Goal: Task Accomplishment & Management: Manage account settings

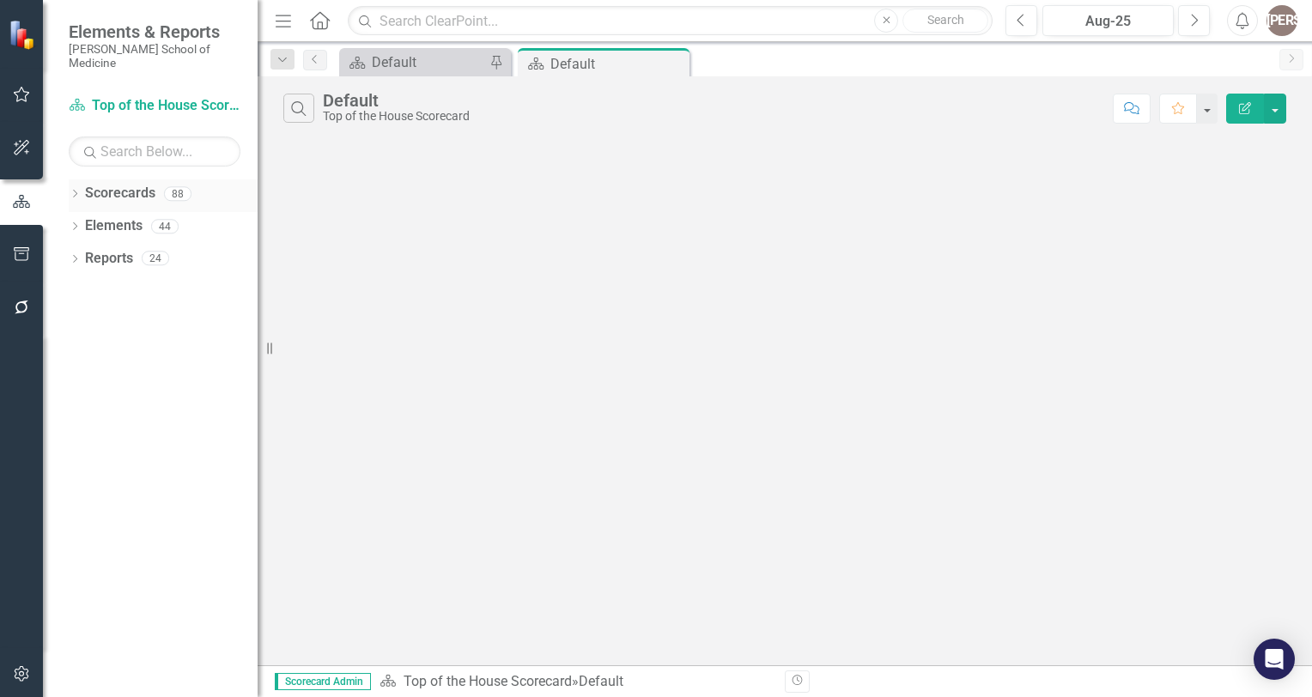
click at [105, 184] on link "Scorecards" at bounding box center [120, 194] width 70 height 20
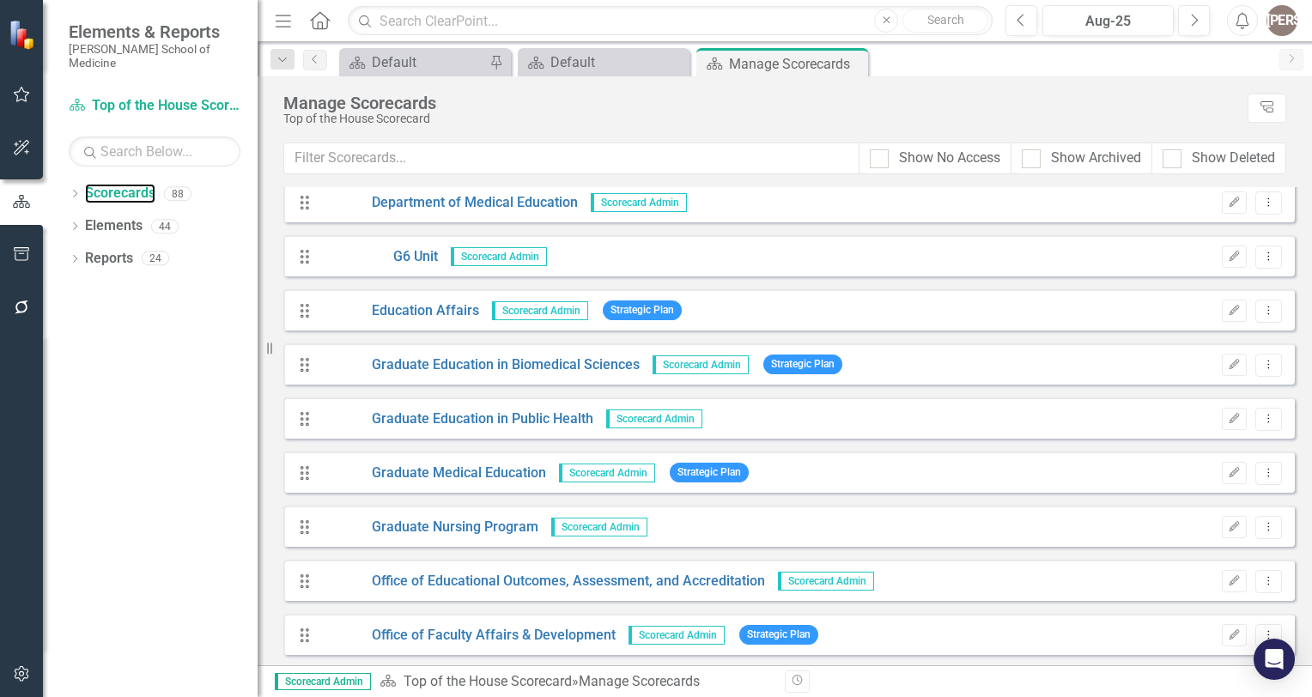
scroll to position [1968, 0]
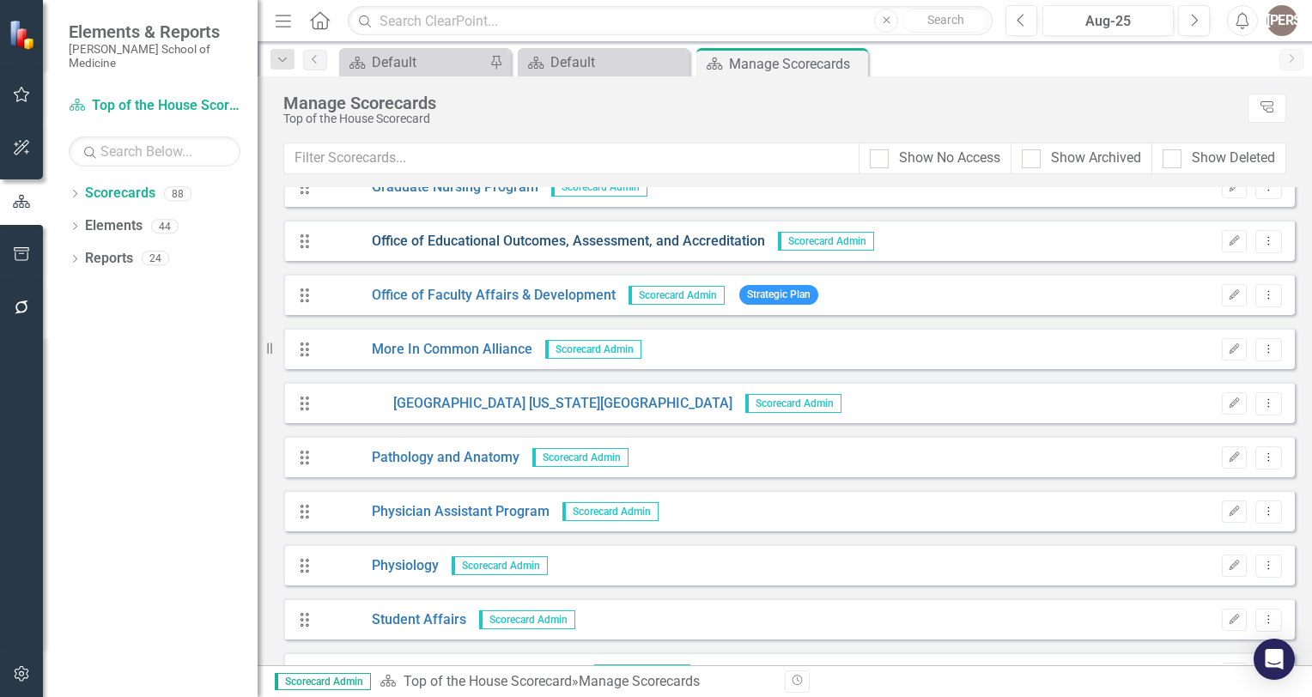
click at [553, 238] on link "Office of Educational Outcomes, Assessment, and Accreditation" at bounding box center [542, 242] width 445 height 20
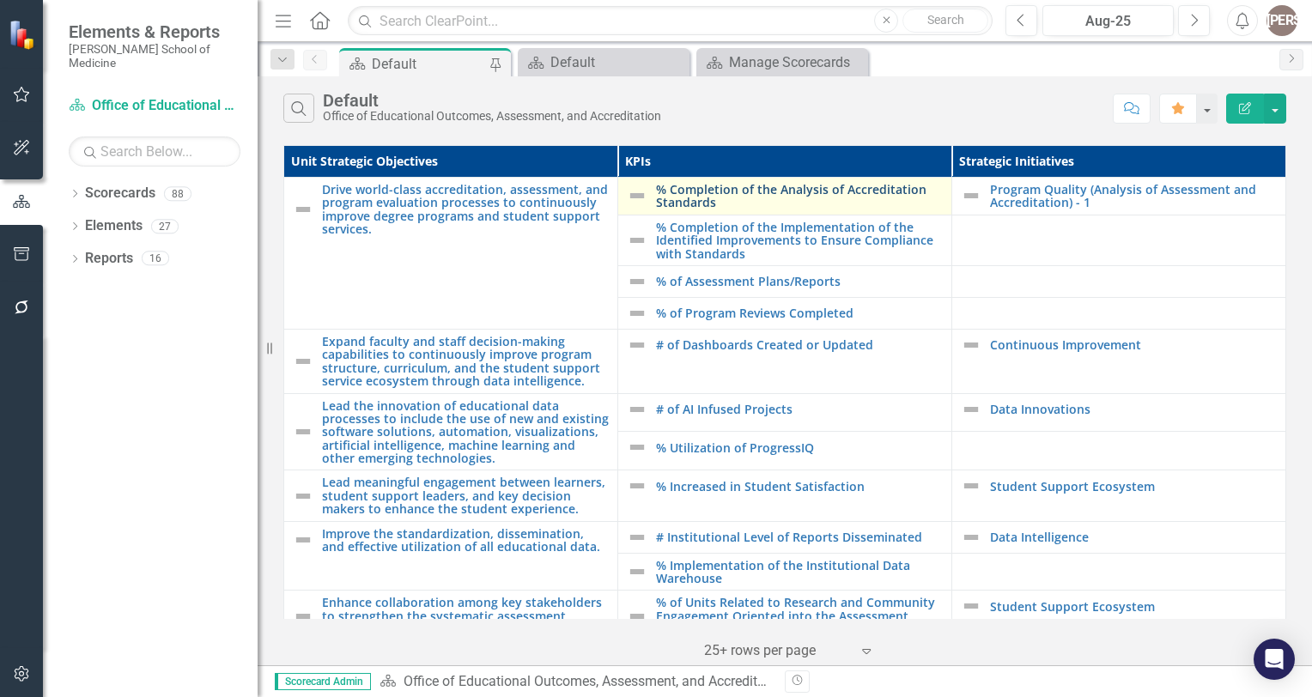
click at [708, 195] on link "% Completion of the Analysis of Accreditation Standards" at bounding box center [799, 196] width 287 height 27
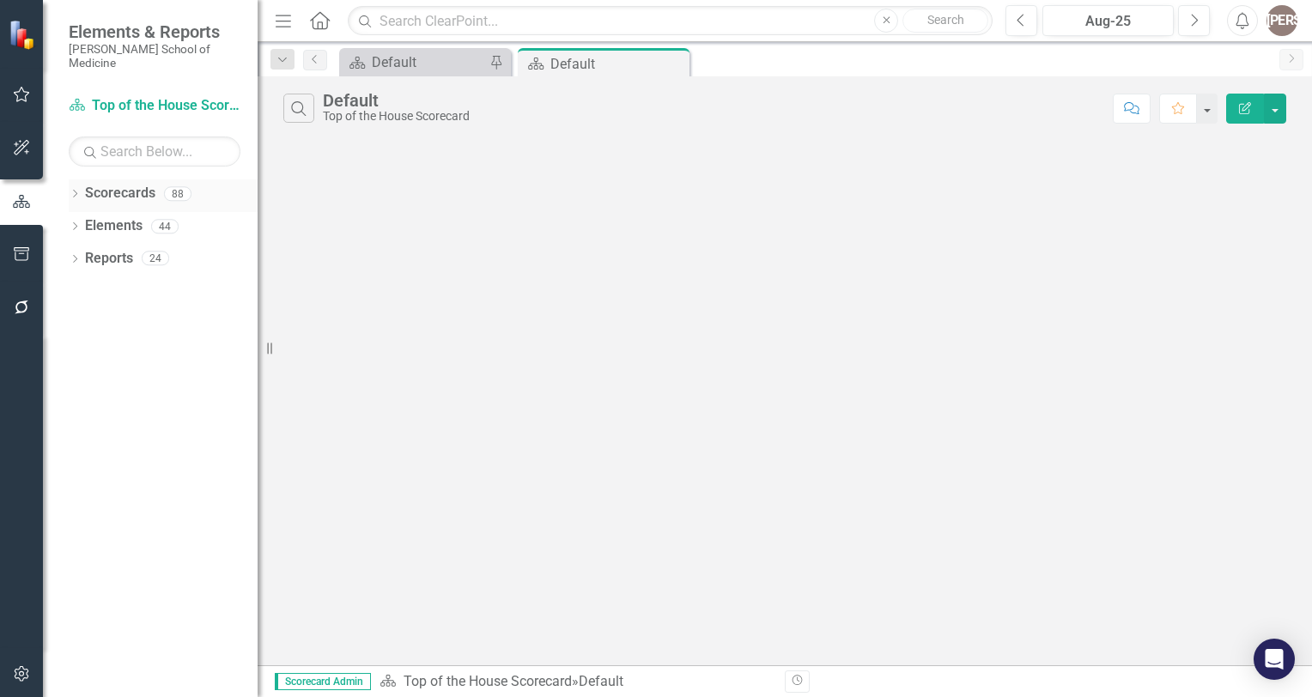
click at [129, 184] on link "Scorecards" at bounding box center [120, 194] width 70 height 20
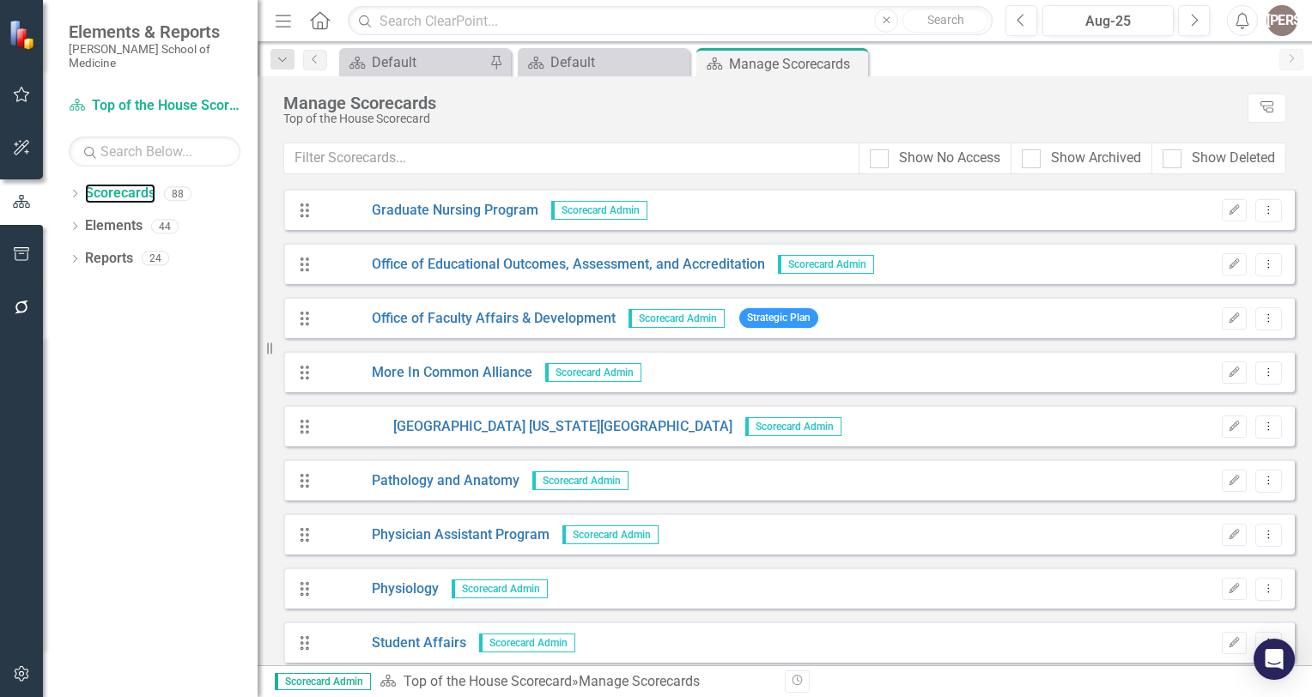
scroll to position [1944, 0]
click at [497, 269] on link "Office of Educational Outcomes, Assessment, and Accreditation" at bounding box center [542, 266] width 445 height 20
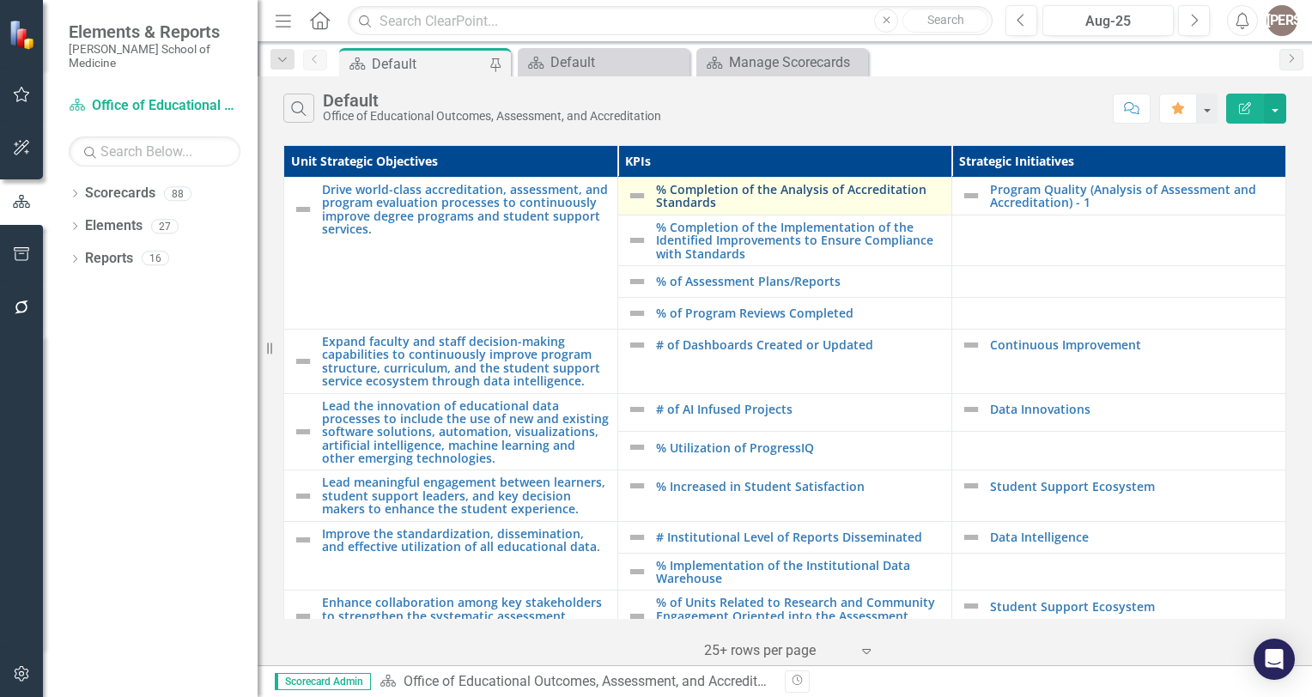
click at [690, 195] on link "% Completion of the Analysis of Accreditation Standards" at bounding box center [799, 196] width 287 height 27
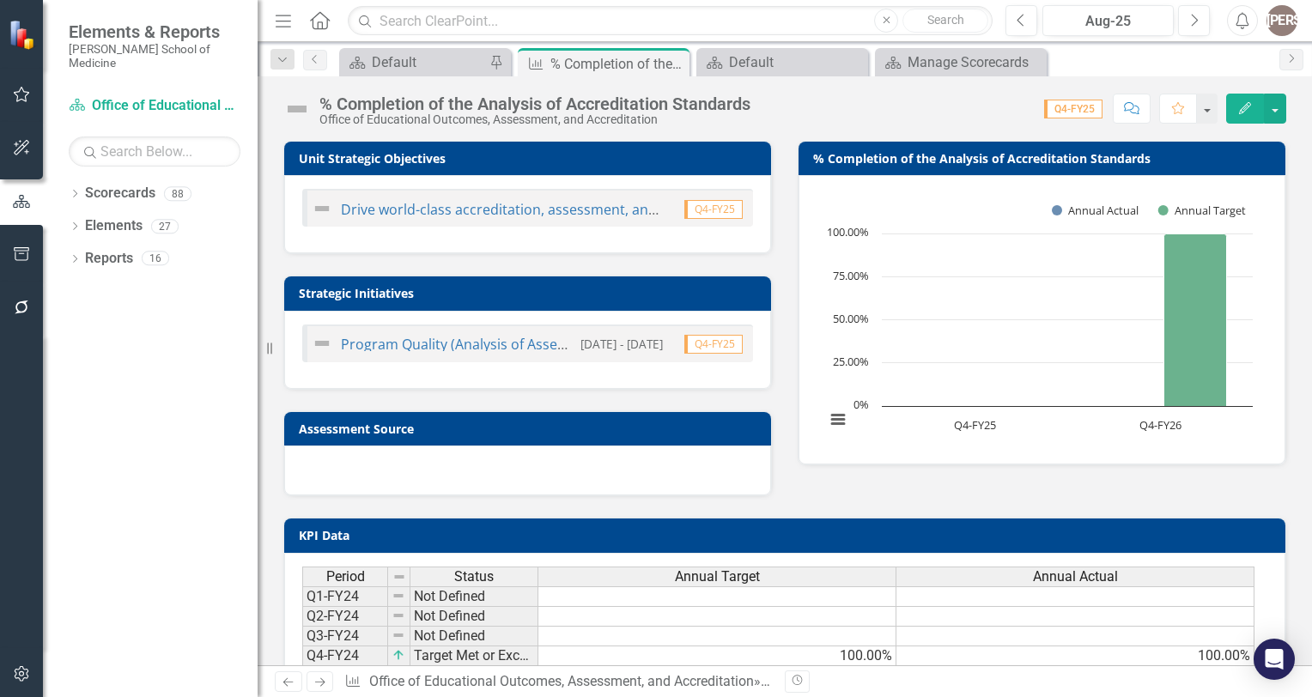
click at [729, 369] on div "Program Quality (Analysis of Assessment and Accreditation) - 1 4/1/24 - 6/28/24…" at bounding box center [527, 350] width 487 height 78
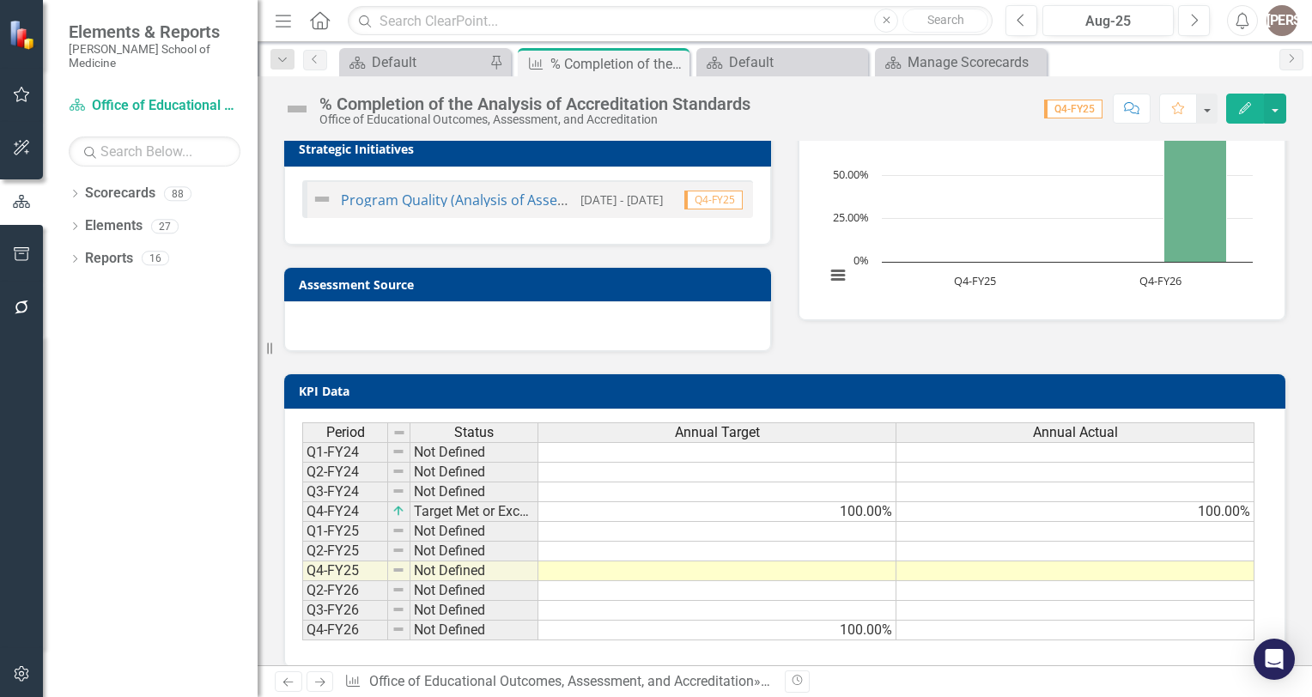
scroll to position [161, 0]
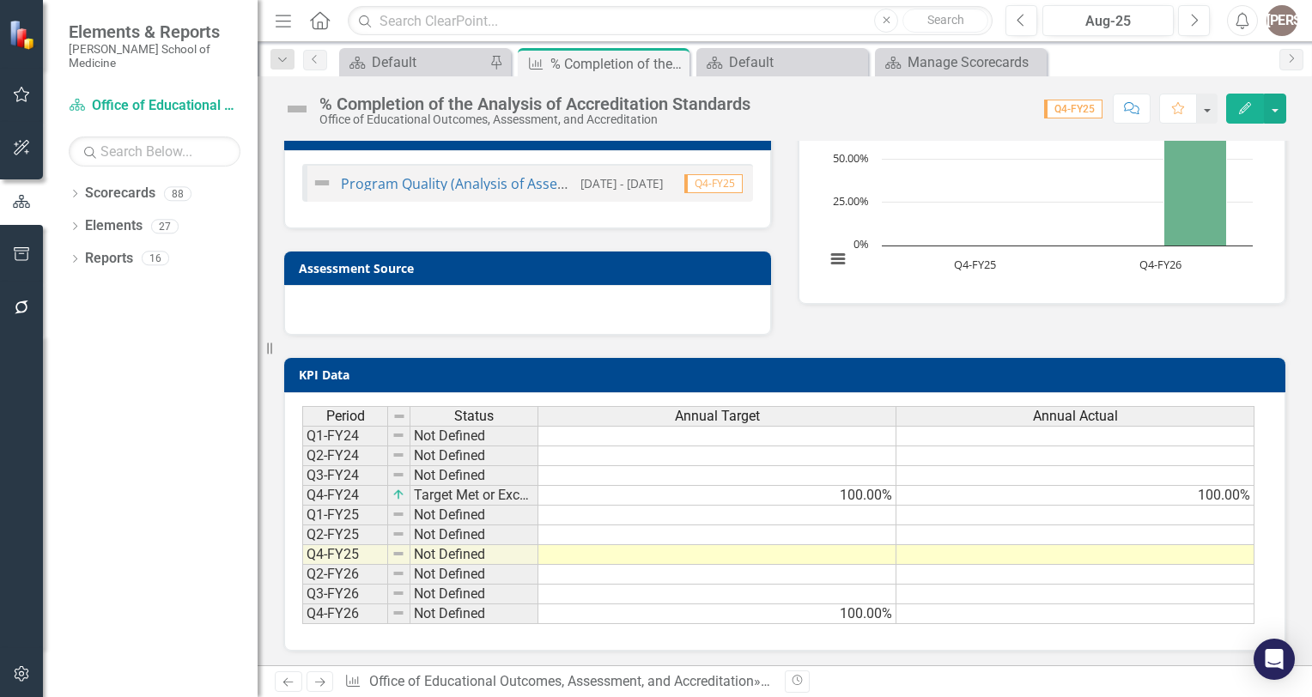
click at [655, 554] on td at bounding box center [717, 555] width 358 height 20
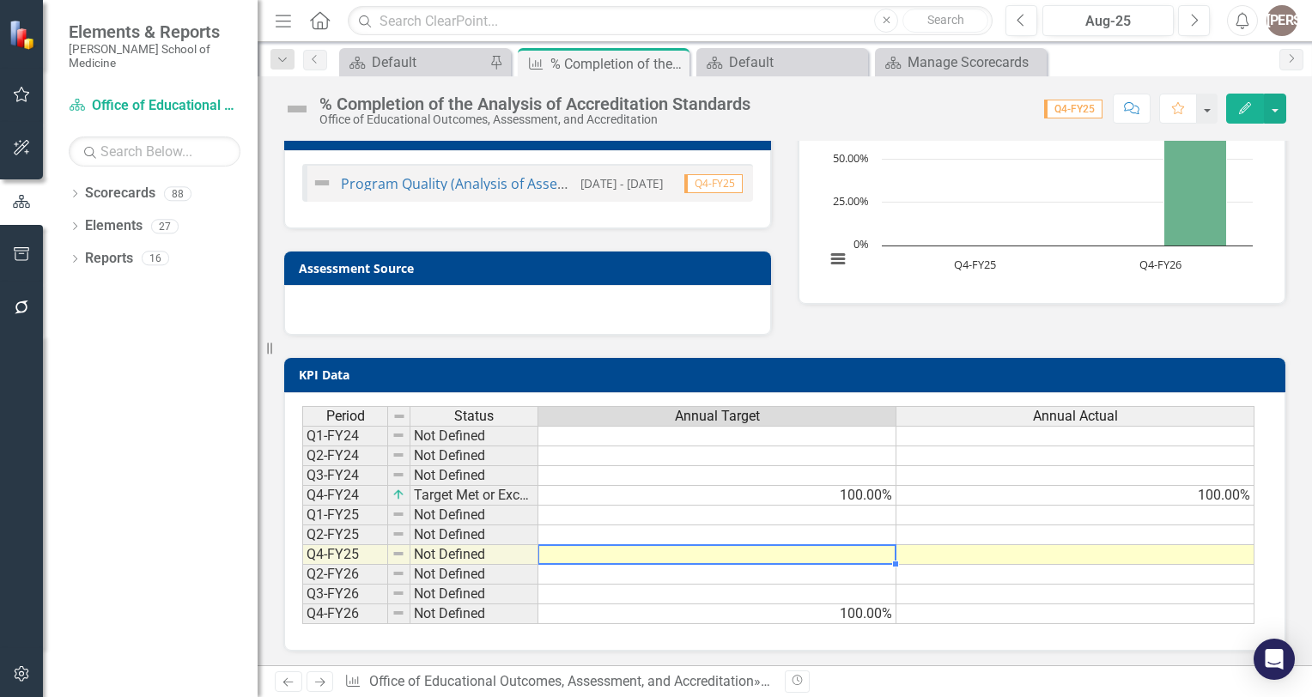
click at [655, 554] on td at bounding box center [717, 555] width 358 height 20
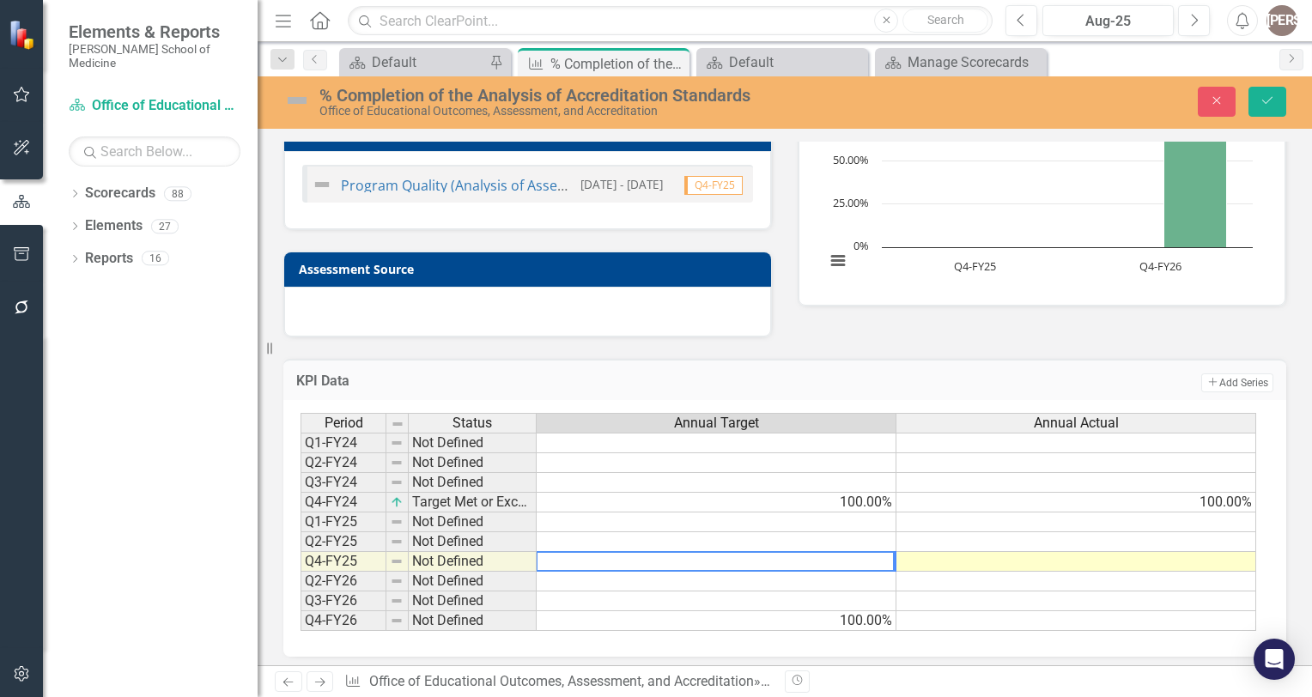
click at [827, 559] on textarea at bounding box center [715, 561] width 359 height 21
type textarea "100"
click at [940, 561] on td at bounding box center [1076, 562] width 360 height 20
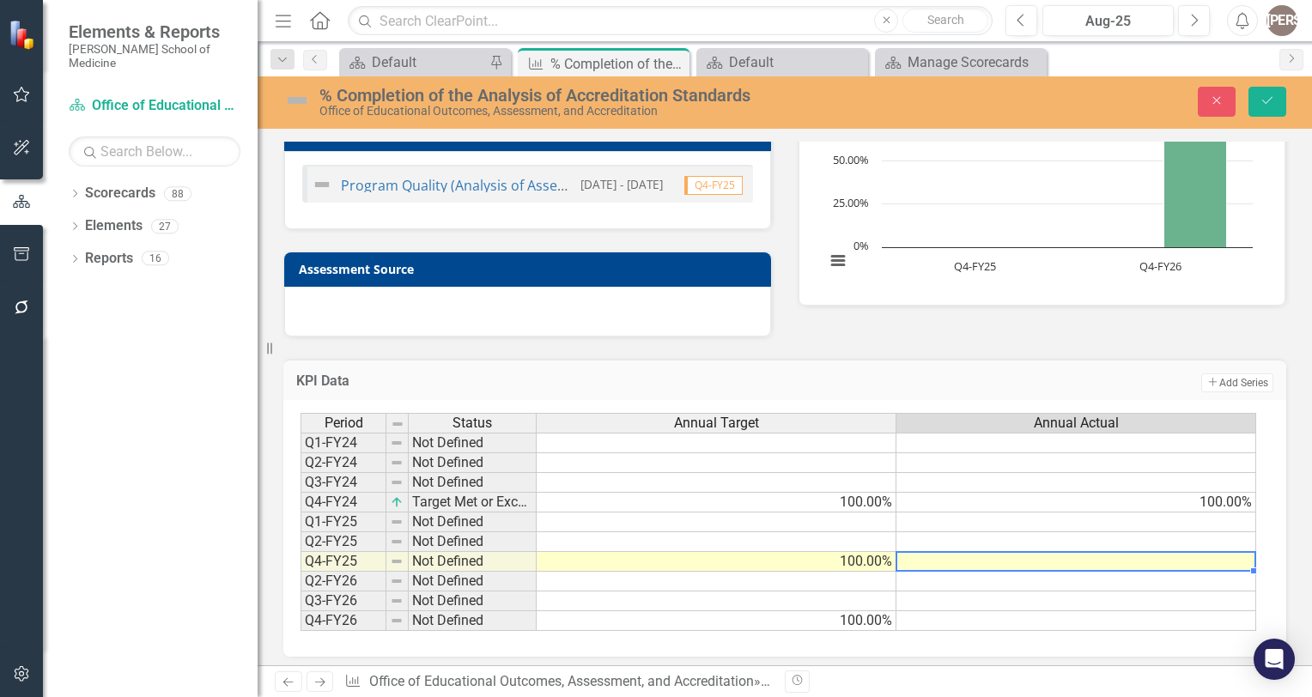
click at [940, 561] on td at bounding box center [1076, 562] width 360 height 20
type textarea "100"
click at [1039, 538] on td at bounding box center [1076, 542] width 360 height 20
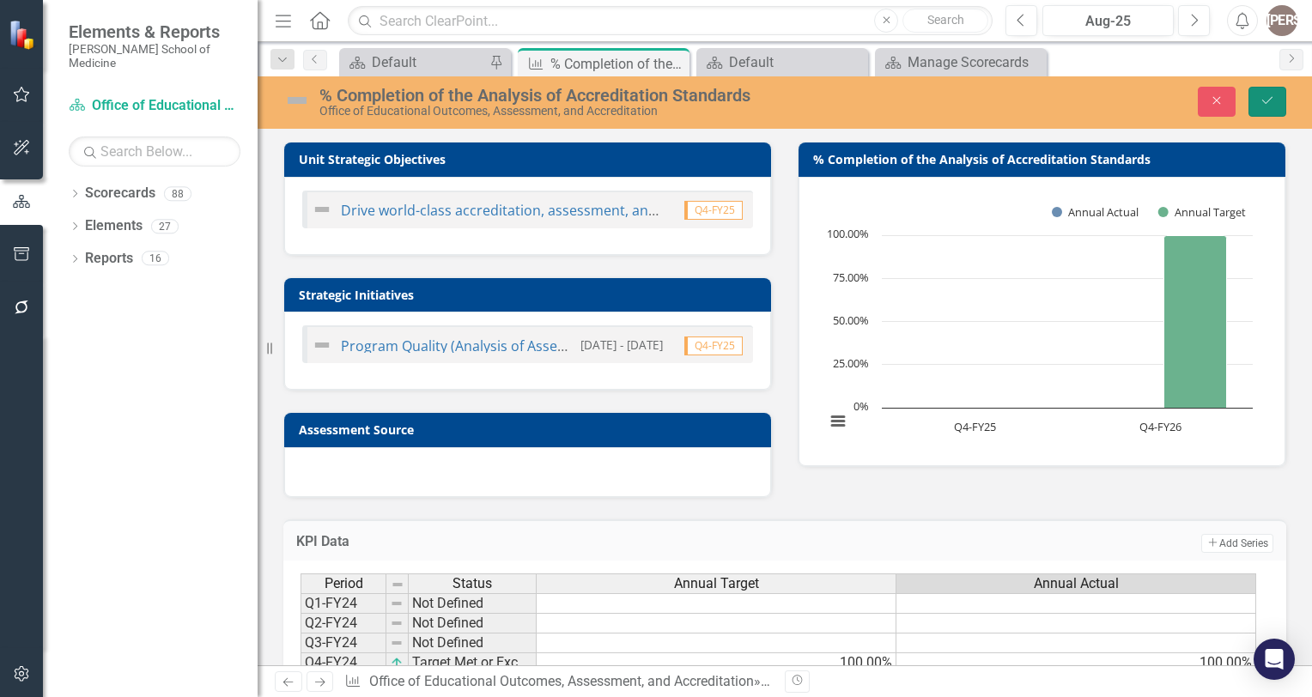
click at [1269, 93] on button "Save" at bounding box center [1267, 102] width 38 height 30
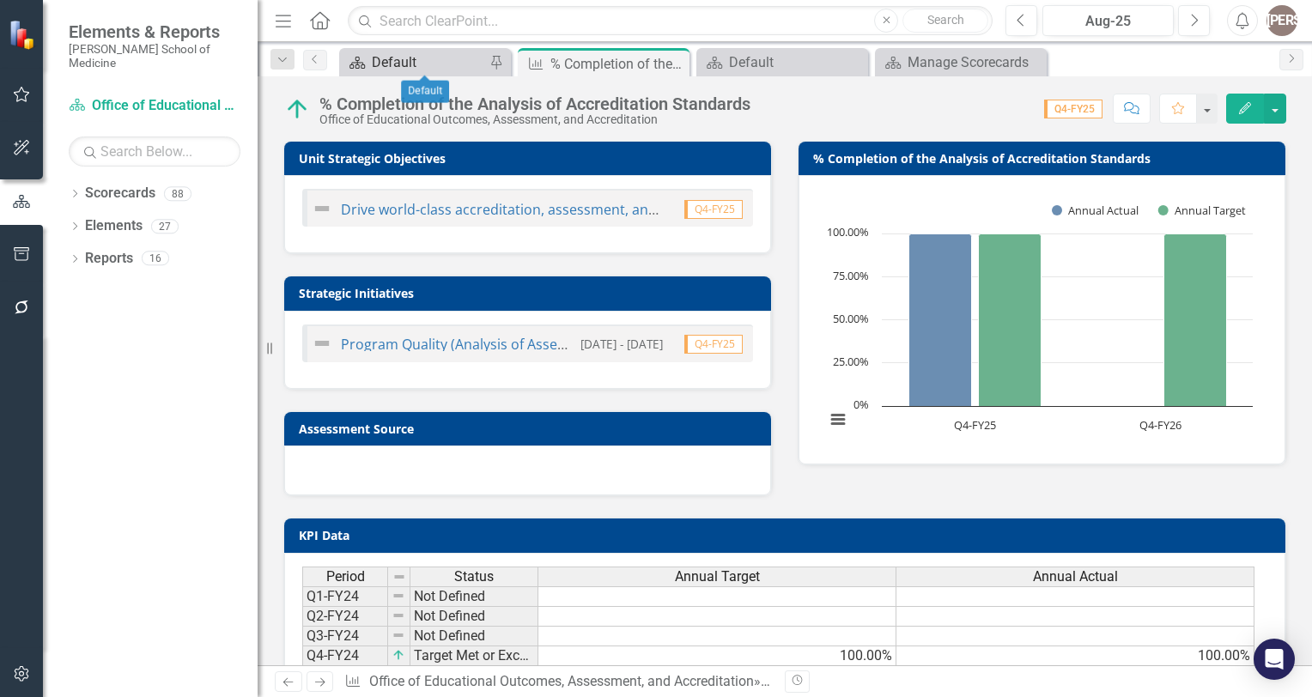
click at [411, 69] on div "Default" at bounding box center [428, 61] width 113 height 21
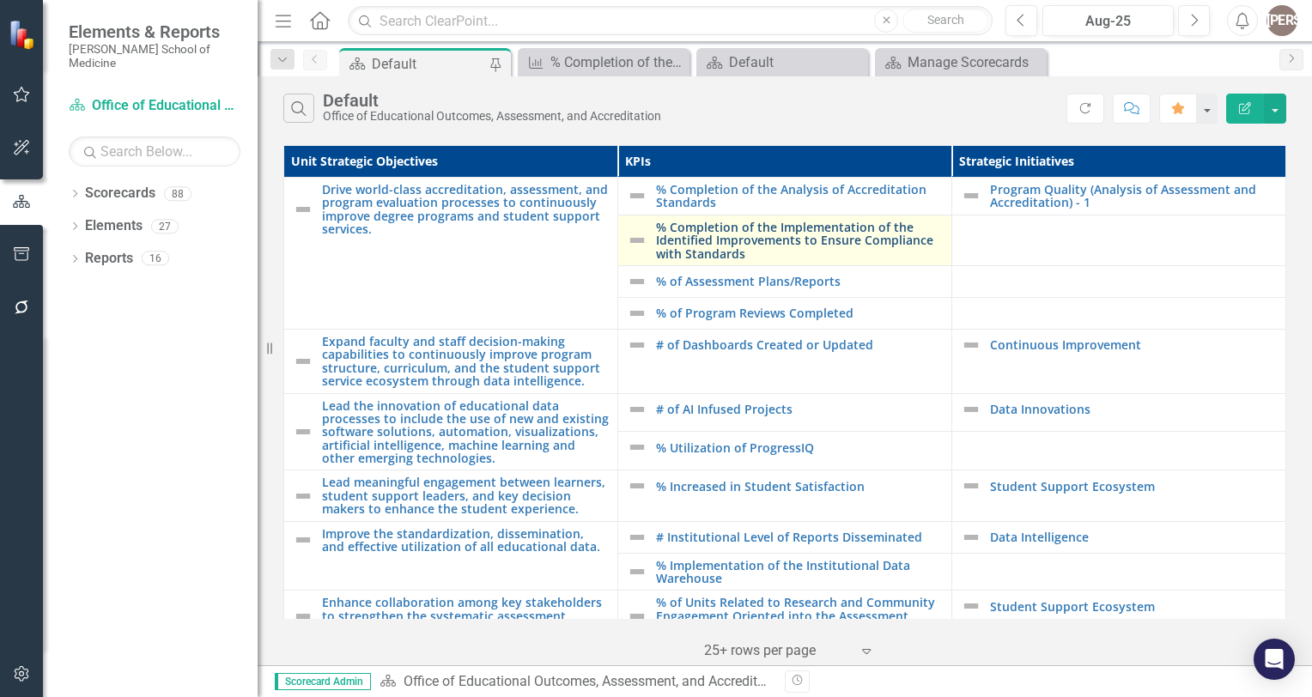
click at [828, 251] on link "% Completion of the Implementation of the Identified Improvements to Ensure Com…" at bounding box center [799, 240] width 287 height 39
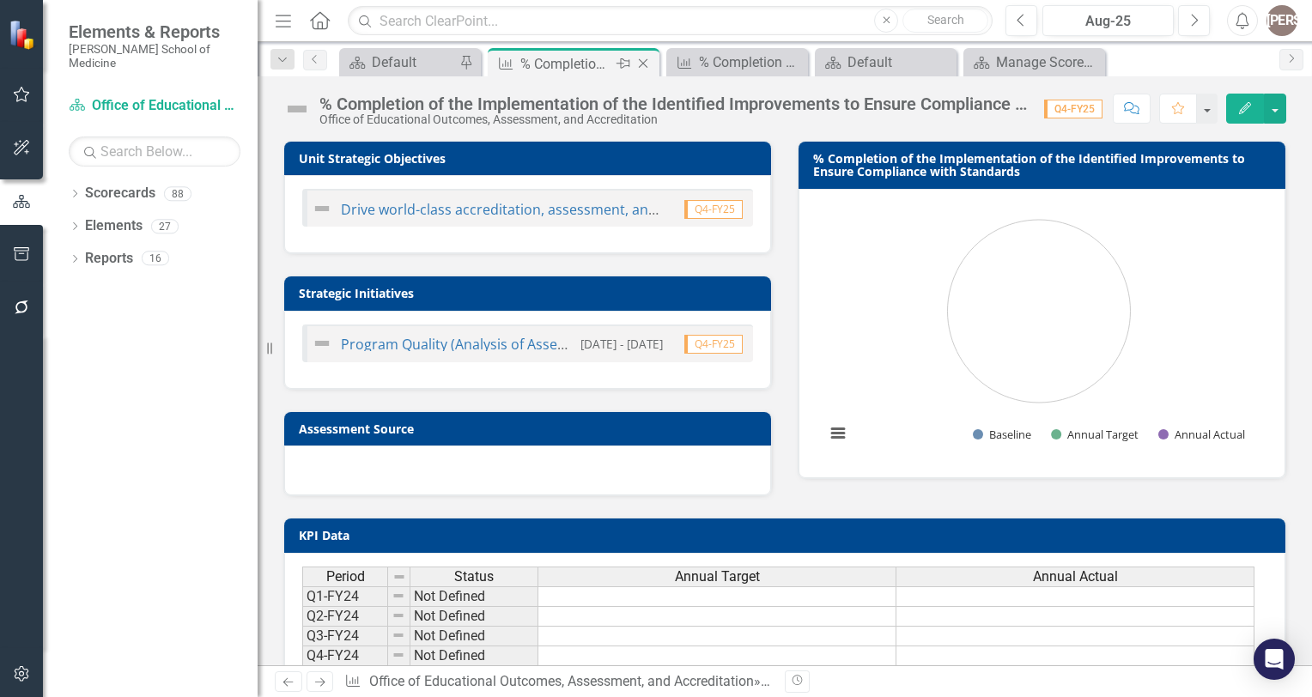
click at [645, 65] on icon "Close" at bounding box center [642, 64] width 17 height 14
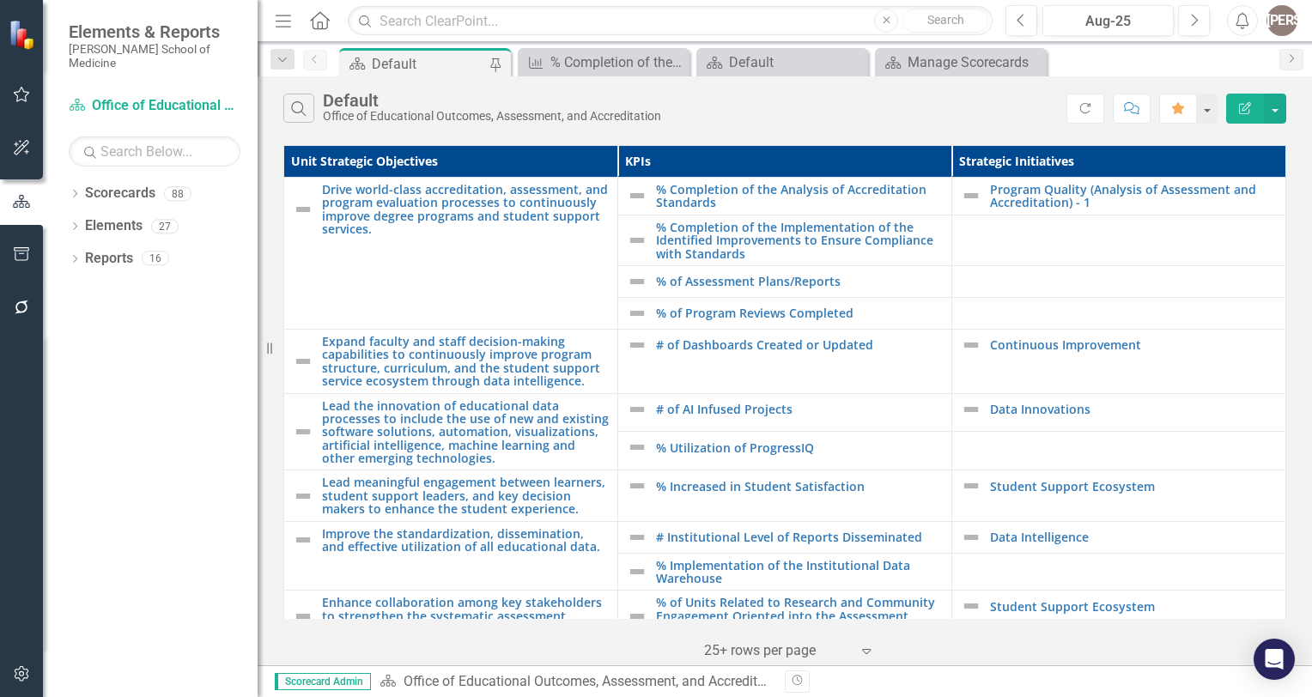
click at [388, 64] on div "Default" at bounding box center [428, 63] width 113 height 21
click at [584, 58] on div "% Completion of the Analysis of Accreditation Standards" at bounding box center [606, 61] width 113 height 21
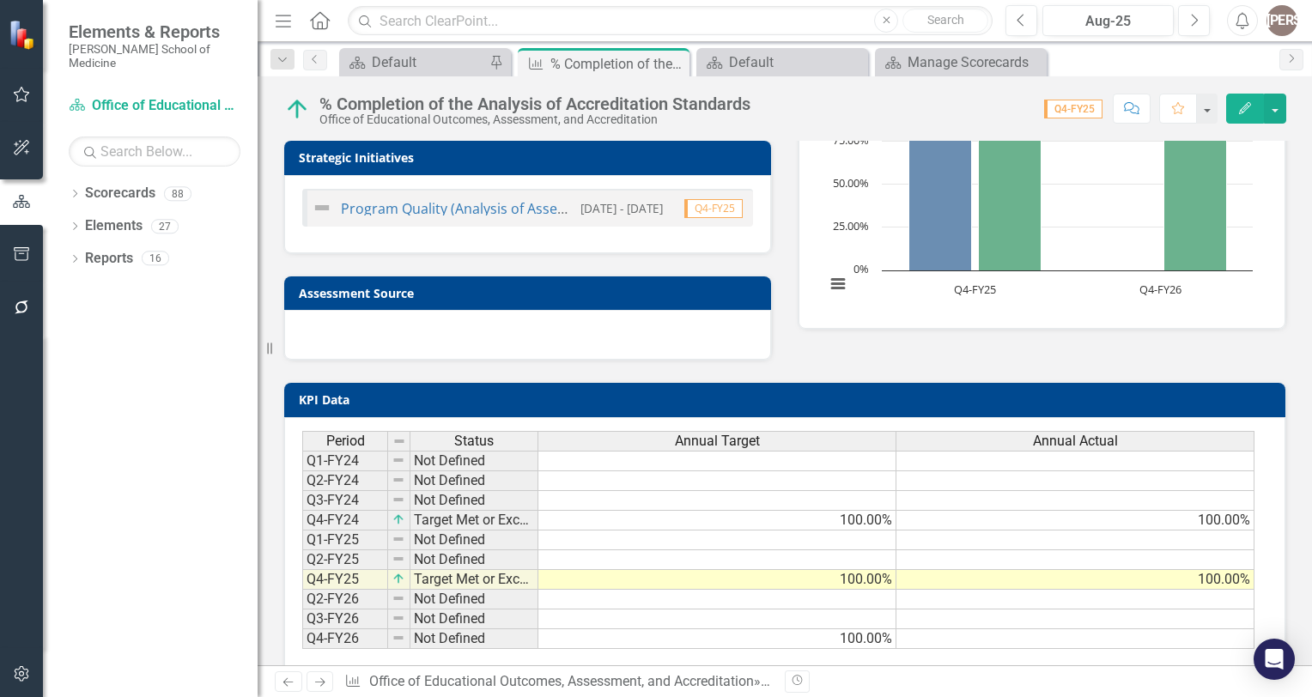
scroll to position [161, 0]
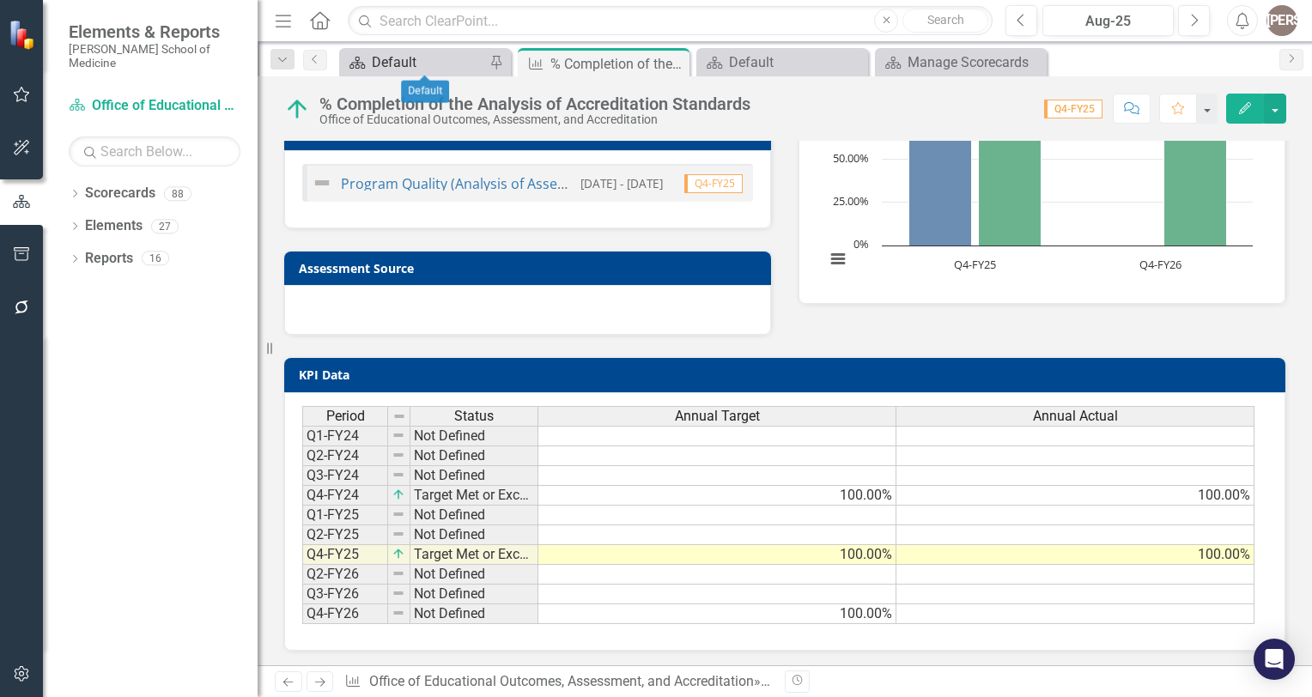
click at [435, 70] on div "Default" at bounding box center [428, 61] width 113 height 21
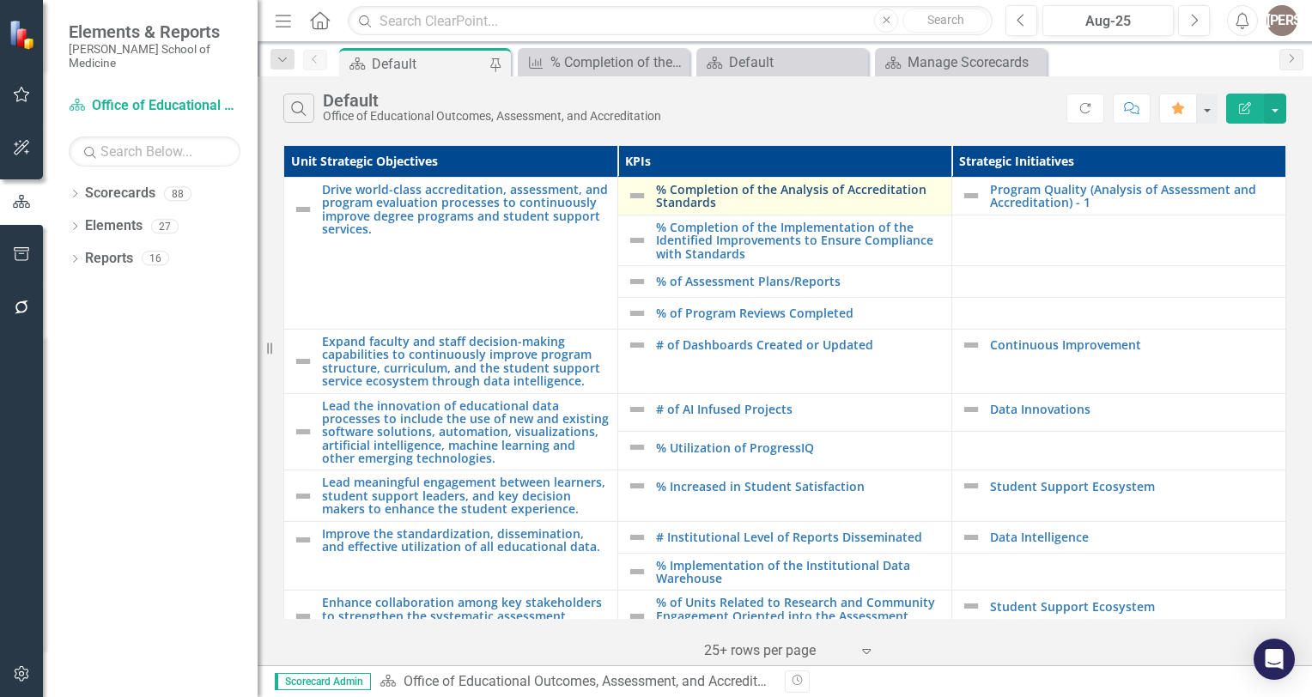
click at [763, 188] on link "% Completion of the Analysis of Accreditation Standards" at bounding box center [799, 196] width 287 height 27
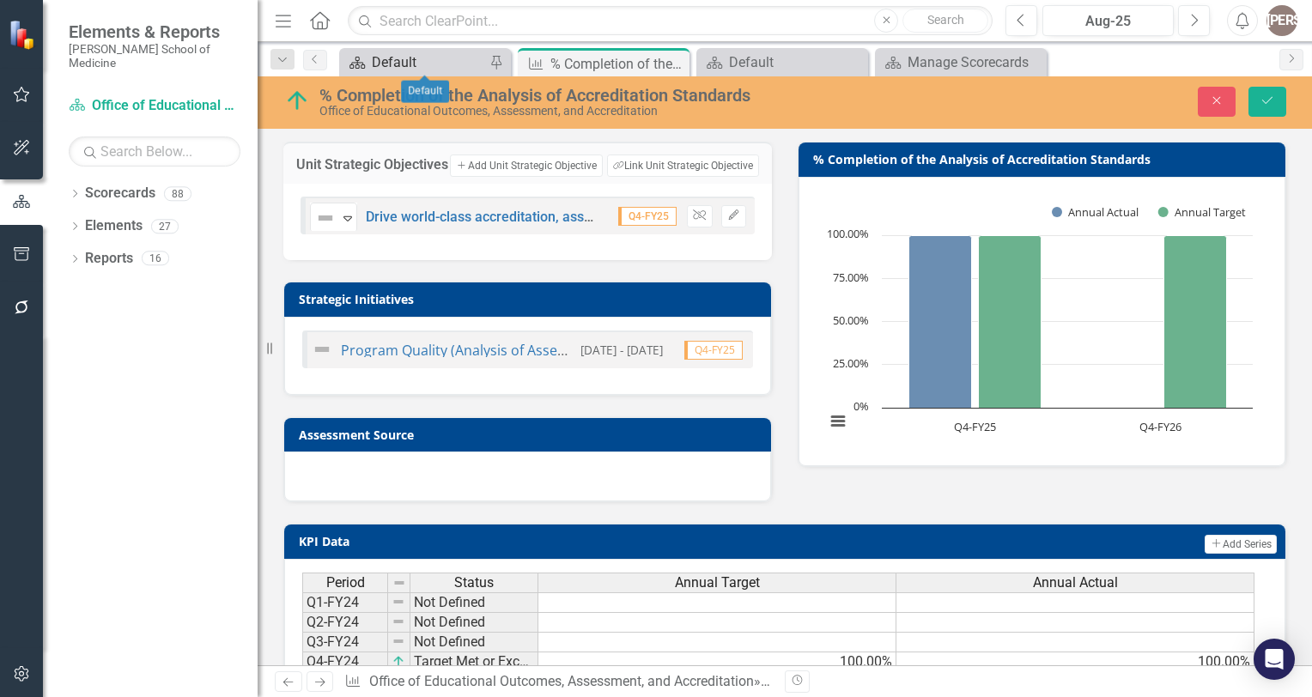
click at [435, 60] on div "Default" at bounding box center [428, 61] width 113 height 21
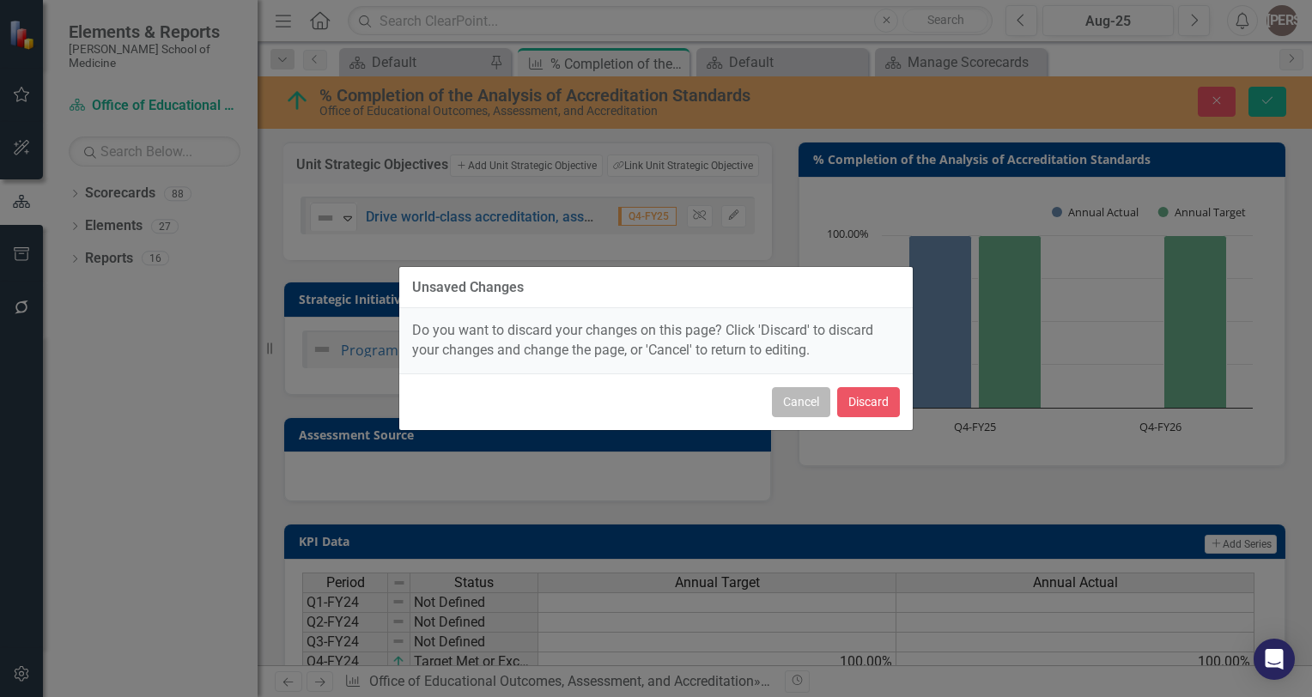
click at [809, 411] on button "Cancel" at bounding box center [801, 402] width 58 height 30
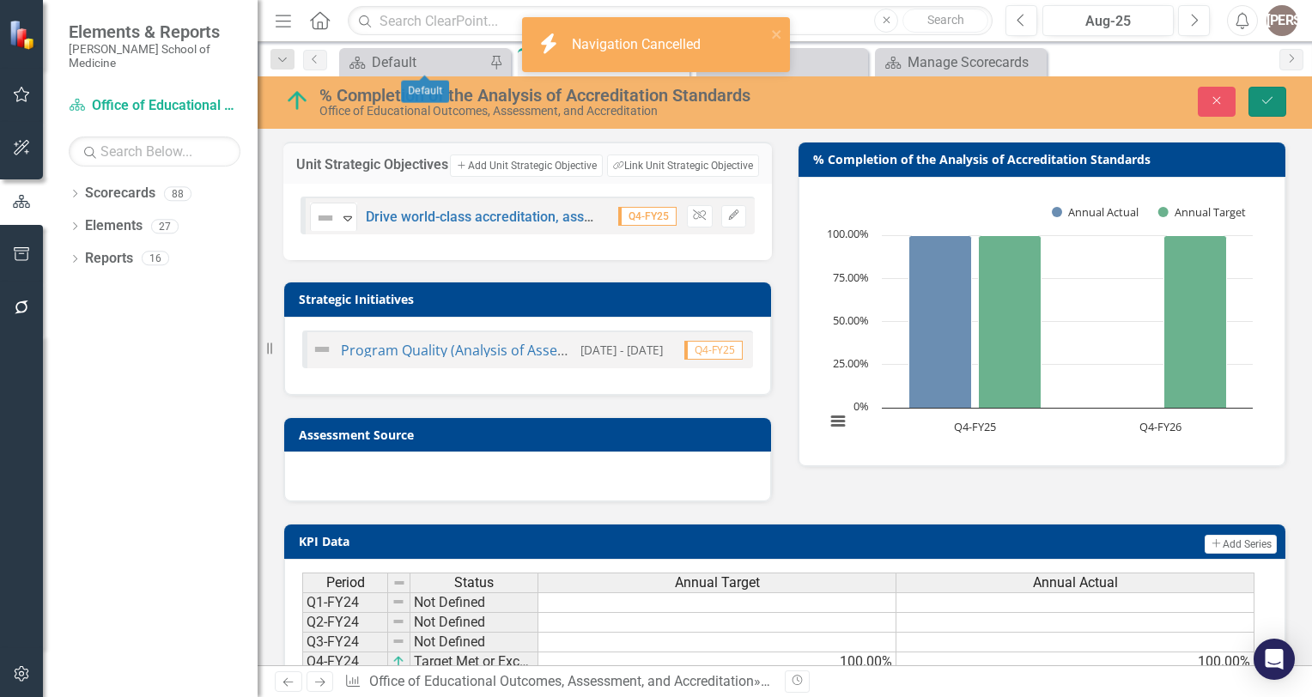
click at [1262, 100] on icon "Save" at bounding box center [1266, 100] width 15 height 12
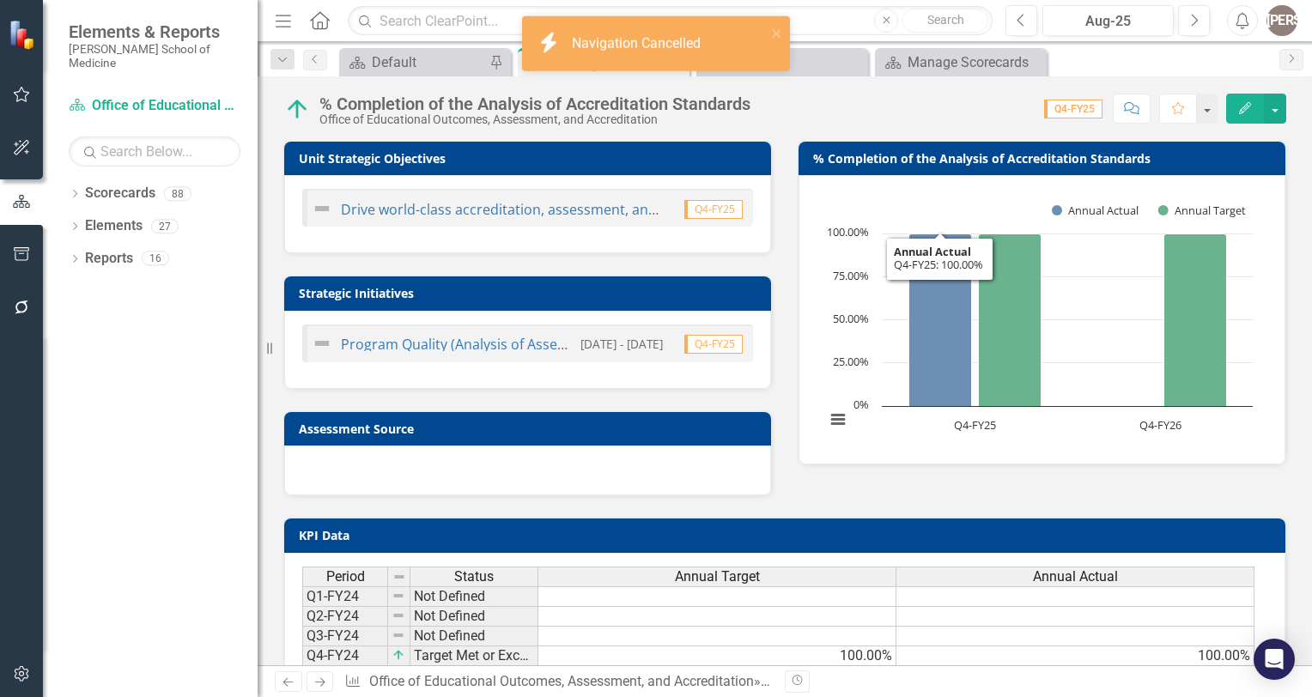
scroll to position [161, 0]
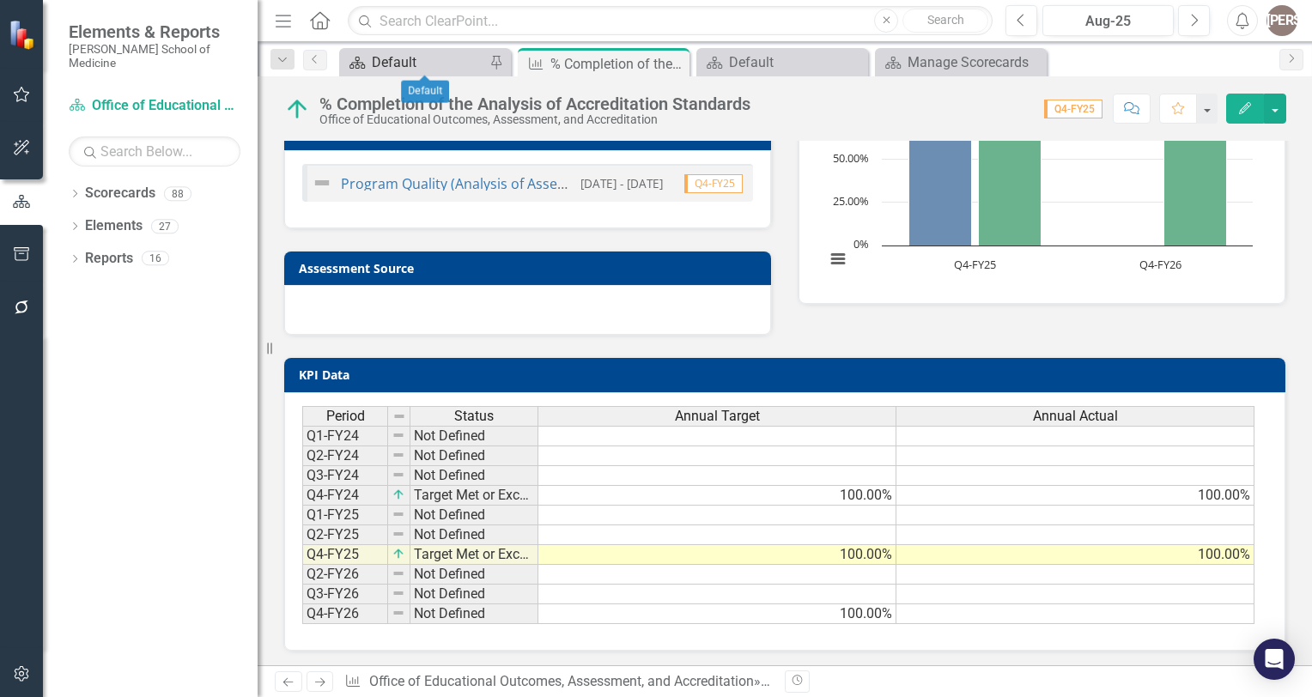
click at [409, 53] on div "Default" at bounding box center [428, 61] width 113 height 21
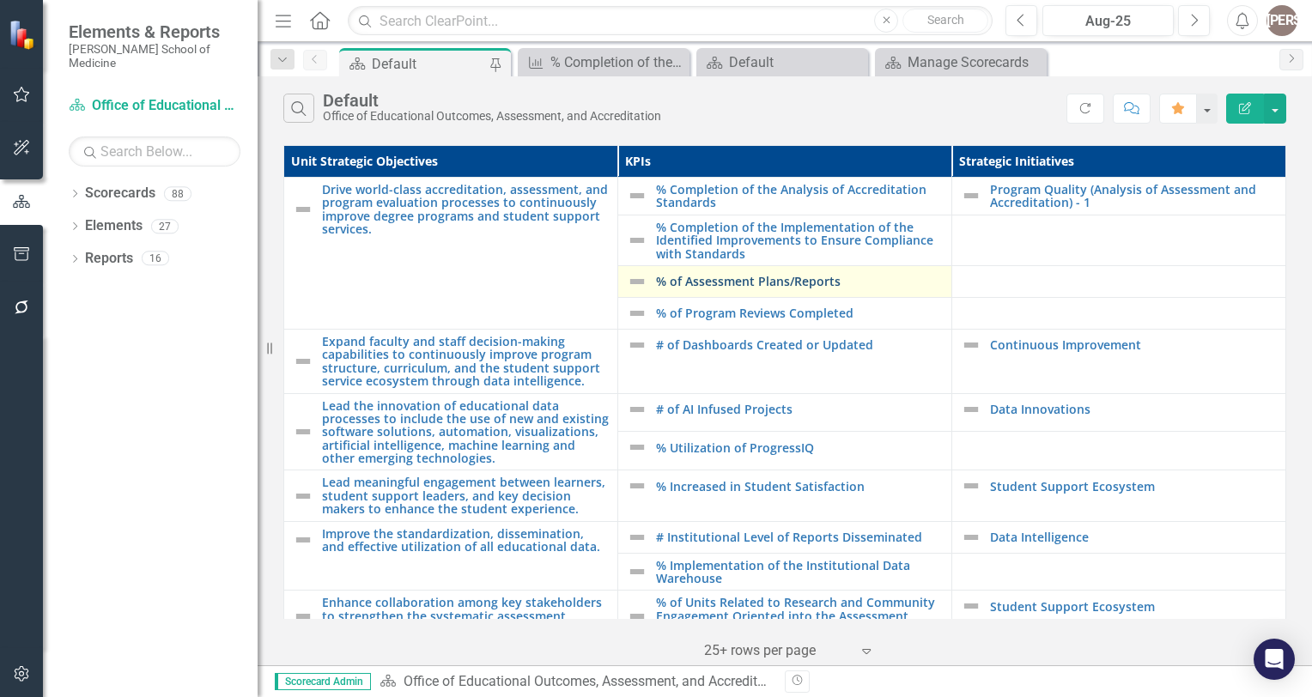
click at [776, 280] on link "% of Assessment Plans/Reports" at bounding box center [799, 281] width 287 height 13
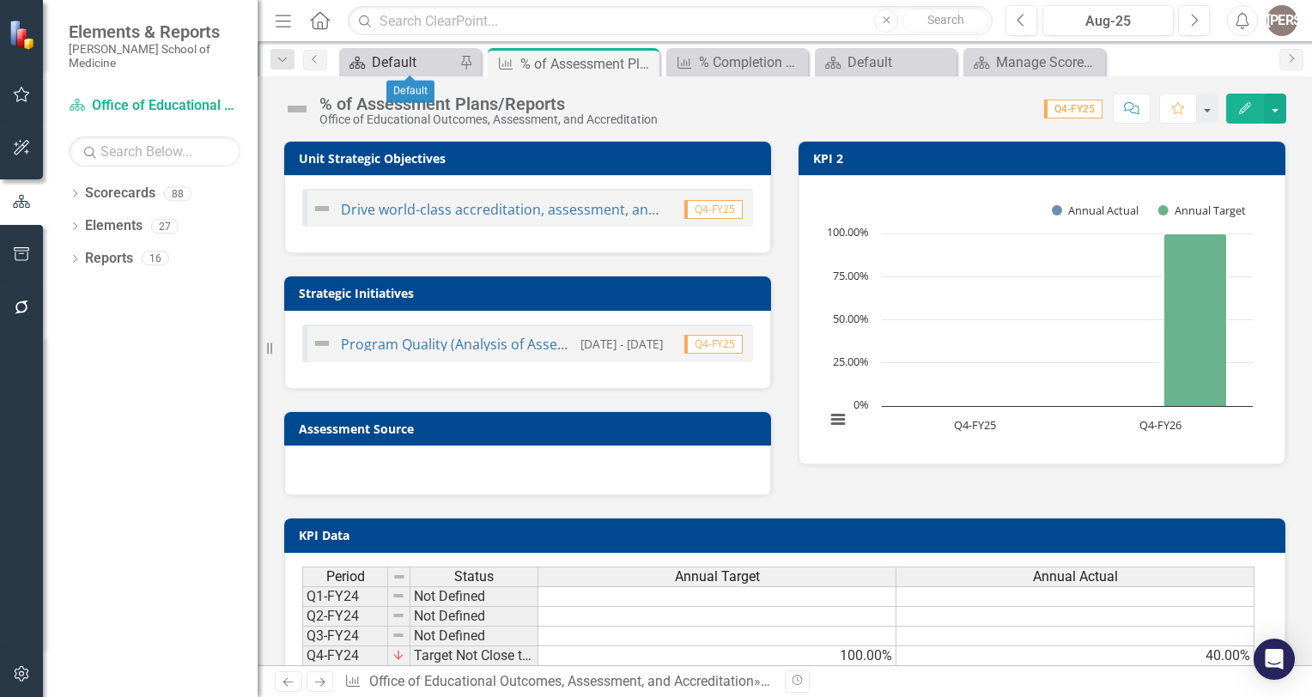
click at [426, 57] on div "Default" at bounding box center [413, 61] width 83 height 21
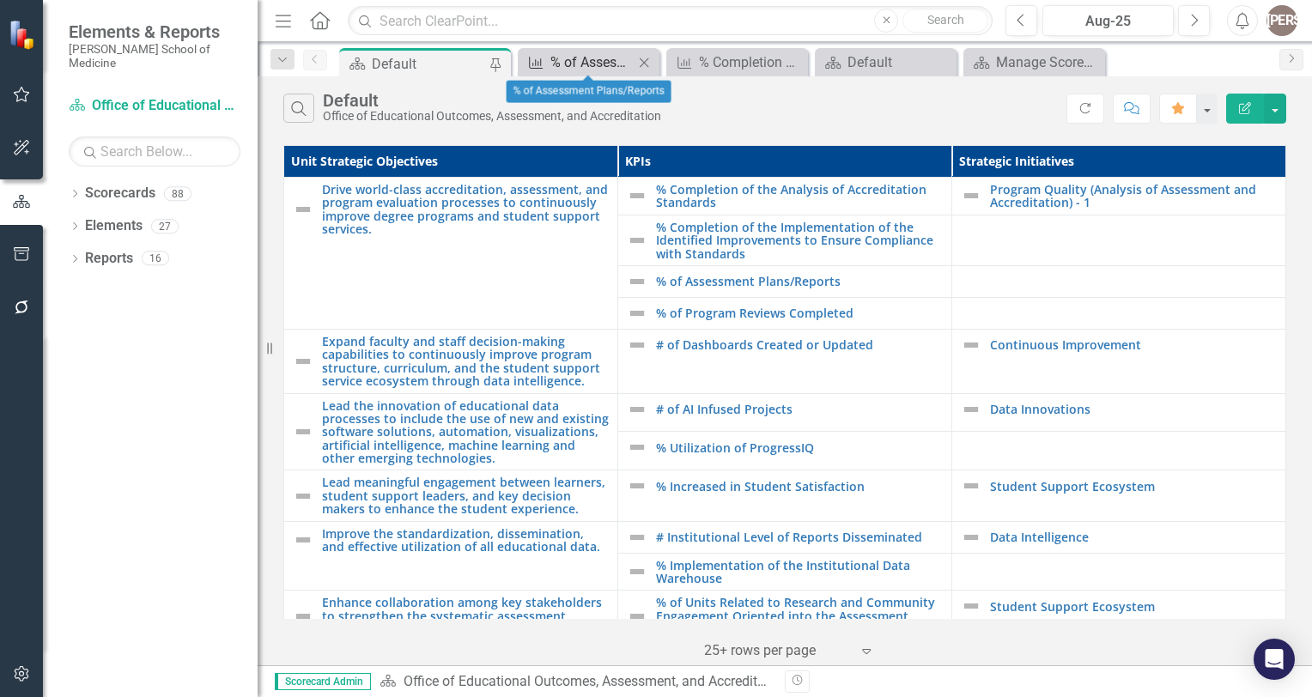
click at [591, 63] on div "% of Assessment Plans/Reports" at bounding box center [591, 61] width 83 height 21
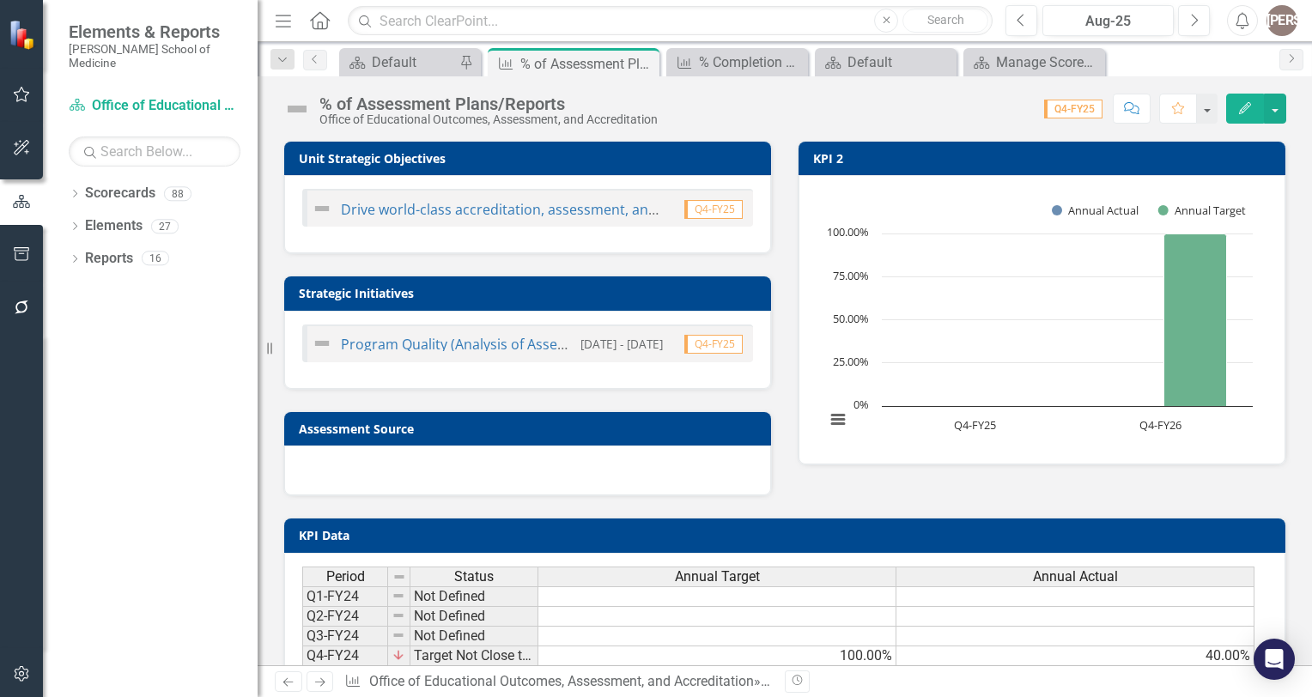
scroll to position [161, 0]
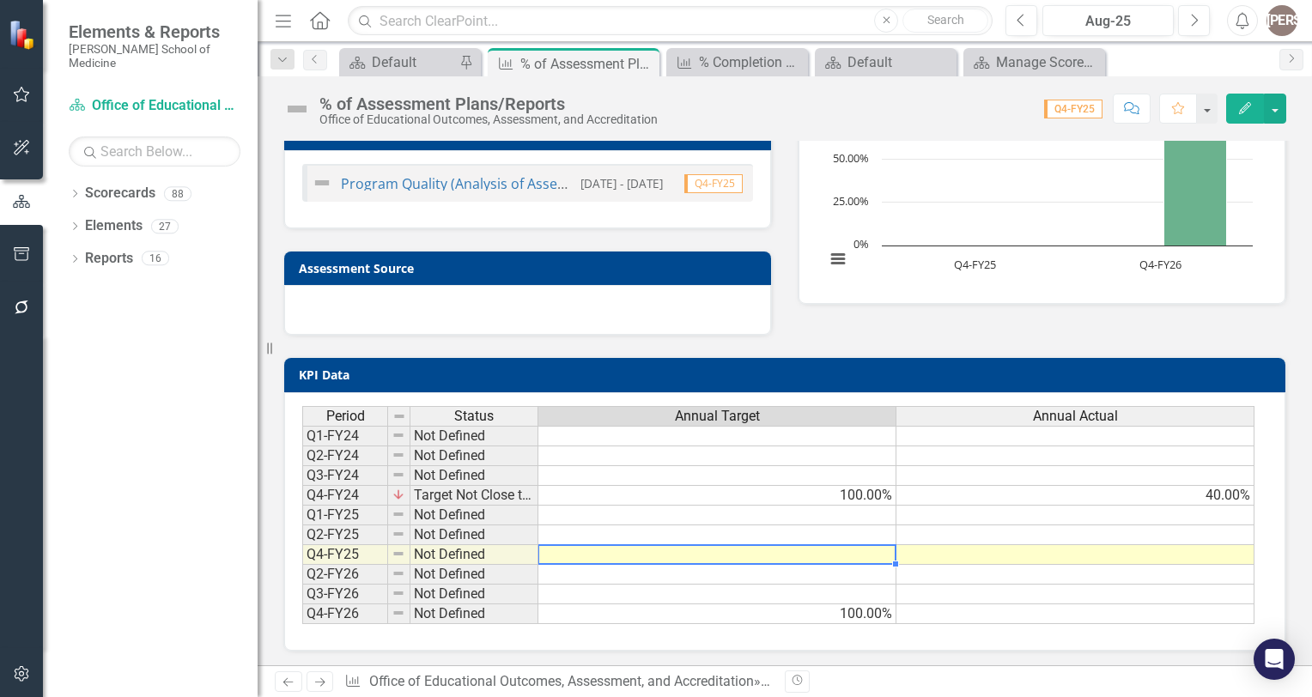
click at [850, 554] on td at bounding box center [717, 555] width 358 height 20
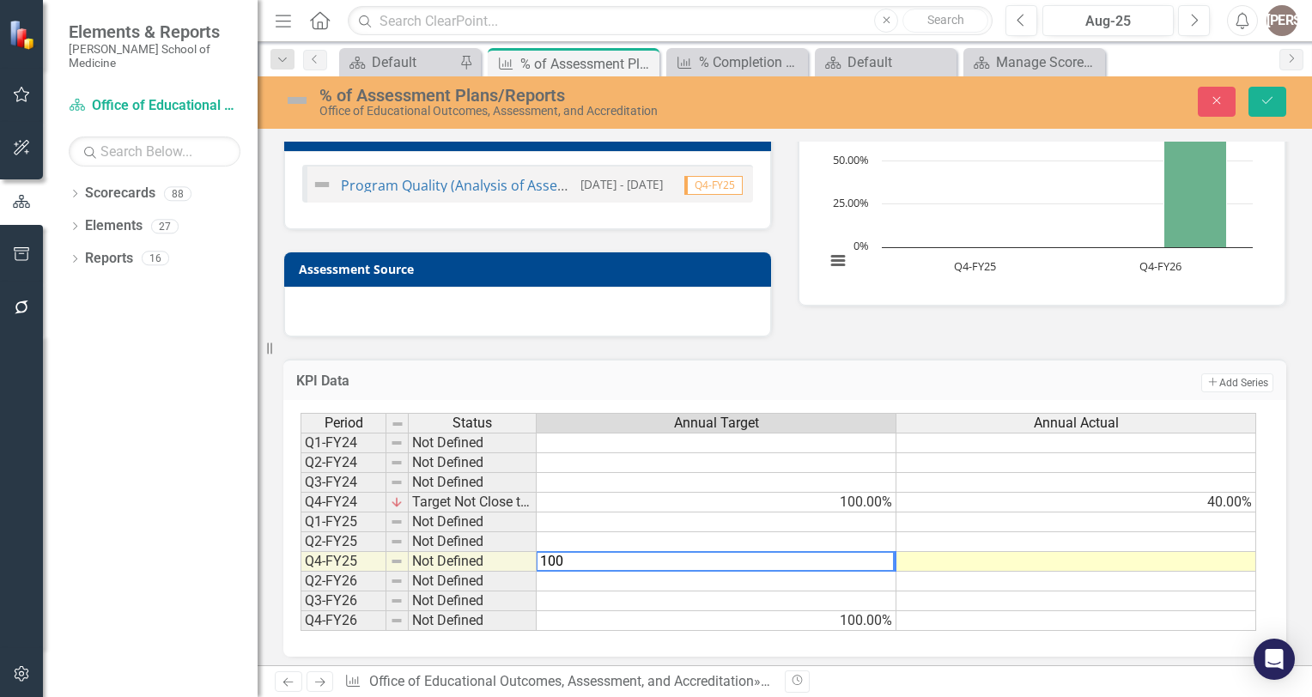
type textarea "100"
click at [1014, 560] on td at bounding box center [1076, 562] width 360 height 20
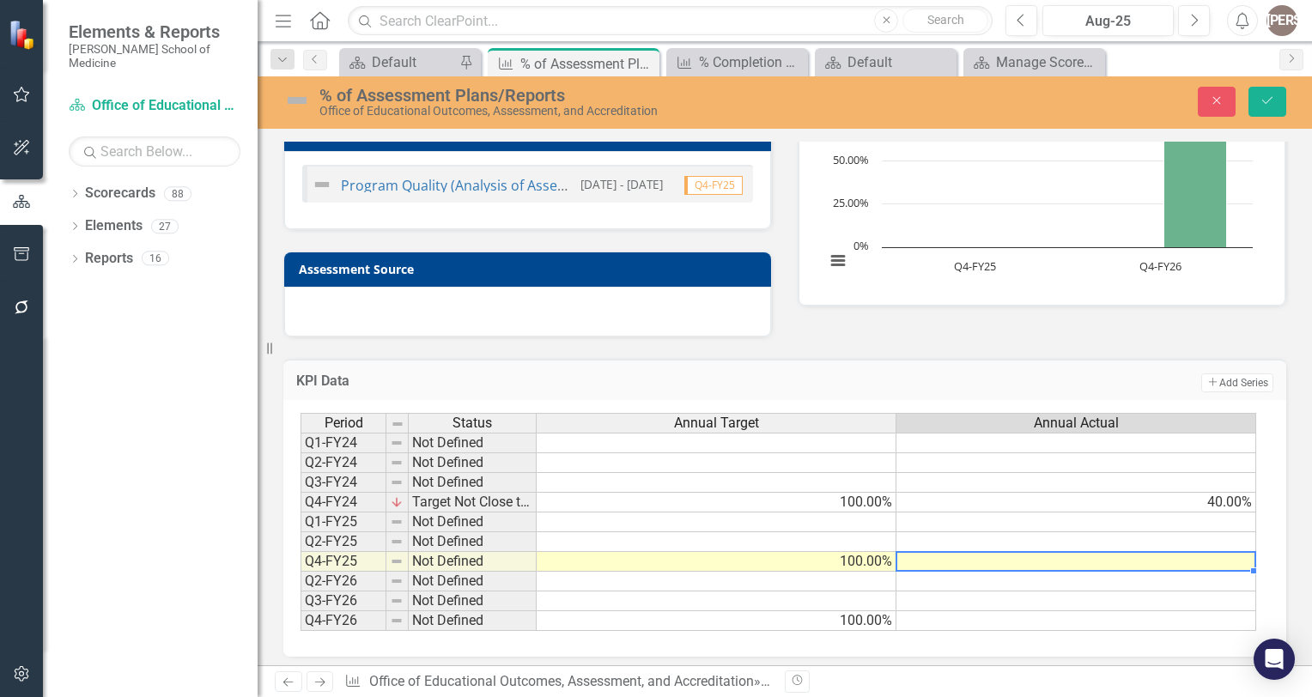
click at [1041, 556] on td at bounding box center [1076, 562] width 360 height 20
type textarea "46"
click at [1027, 573] on td at bounding box center [1076, 582] width 360 height 20
click at [1282, 100] on button "Save" at bounding box center [1267, 102] width 38 height 30
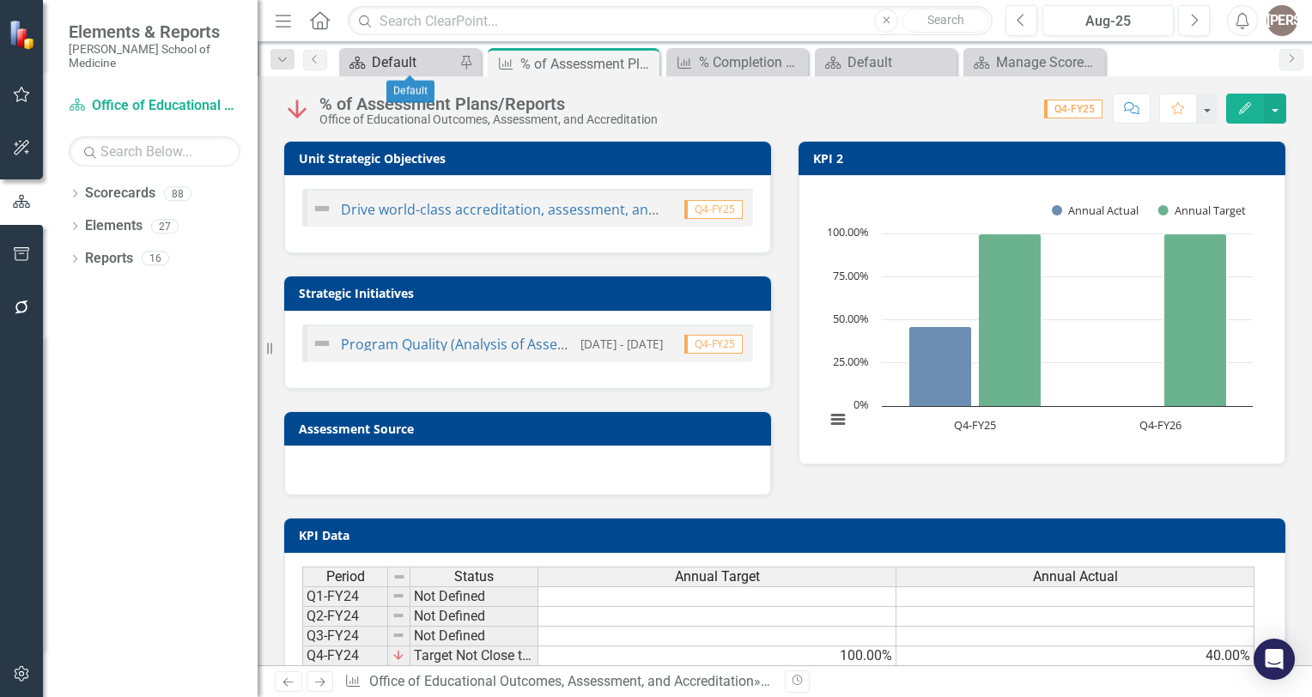
click at [396, 55] on div "Default" at bounding box center [413, 61] width 83 height 21
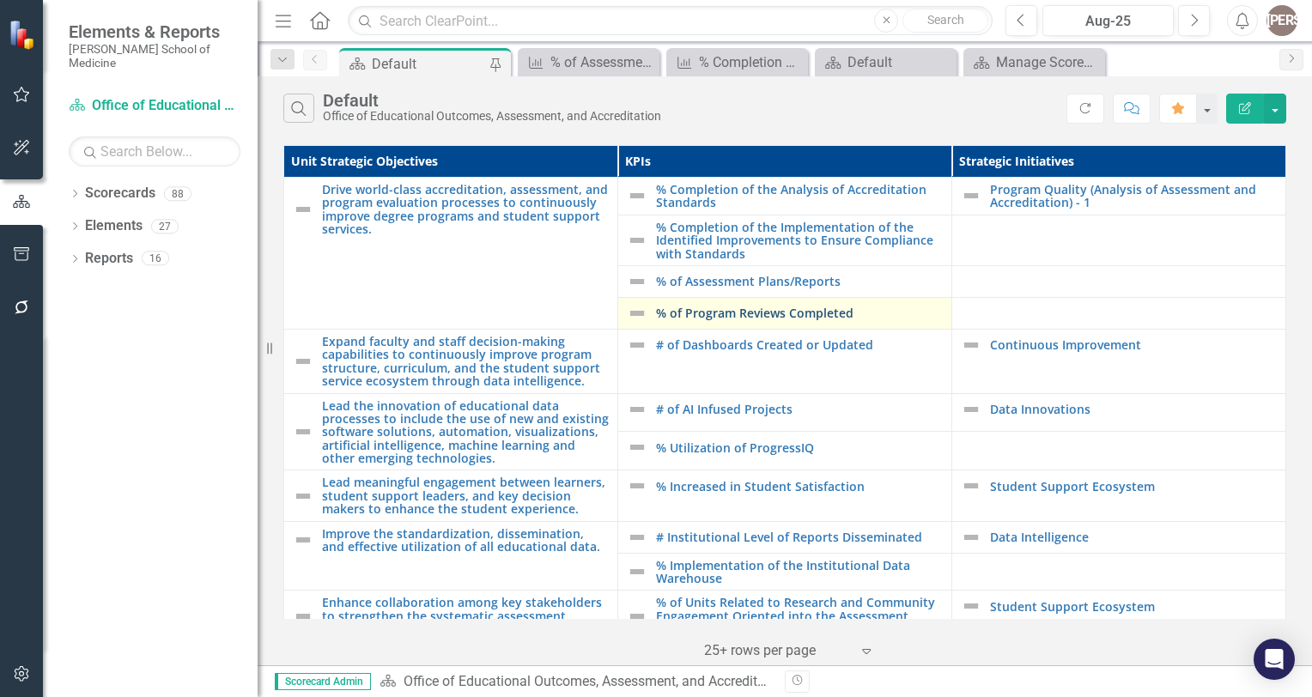
click at [749, 311] on link "% of Program Reviews Completed" at bounding box center [799, 312] width 287 height 13
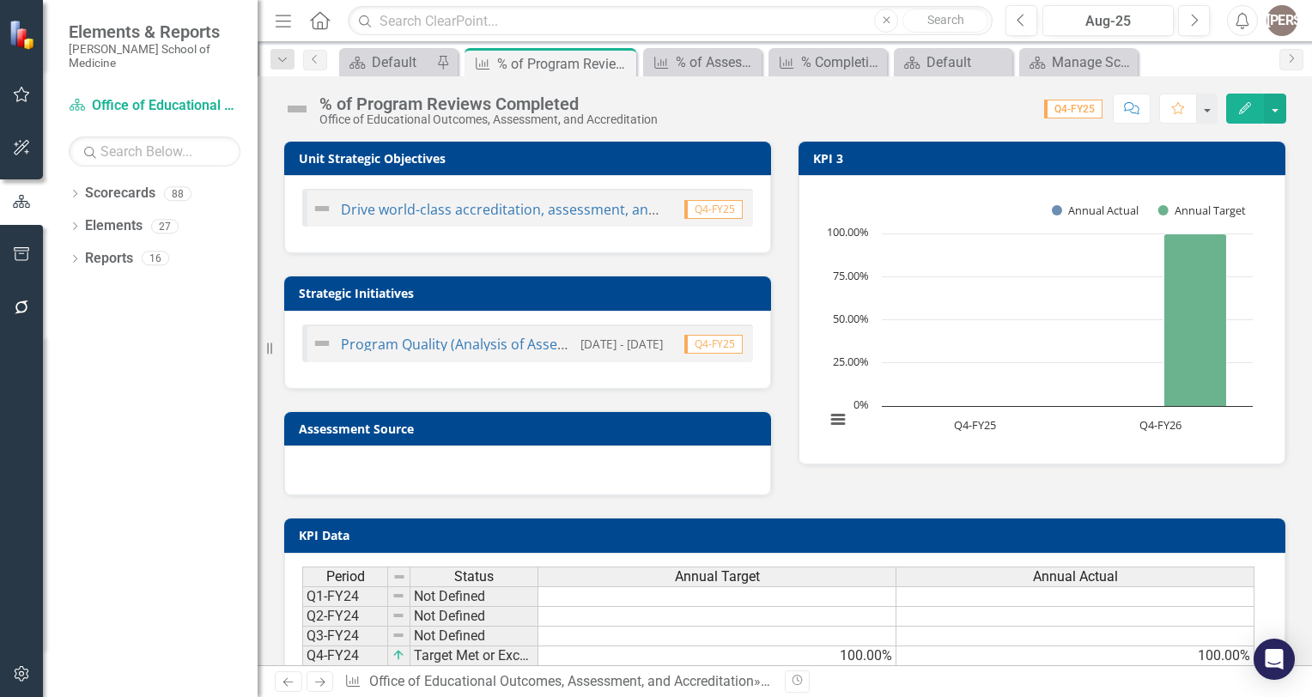
scroll to position [161, 0]
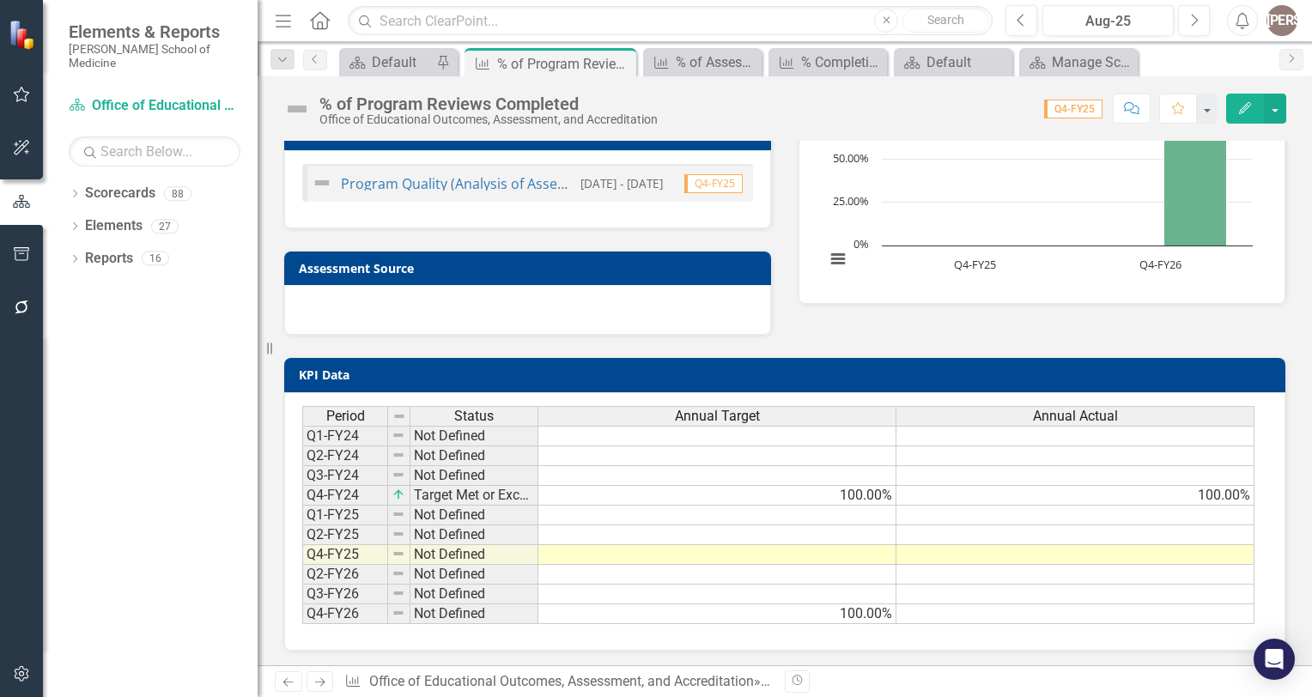
click at [843, 548] on td at bounding box center [717, 555] width 358 height 20
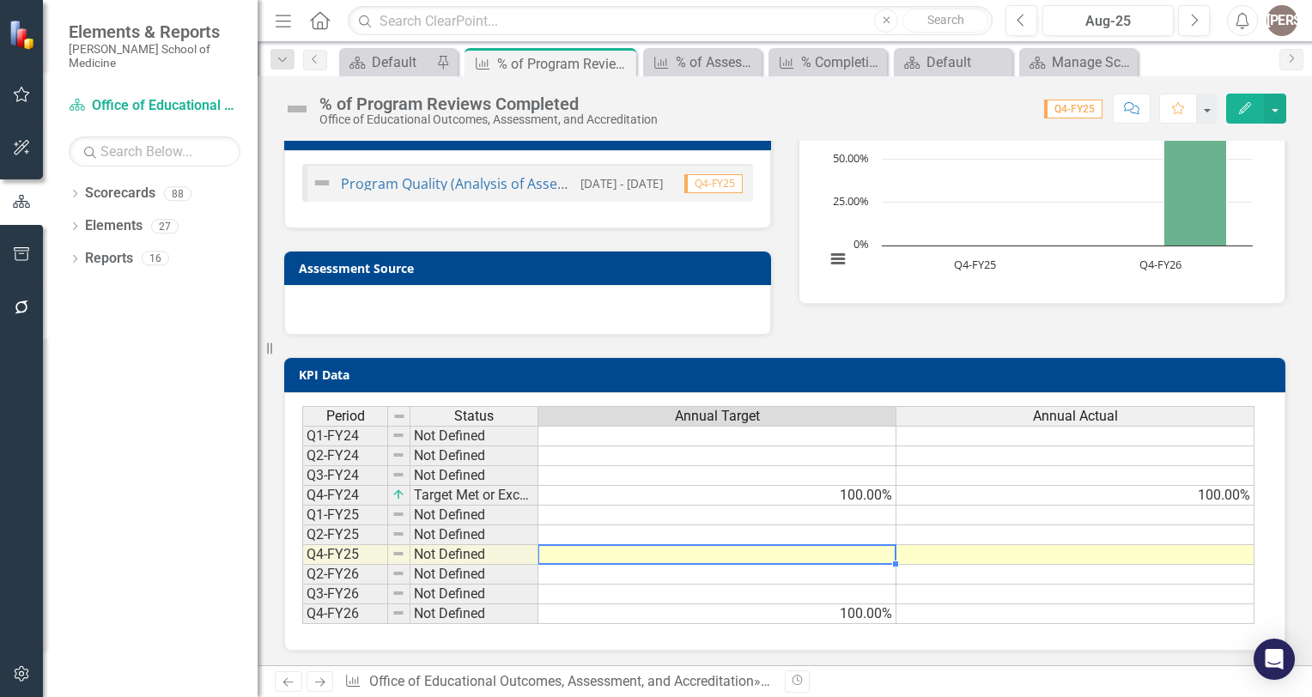
click at [843, 548] on td at bounding box center [717, 555] width 358 height 20
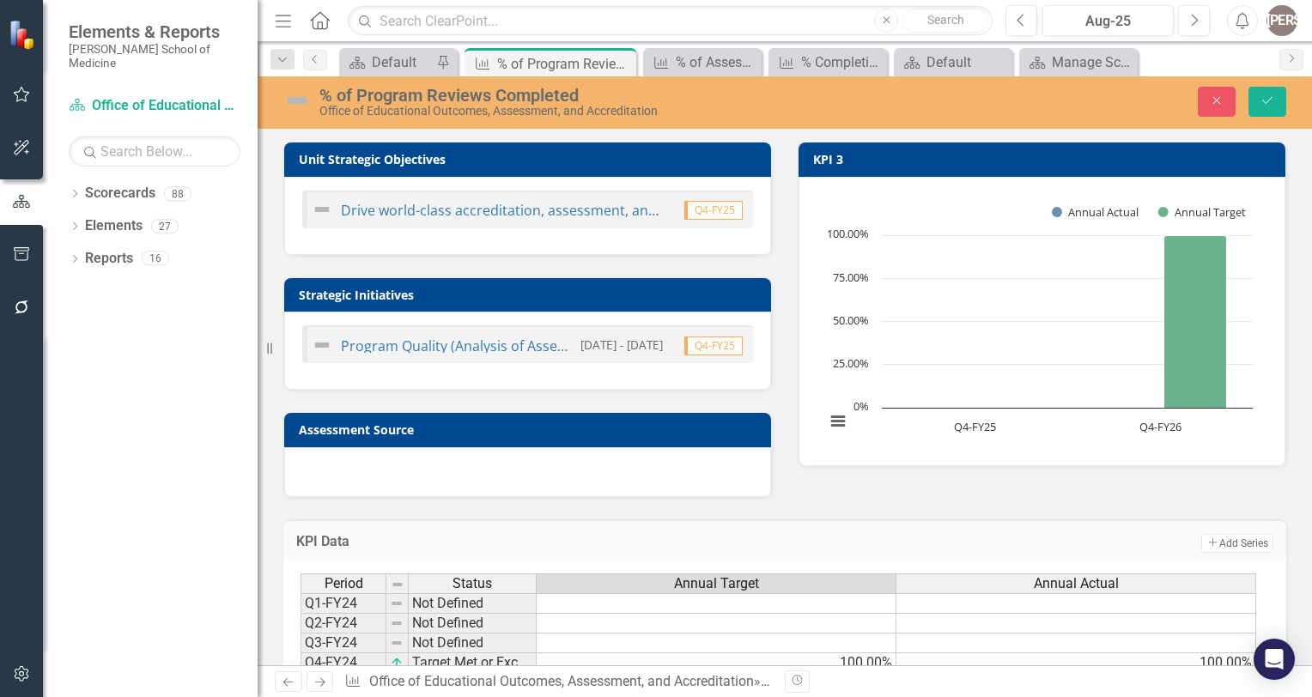
scroll to position [167, 0]
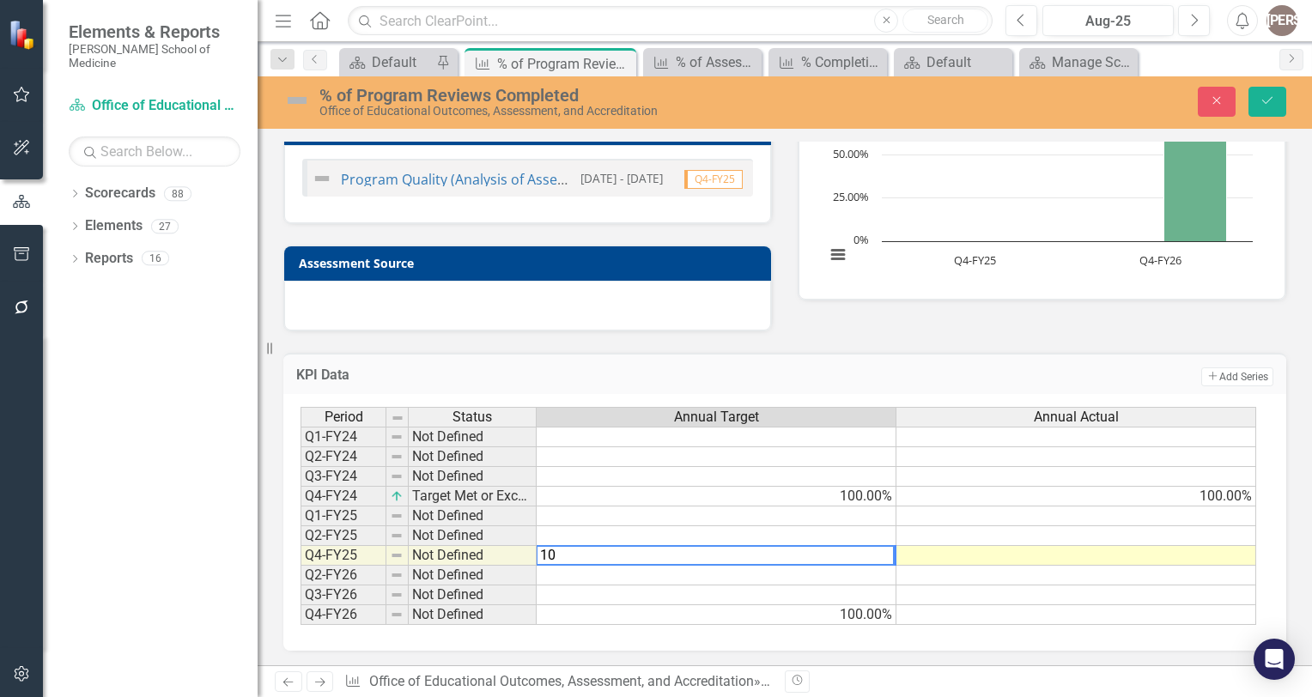
type textarea "1"
type textarea "25"
click at [1001, 548] on td at bounding box center [1076, 556] width 360 height 20
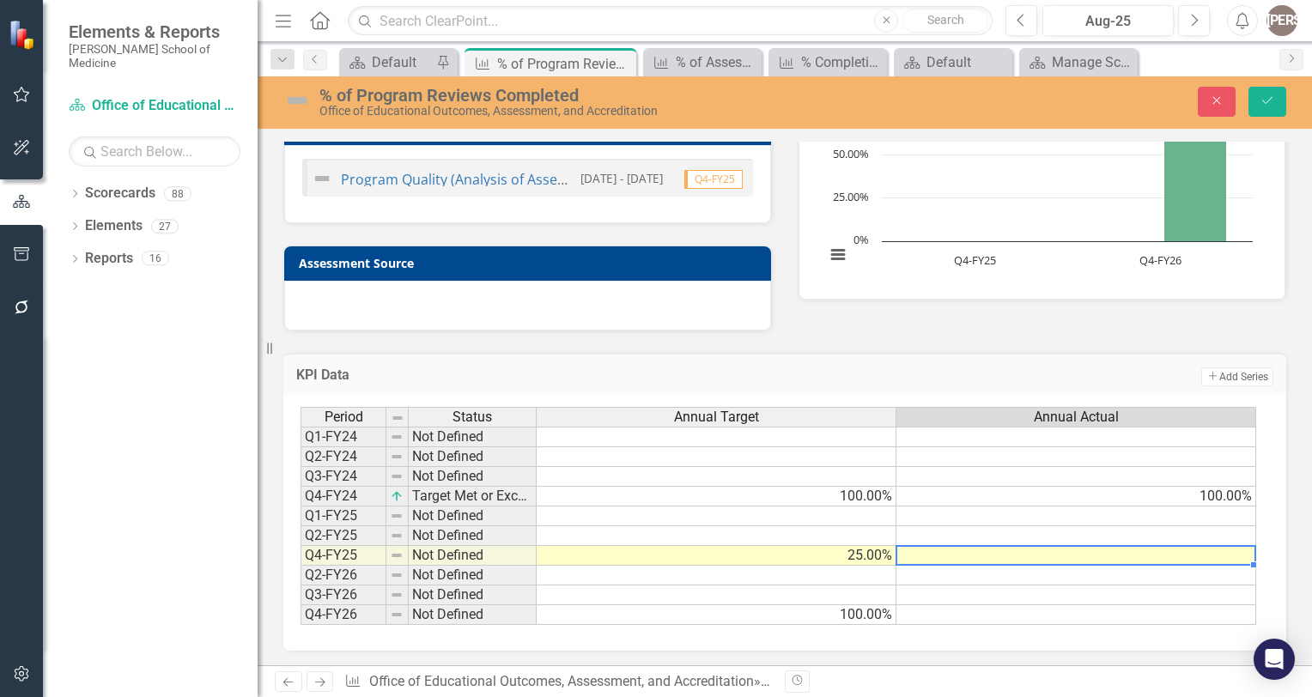
click at [1001, 548] on td at bounding box center [1076, 556] width 360 height 20
type textarea "0"
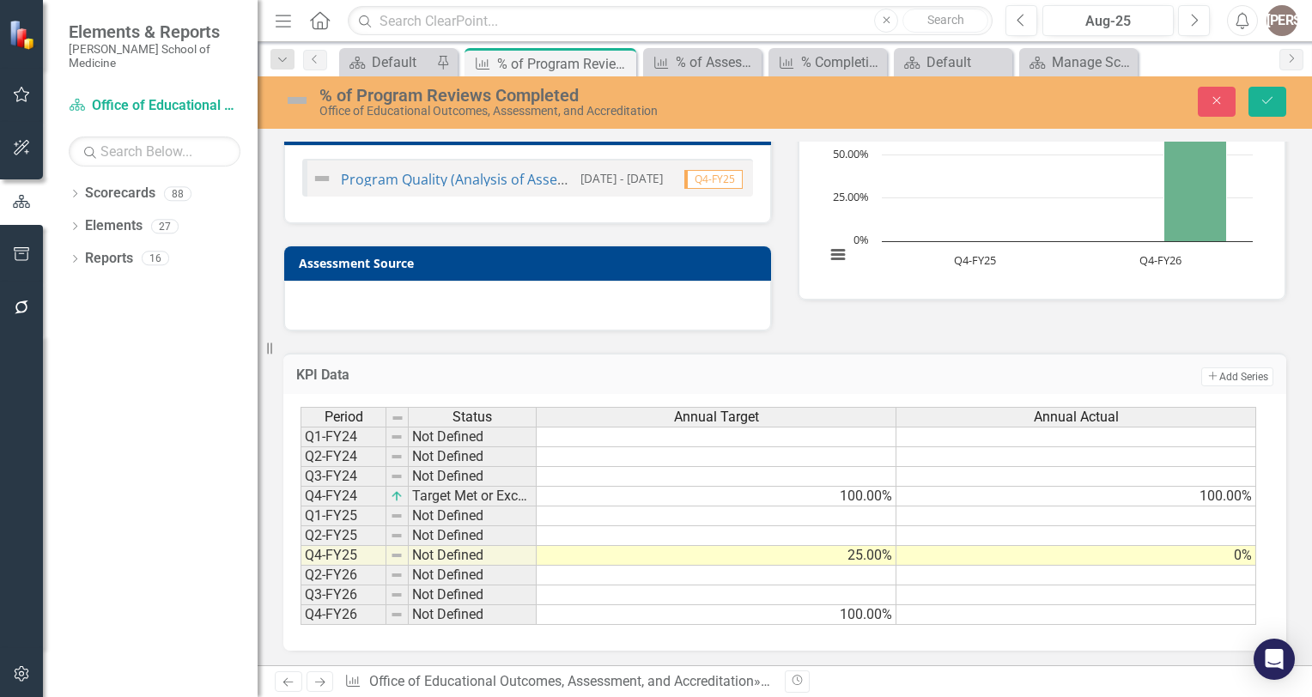
click at [1040, 343] on div "KPI Data Add Add Series Period Status Annual Target Annual Actual Q1-FY24 Not D…" at bounding box center [784, 491] width 1028 height 320
click at [1269, 95] on icon "Save" at bounding box center [1266, 100] width 15 height 12
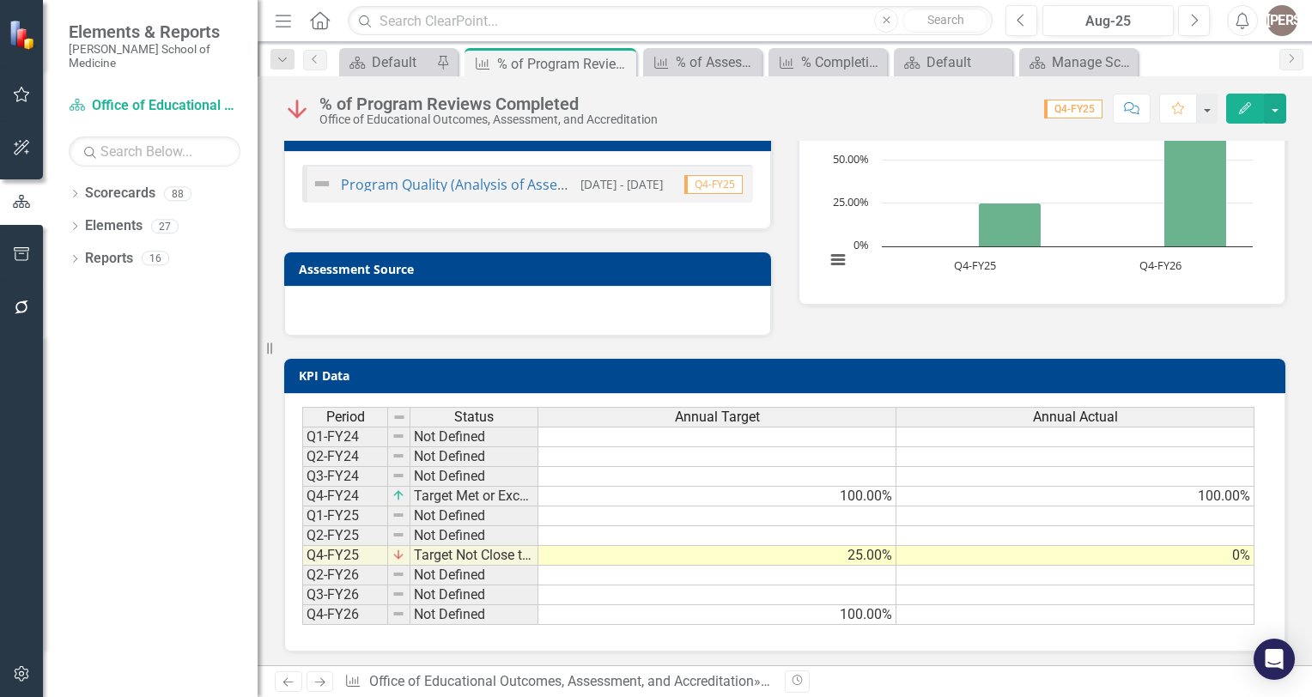
scroll to position [160, 0]
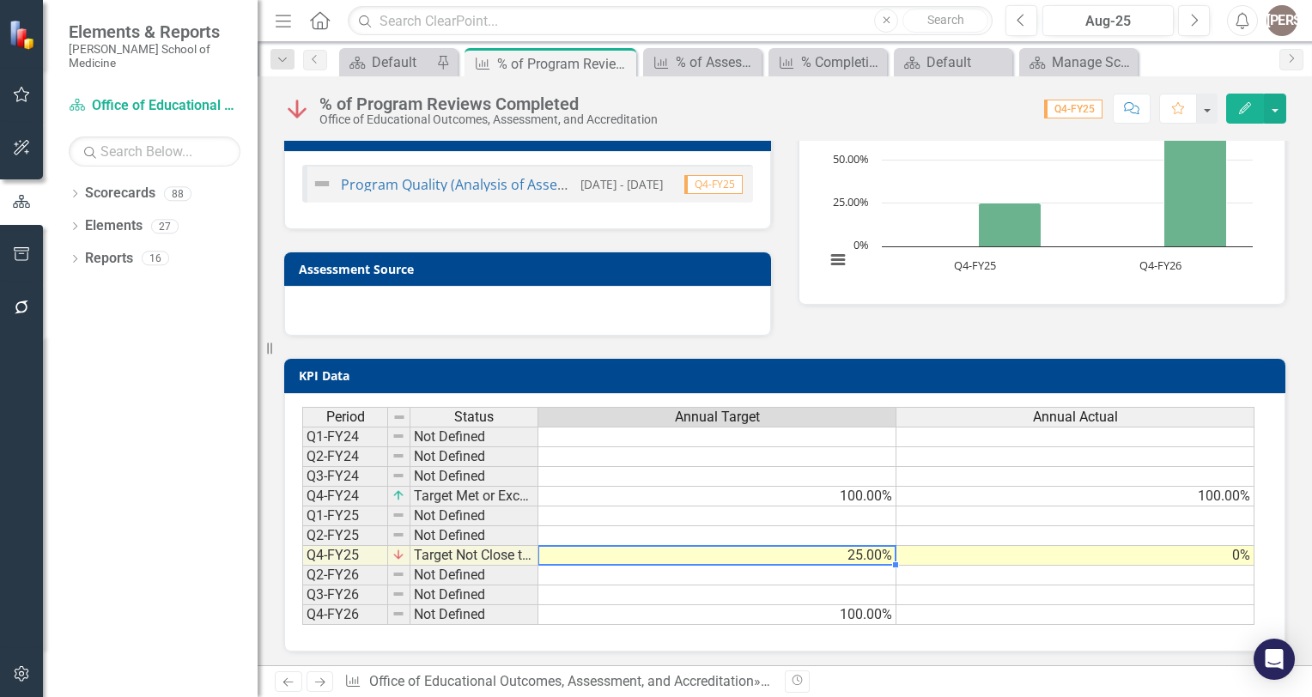
click at [869, 556] on td "25.00%" at bounding box center [717, 556] width 358 height 20
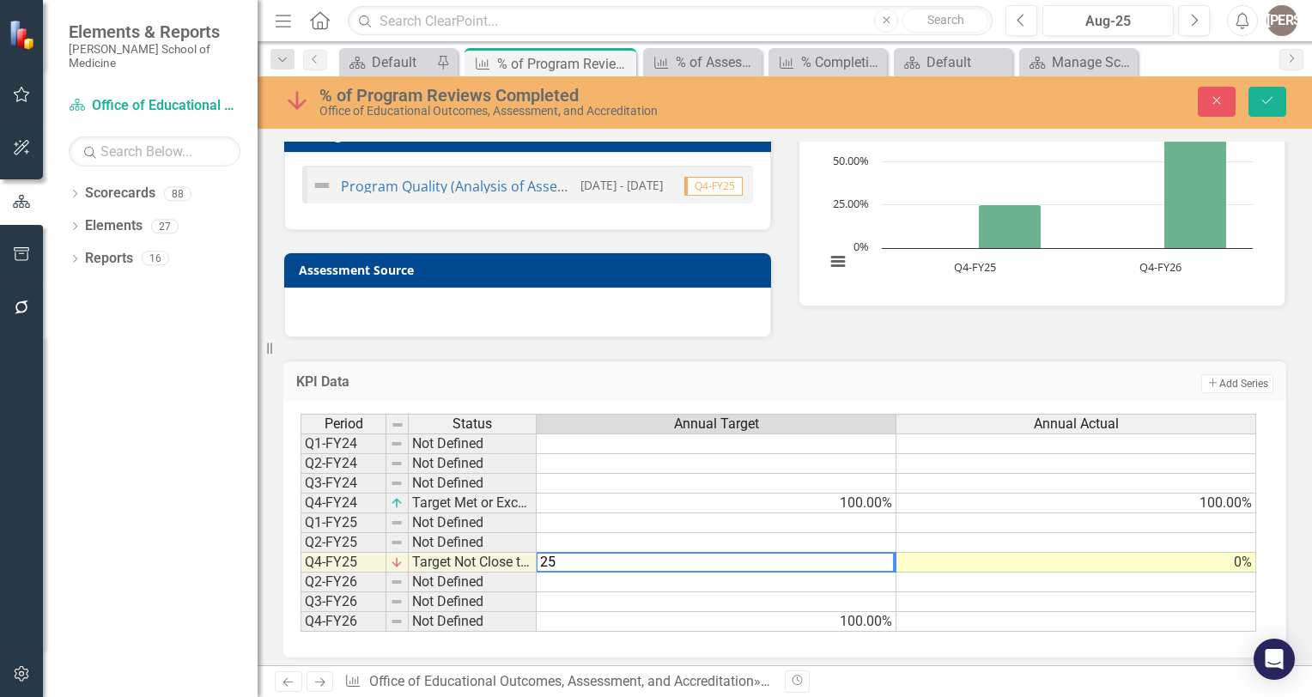
type textarea "2"
type textarea "100"
click at [942, 599] on td at bounding box center [1076, 602] width 360 height 20
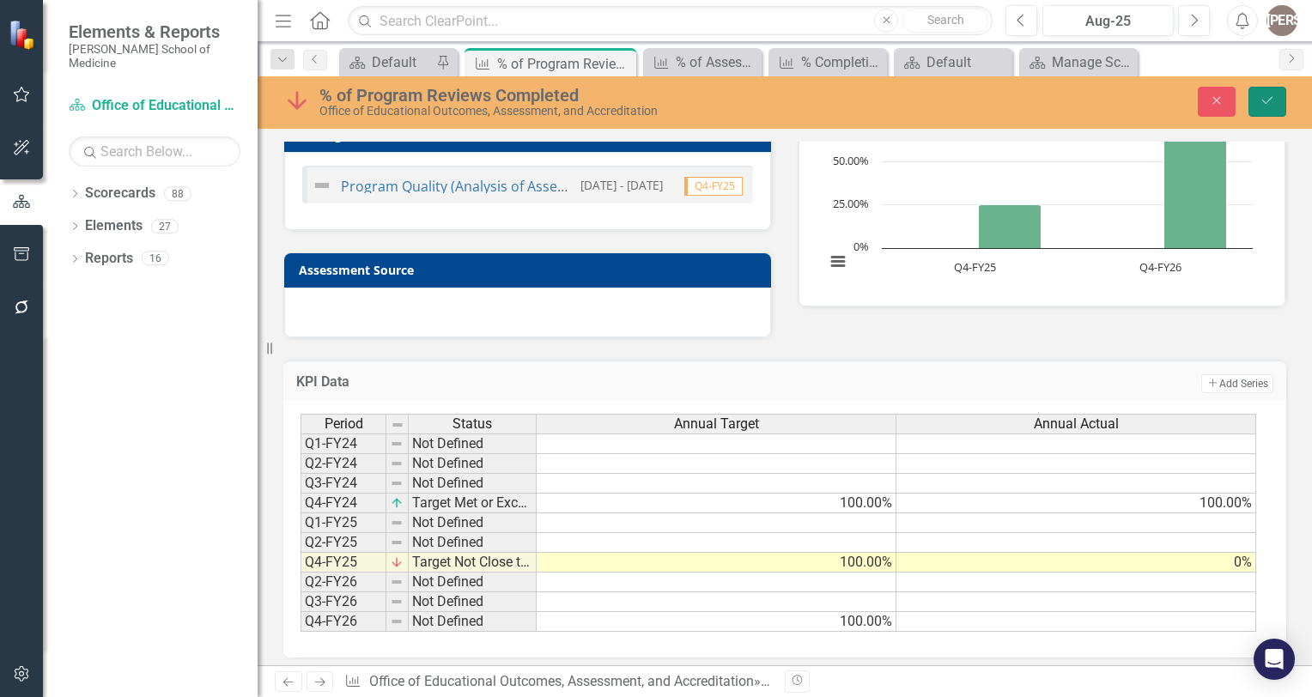
click at [1267, 89] on button "Save" at bounding box center [1267, 102] width 38 height 30
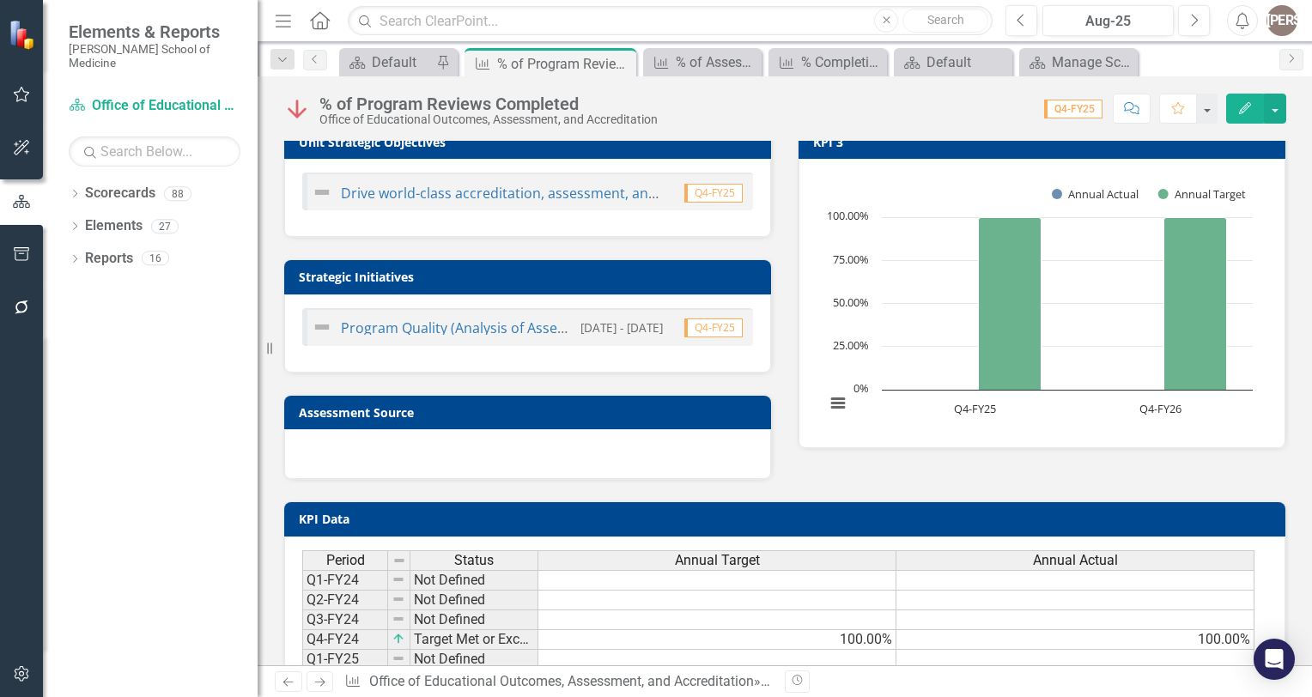
scroll to position [0, 0]
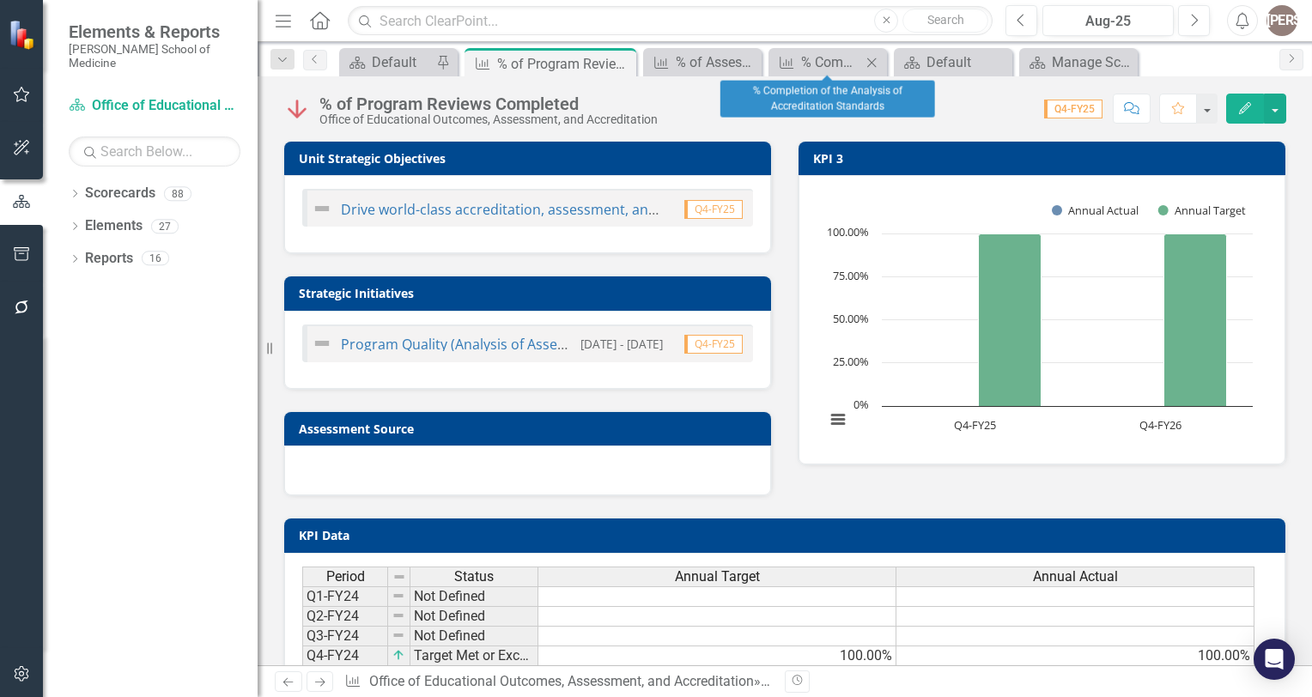
click at [869, 60] on icon at bounding box center [871, 62] width 9 height 9
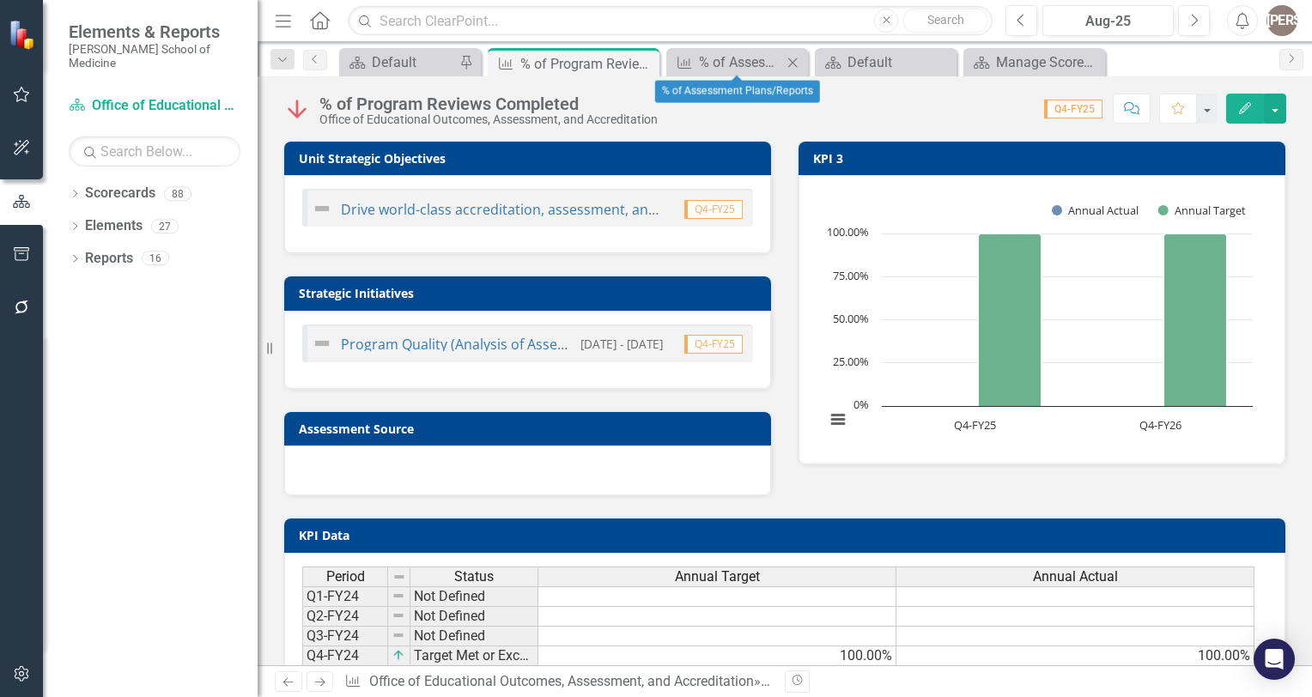
click at [791, 62] on icon "Close" at bounding box center [792, 63] width 17 height 14
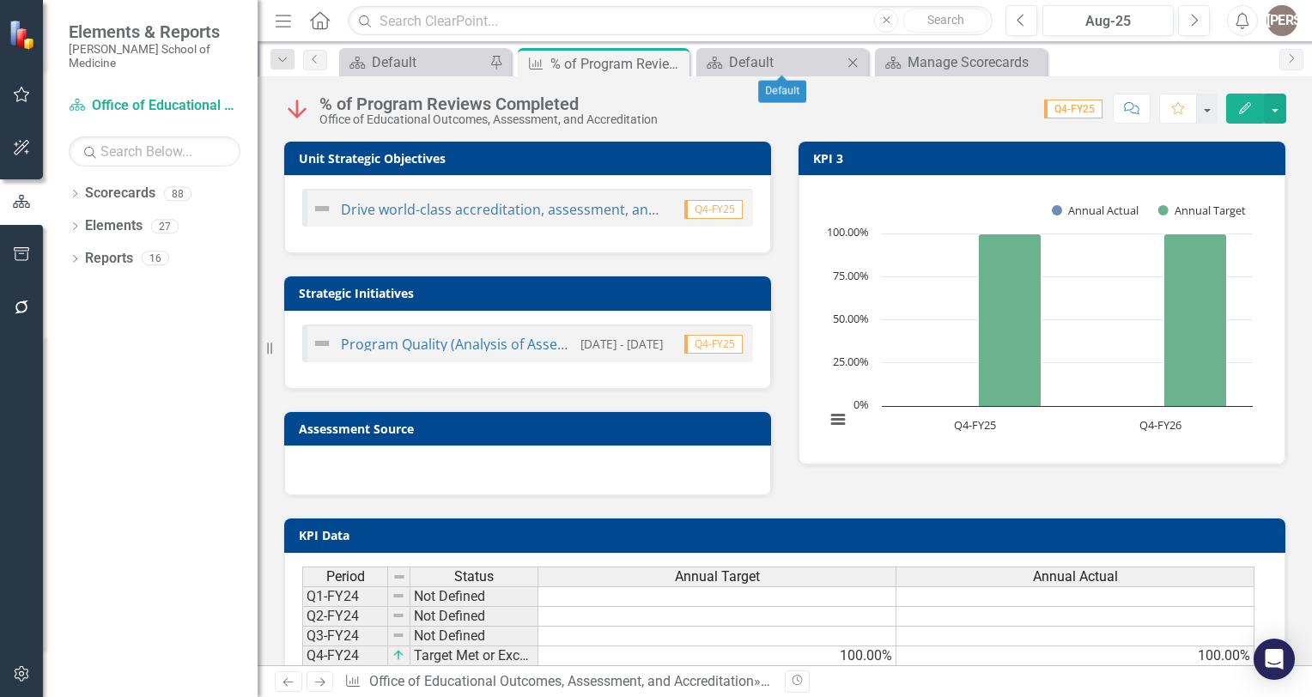
click at [850, 64] on icon at bounding box center [852, 62] width 9 height 9
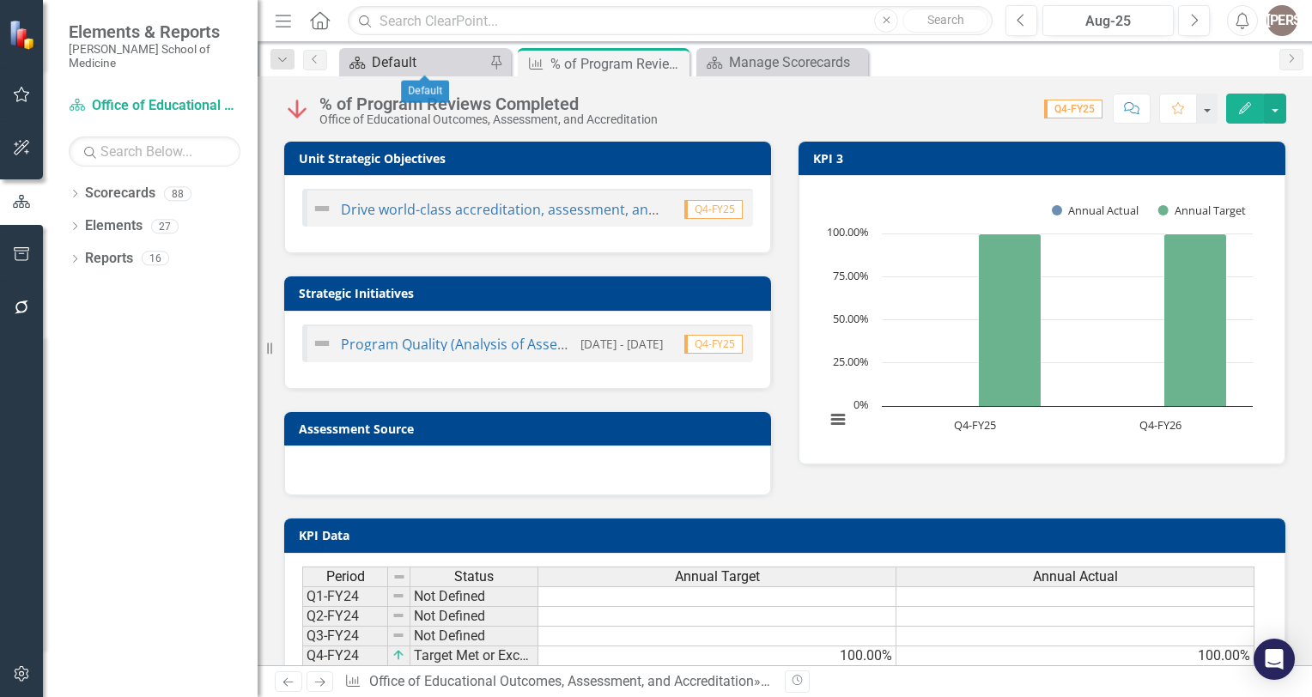
click at [434, 65] on div "Default" at bounding box center [428, 61] width 113 height 21
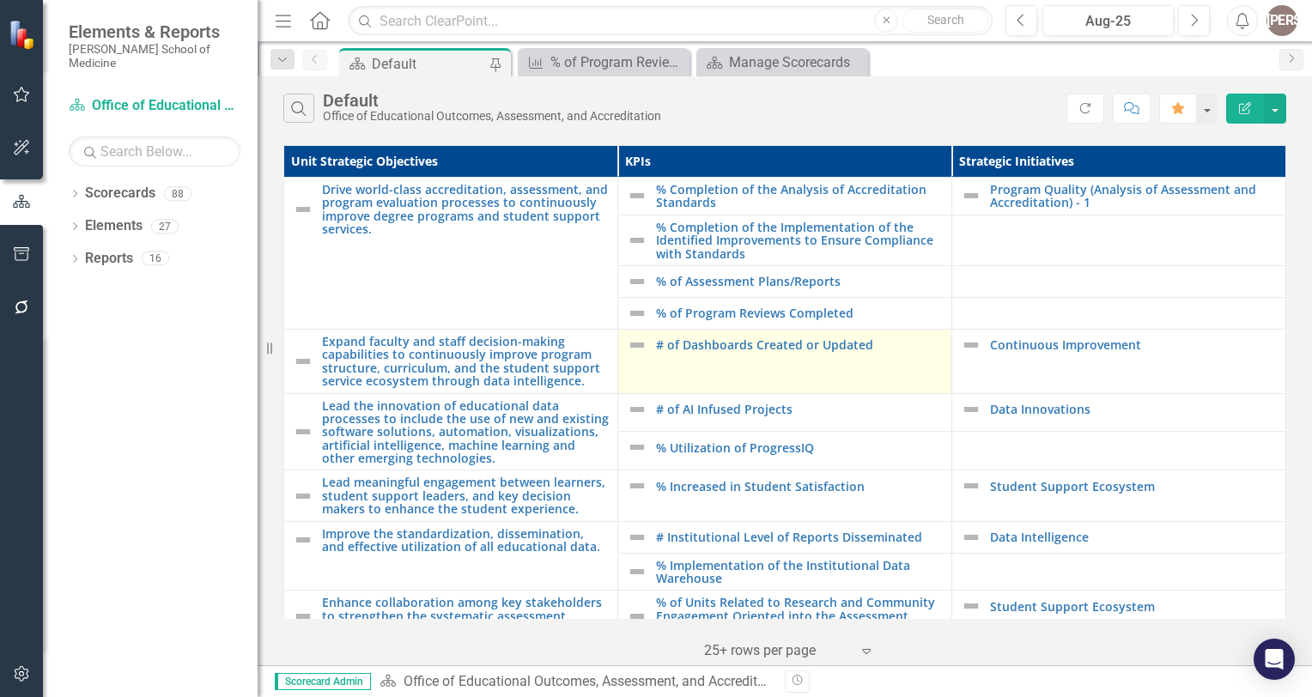
click at [751, 365] on td "# of Dashboards Created or Updated Edit Edit KPI Link Open Element" at bounding box center [785, 361] width 334 height 64
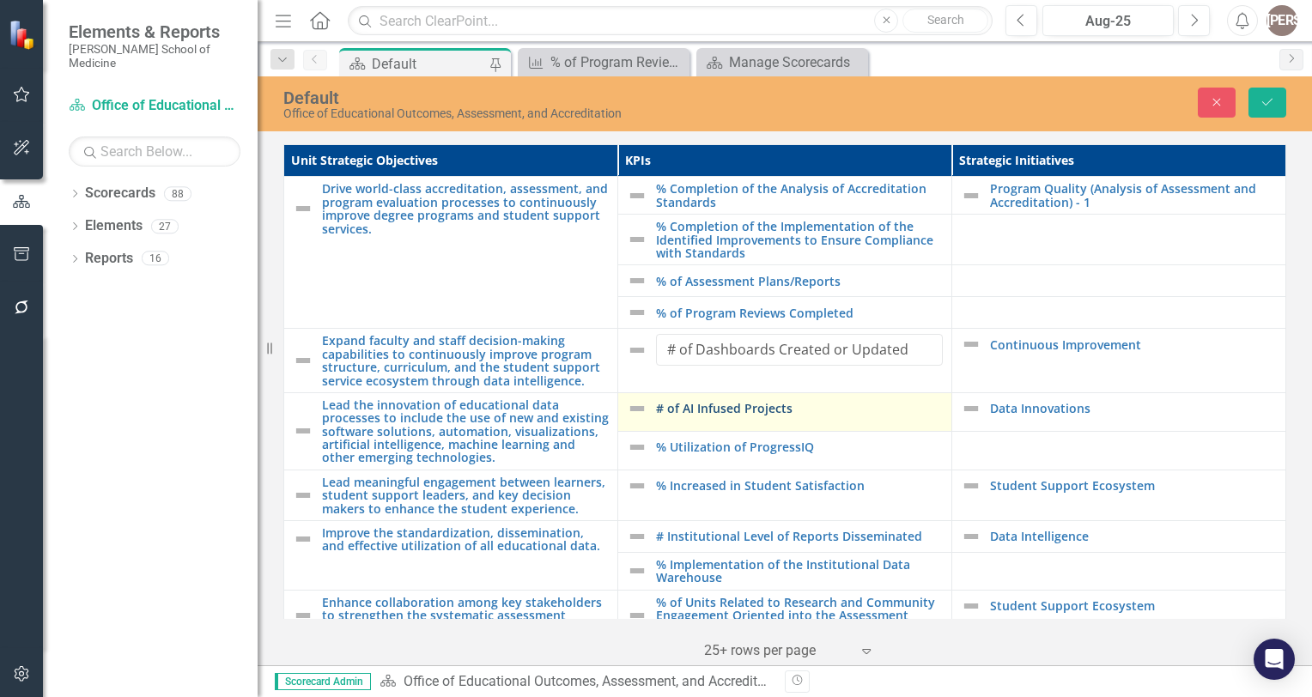
click at [738, 402] on link "# of AI Infused Projects" at bounding box center [799, 408] width 287 height 13
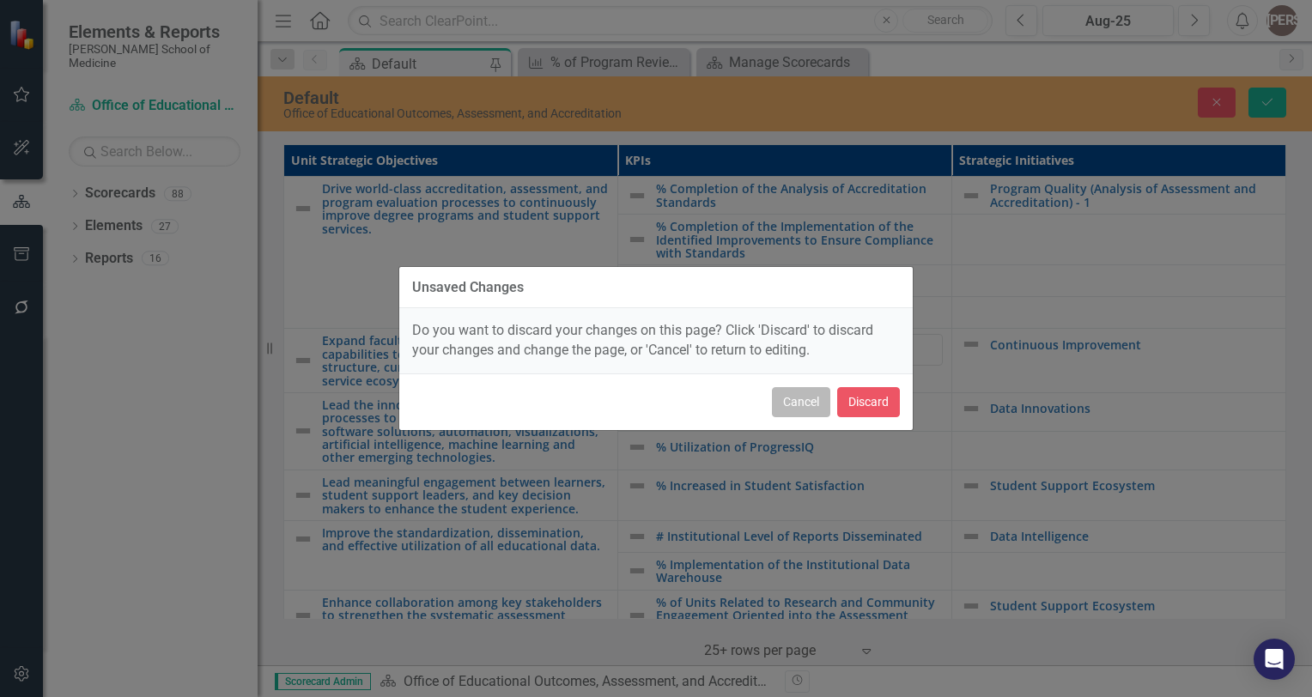
click at [791, 400] on button "Cancel" at bounding box center [801, 402] width 58 height 30
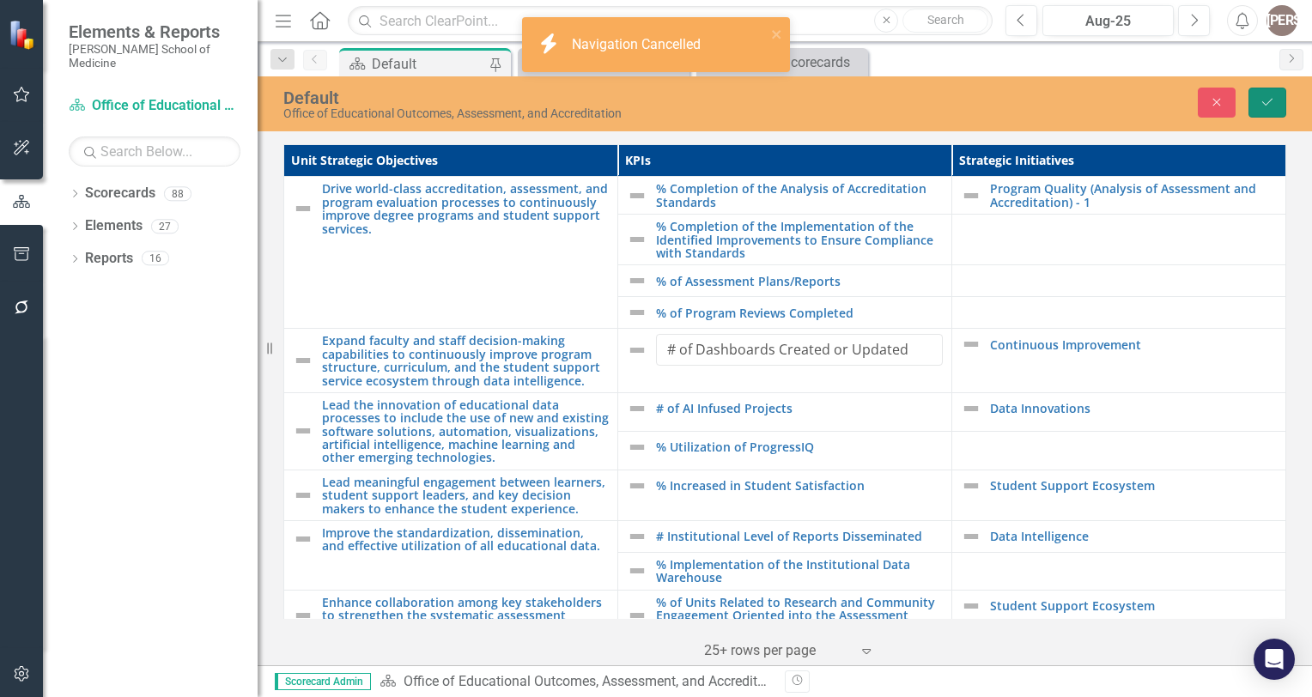
click at [1268, 91] on button "Save" at bounding box center [1267, 103] width 38 height 30
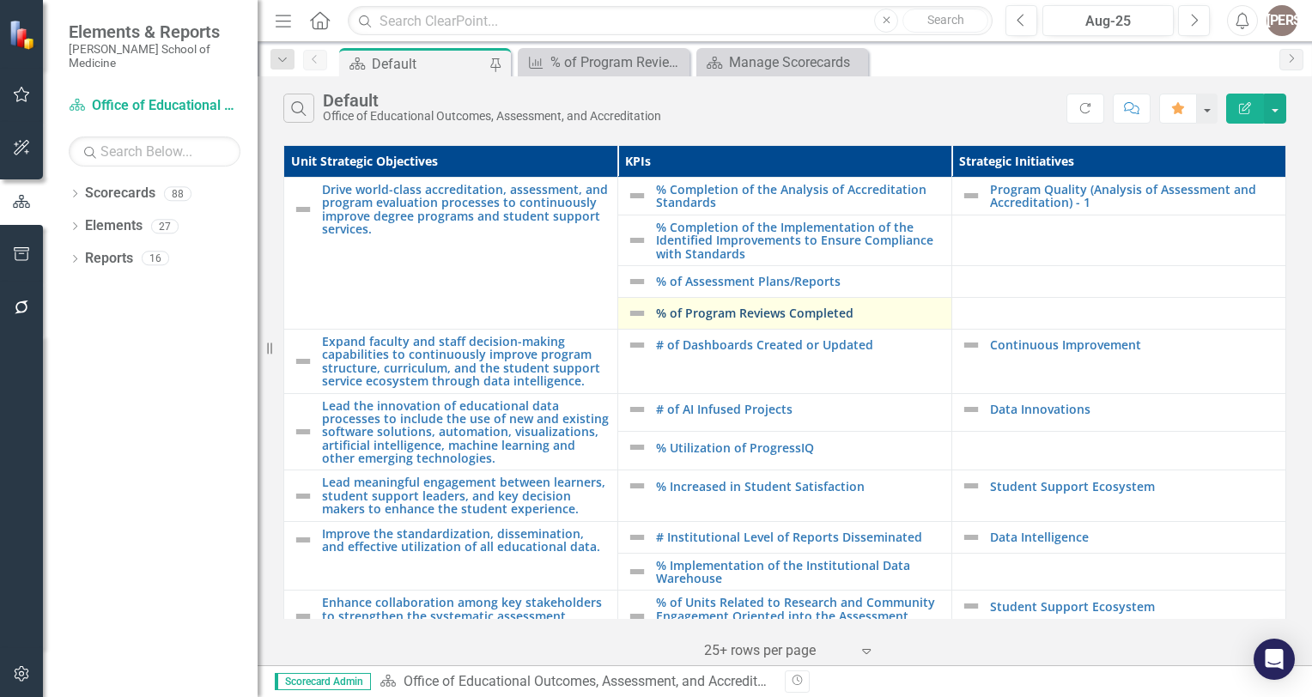
click at [716, 306] on link "% of Program Reviews Completed" at bounding box center [799, 312] width 287 height 13
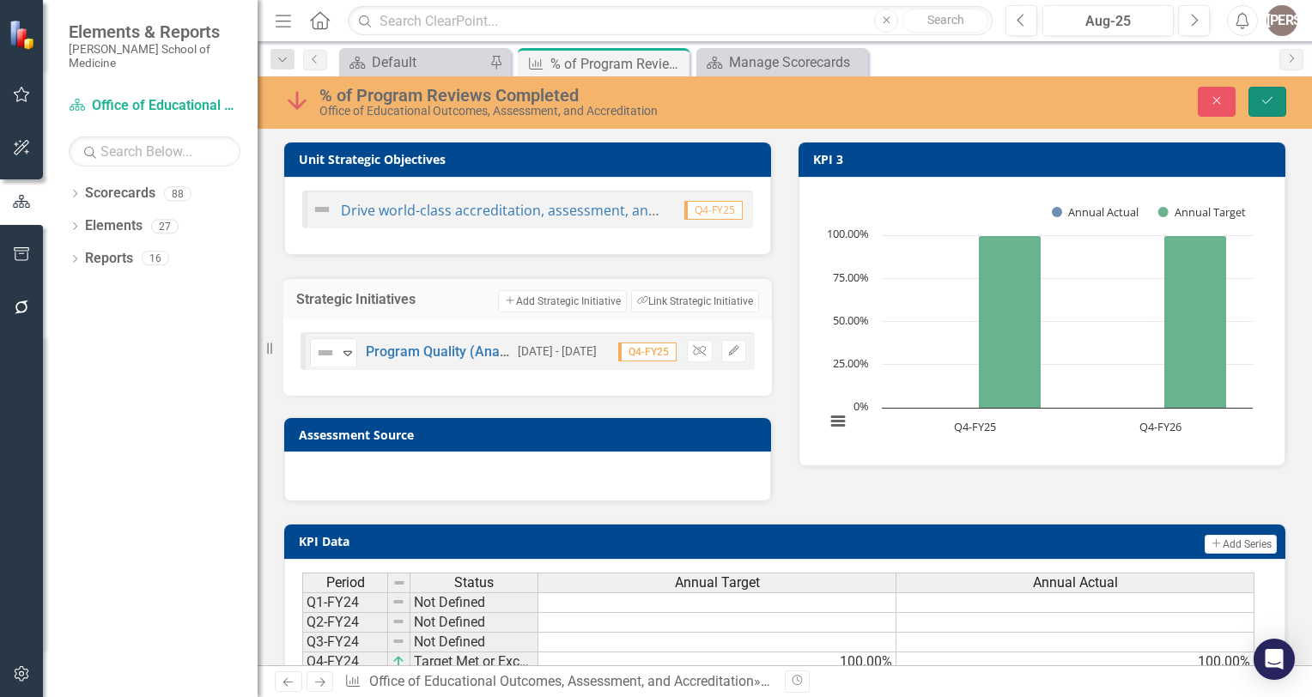
click at [1264, 93] on button "Save" at bounding box center [1267, 102] width 38 height 30
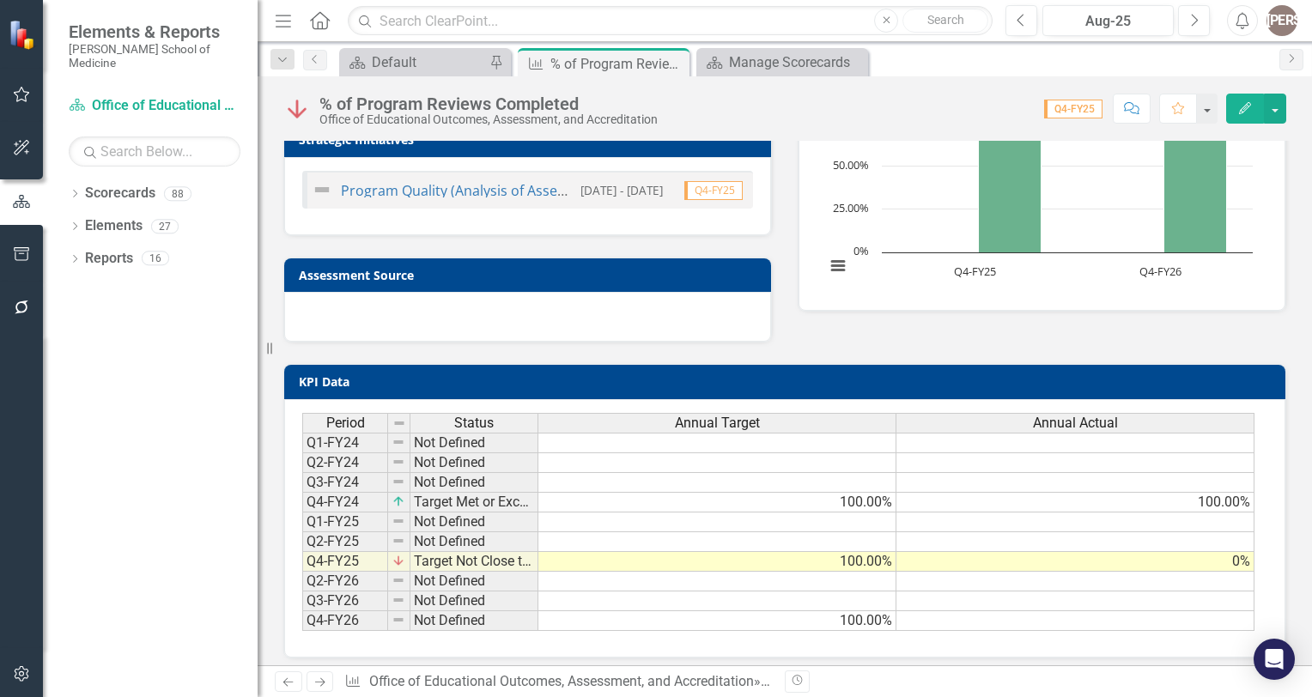
scroll to position [161, 0]
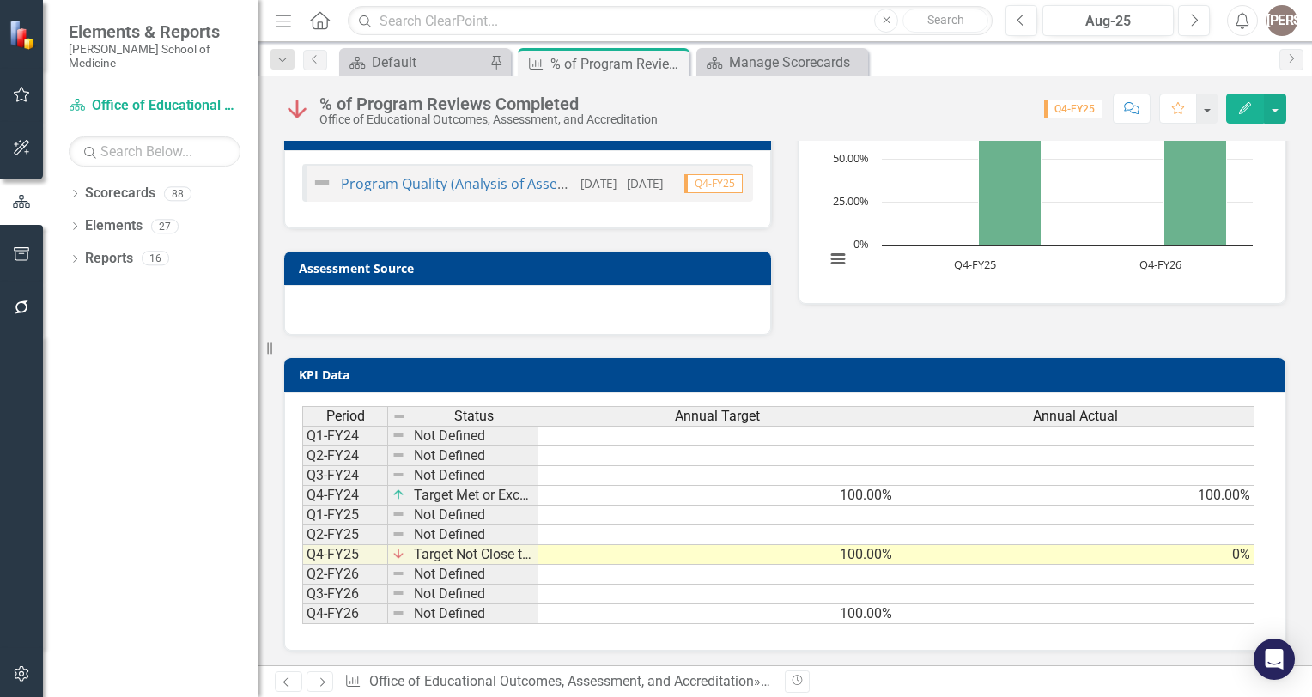
click at [1139, 104] on icon "Comment" at bounding box center [1131, 108] width 15 height 12
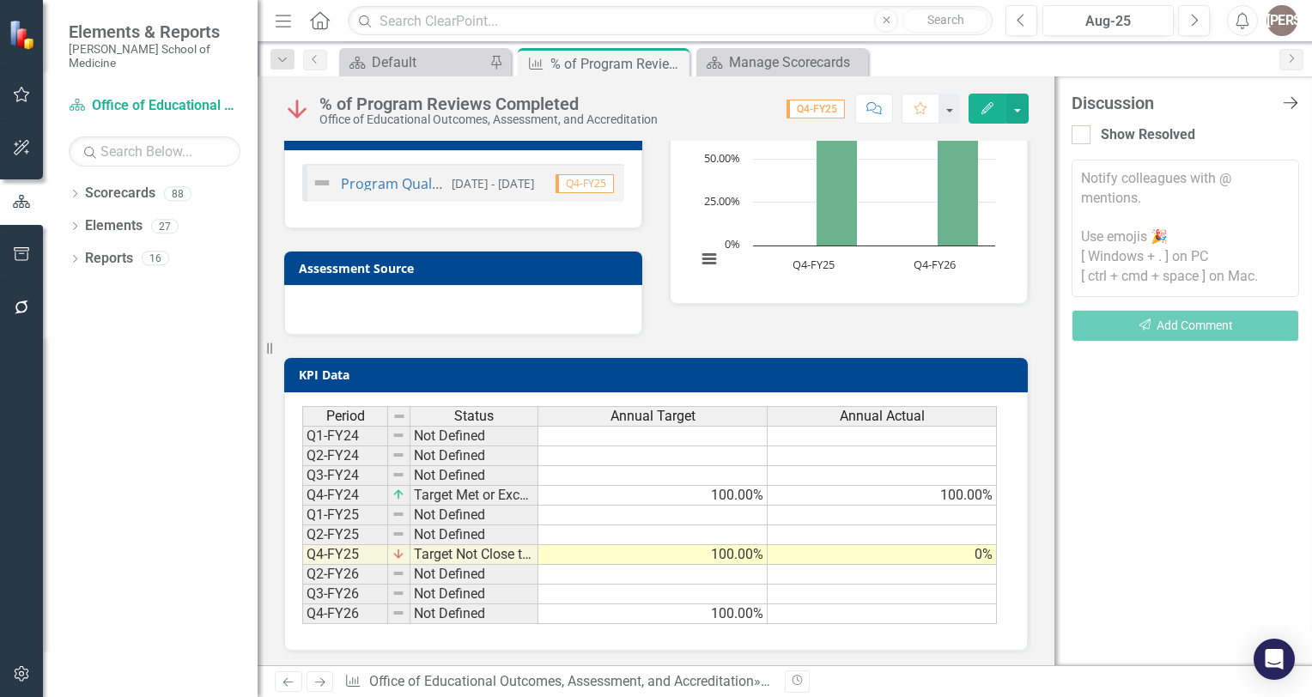
click at [1289, 95] on div "Discussion Close Discussion Bar" at bounding box center [1184, 103] width 227 height 19
click at [1289, 101] on icon "Close Discussion Bar" at bounding box center [1289, 102] width 21 height 16
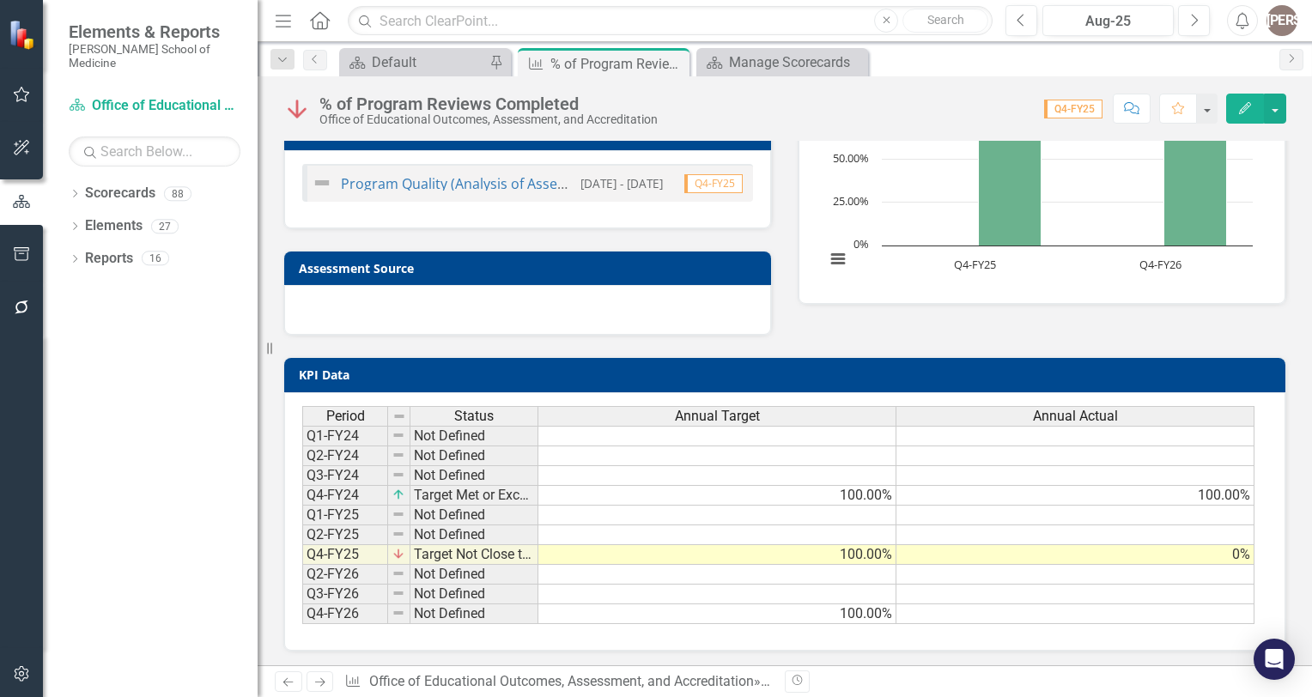
click at [444, 174] on div "Program Quality (Analysis of Assessment and Accreditation) -3" at bounding box center [442, 183] width 260 height 21
click at [433, 190] on div "Program Quality (Analysis of Assessment and Accreditation) -3" at bounding box center [442, 183] width 260 height 21
click at [433, 187] on link "Program Quality (Analysis of Assessment and Accreditation) -3" at bounding box center [542, 183] width 403 height 19
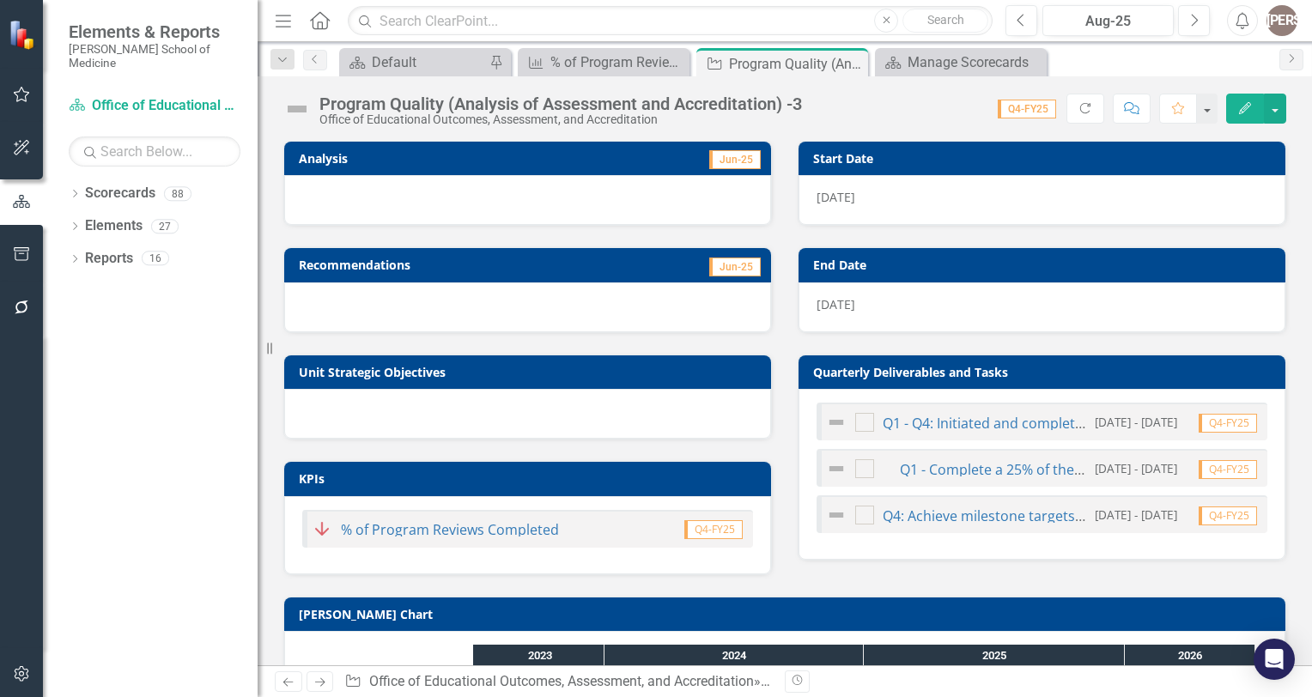
click at [415, 192] on div at bounding box center [527, 200] width 487 height 50
drag, startPoint x: 415, startPoint y: 192, endPoint x: 386, endPoint y: 175, distance: 33.9
click at [409, 189] on div at bounding box center [527, 200] width 487 height 50
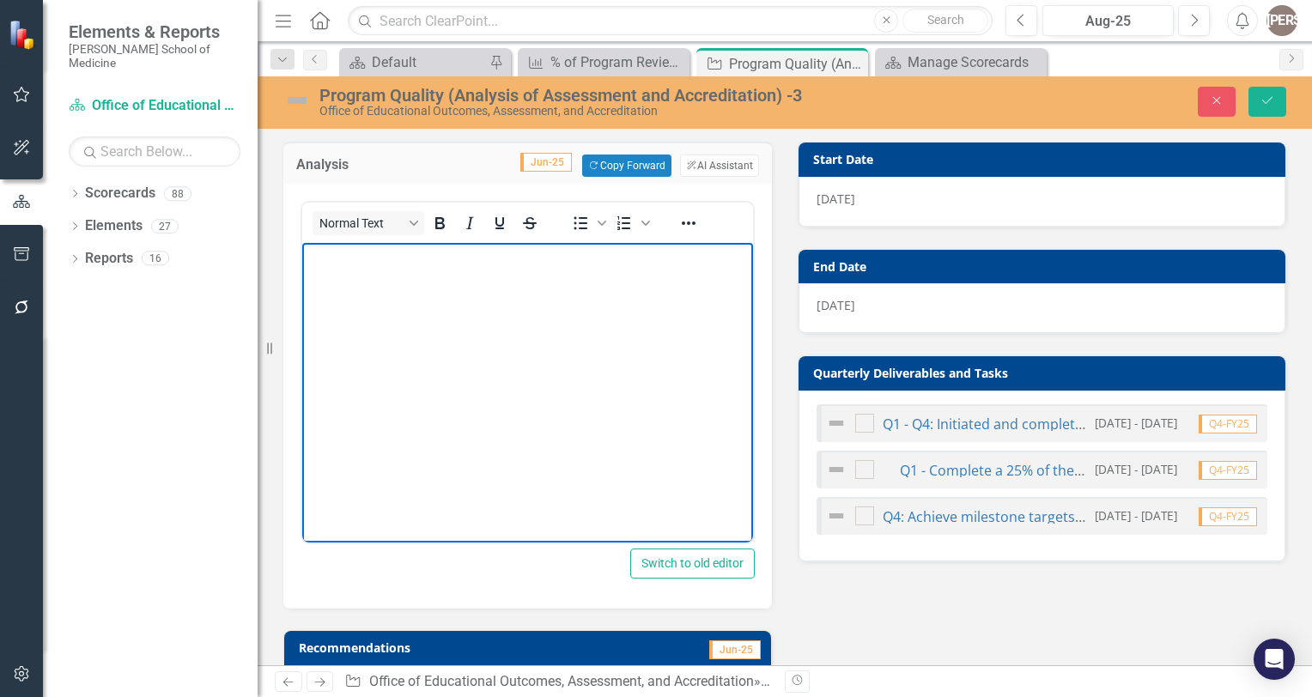
click at [334, 289] on body "Rich Text Area. Press ALT-0 for help." at bounding box center [527, 371] width 451 height 257
drag, startPoint x: 545, startPoint y: 300, endPoint x: 766, endPoint y: 289, distance: 220.8
click at [753, 289] on html at bounding box center [527, 371] width 451 height 257
click at [1221, 101] on icon "Close" at bounding box center [1216, 100] width 15 height 12
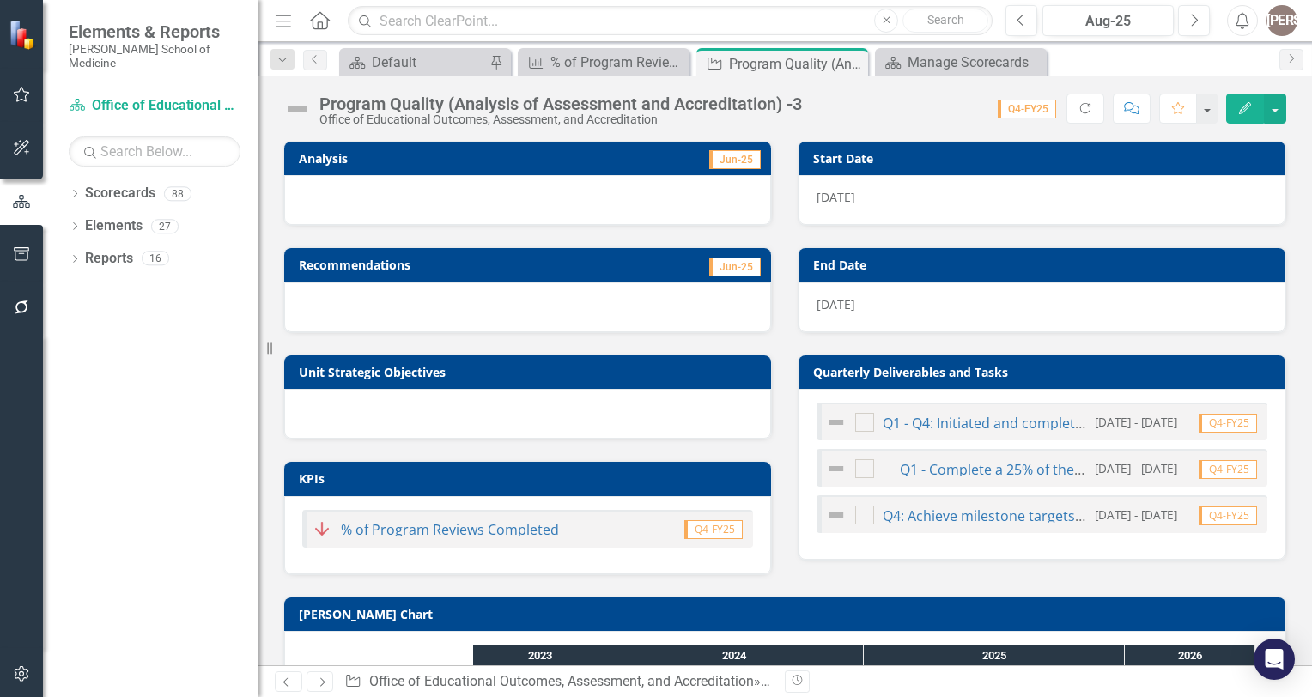
click at [742, 152] on span "Jun-25" at bounding box center [734, 159] width 51 height 19
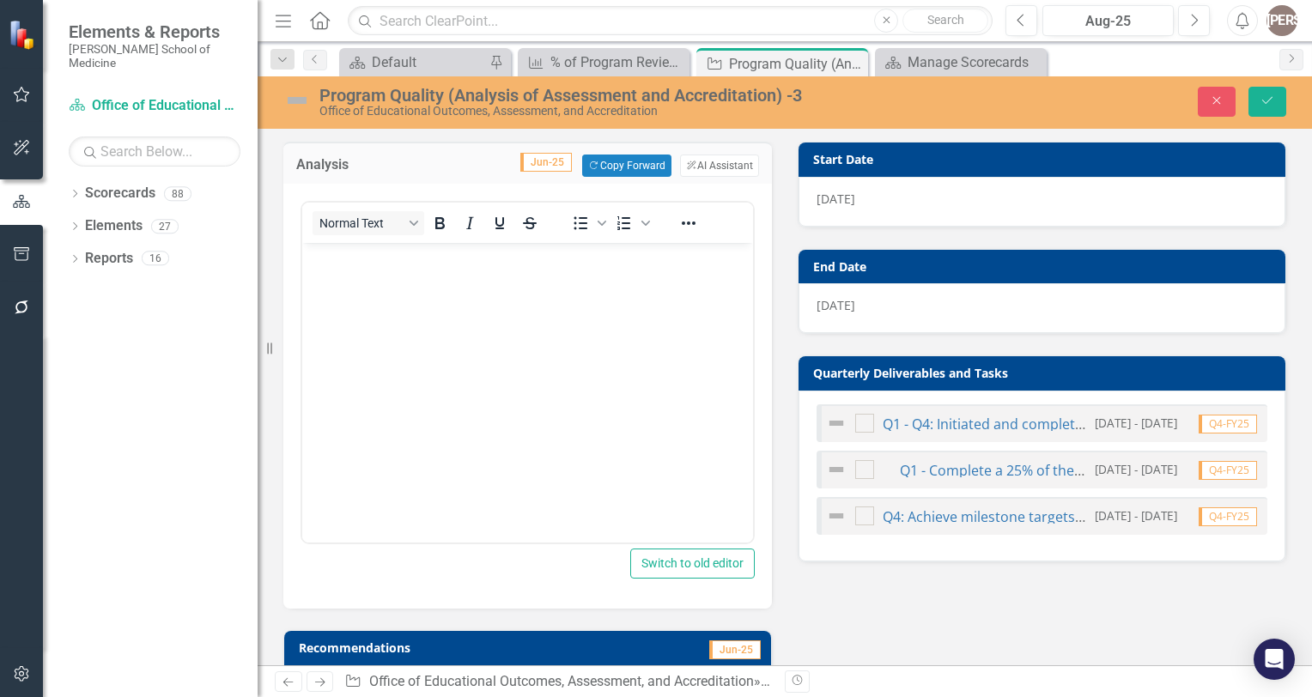
click at [527, 161] on span "Jun-25" at bounding box center [545, 162] width 51 height 19
click at [1210, 102] on icon "Close" at bounding box center [1216, 100] width 15 height 12
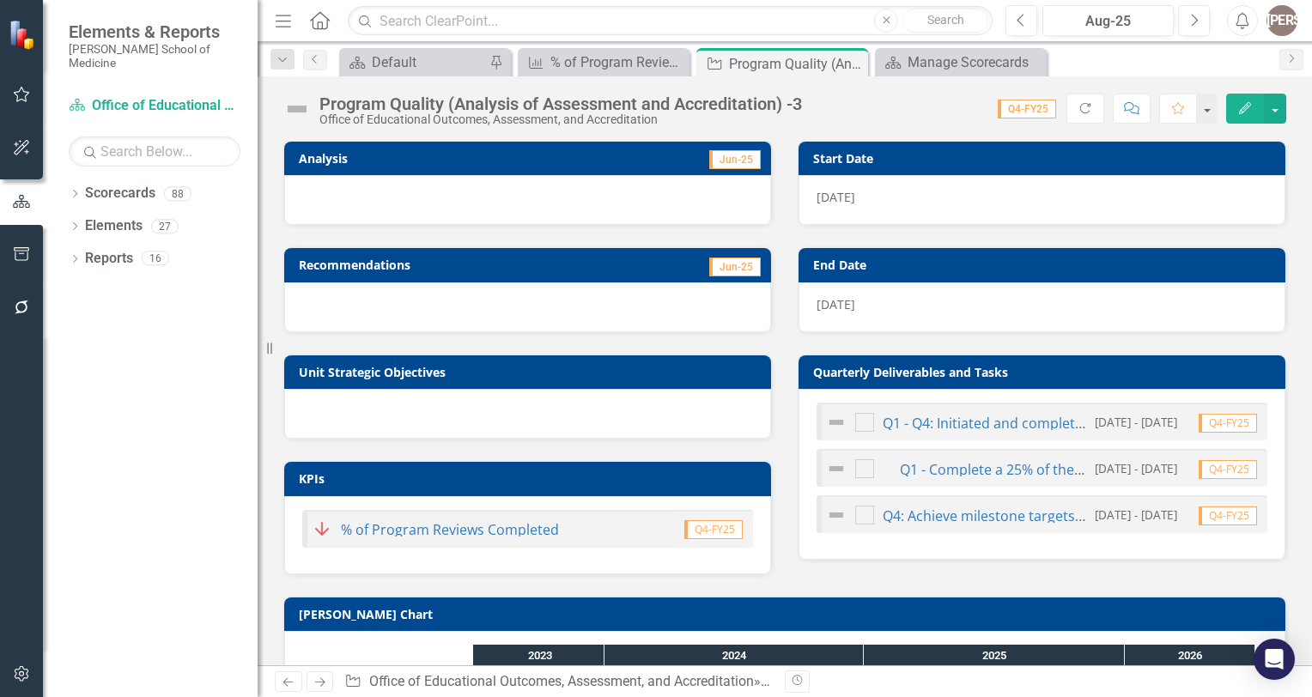
scroll to position [168, 0]
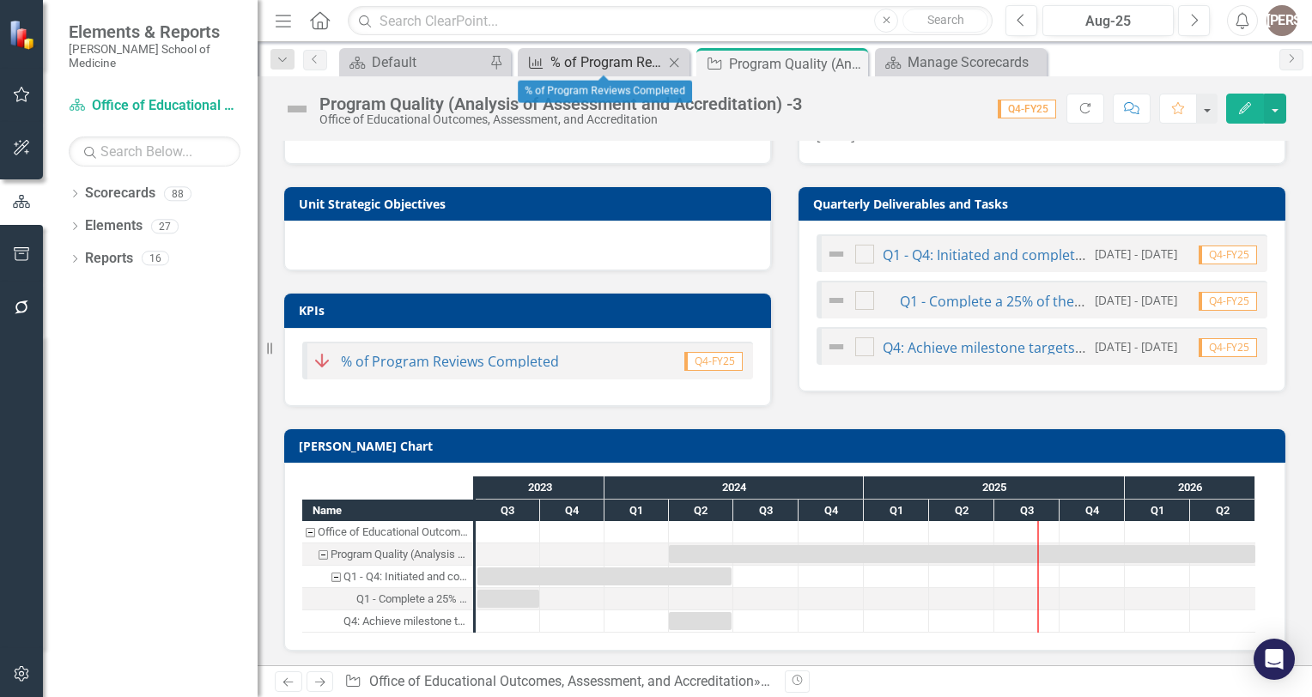
click at [618, 68] on div "% of Program Reviews Completed" at bounding box center [606, 61] width 113 height 21
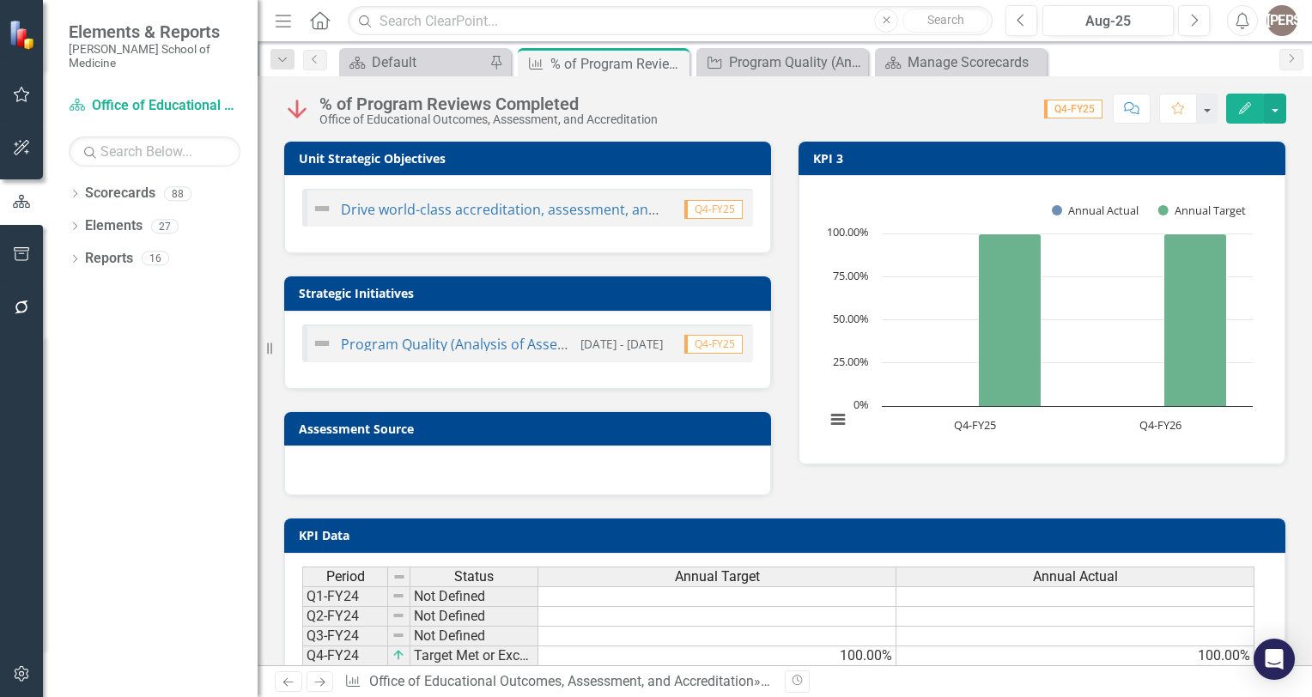
scroll to position [161, 0]
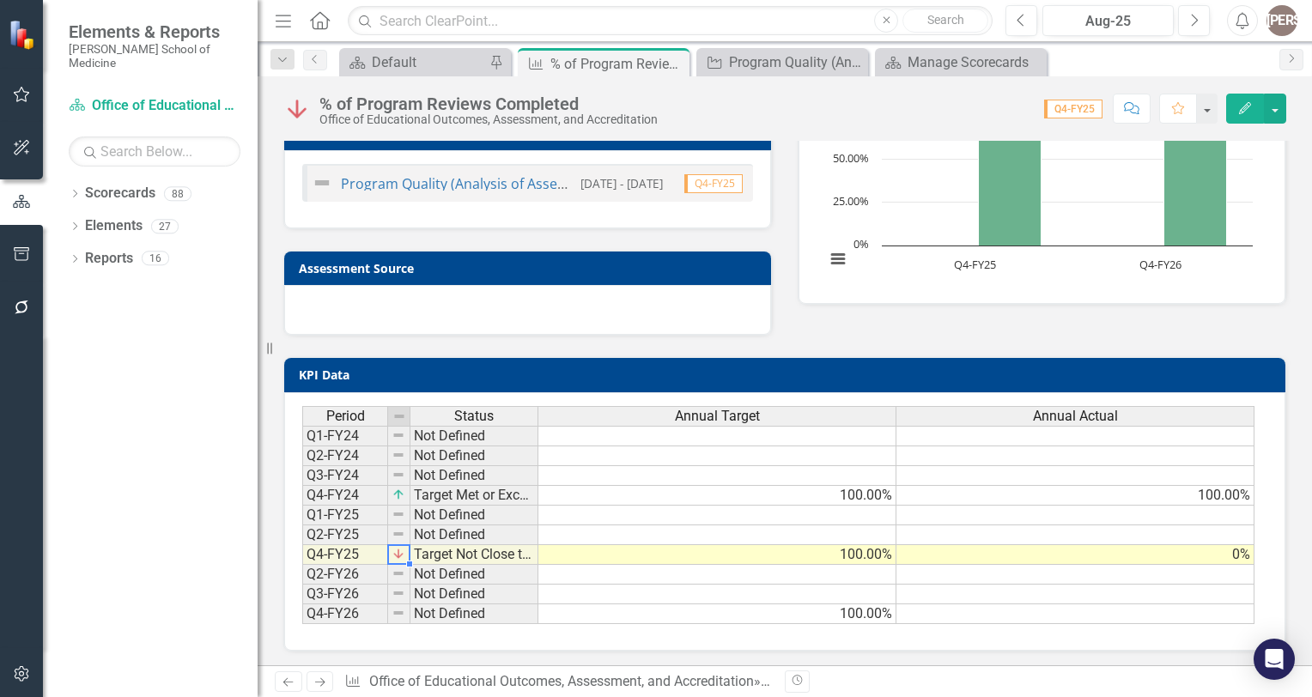
click at [398, 556] on img at bounding box center [398, 554] width 14 height 14
click at [442, 548] on td "Target Not Close to Being Met" at bounding box center [474, 555] width 128 height 20
click at [389, 550] on td at bounding box center [399, 555] width 22 height 20
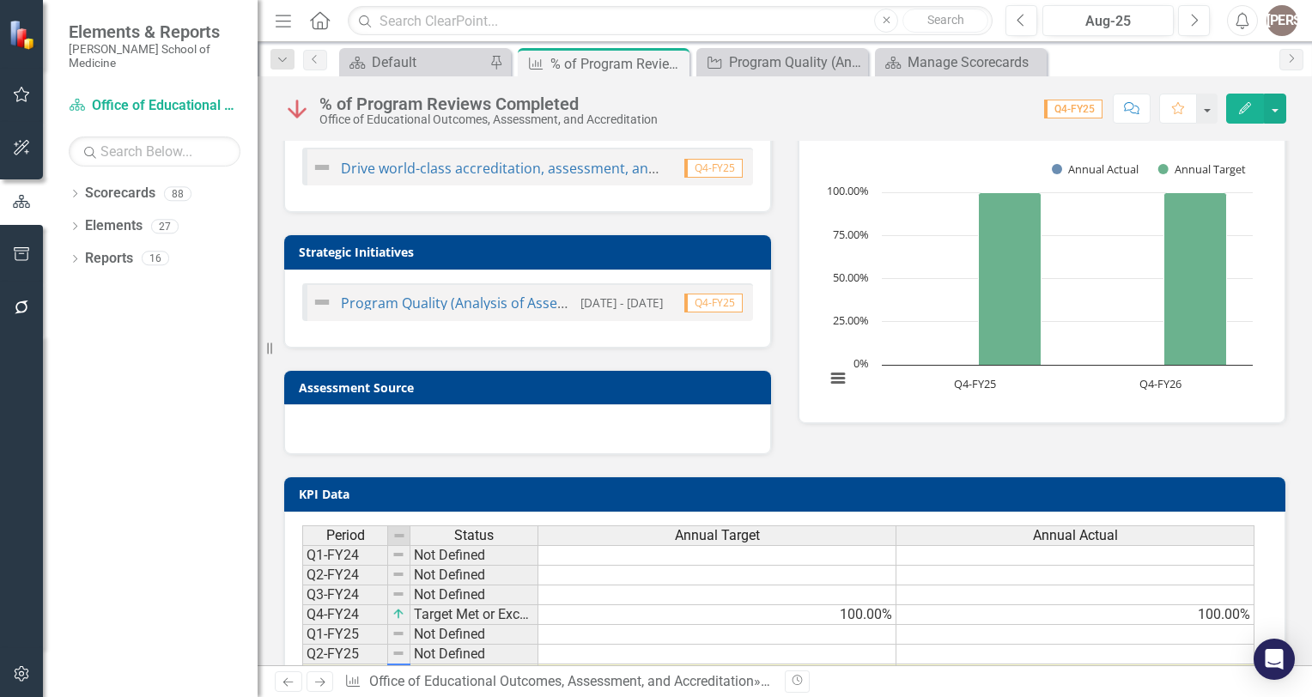
scroll to position [0, 0]
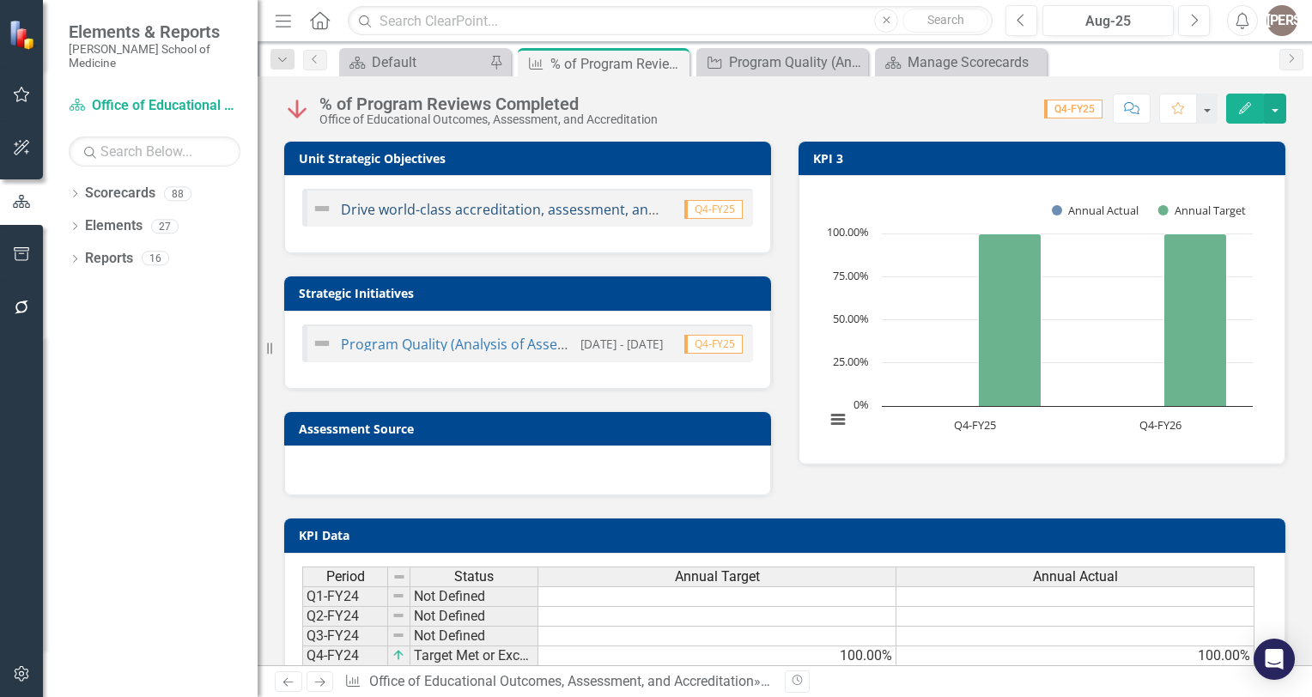
click at [397, 202] on link "Drive world-class accreditation, assessment, and program evaluation processes t…" at bounding box center [838, 209] width 994 height 19
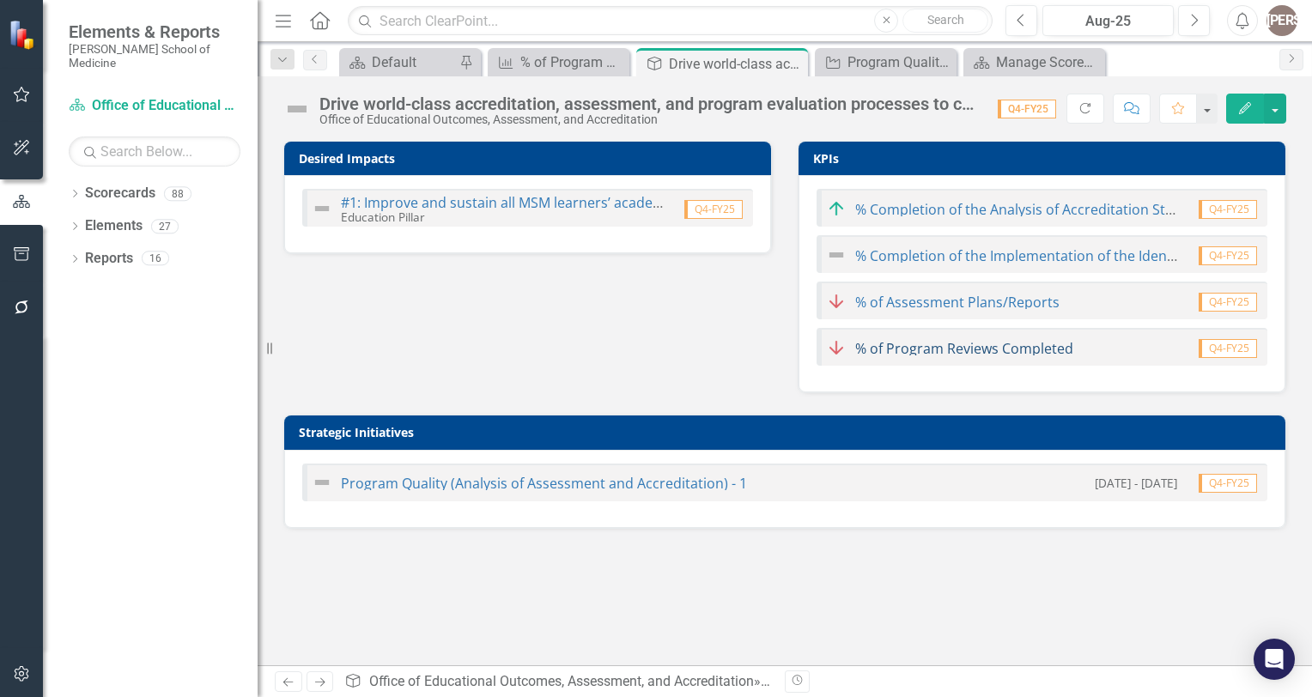
click at [950, 348] on link "% of Program Reviews Completed" at bounding box center [964, 348] width 218 height 19
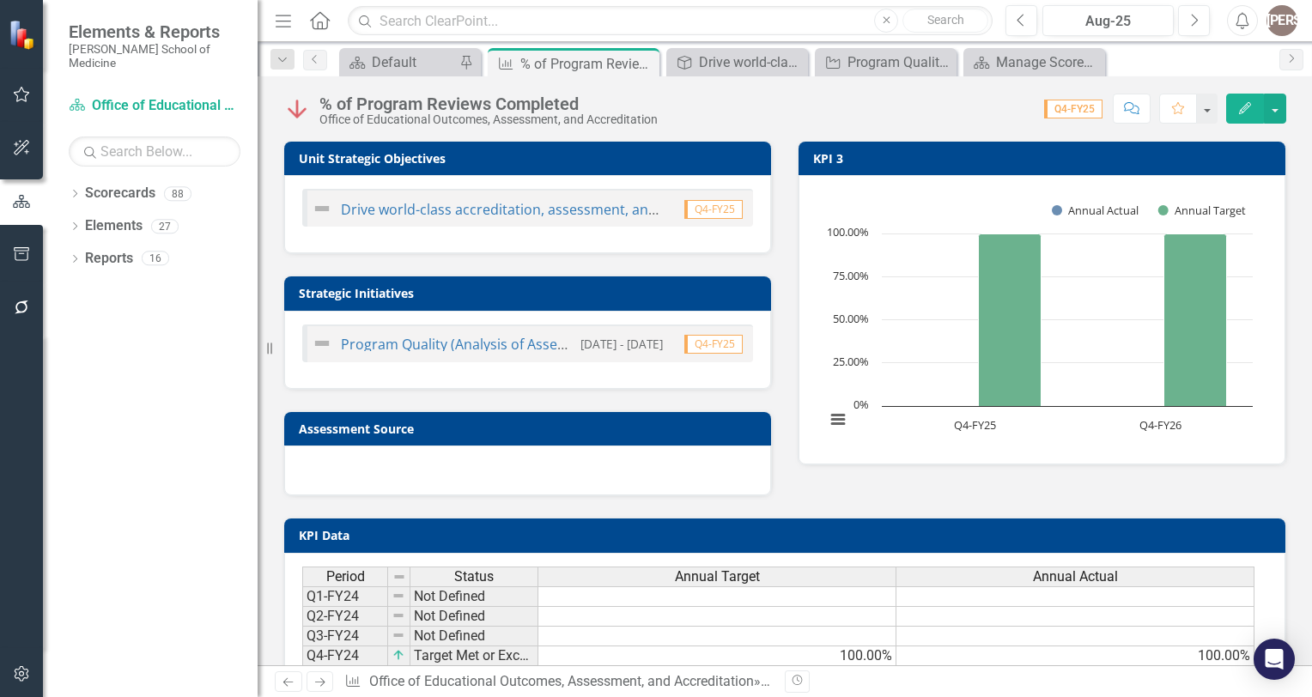
scroll to position [8, 0]
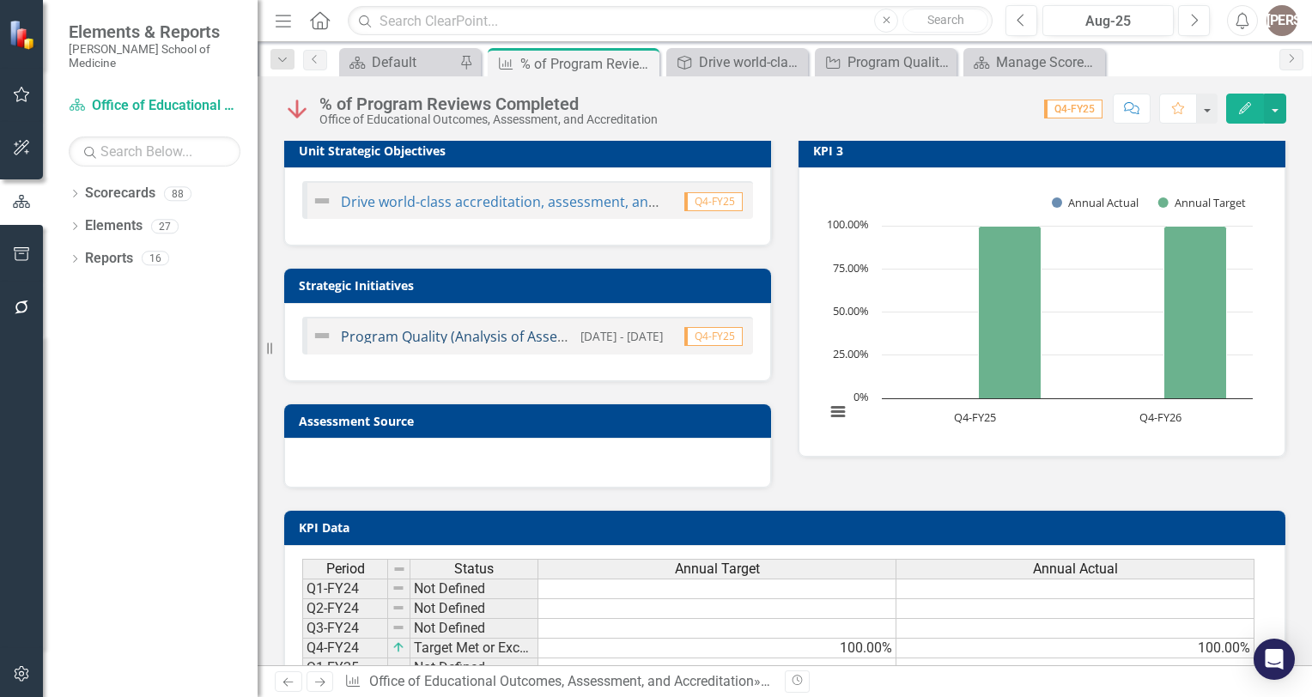
click at [424, 330] on link "Program Quality (Analysis of Assessment and Accreditation) -3" at bounding box center [542, 336] width 403 height 19
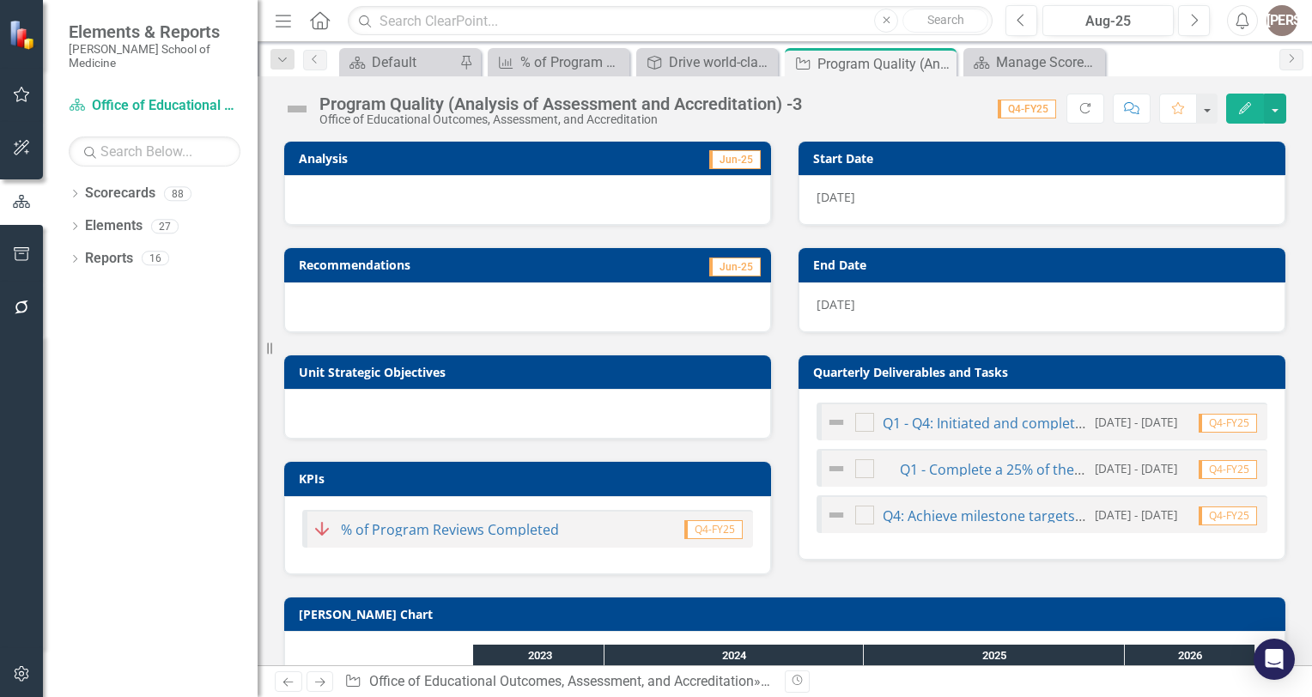
click at [591, 191] on div at bounding box center [527, 200] width 487 height 50
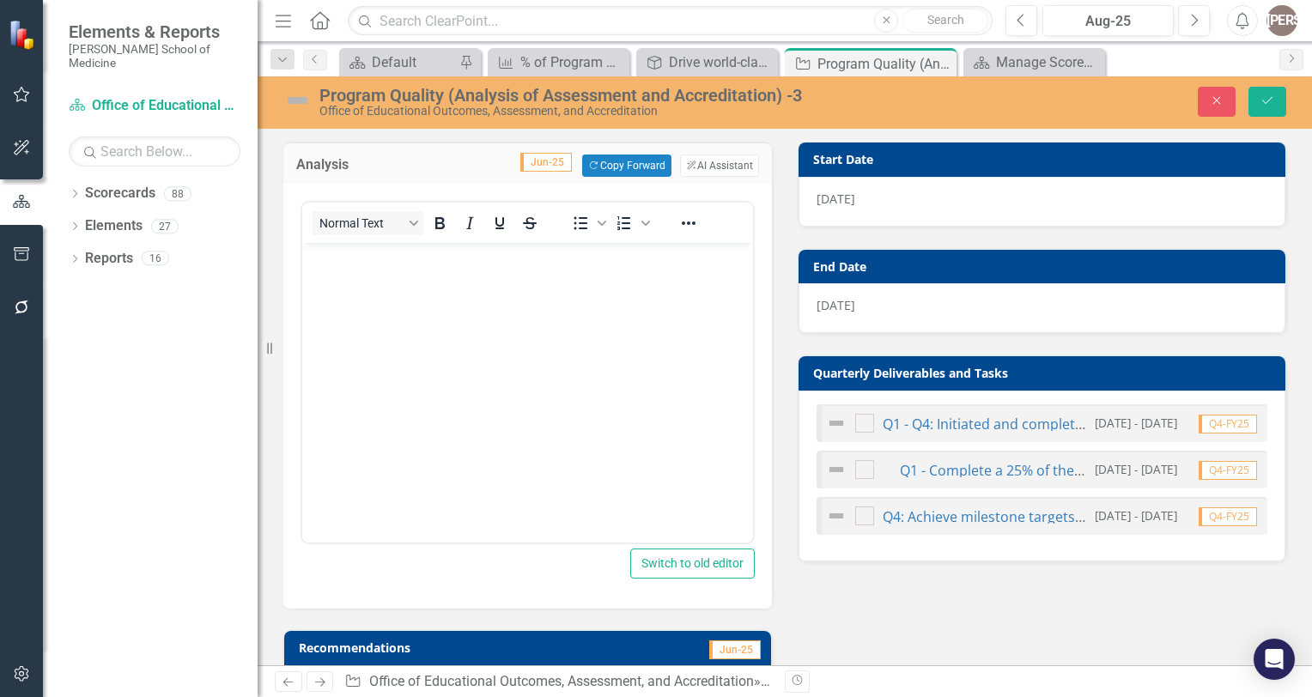
click at [409, 311] on body "Rich Text Area. Press ALT-0 for help." at bounding box center [527, 371] width 451 height 257
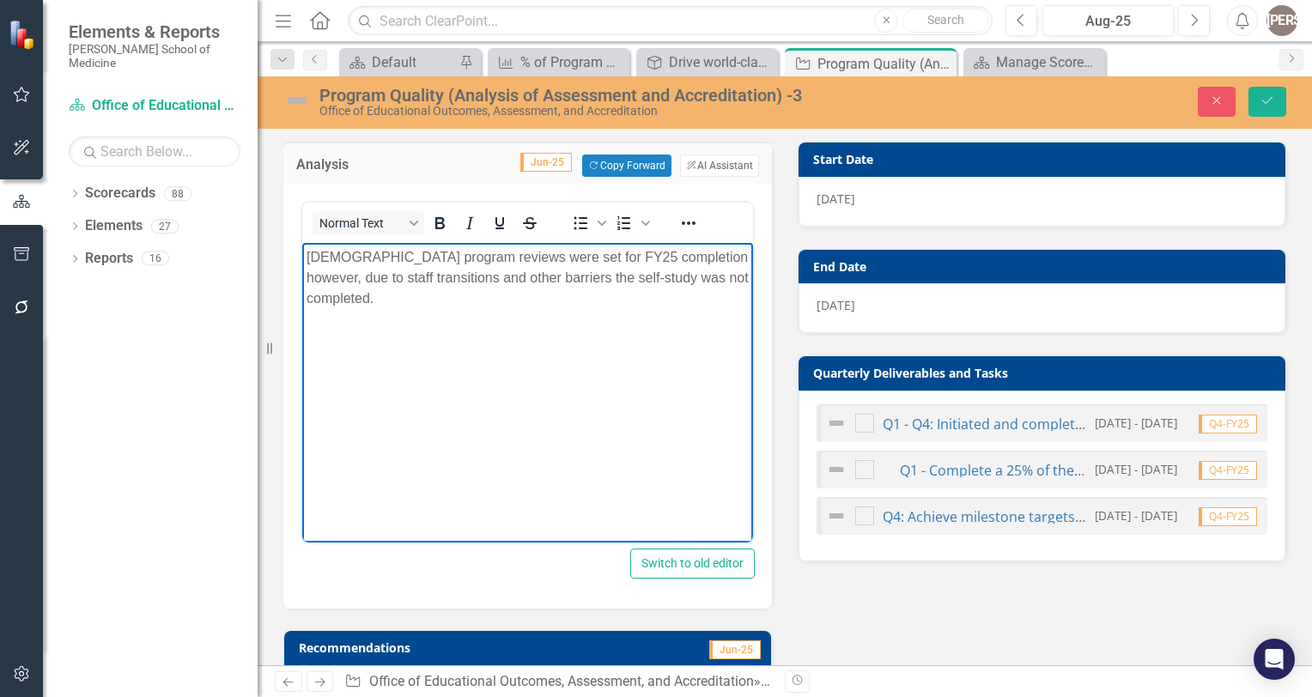
click at [728, 282] on p "GEBS program reviews were set for FY25 completion however, due to staff transit…" at bounding box center [527, 278] width 442 height 62
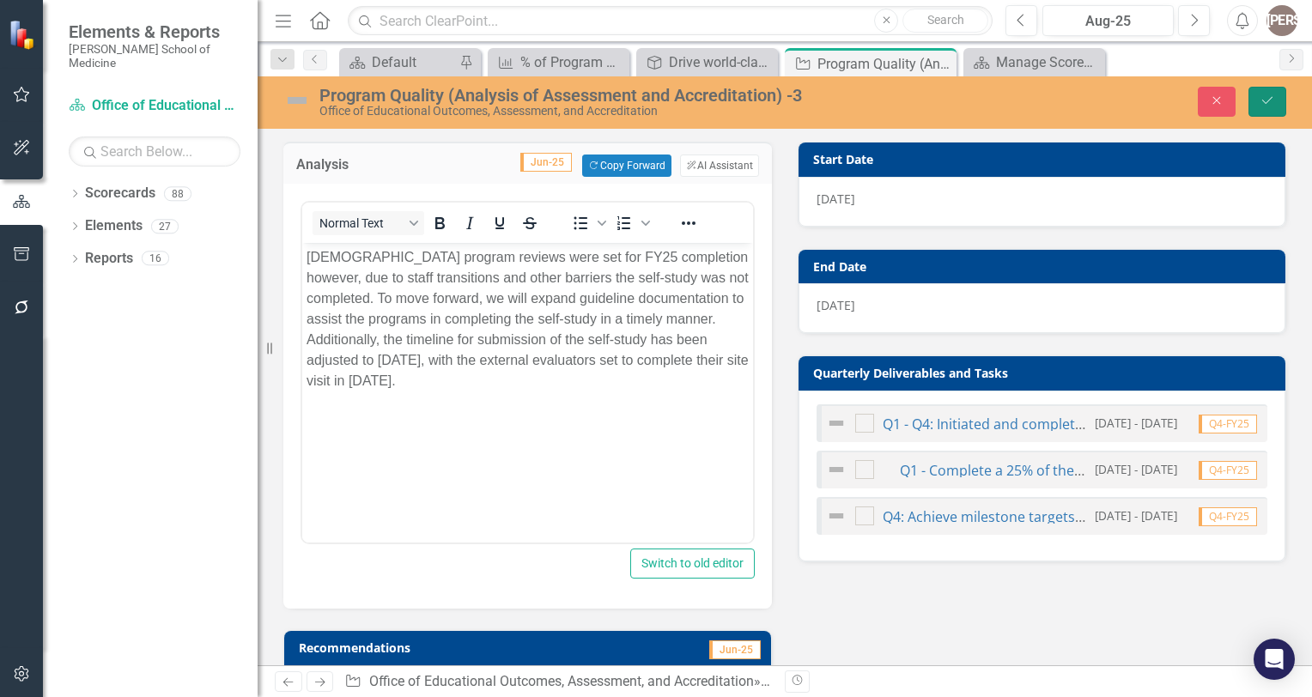
click at [1272, 96] on icon "Save" at bounding box center [1266, 100] width 15 height 12
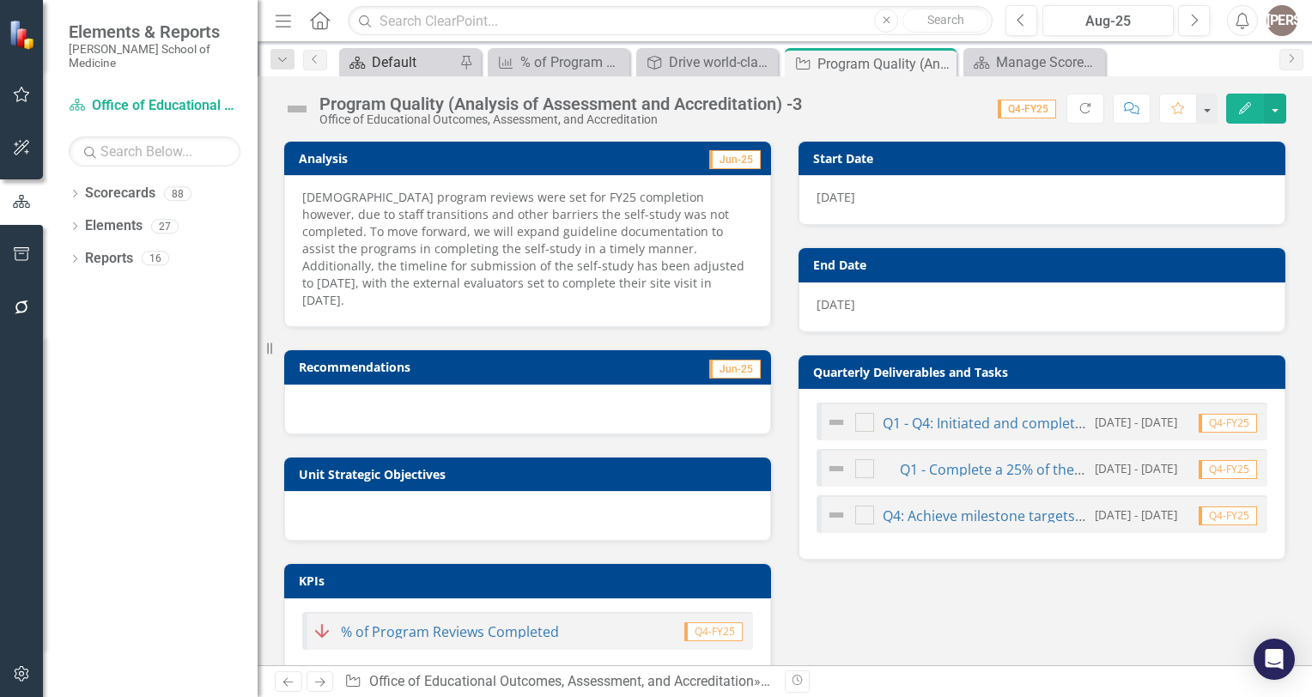
click at [405, 66] on div "Default" at bounding box center [413, 61] width 83 height 21
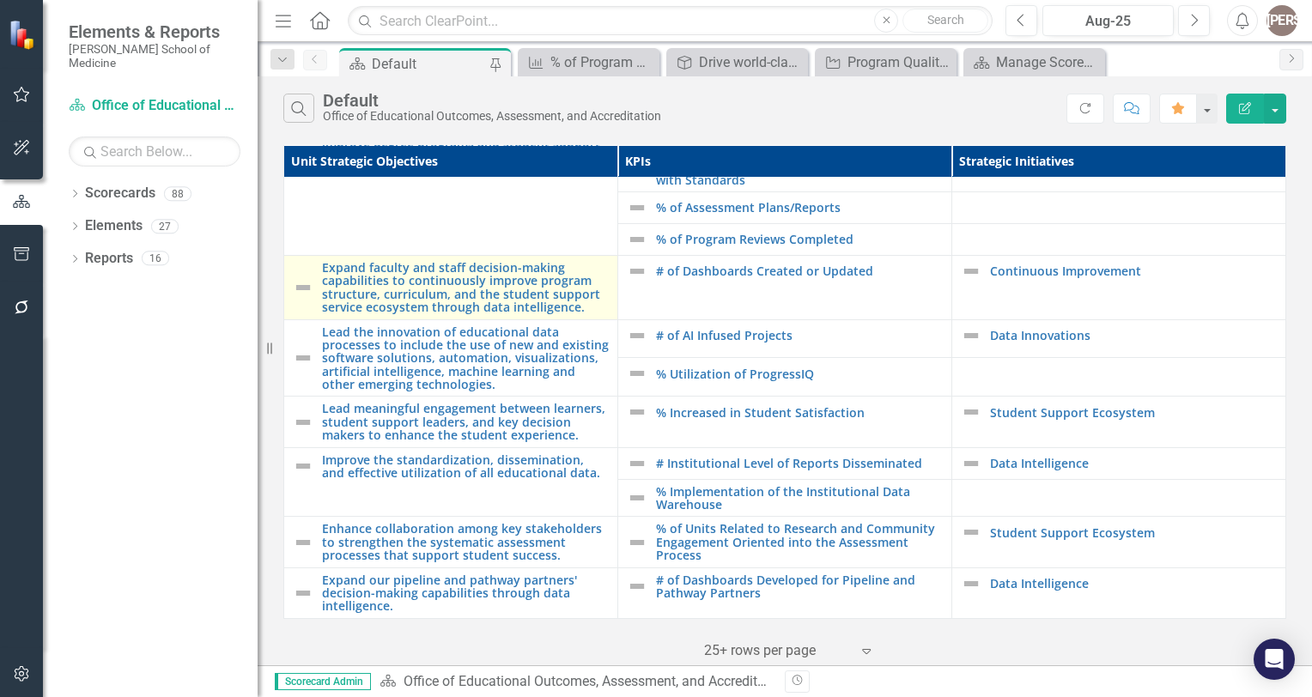
scroll to position [83, 2]
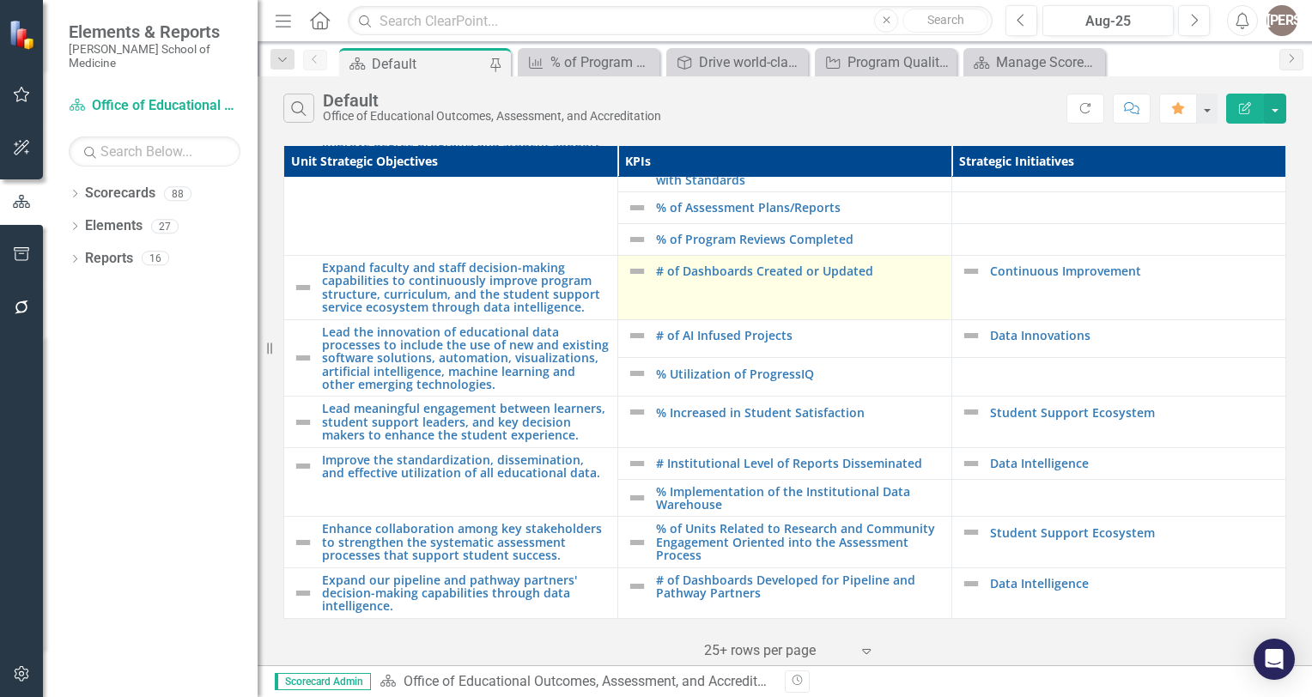
click at [785, 280] on td "# of Dashboards Created or Updated Edit Edit KPI Link Open Element" at bounding box center [785, 287] width 334 height 64
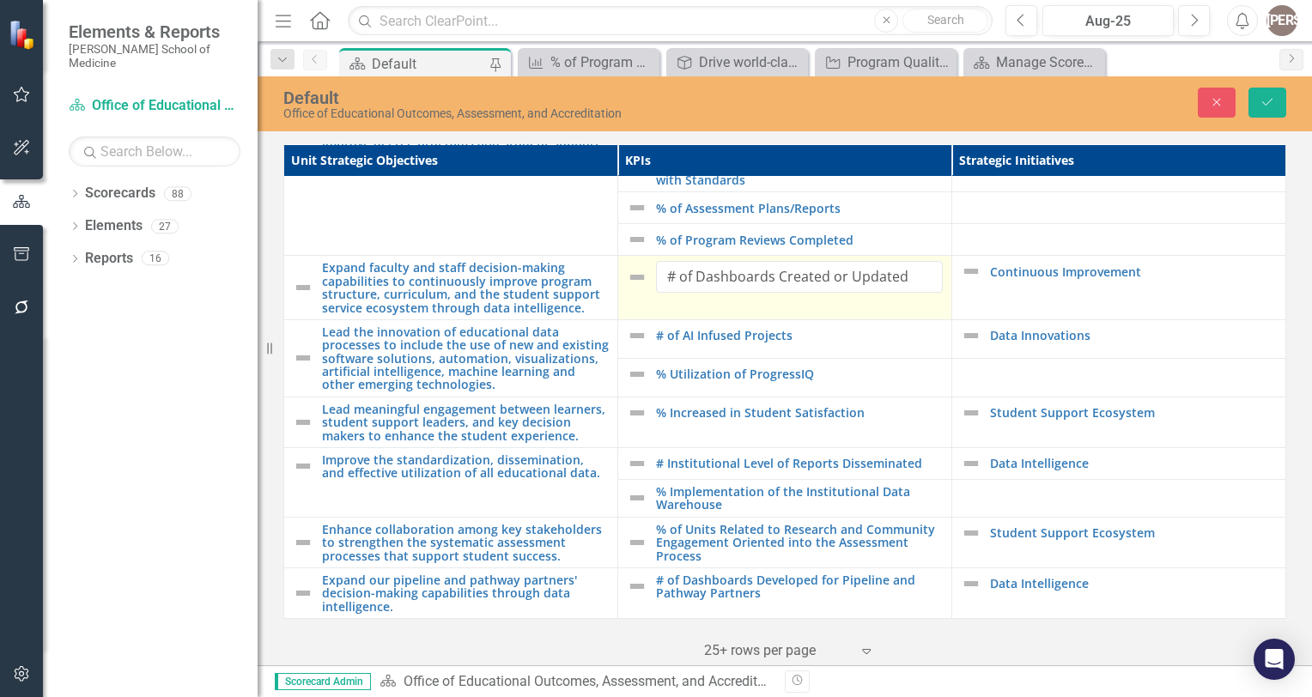
click at [823, 299] on td "# of Dashboards Created or Updated Edit Edit KPI Link Open Element" at bounding box center [785, 288] width 334 height 64
click at [654, 282] on td "# of Dashboards Created or Updated Edit Edit KPI Link Open Element" at bounding box center [785, 288] width 334 height 64
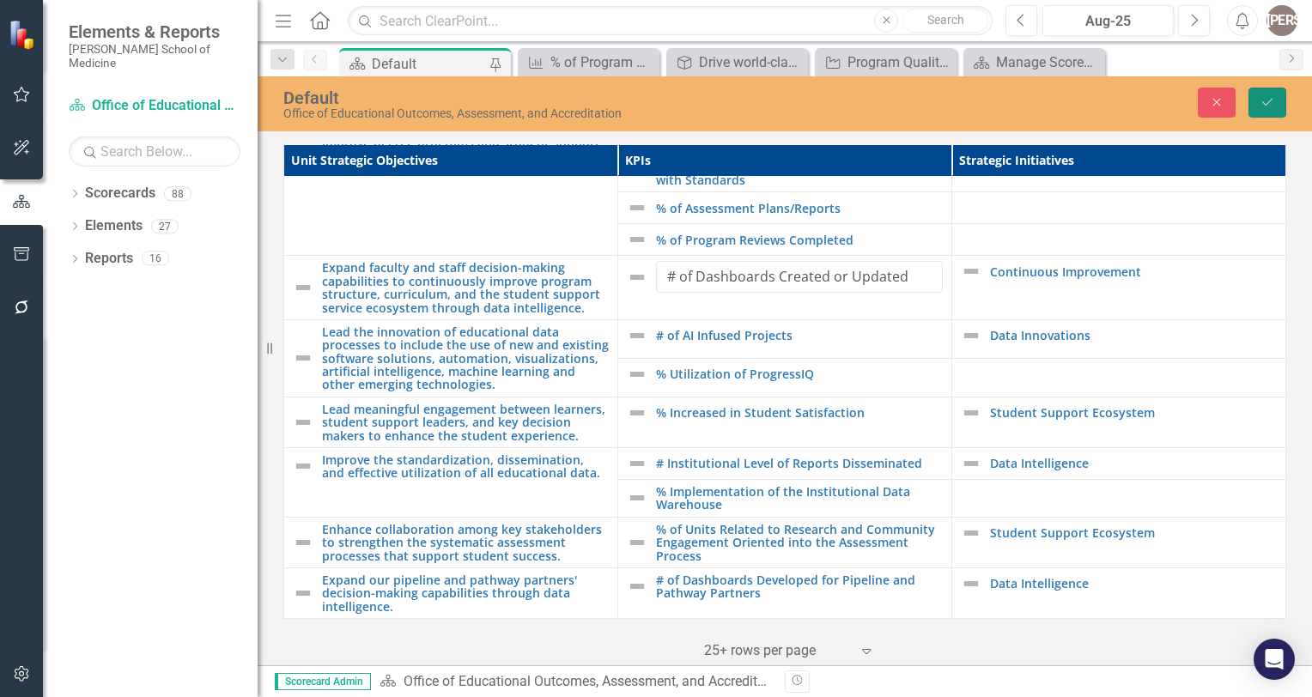
click at [1275, 94] on button "Save" at bounding box center [1267, 103] width 38 height 30
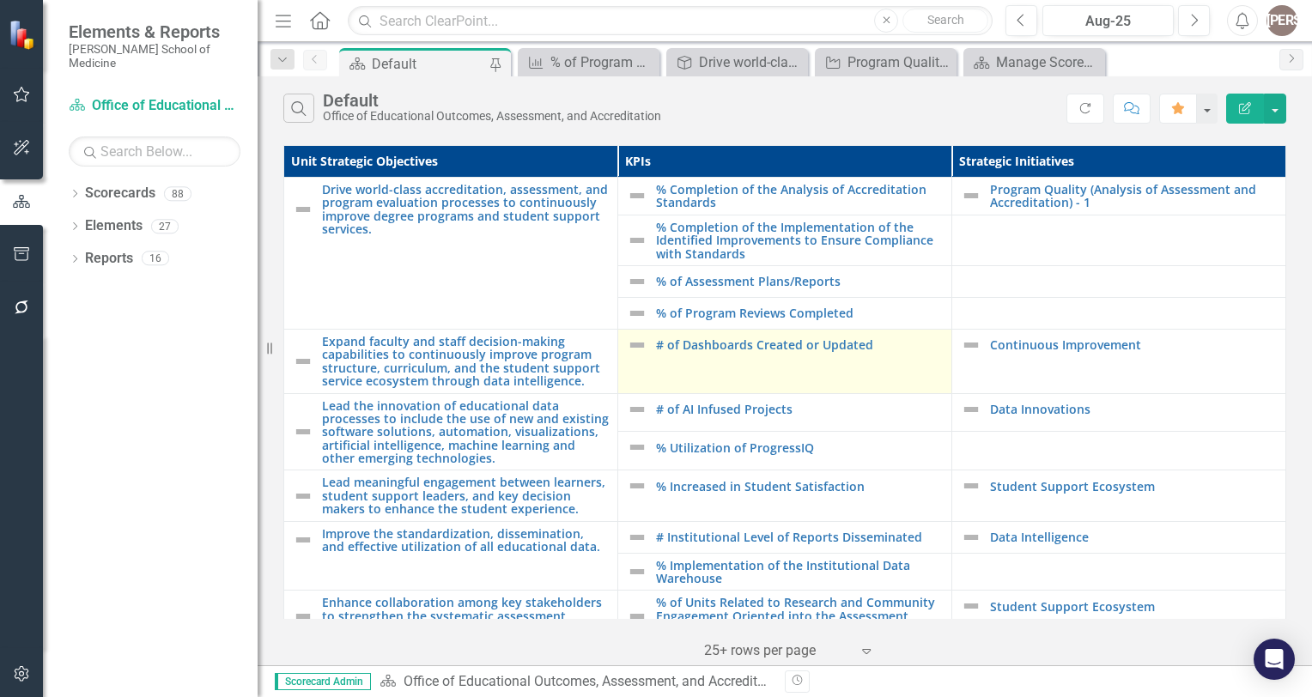
click at [730, 369] on td "# of Dashboards Created or Updated Edit Edit KPI Link Open Element" at bounding box center [785, 361] width 334 height 64
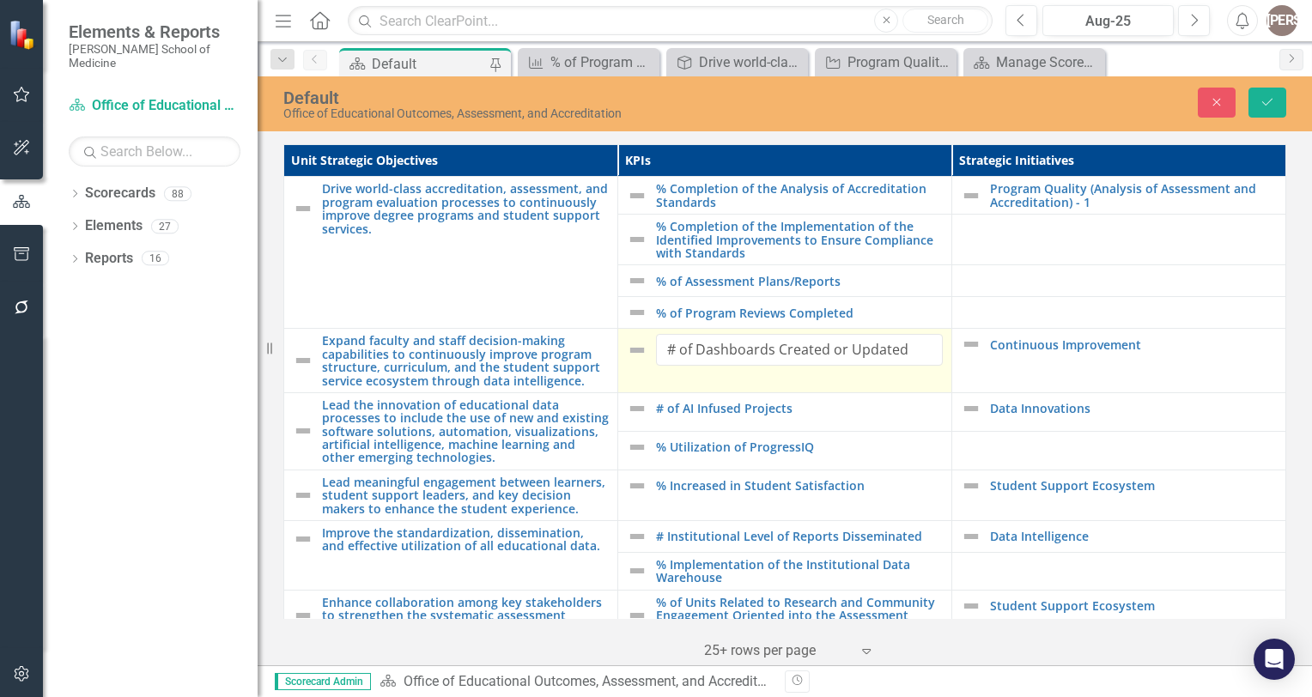
scroll to position [1, 0]
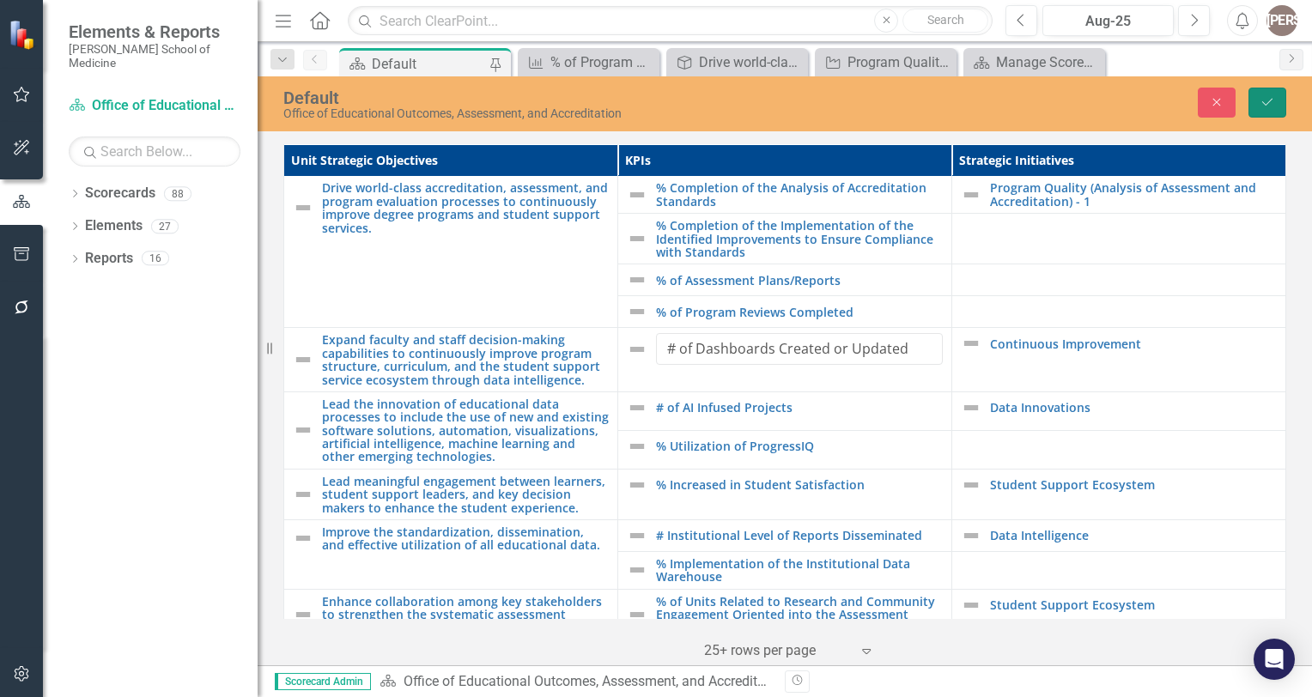
click at [1278, 95] on button "Save" at bounding box center [1267, 103] width 38 height 30
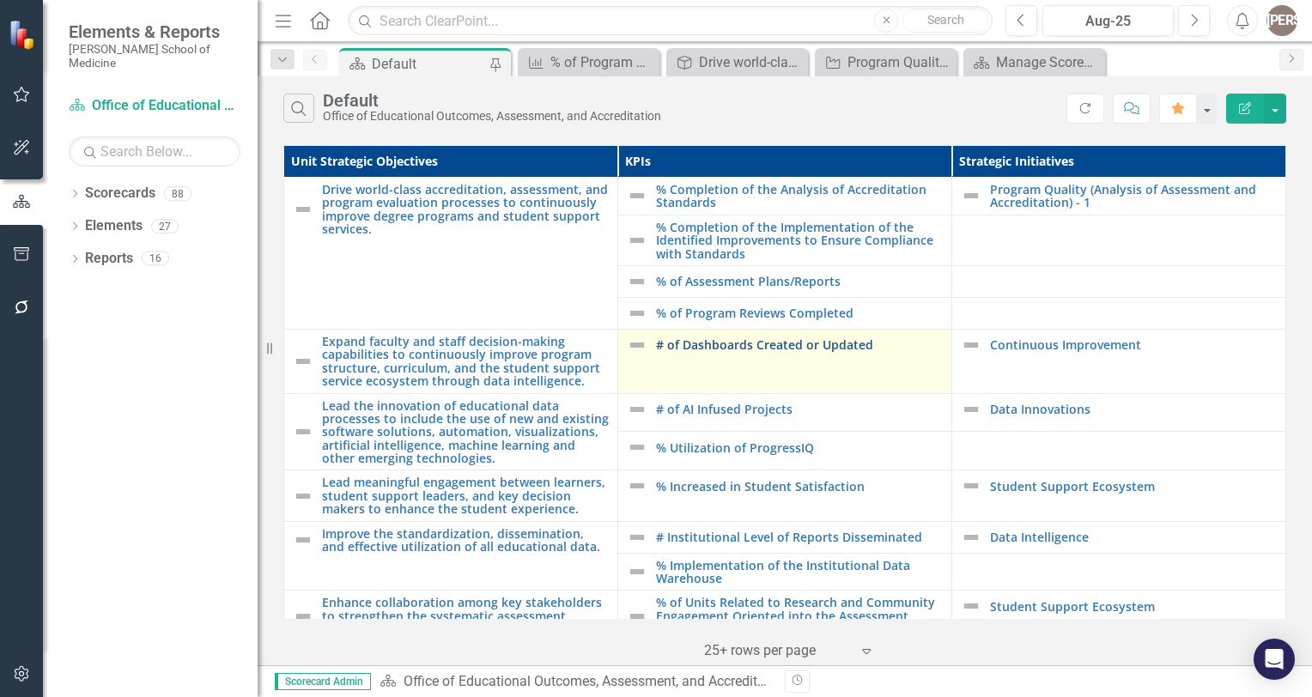
click at [748, 338] on link "# of Dashboards Created or Updated" at bounding box center [799, 344] width 287 height 13
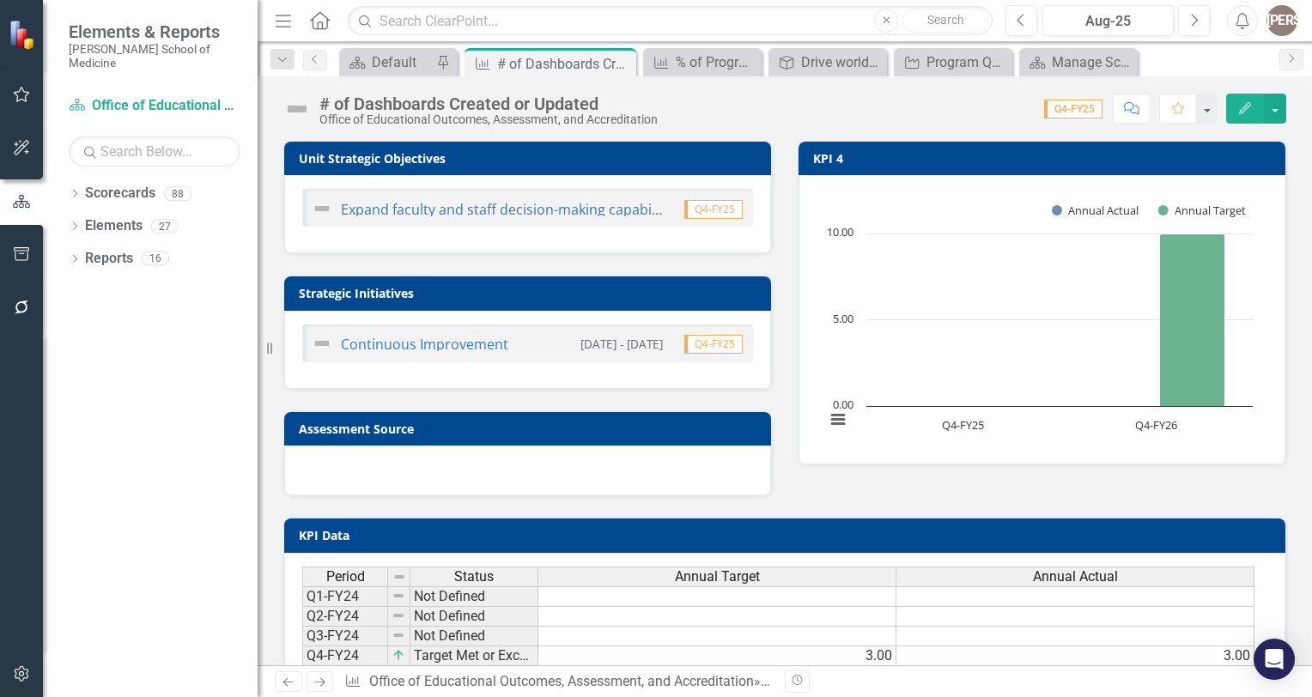
scroll to position [161, 0]
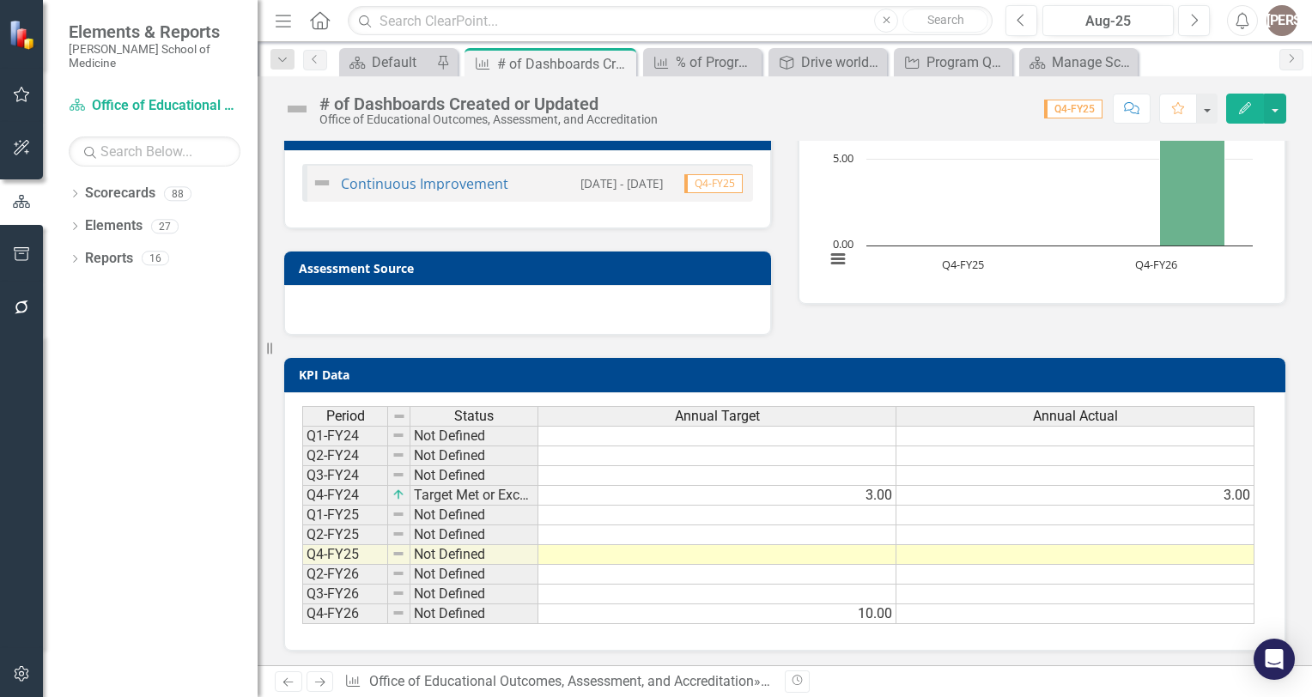
click at [862, 550] on td at bounding box center [717, 555] width 358 height 20
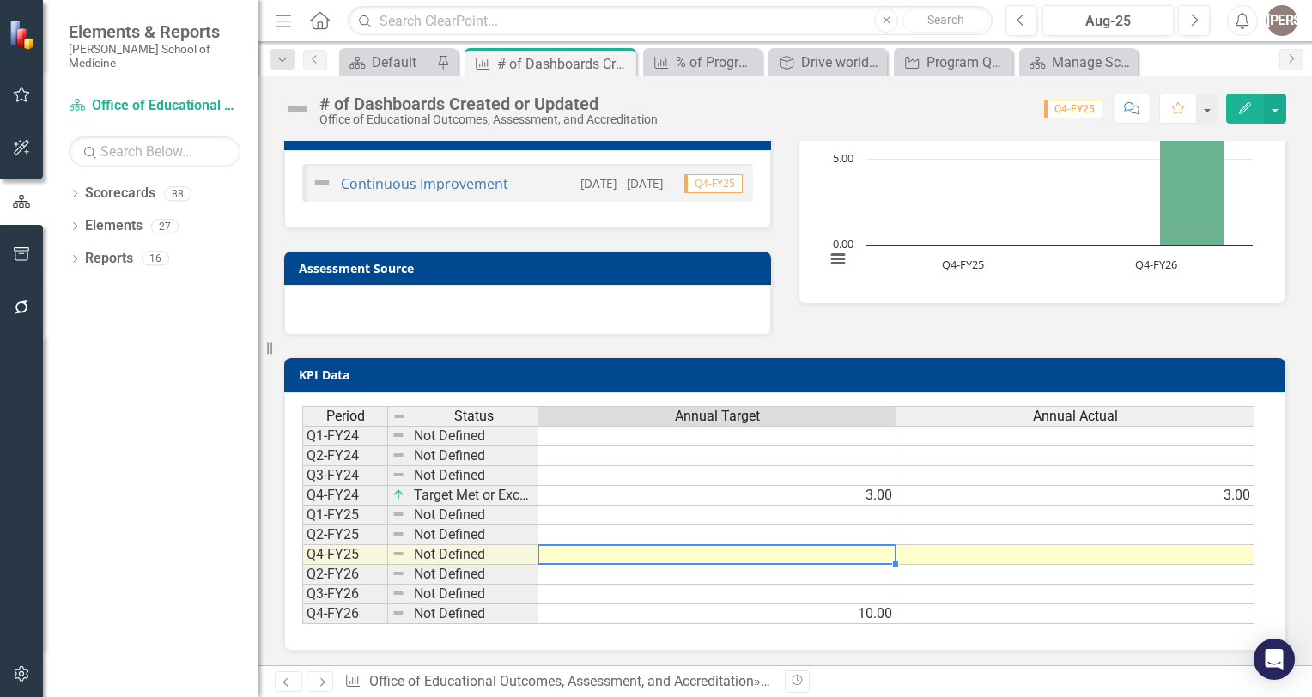
click at [862, 550] on td at bounding box center [717, 555] width 358 height 20
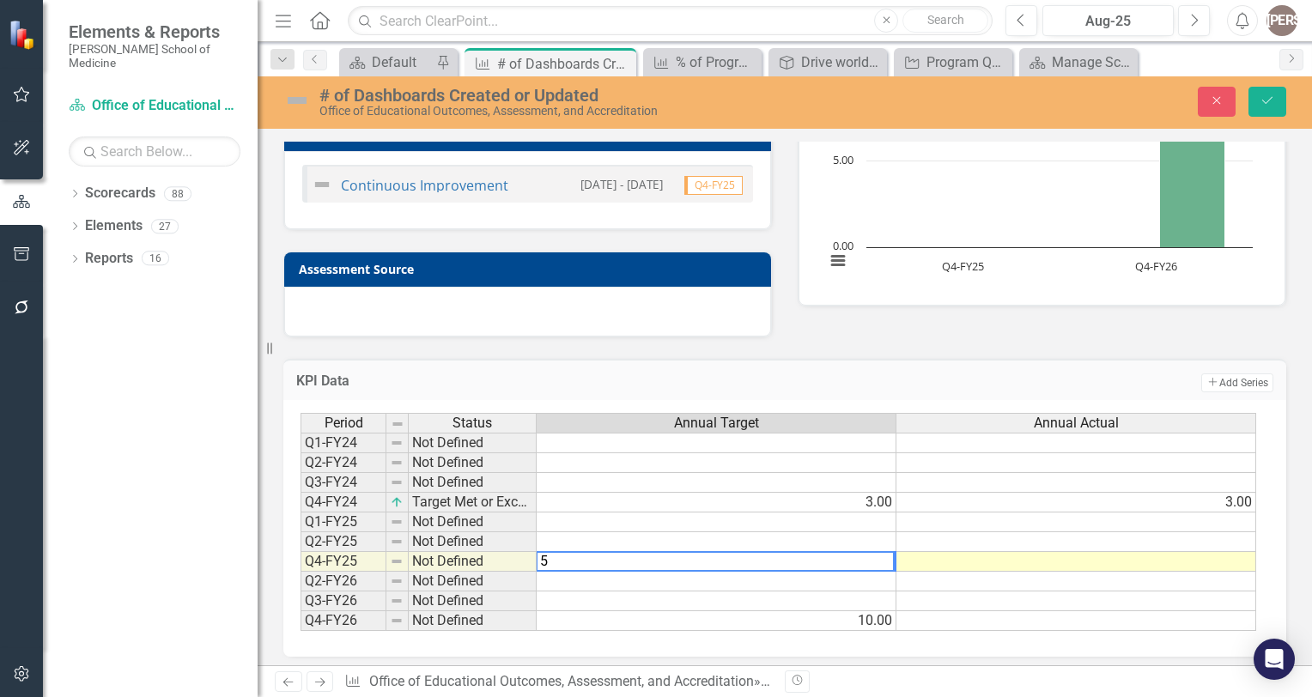
type textarea "5"
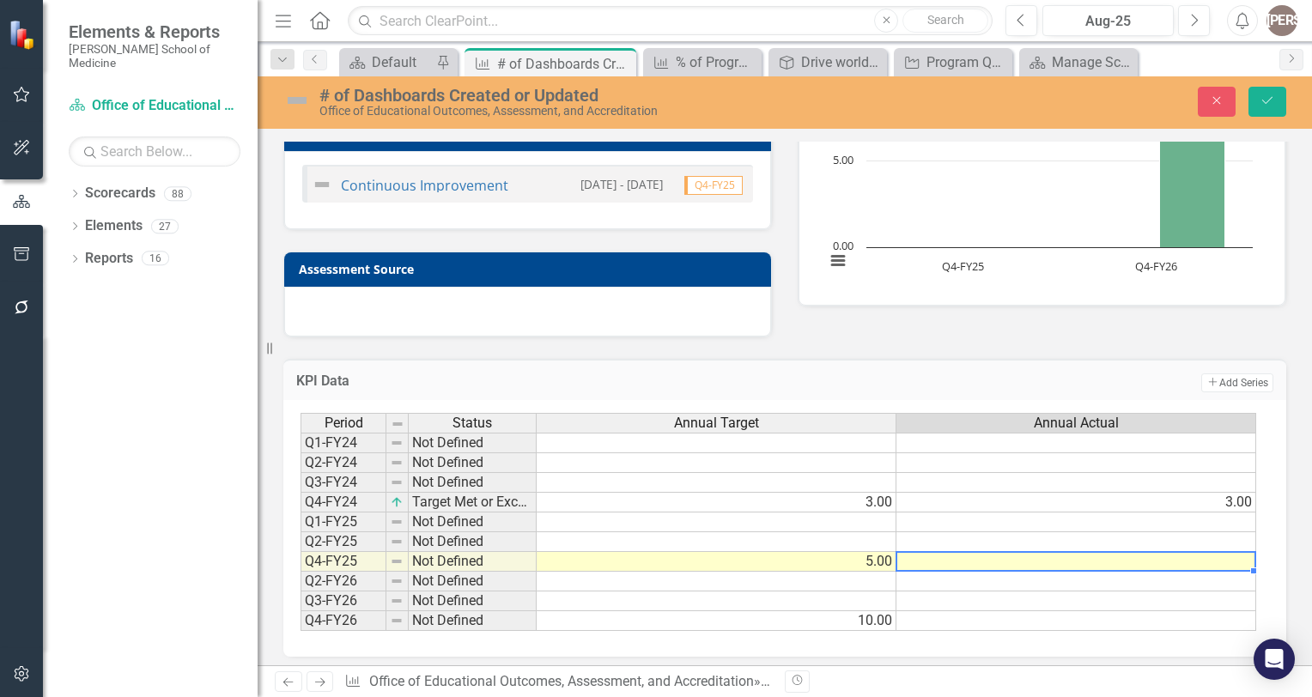
click at [1052, 563] on td at bounding box center [1076, 562] width 360 height 20
click at [1058, 559] on td at bounding box center [1076, 562] width 360 height 20
type textarea "6"
click at [300, 529] on div "Period Status Annual Target Annual Actual Q1-FY24 Not Defined Q2-FY24 Not Defin…" at bounding box center [300, 522] width 0 height 218
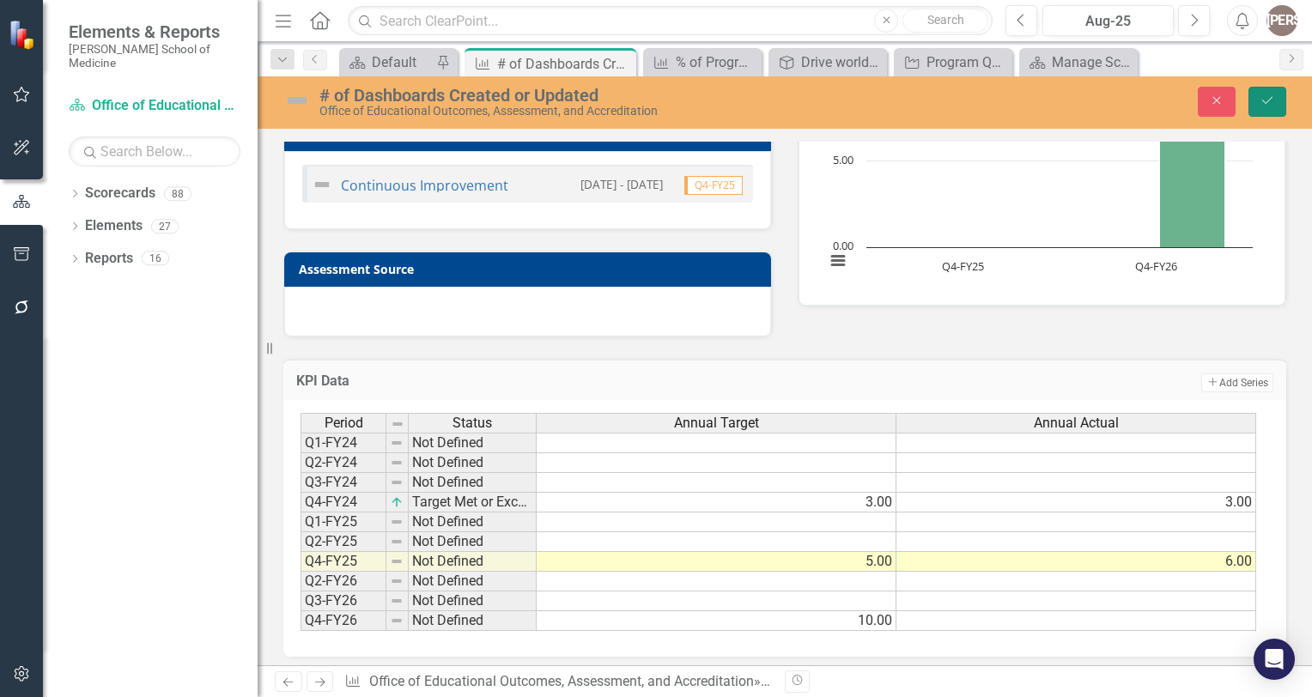
click at [1269, 95] on icon "Save" at bounding box center [1266, 100] width 15 height 12
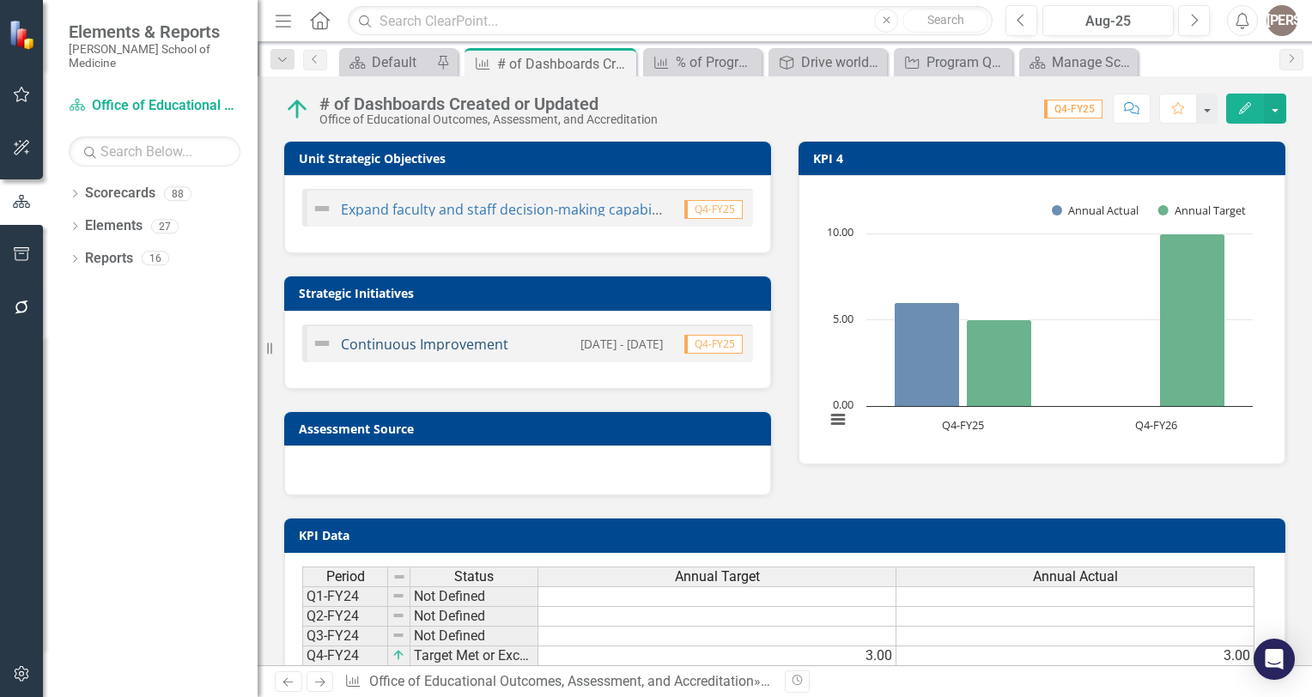
scroll to position [0, 0]
click at [413, 348] on link "Continuous Improvement" at bounding box center [424, 344] width 167 height 19
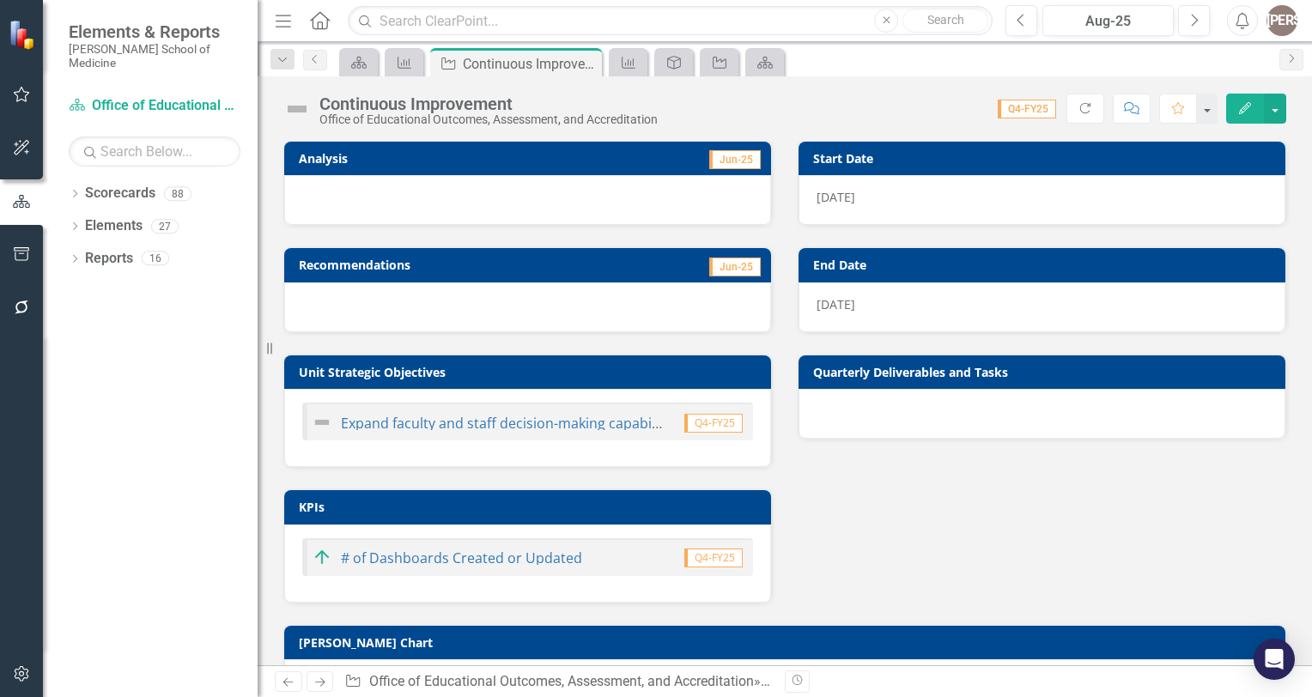
click at [419, 193] on div at bounding box center [527, 200] width 487 height 50
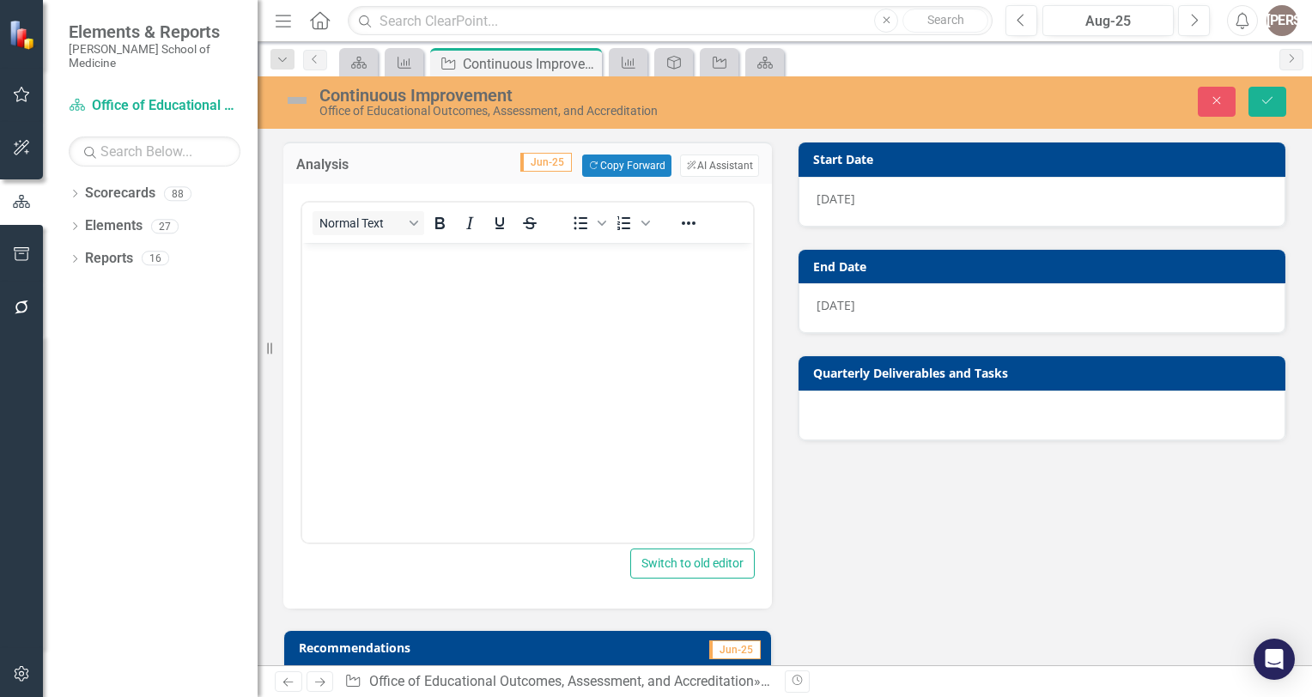
click at [379, 311] on body "Rich Text Area. Press ALT-0 for help." at bounding box center [527, 371] width 451 height 257
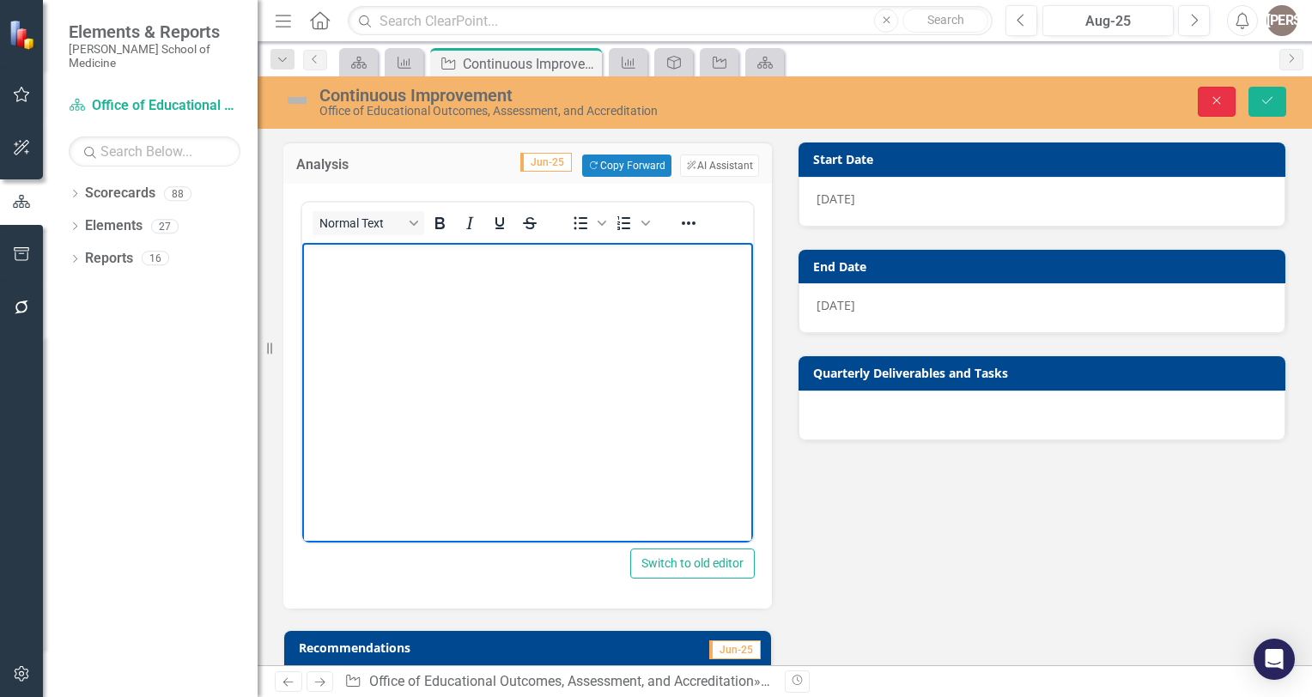
drag, startPoint x: 129, startPoint y: 56, endPoint x: 1214, endPoint y: 107, distance: 1086.1
click at [1214, 107] on button "Close" at bounding box center [1216, 102] width 38 height 30
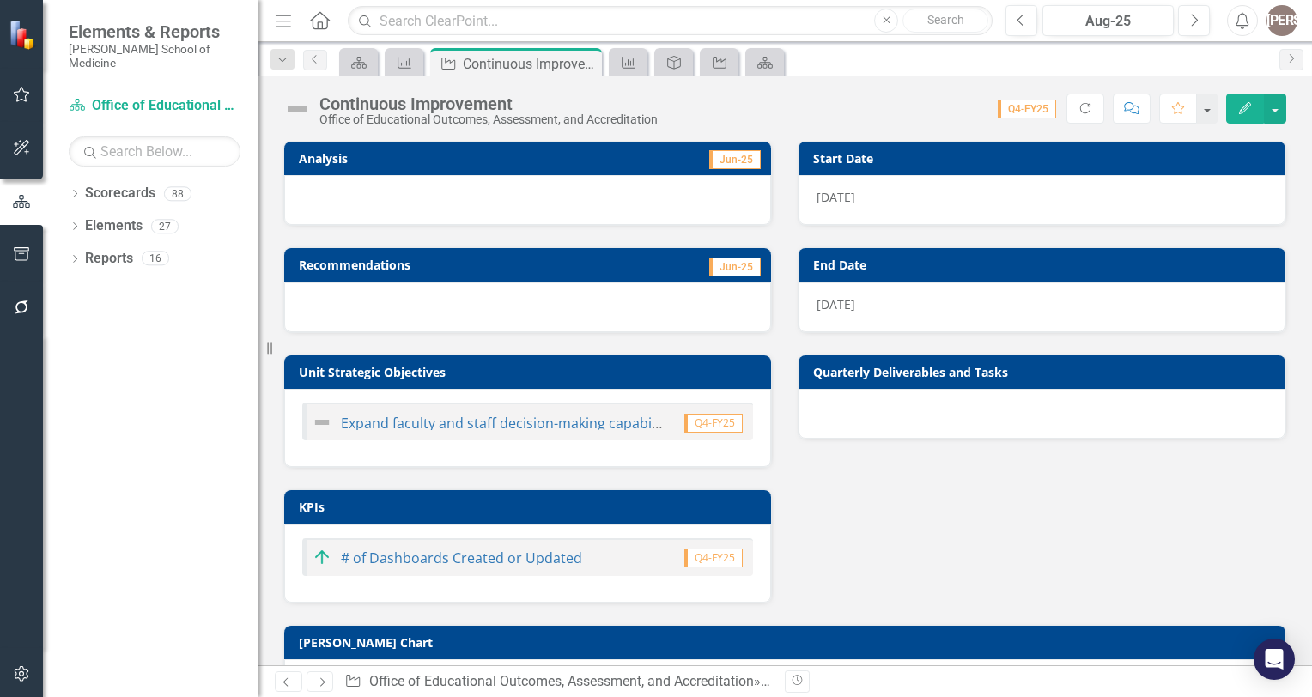
click at [488, 409] on div "Expand faculty and staff decision-making capabilities to continuously improve p…" at bounding box center [527, 422] width 451 height 38
click at [462, 209] on div at bounding box center [527, 200] width 487 height 50
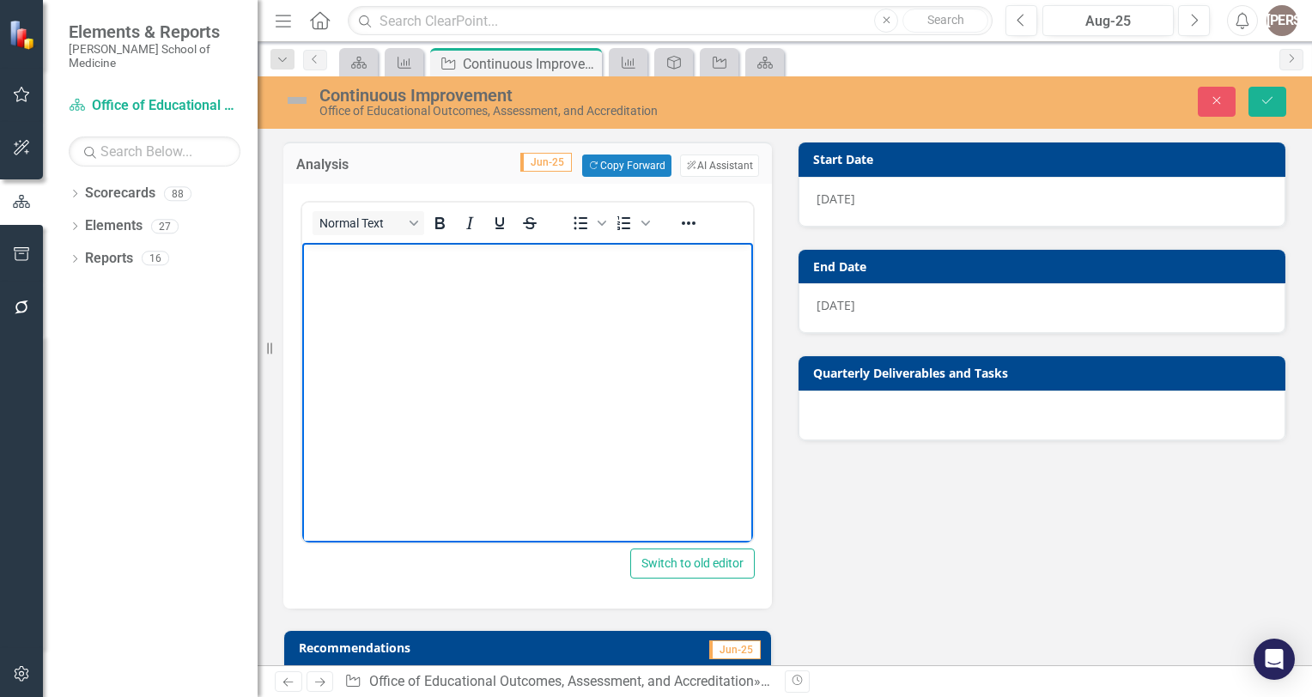
click at [364, 304] on body "Rich Text Area. Press ALT-0 for help." at bounding box center [527, 371] width 451 height 257
paste body "Rich Text Area. Press ALT-0 for help."
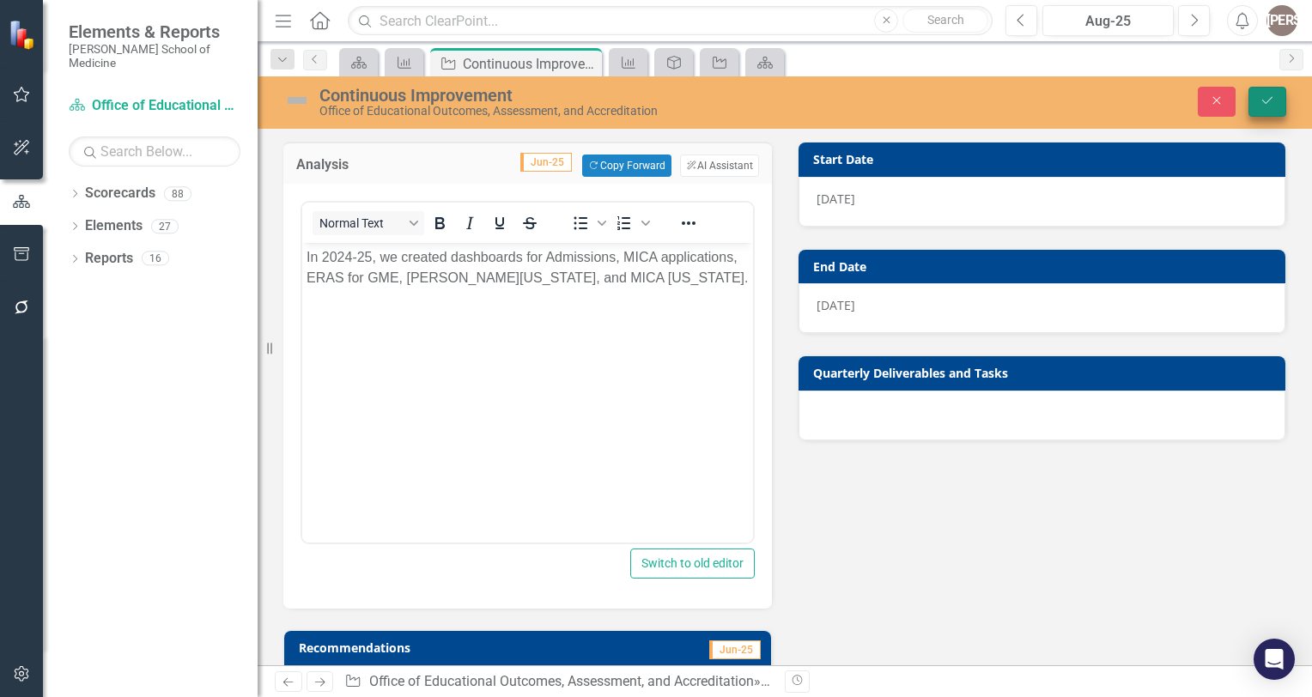
click at [1263, 101] on icon "submit" at bounding box center [1267, 100] width 10 height 7
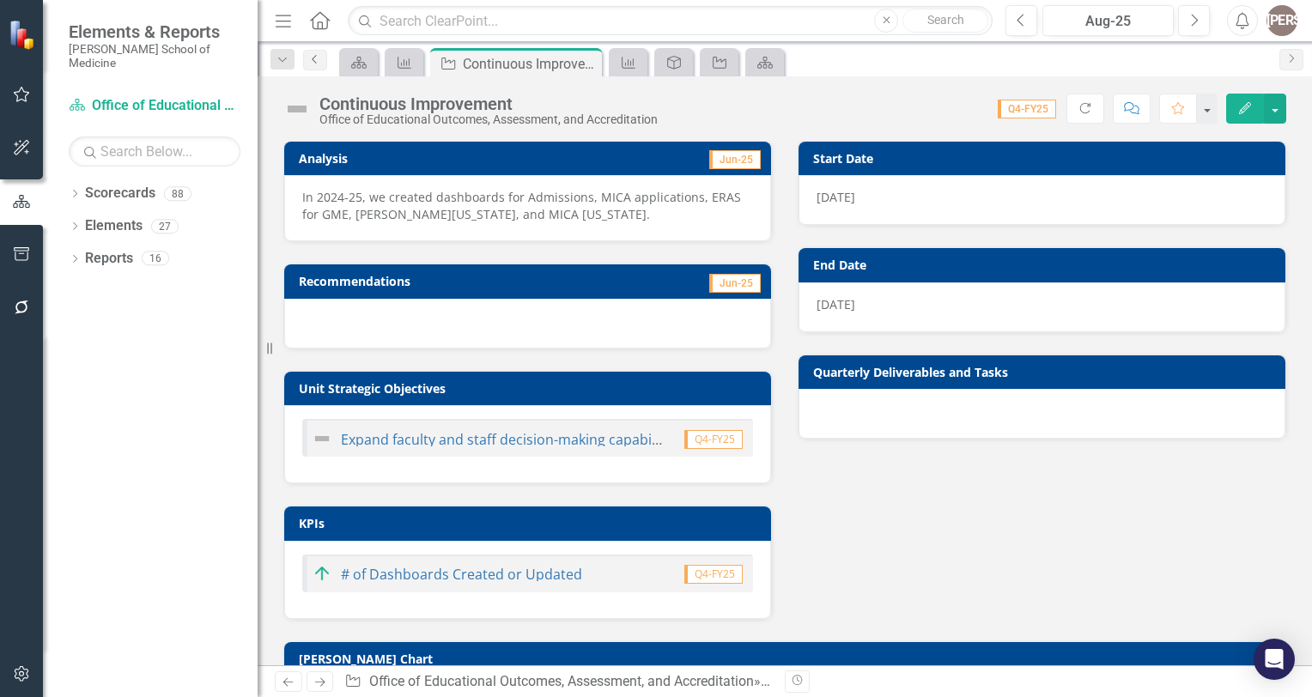
click at [318, 58] on icon "Previous" at bounding box center [315, 59] width 14 height 10
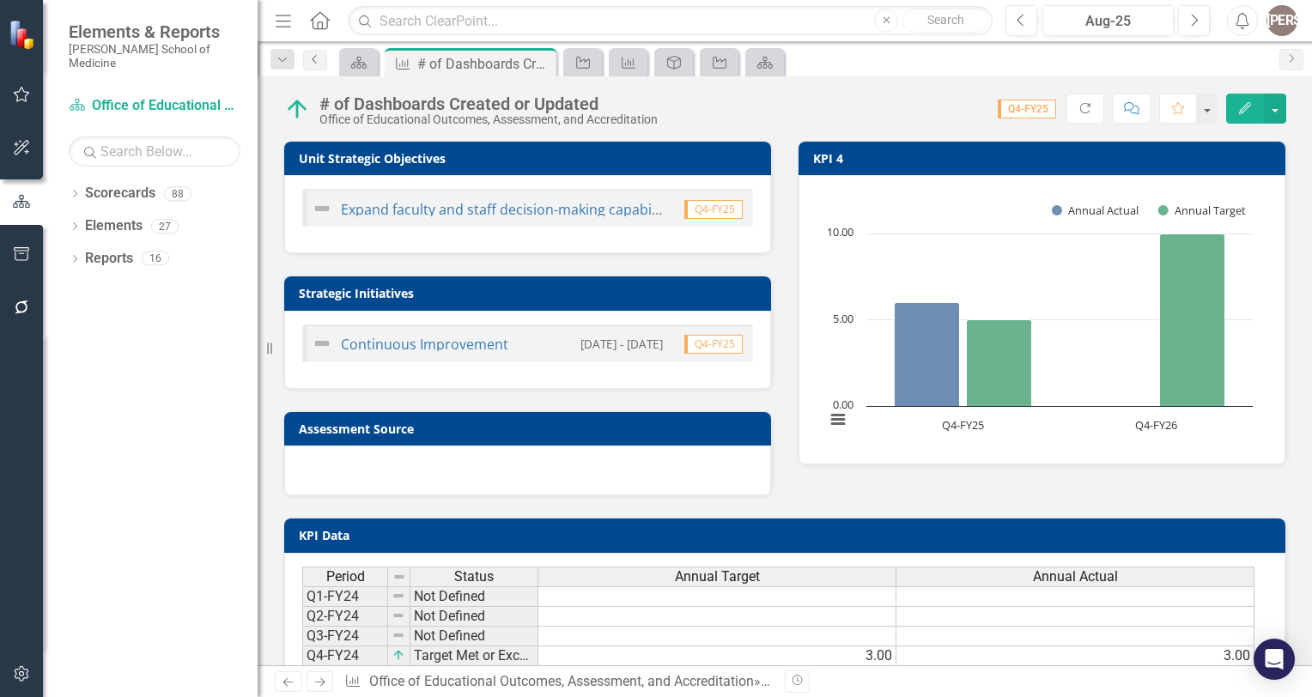
click at [318, 58] on icon "Previous" at bounding box center [315, 59] width 14 height 10
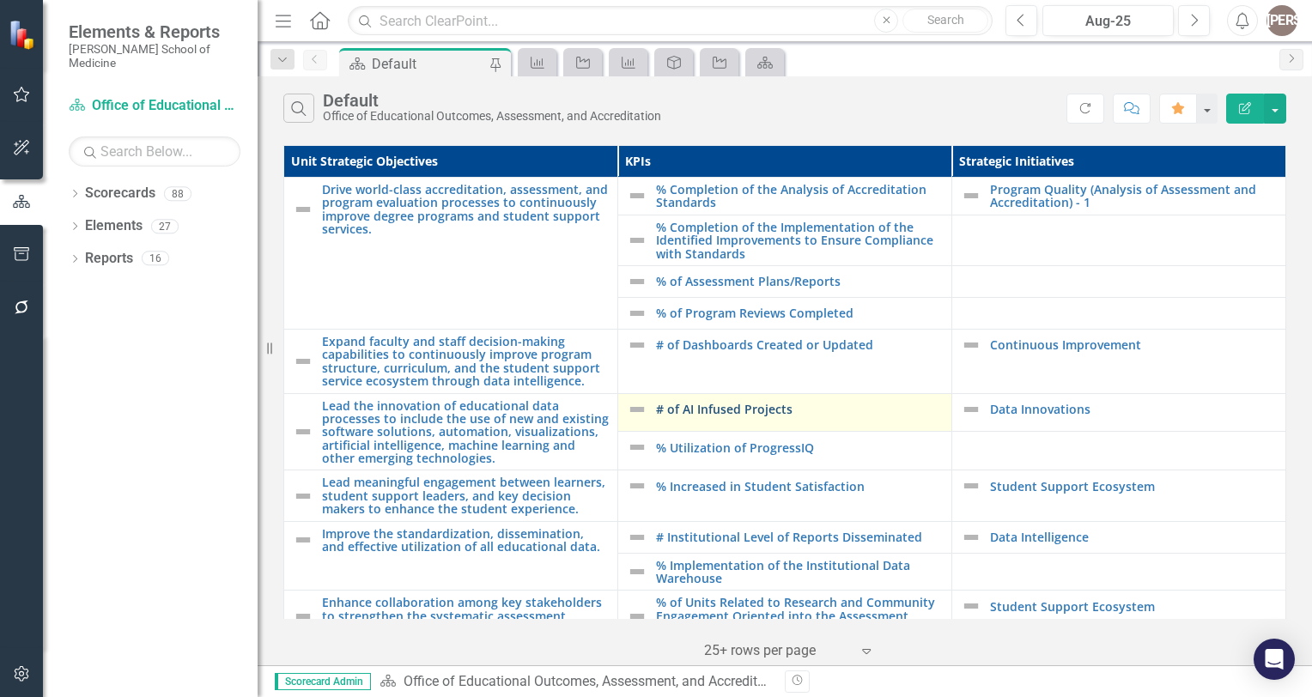
click at [713, 405] on link "# of AI Infused Projects" at bounding box center [799, 409] width 287 height 13
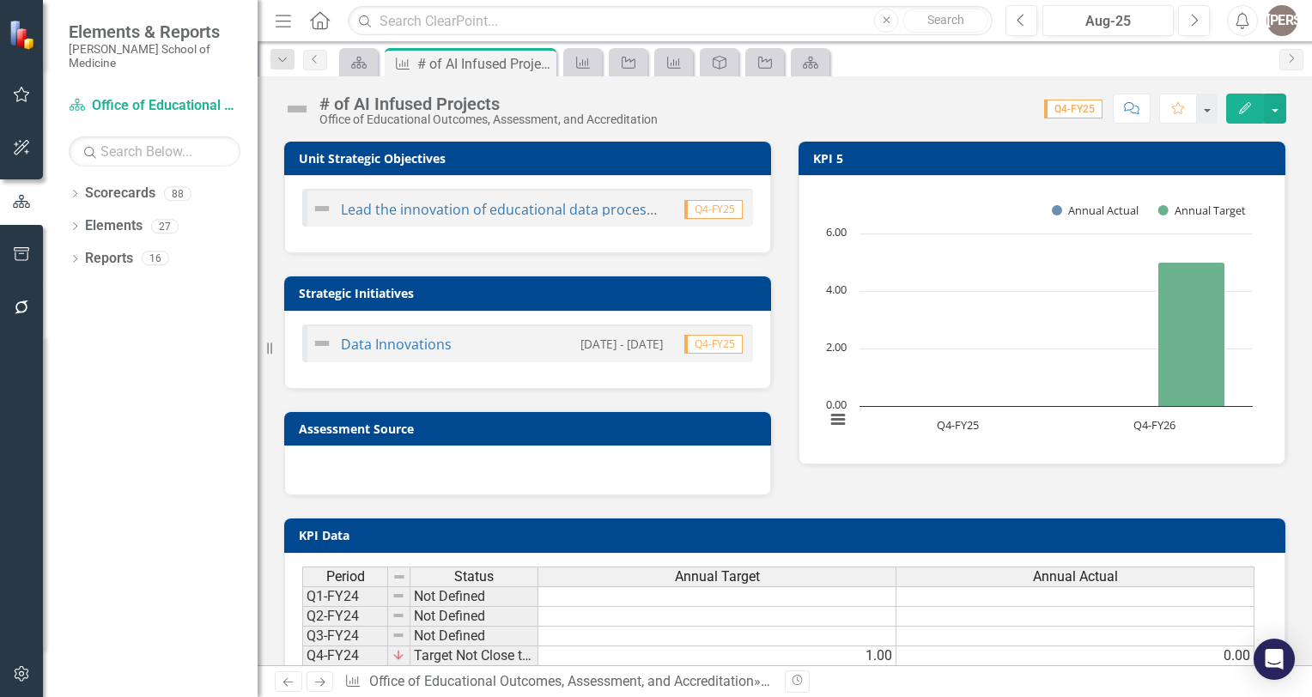
scroll to position [161, 0]
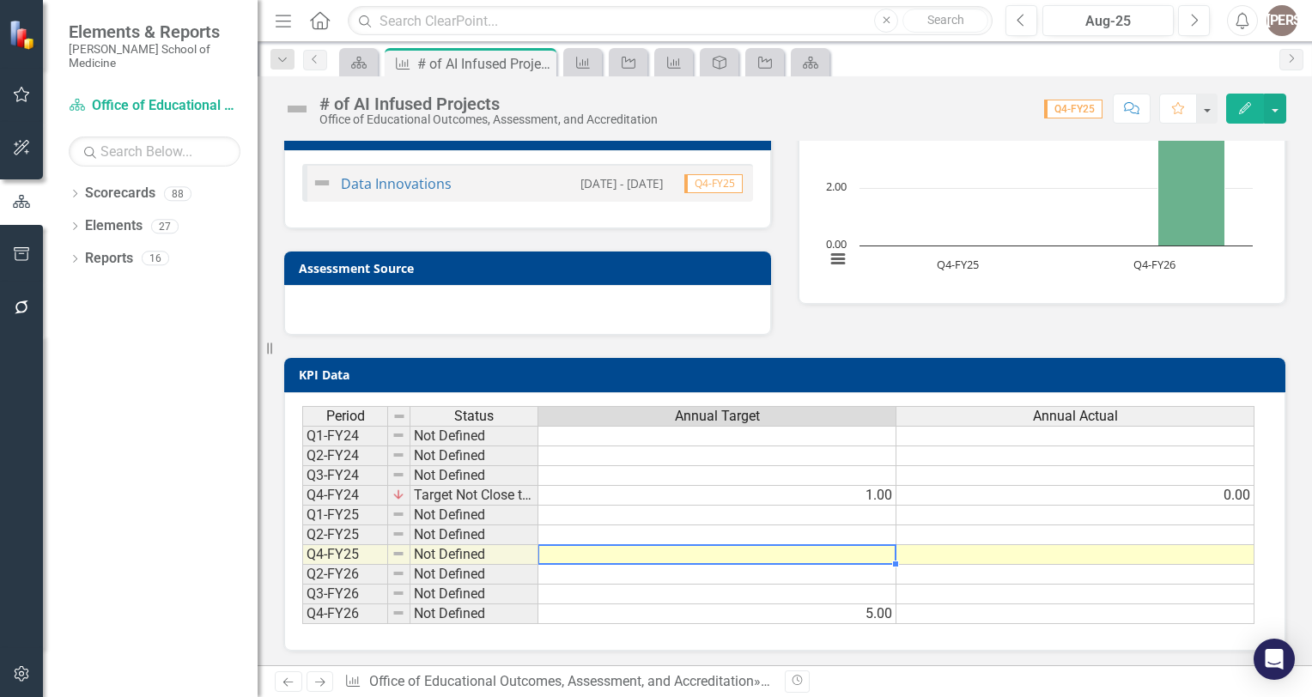
click at [833, 555] on td at bounding box center [717, 555] width 358 height 20
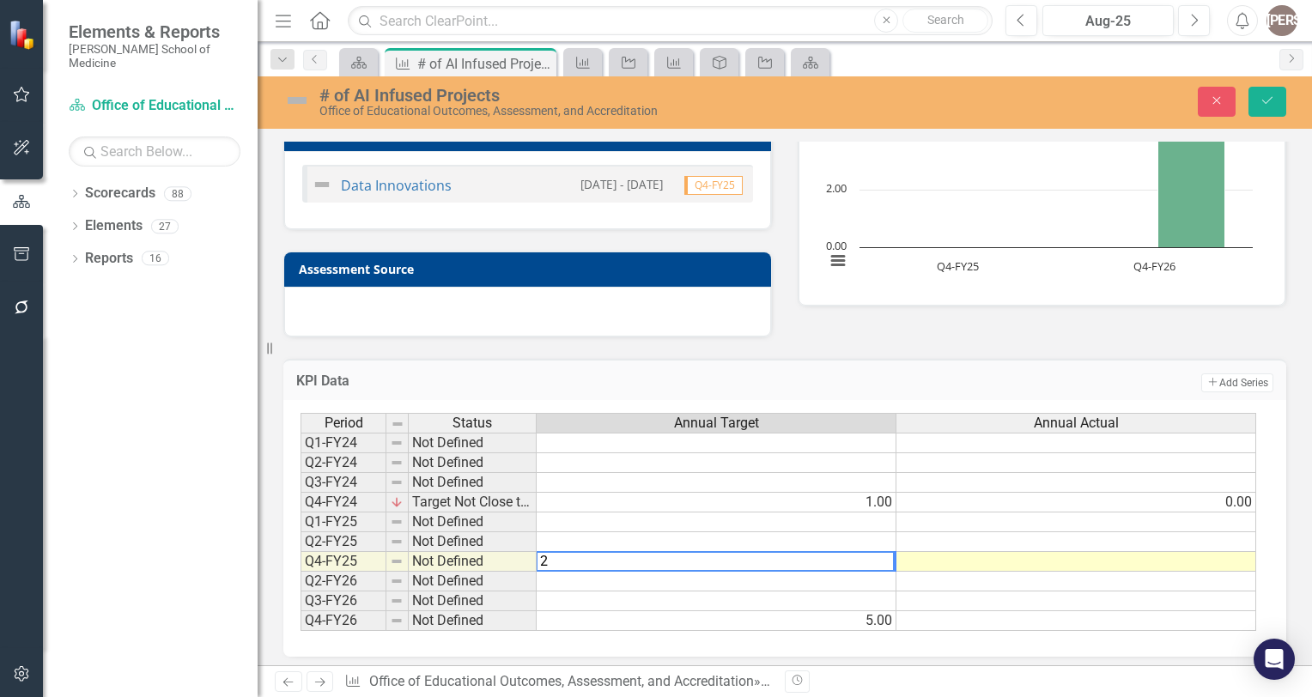
type textarea "2"
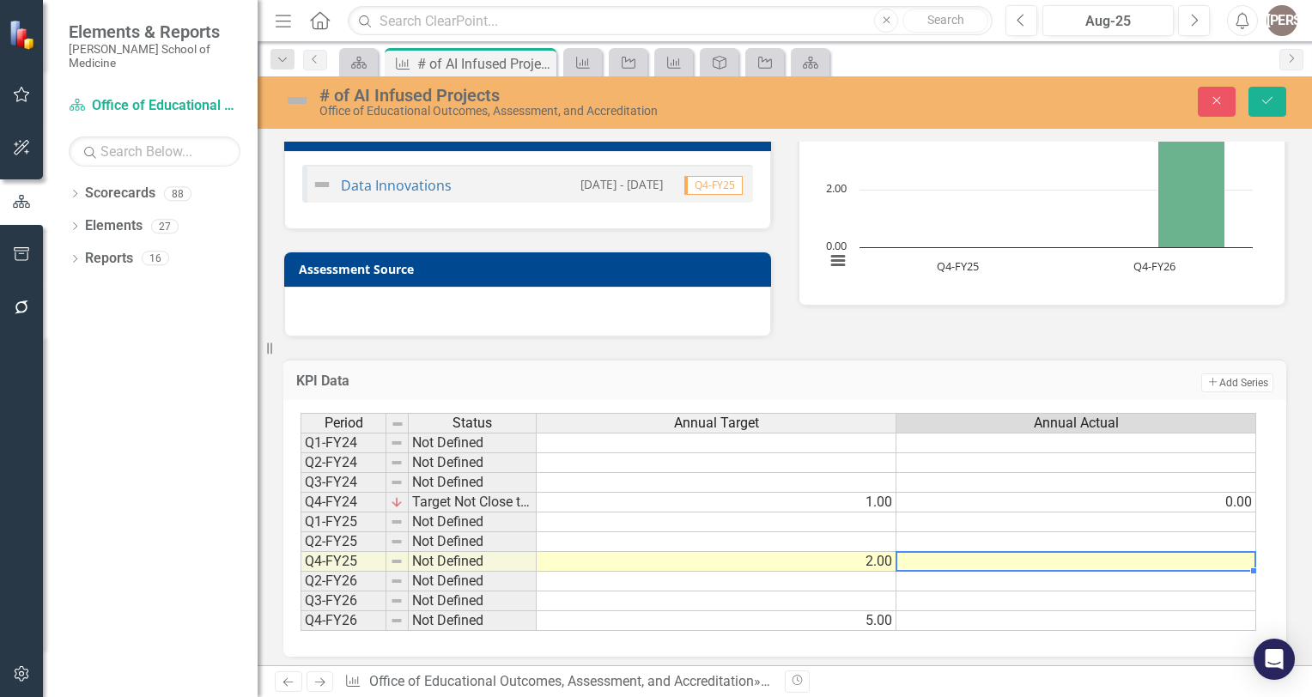
click at [989, 557] on td at bounding box center [1076, 562] width 360 height 20
click at [984, 558] on td at bounding box center [1076, 562] width 360 height 20
type textarea "0"
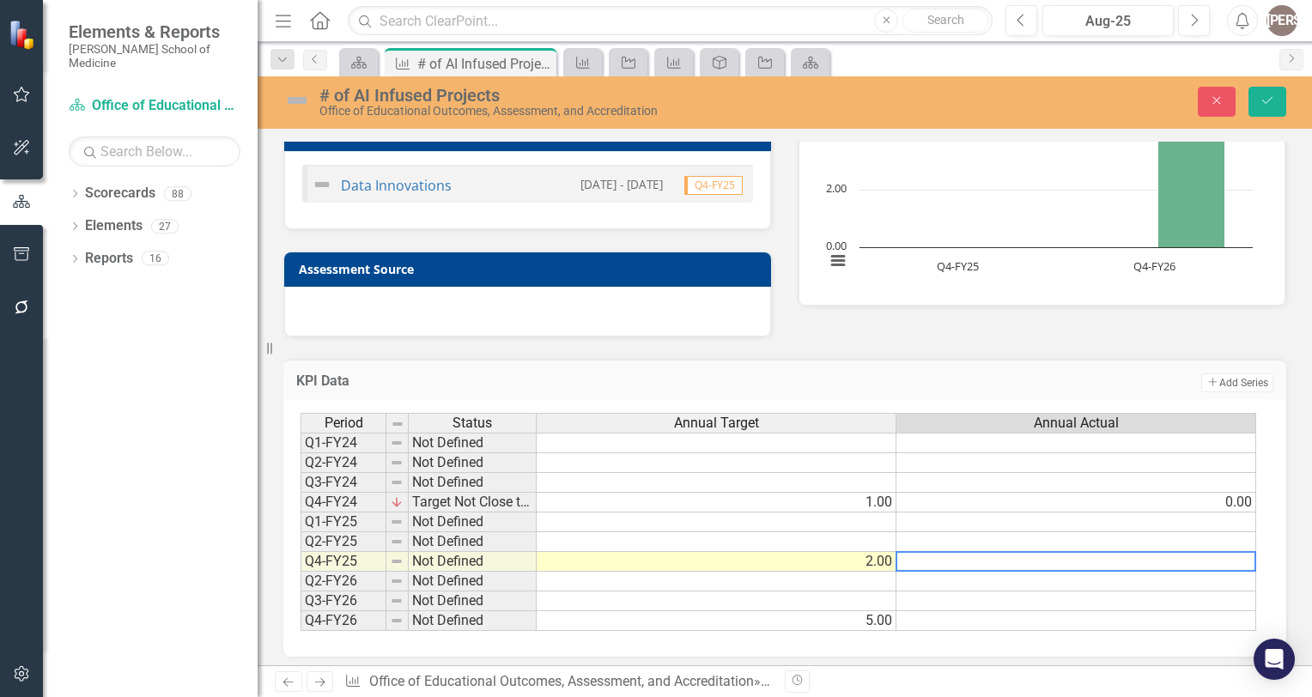
click at [300, 589] on div "Period Status Annual Target Annual Actual Q1-FY24 Not Defined Q2-FY24 Not Defin…" at bounding box center [300, 522] width 0 height 218
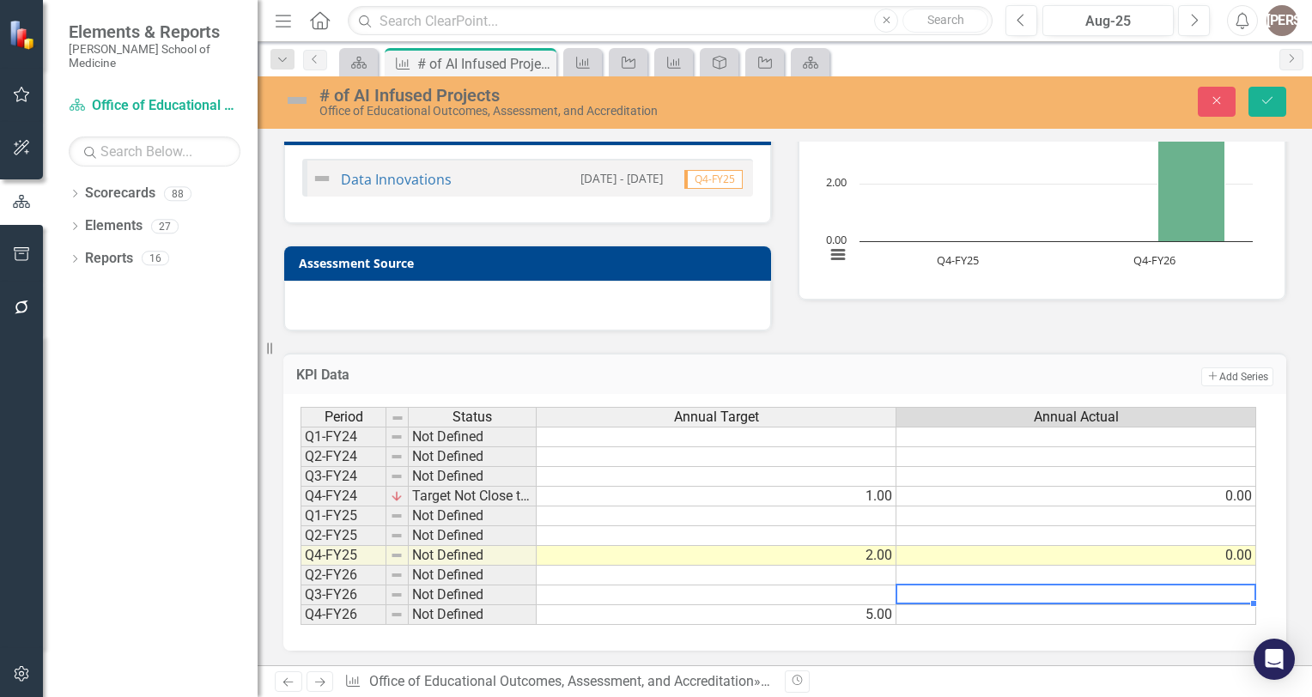
scroll to position [0, 0]
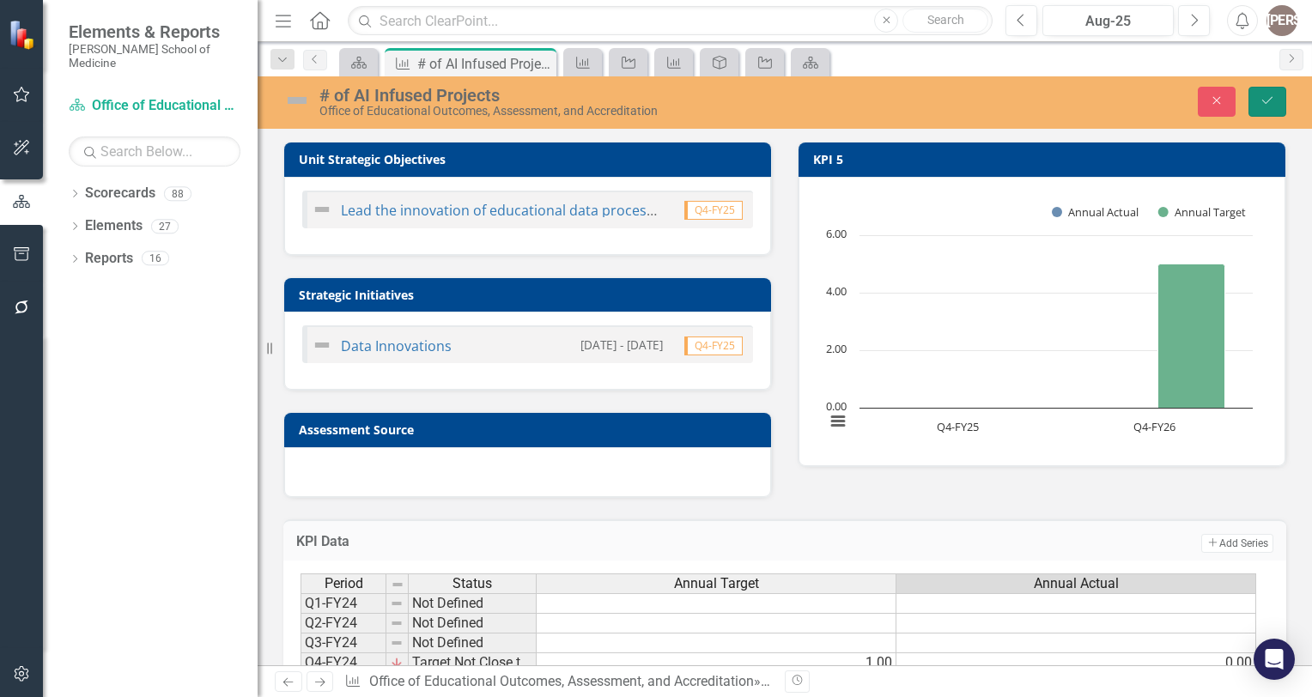
click at [1264, 100] on icon "Save" at bounding box center [1266, 100] width 15 height 12
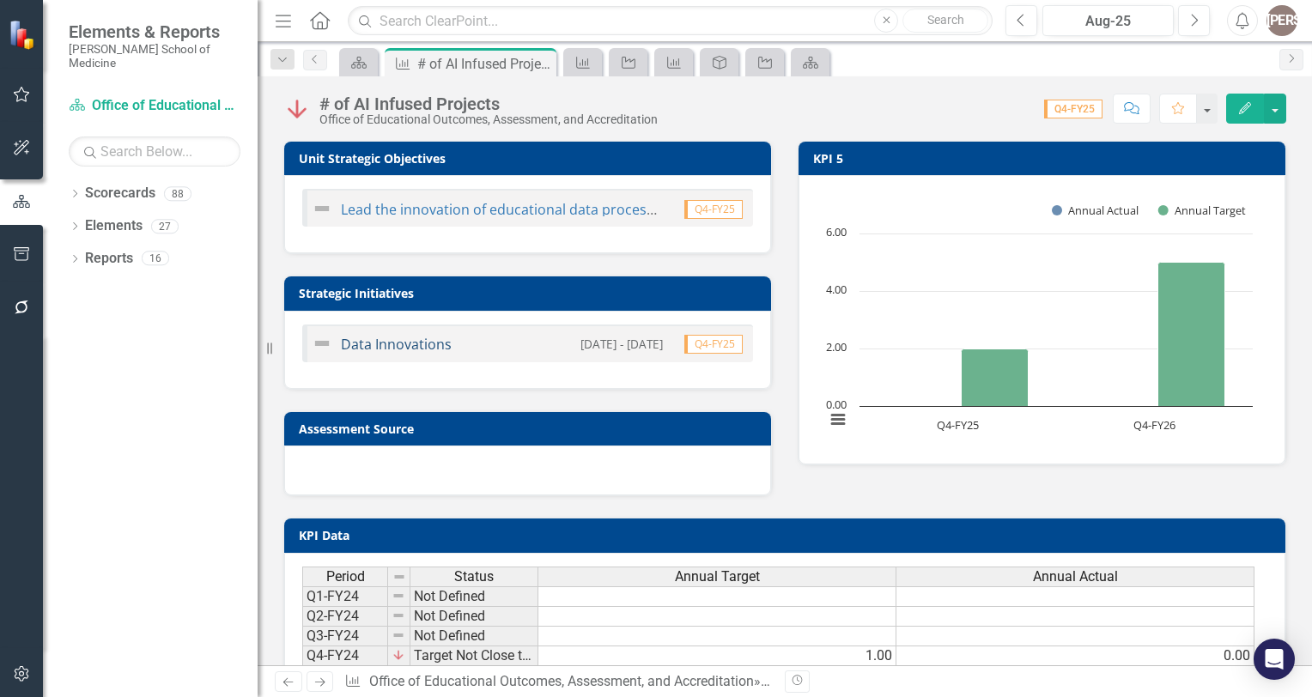
click at [395, 343] on link "Data Innovations" at bounding box center [396, 344] width 111 height 19
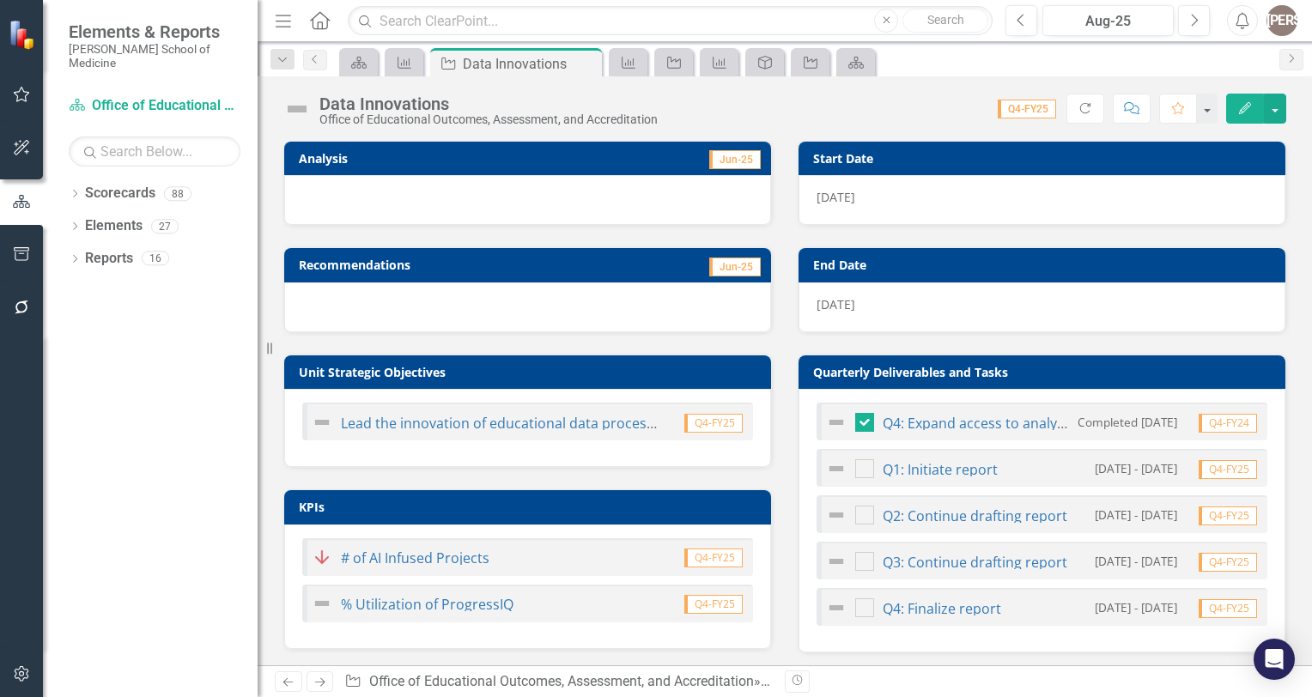
click at [421, 203] on div at bounding box center [527, 200] width 487 height 50
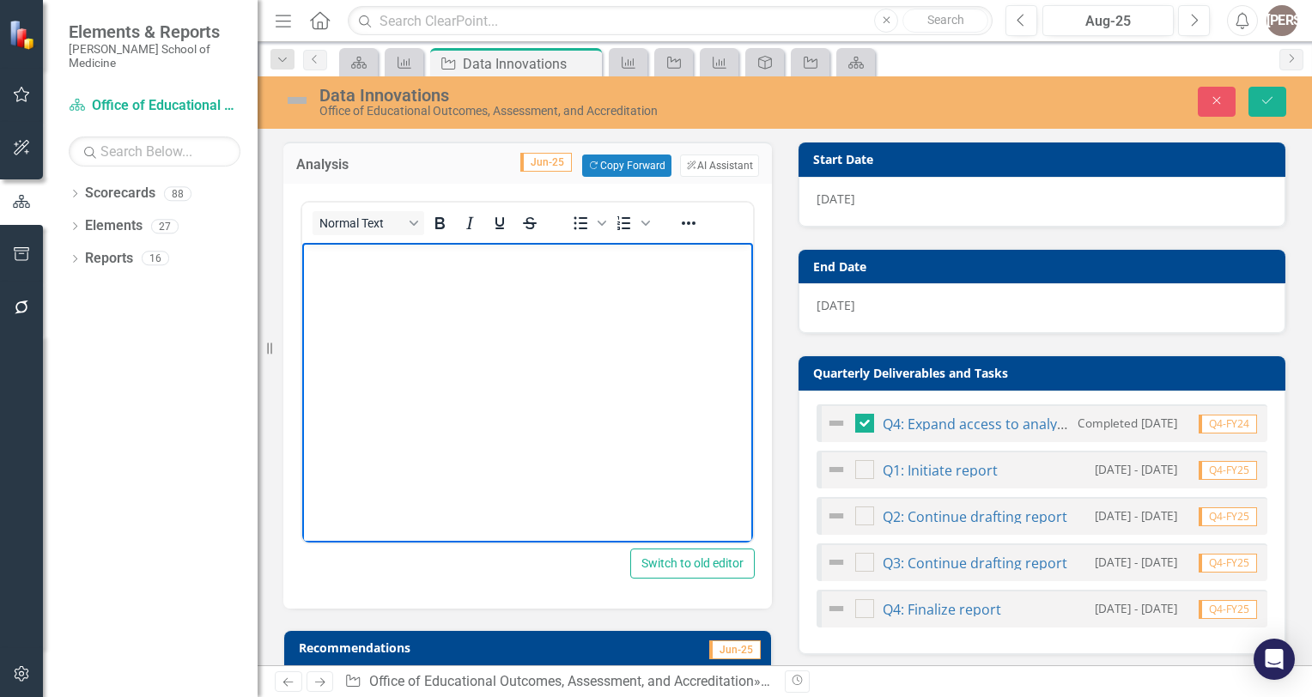
click at [373, 280] on body "Rich Text Area. Press ALT-0 for help." at bounding box center [527, 371] width 451 height 257
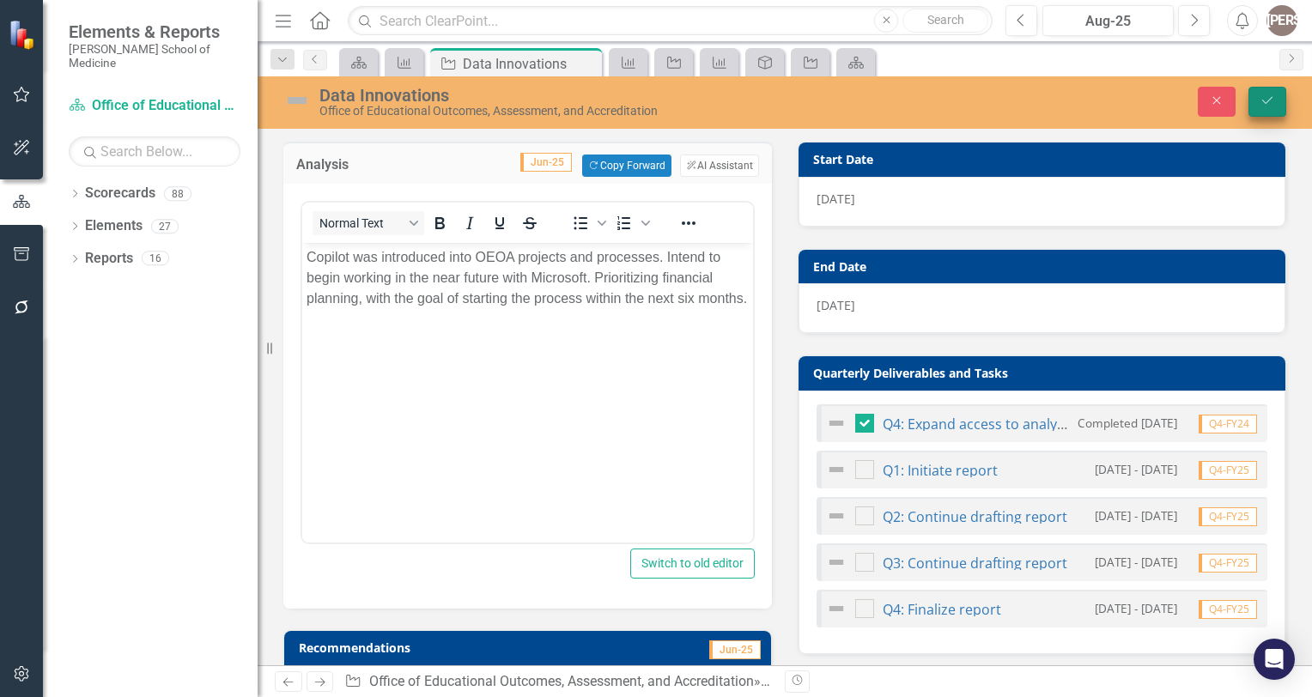
click at [1266, 99] on icon "Save" at bounding box center [1266, 100] width 15 height 12
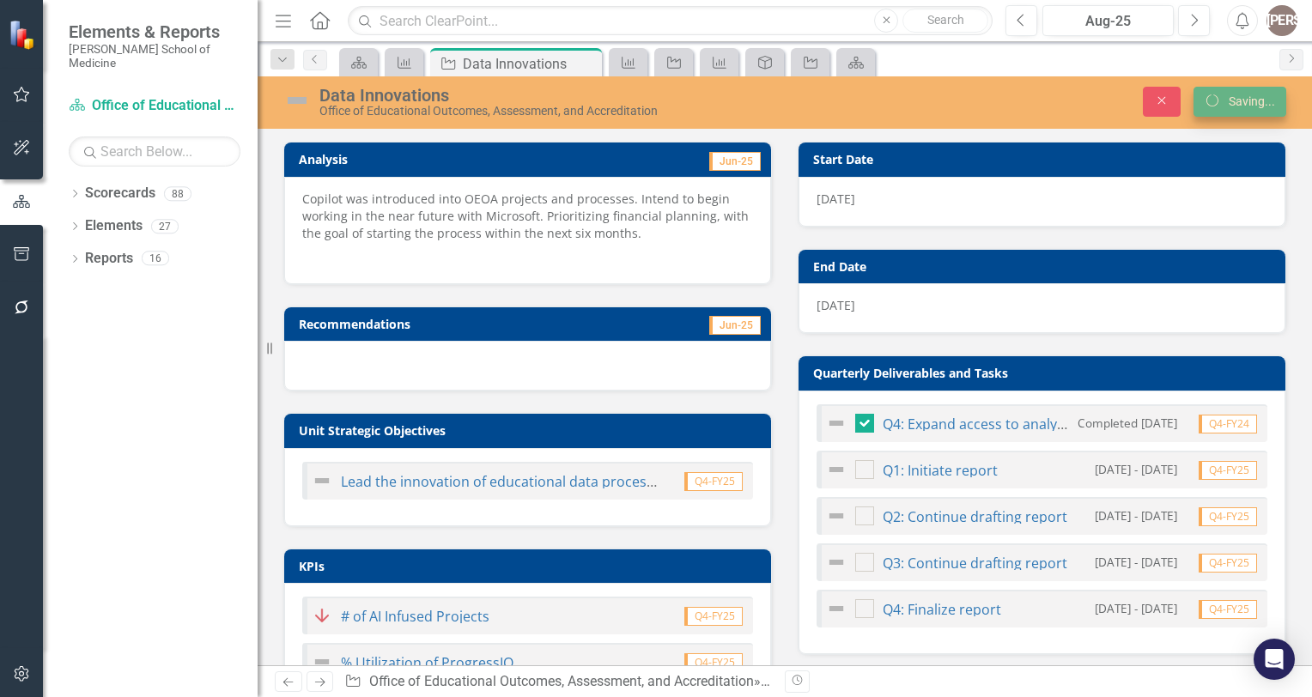
checkbox input "true"
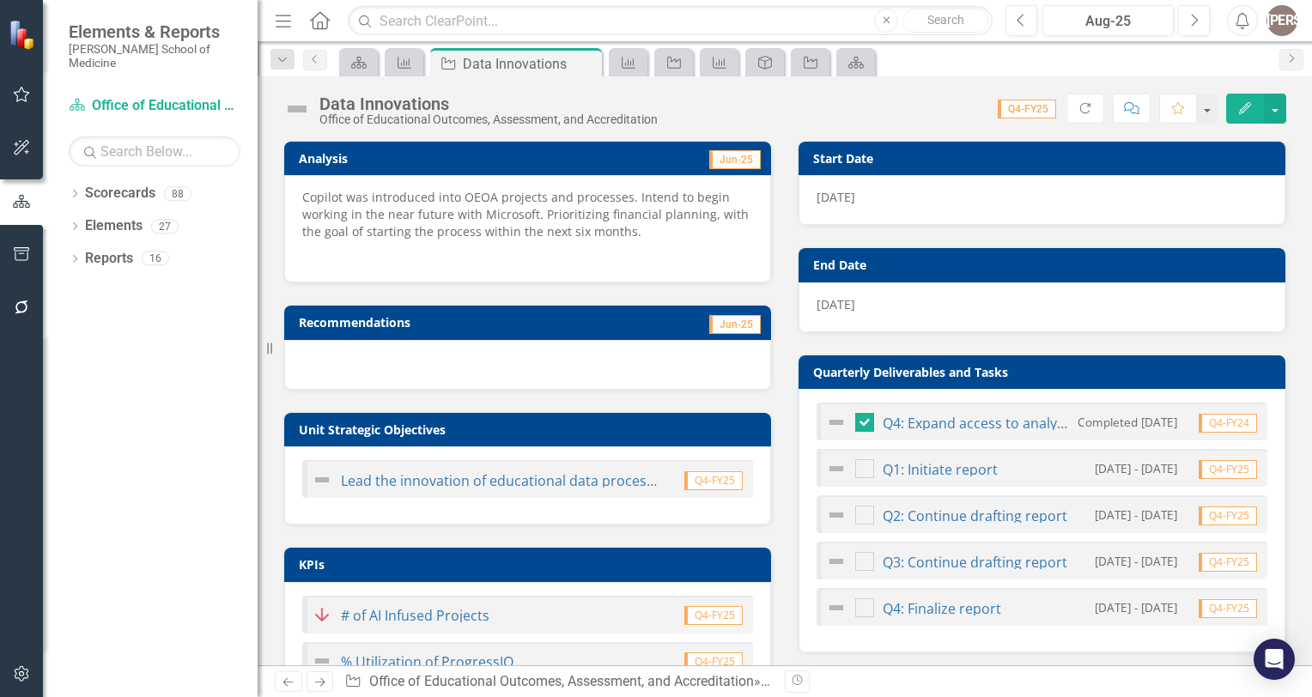
checkbox input "true"
click at [316, 57] on icon "Previous" at bounding box center [315, 59] width 14 height 10
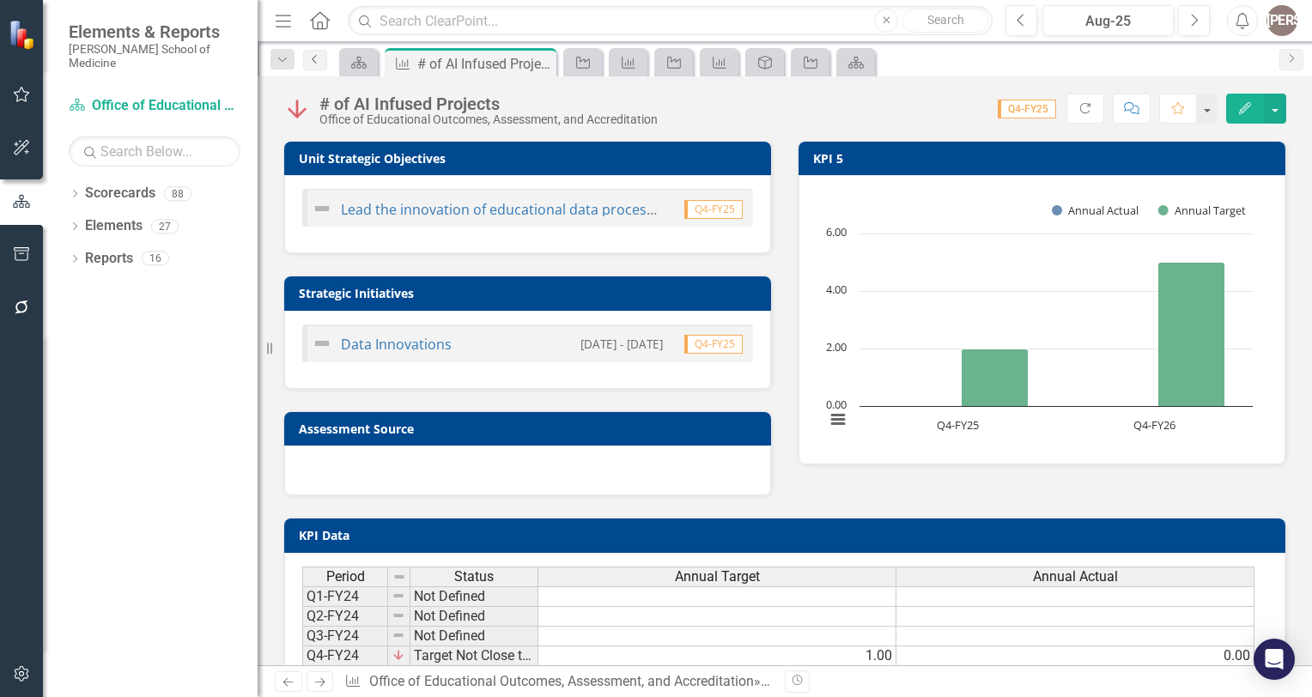
click at [309, 61] on icon "Previous" at bounding box center [315, 59] width 14 height 10
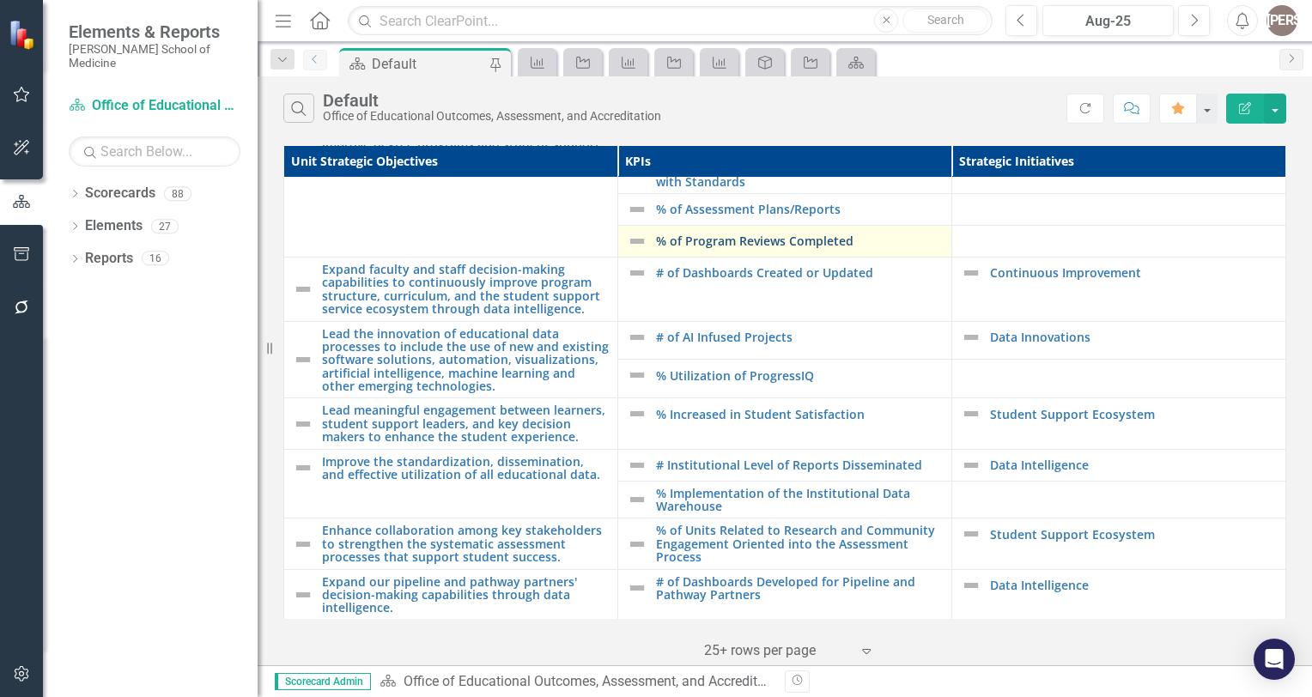
scroll to position [83, 0]
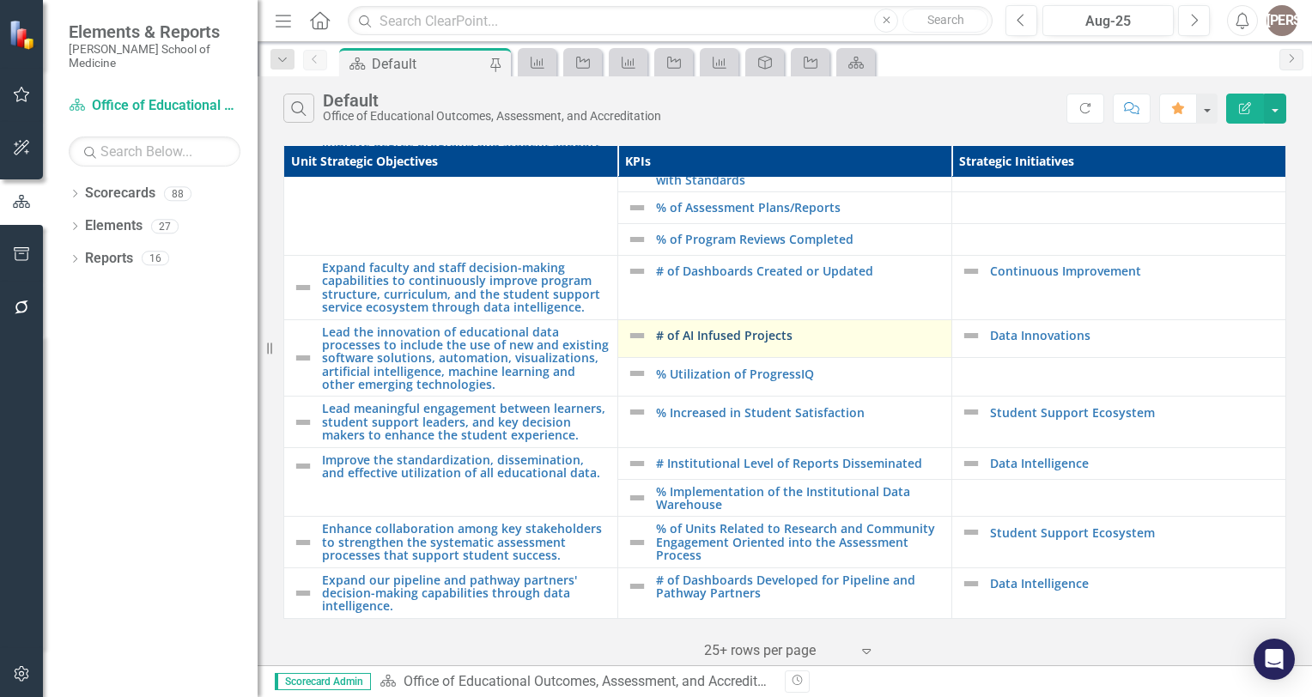
click at [749, 329] on link "# of AI Infused Projects" at bounding box center [799, 335] width 287 height 13
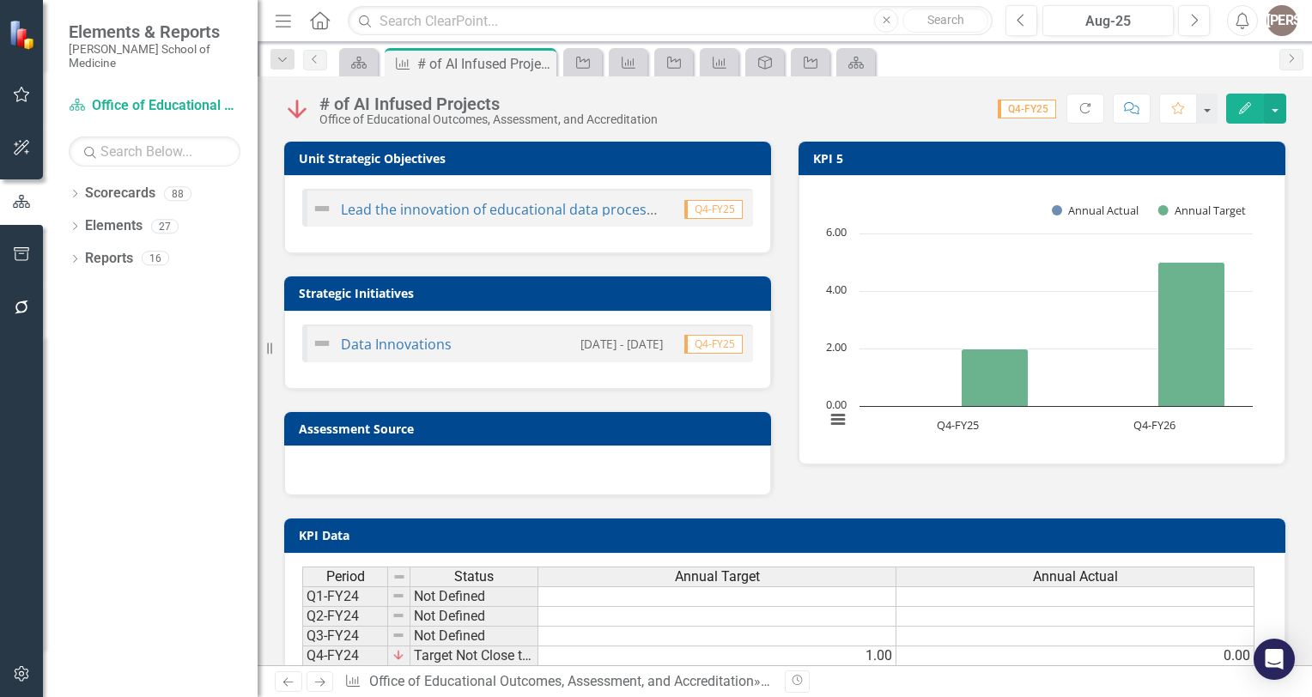
scroll to position [161, 0]
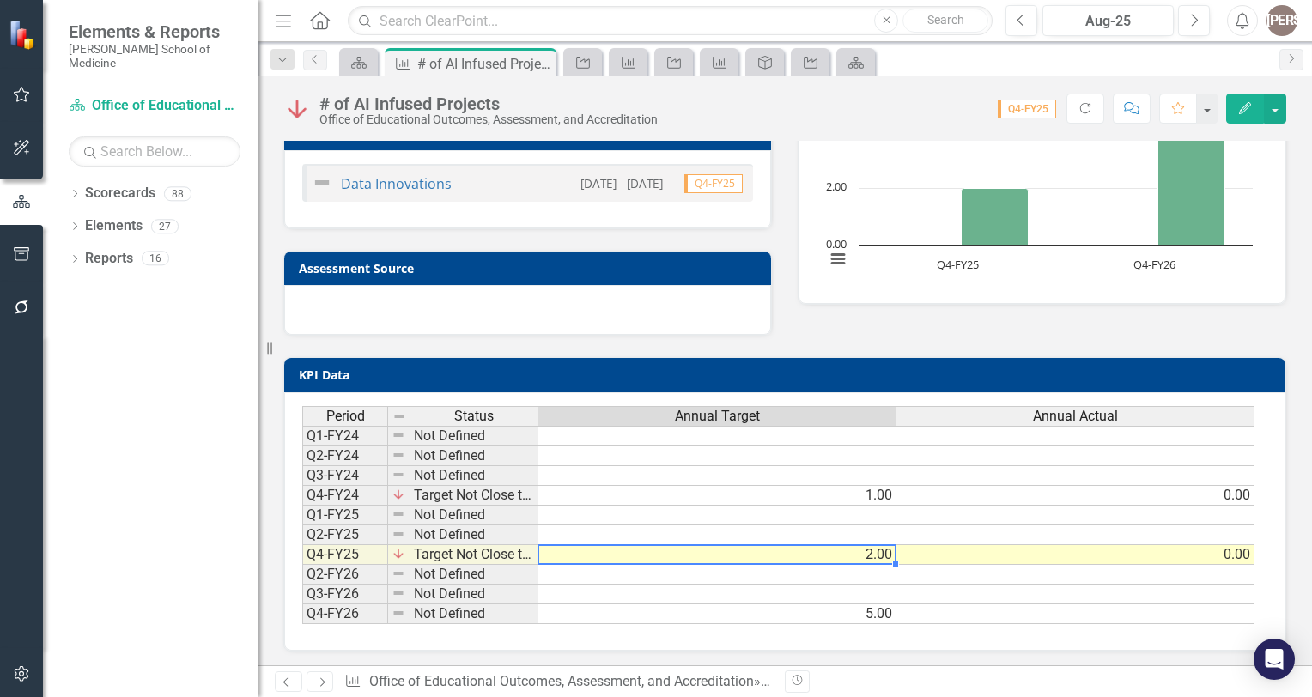
click at [881, 553] on td "2.00" at bounding box center [717, 555] width 358 height 20
click at [876, 550] on td "2.00" at bounding box center [717, 555] width 358 height 20
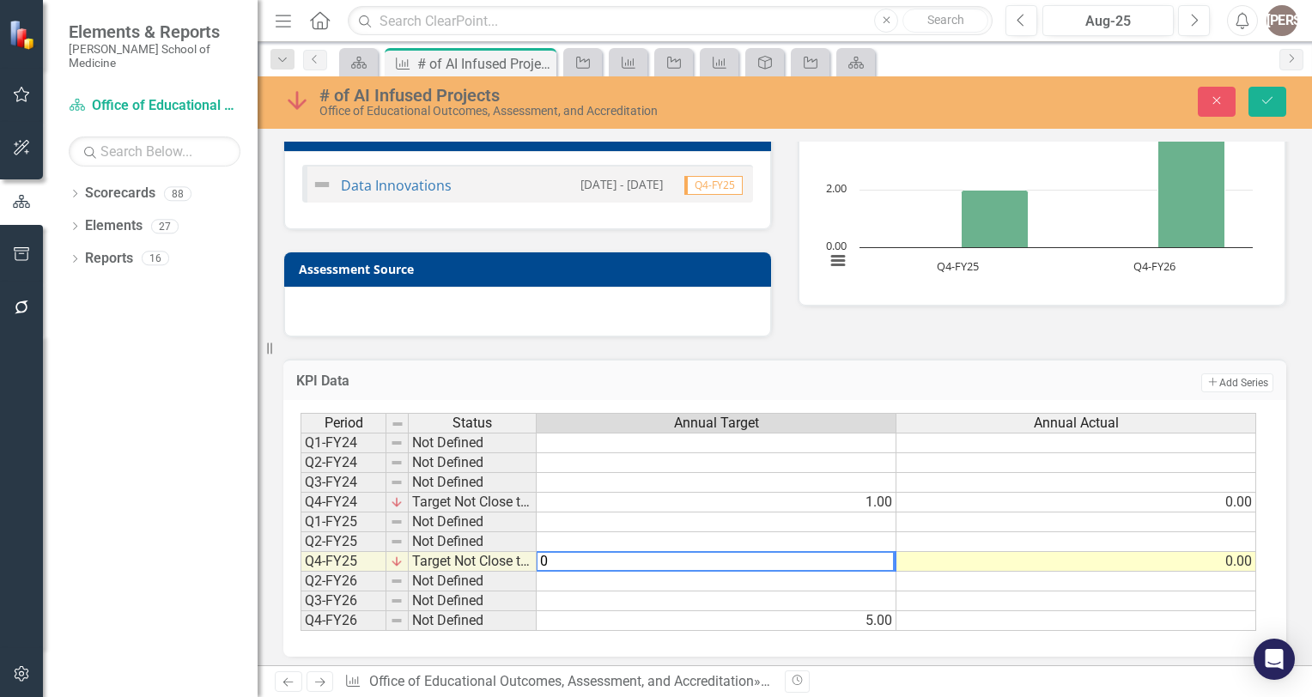
click at [1224, 558] on td "0.00" at bounding box center [1076, 562] width 360 height 20
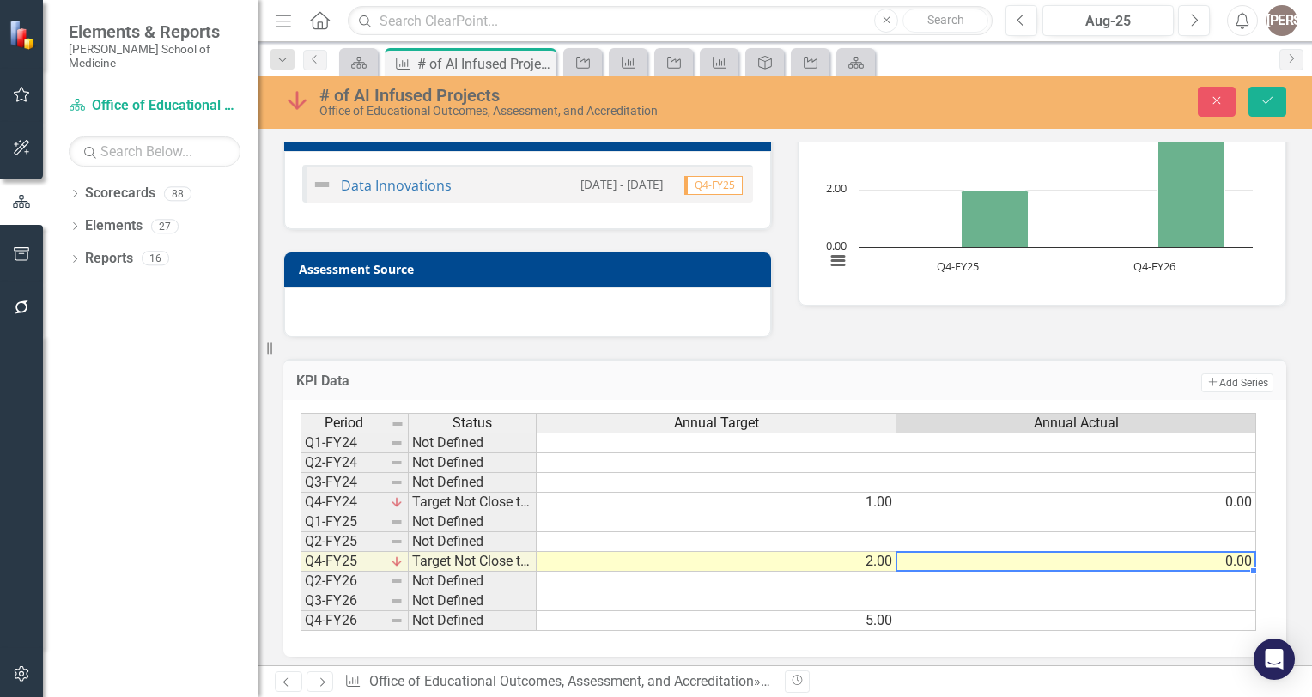
click at [1224, 558] on td "0.00" at bounding box center [1076, 562] width 360 height 20
type textarea "0"
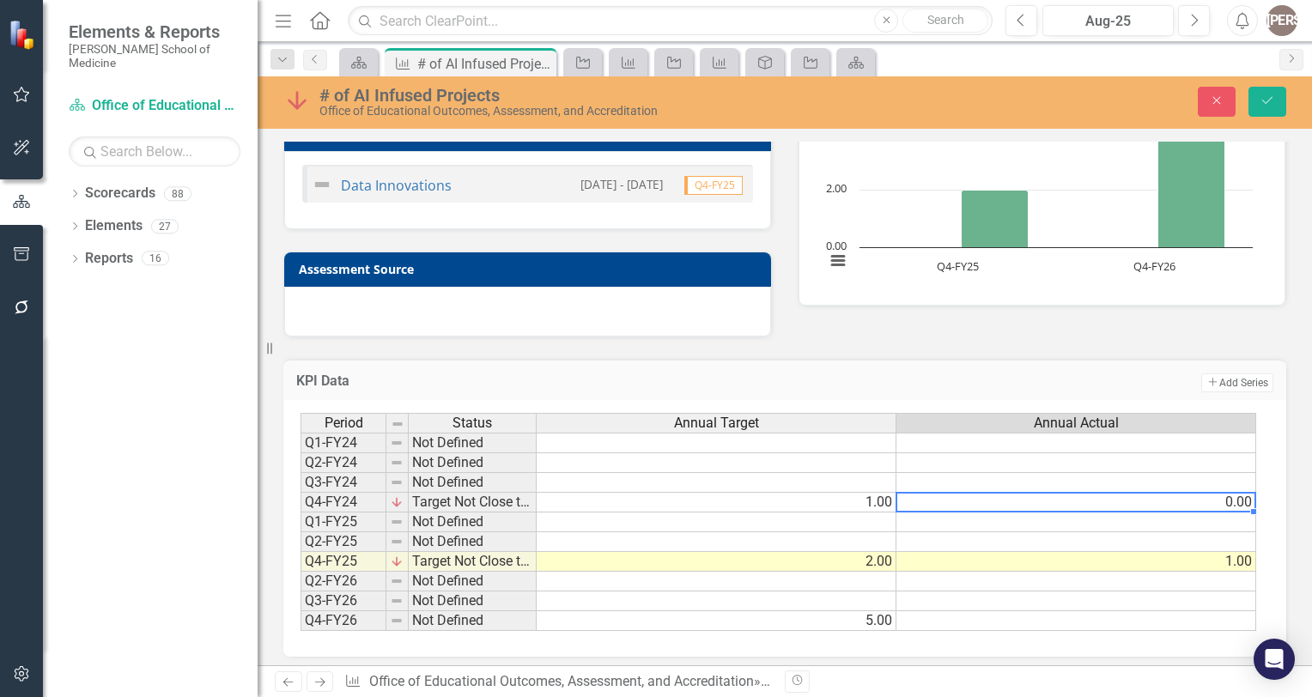
click at [1081, 494] on td "0.00" at bounding box center [1076, 503] width 360 height 20
click at [1260, 97] on icon "Save" at bounding box center [1266, 100] width 15 height 12
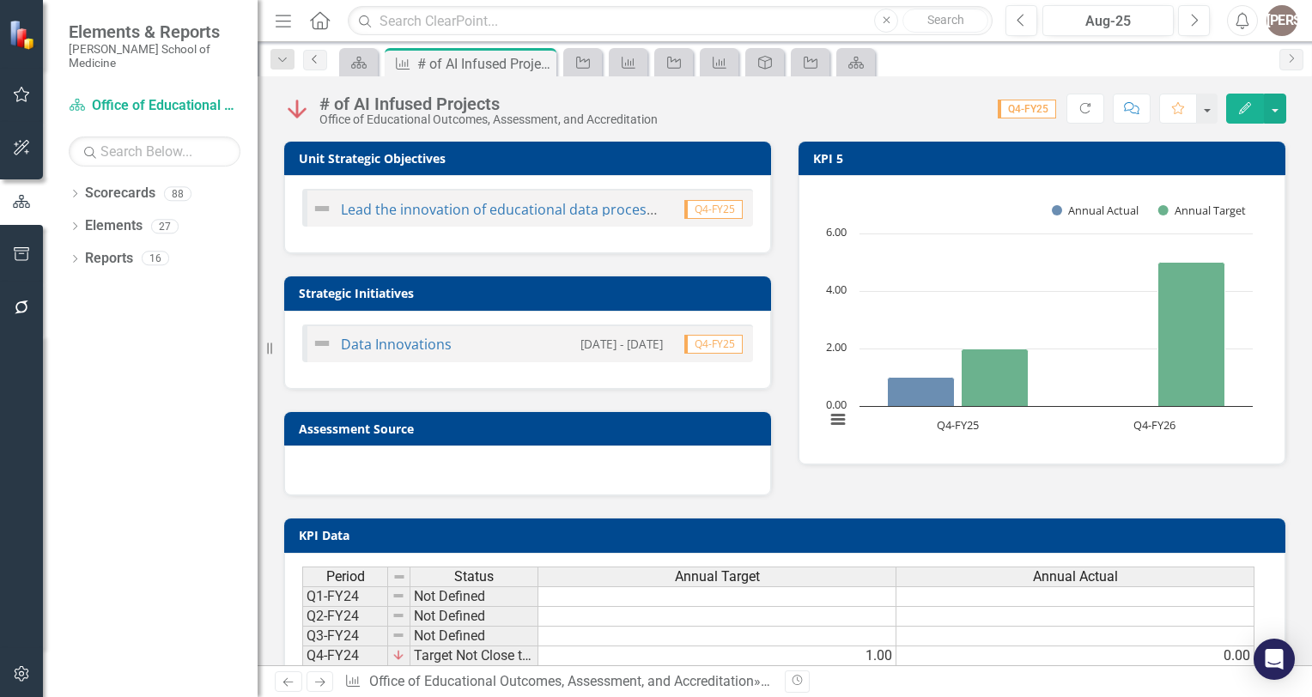
click at [312, 64] on icon "Previous" at bounding box center [315, 59] width 14 height 10
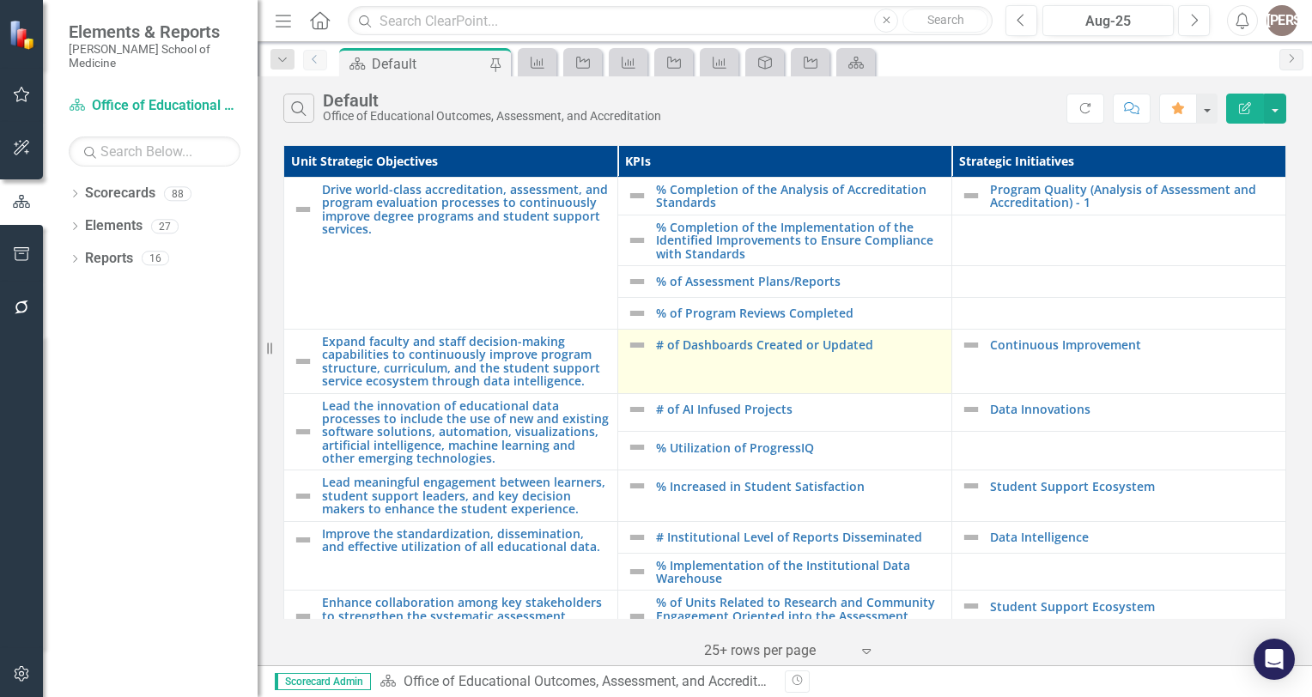
scroll to position [83, 0]
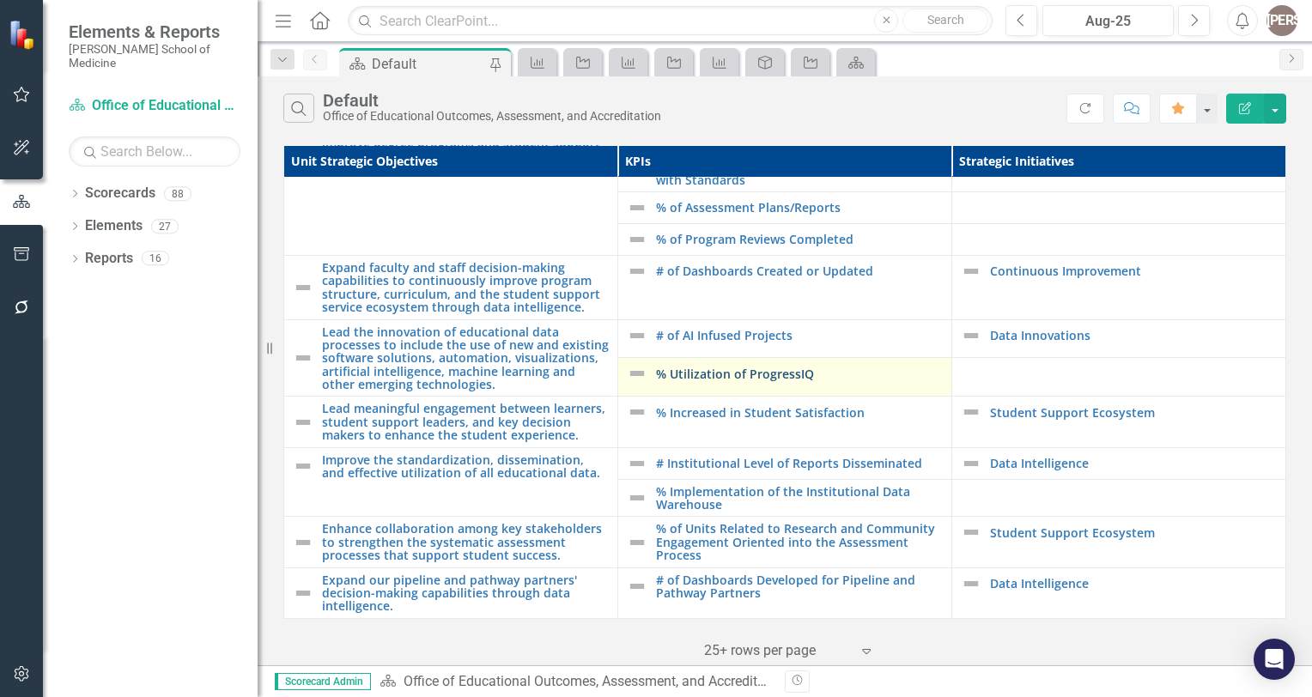
click at [764, 367] on link "% Utilization of ProgressIQ" at bounding box center [799, 373] width 287 height 13
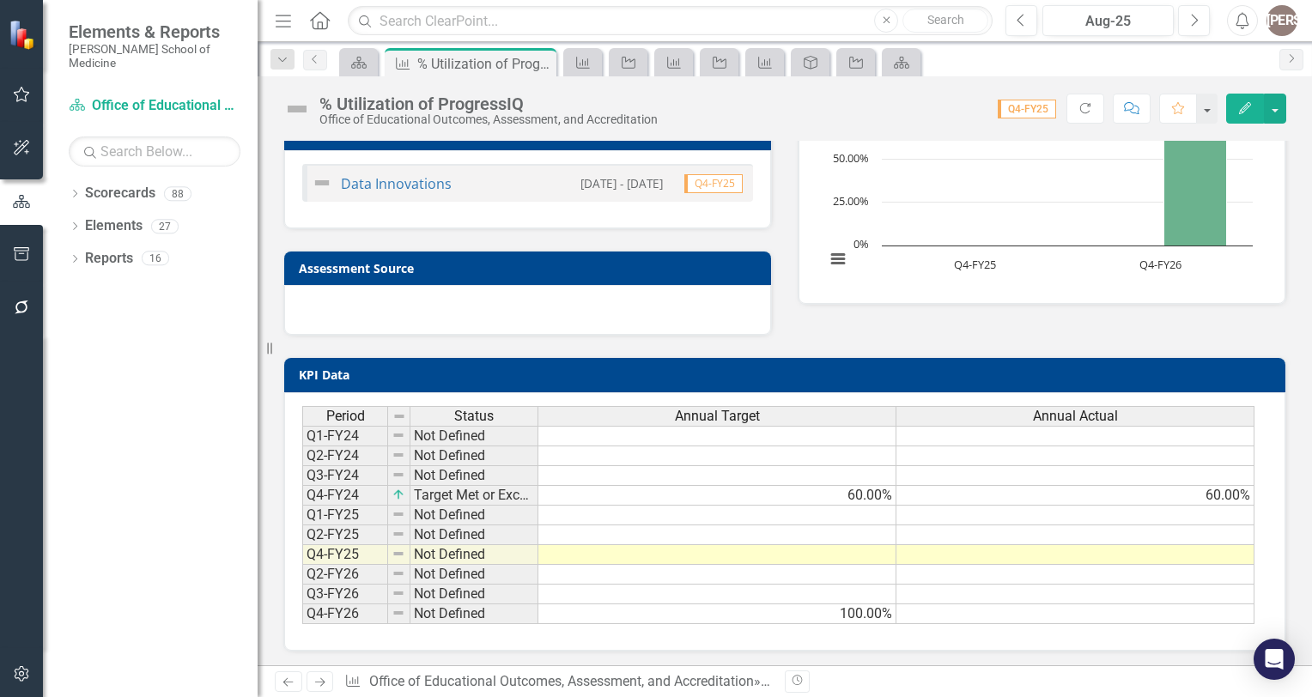
scroll to position [161, 0]
click at [833, 547] on td at bounding box center [717, 555] width 358 height 20
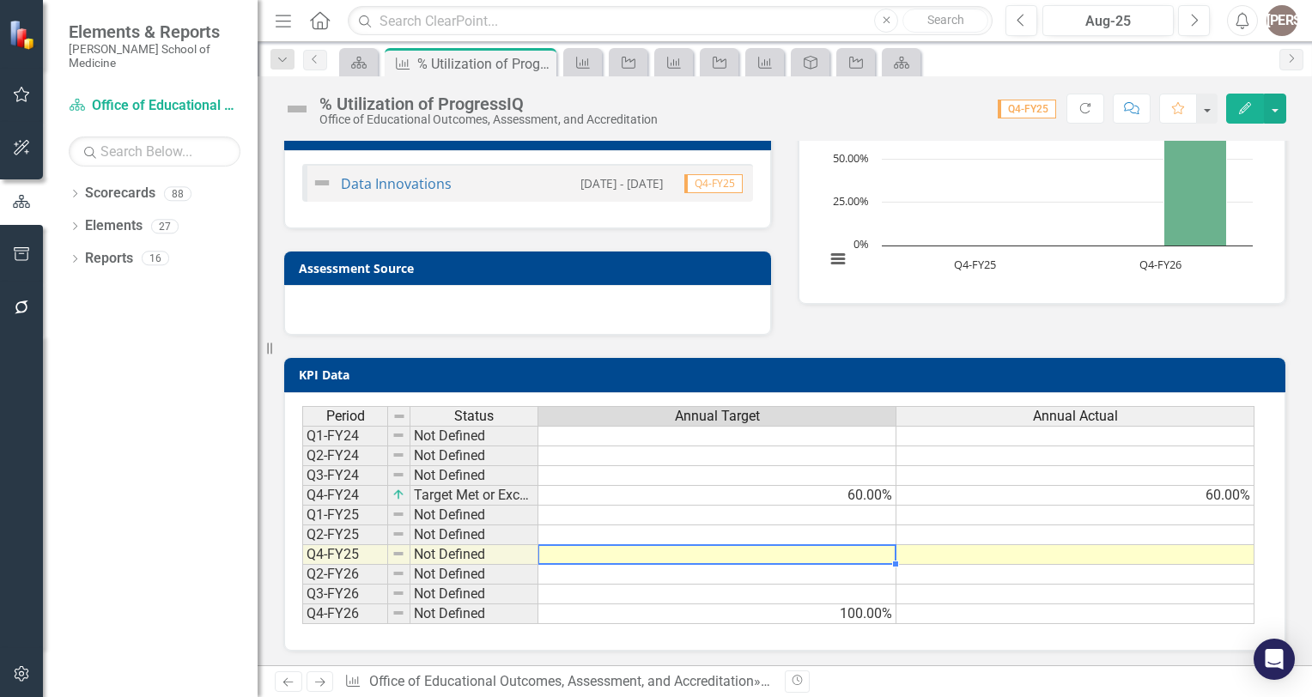
click at [833, 547] on td at bounding box center [717, 555] width 358 height 20
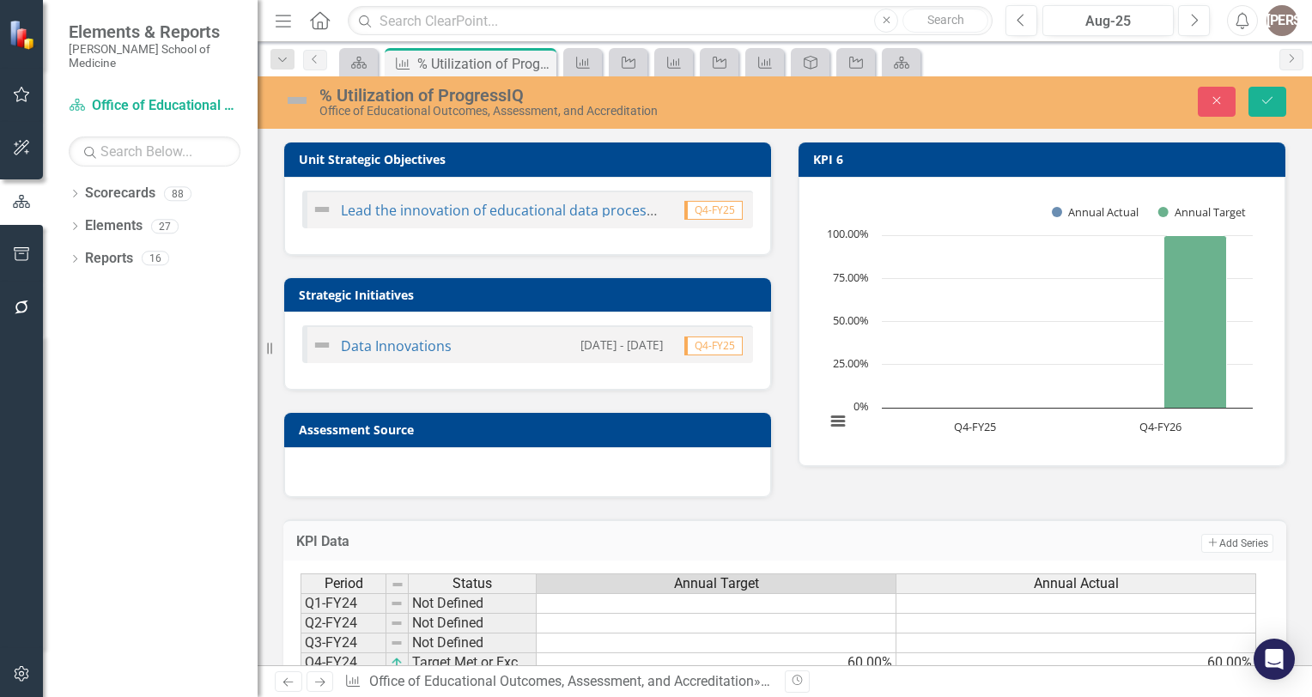
scroll to position [4, 0]
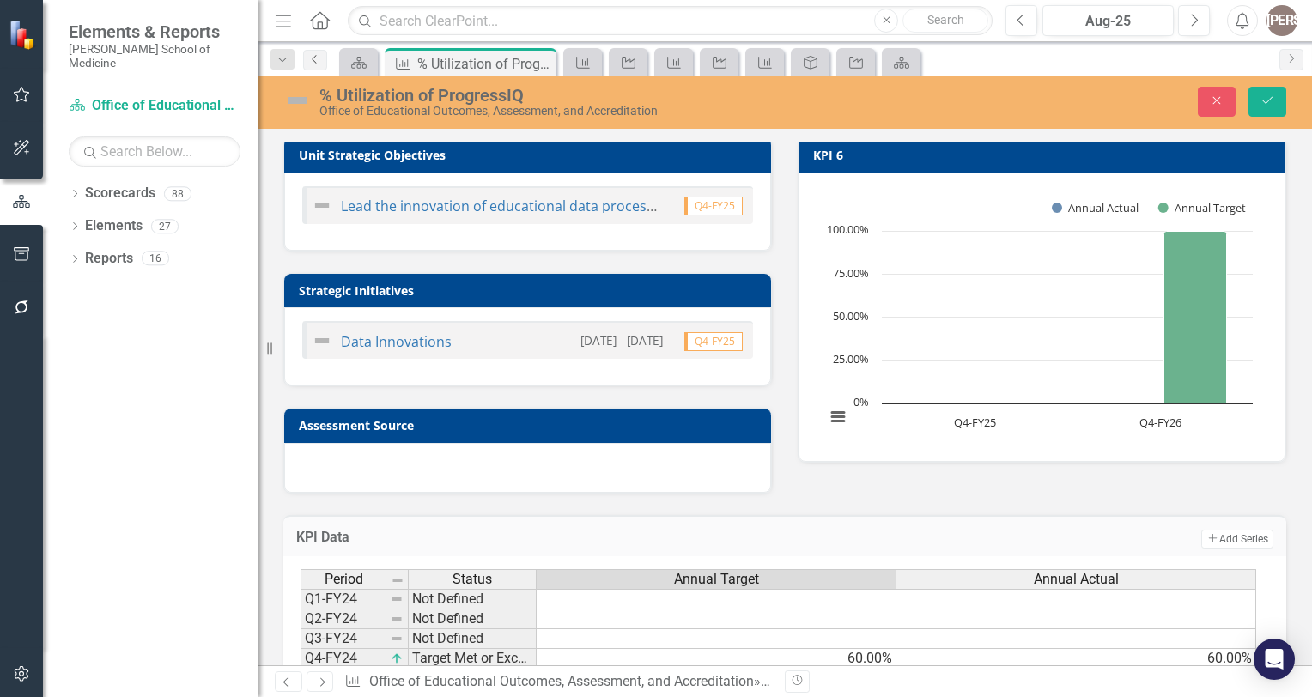
click at [321, 58] on icon "Previous" at bounding box center [315, 59] width 14 height 10
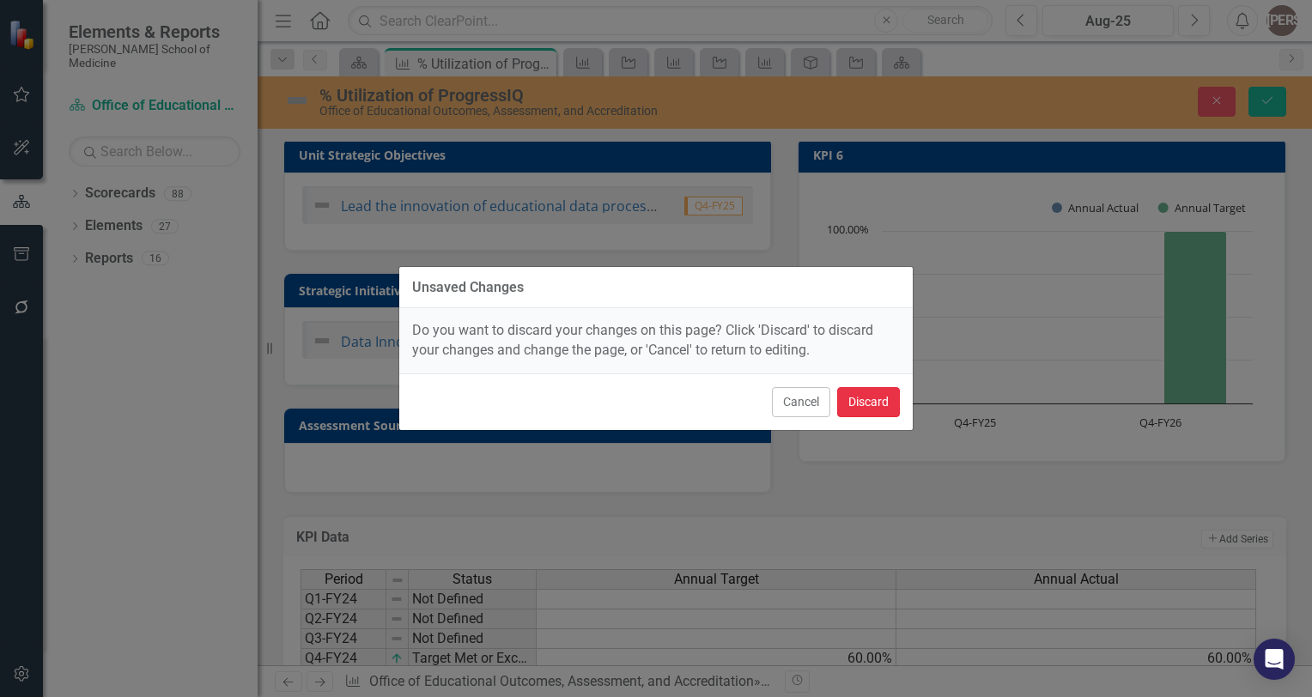
click at [875, 393] on button "Discard" at bounding box center [868, 402] width 63 height 30
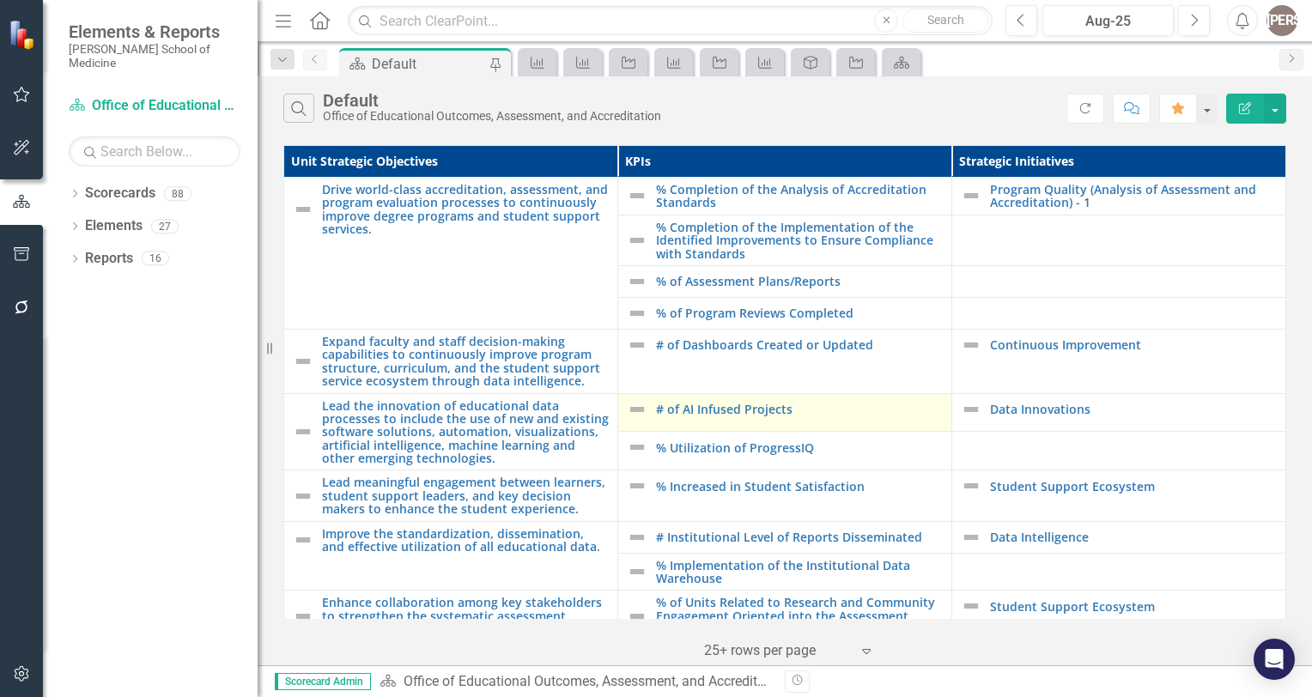
scroll to position [83, 0]
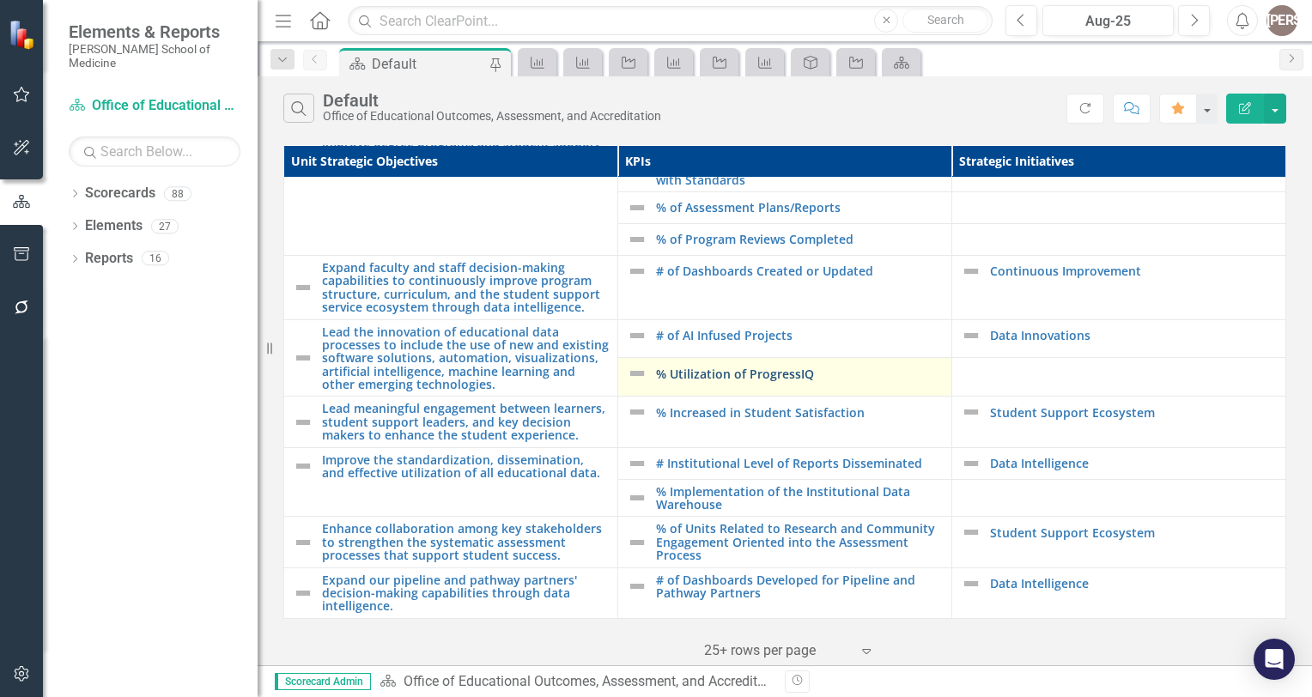
click at [763, 368] on link "% Utilization of ProgressIQ" at bounding box center [799, 373] width 287 height 13
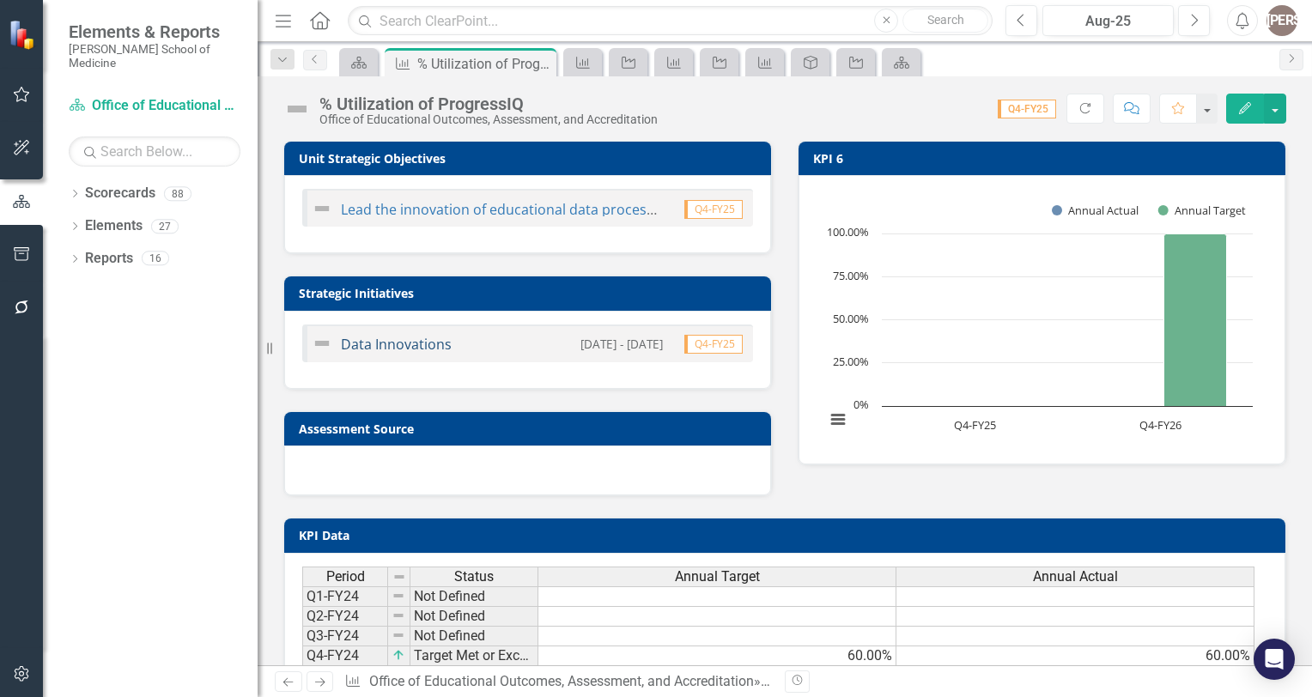
click at [420, 348] on link "Data Innovations" at bounding box center [396, 344] width 111 height 19
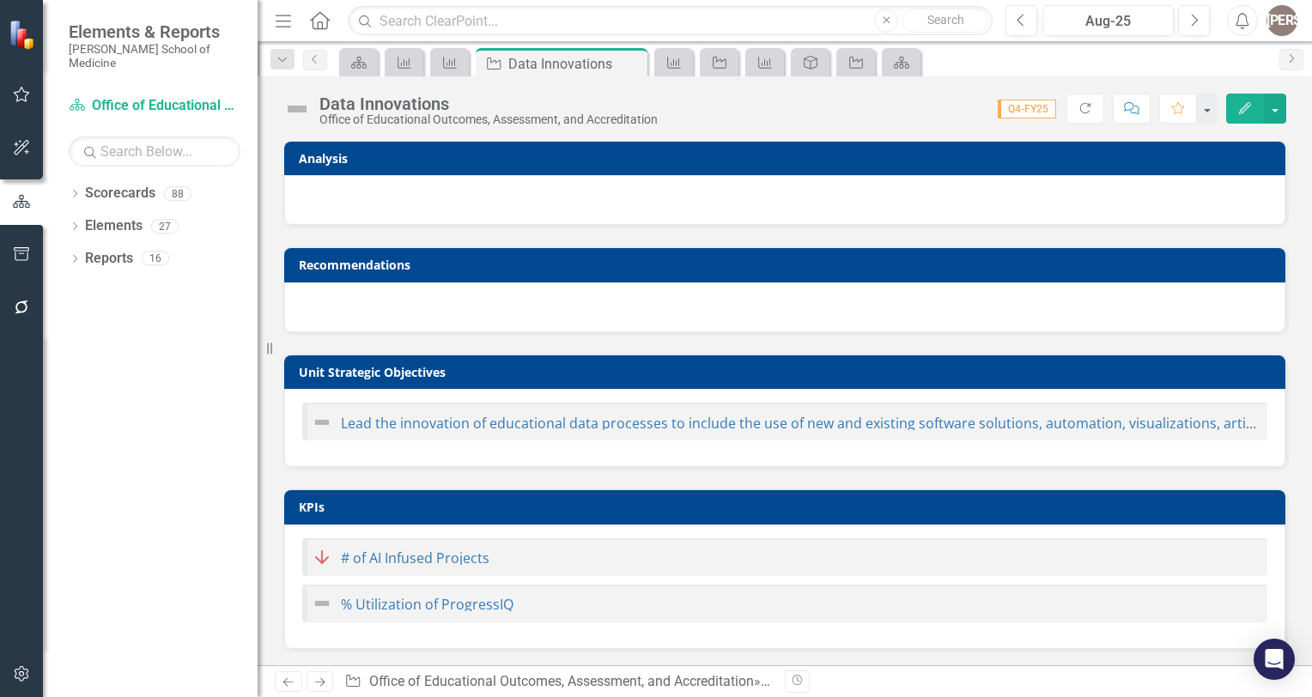
checkbox input "true"
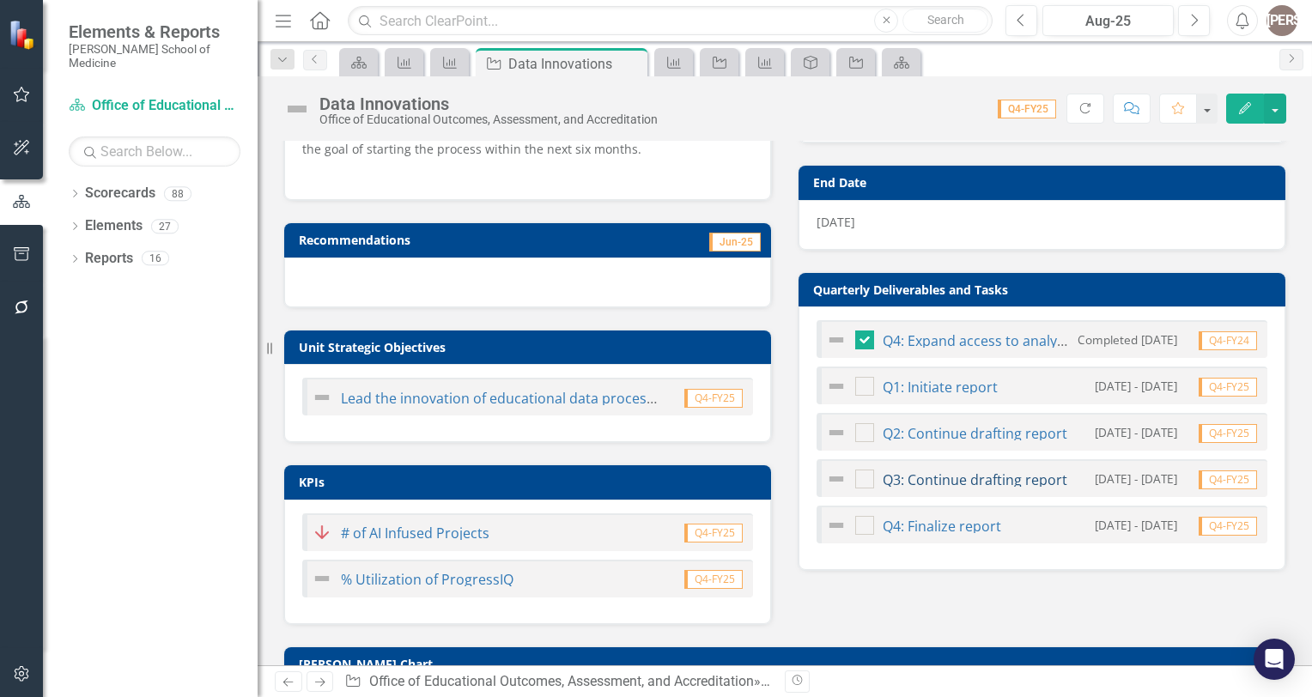
scroll to position [87, 0]
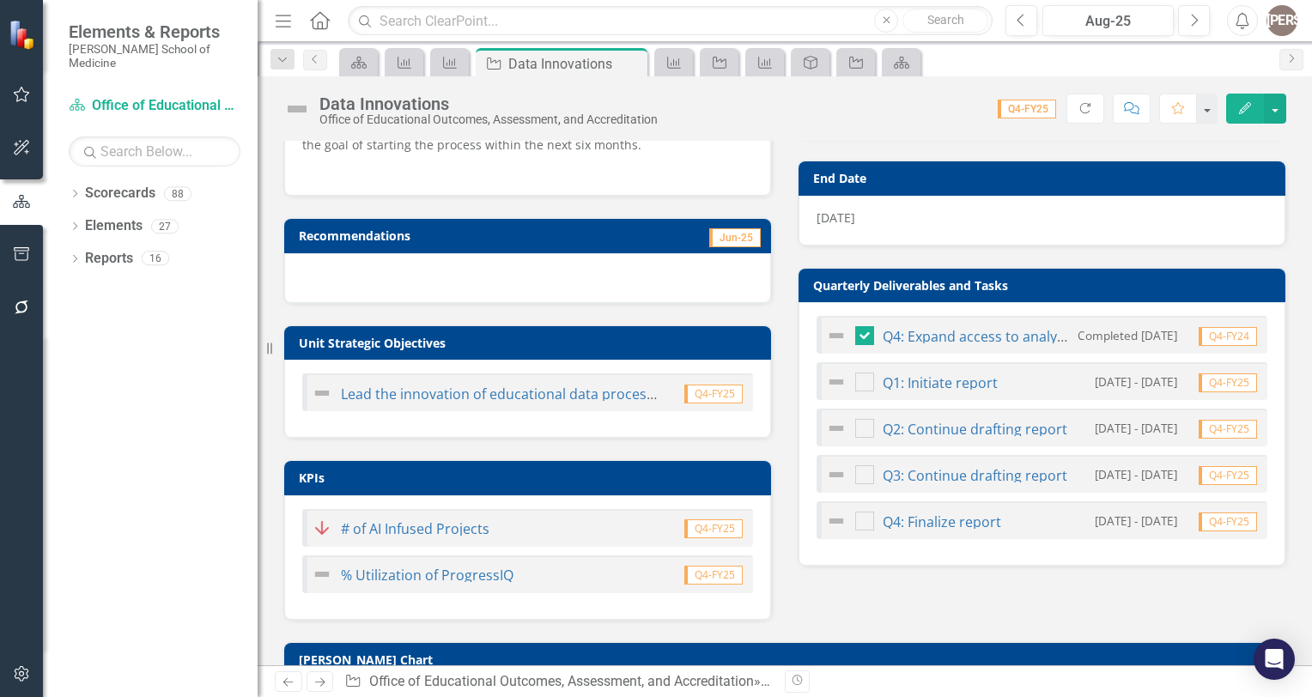
drag, startPoint x: 318, startPoint y: 55, endPoint x: 833, endPoint y: 148, distance: 523.3
click at [833, 148] on div "End Date 6/30/25" at bounding box center [1042, 192] width 514 height 106
click at [434, 575] on link "% Utilization of ProgressIQ" at bounding box center [427, 575] width 173 height 19
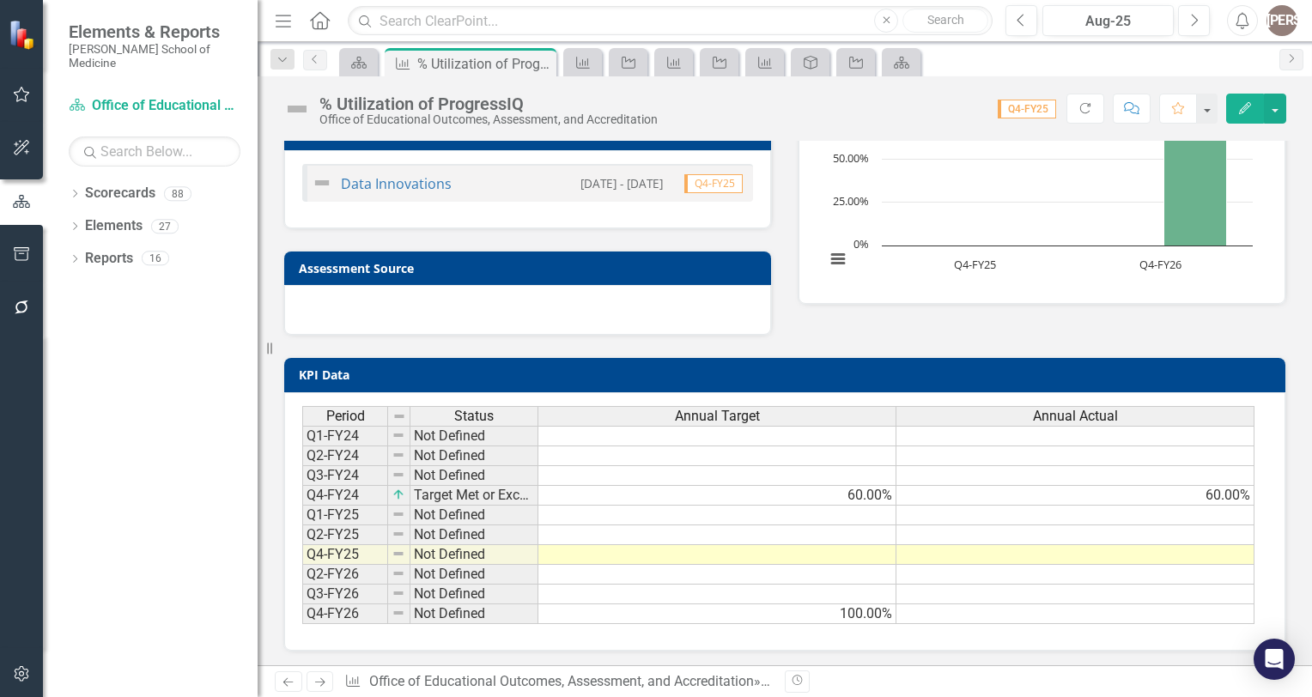
scroll to position [153, 0]
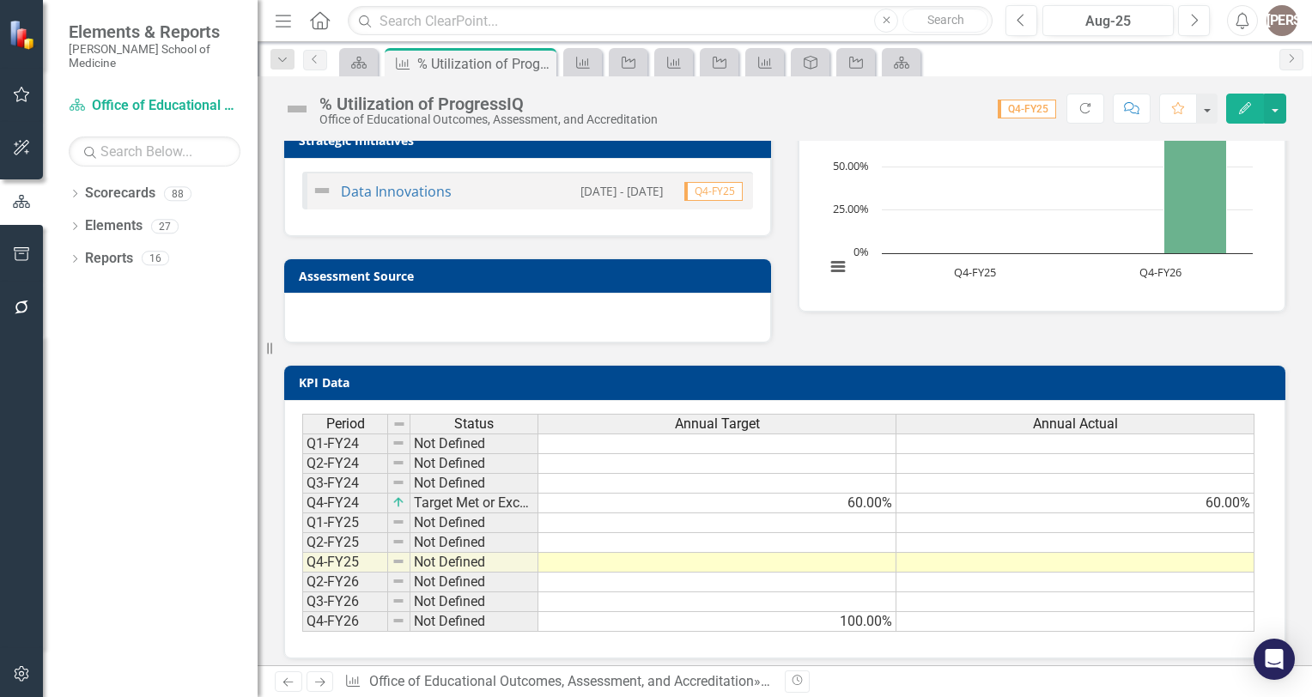
click at [870, 561] on td at bounding box center [717, 563] width 358 height 20
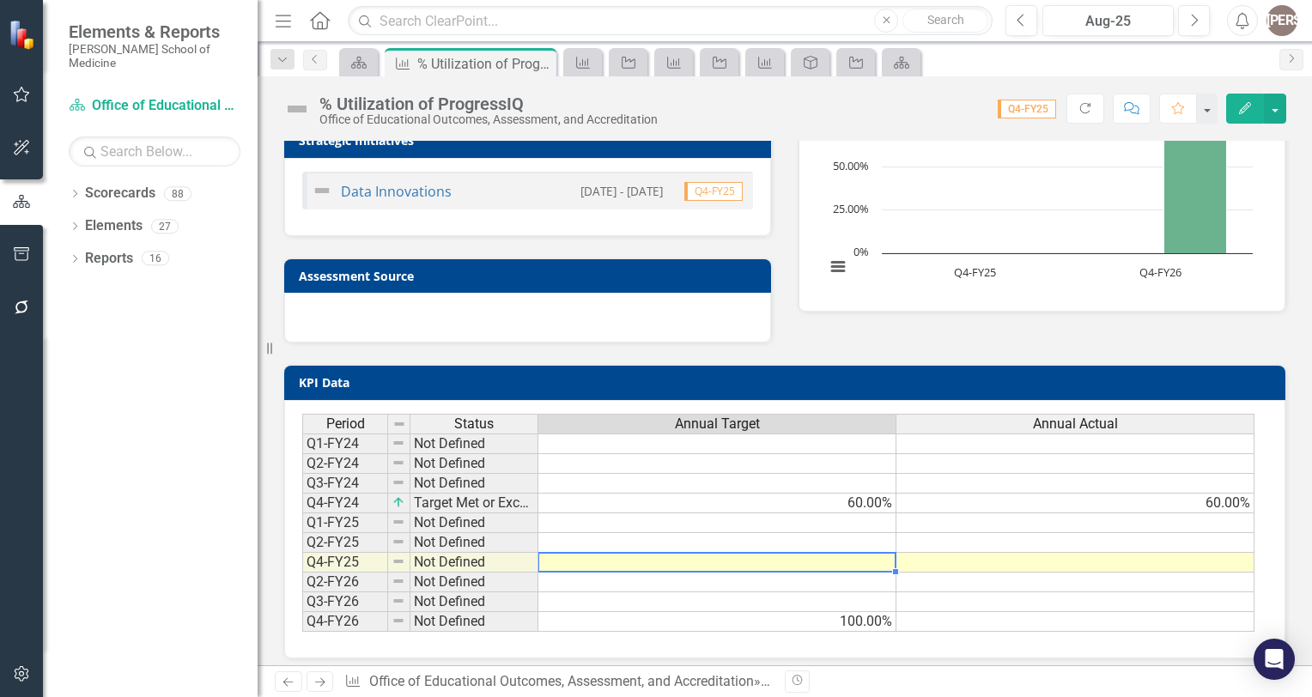
click at [870, 561] on td at bounding box center [717, 563] width 358 height 20
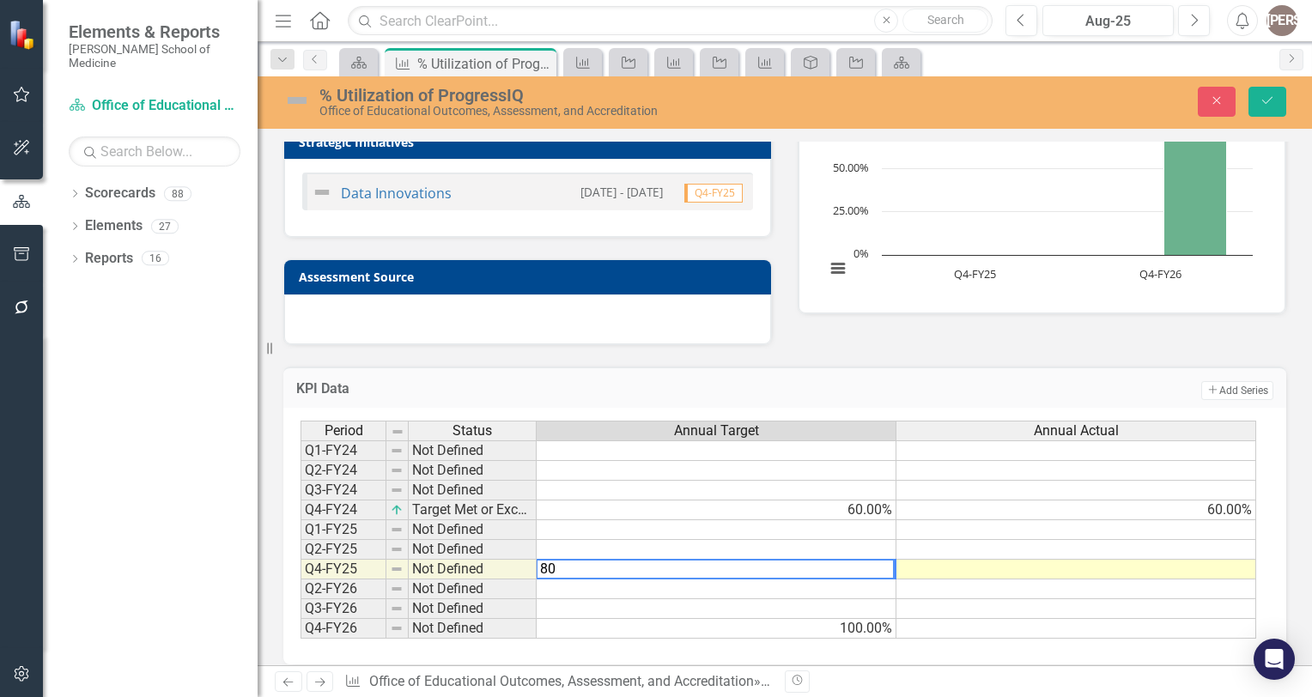
type textarea "80"
click at [961, 570] on td at bounding box center [1076, 570] width 360 height 20
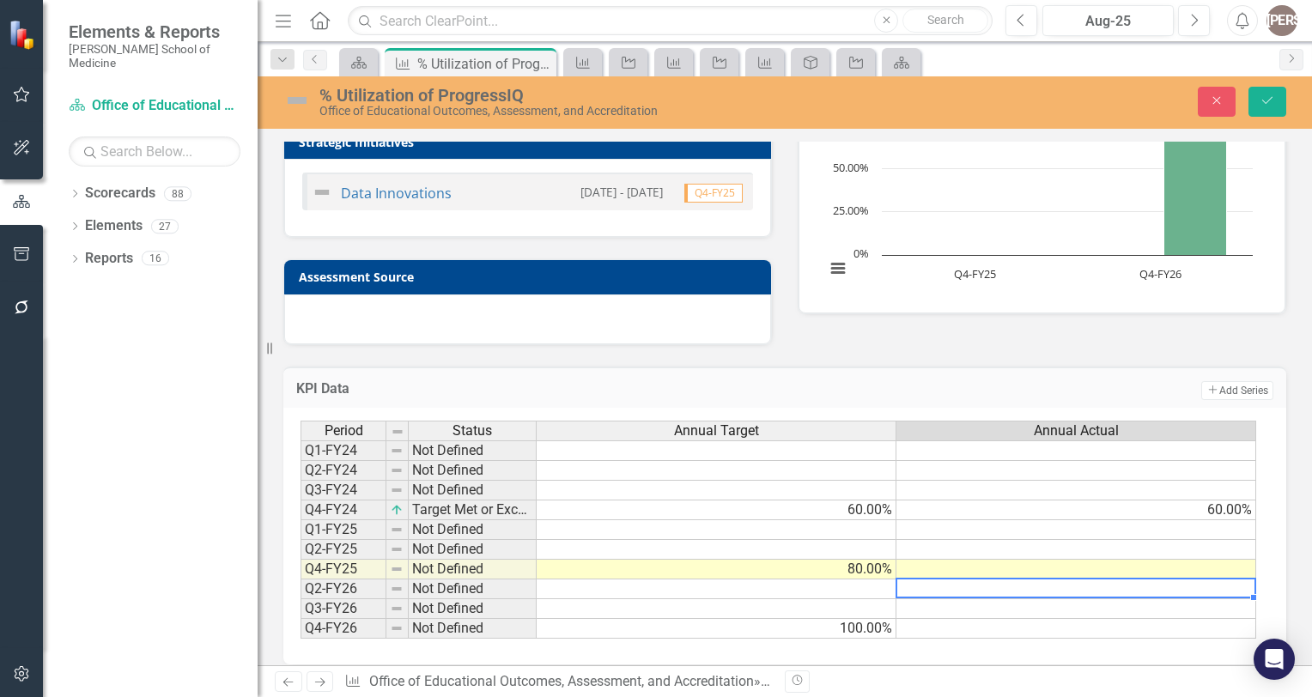
click at [958, 581] on td at bounding box center [1076, 589] width 360 height 20
click at [1033, 573] on td at bounding box center [1076, 570] width 360 height 20
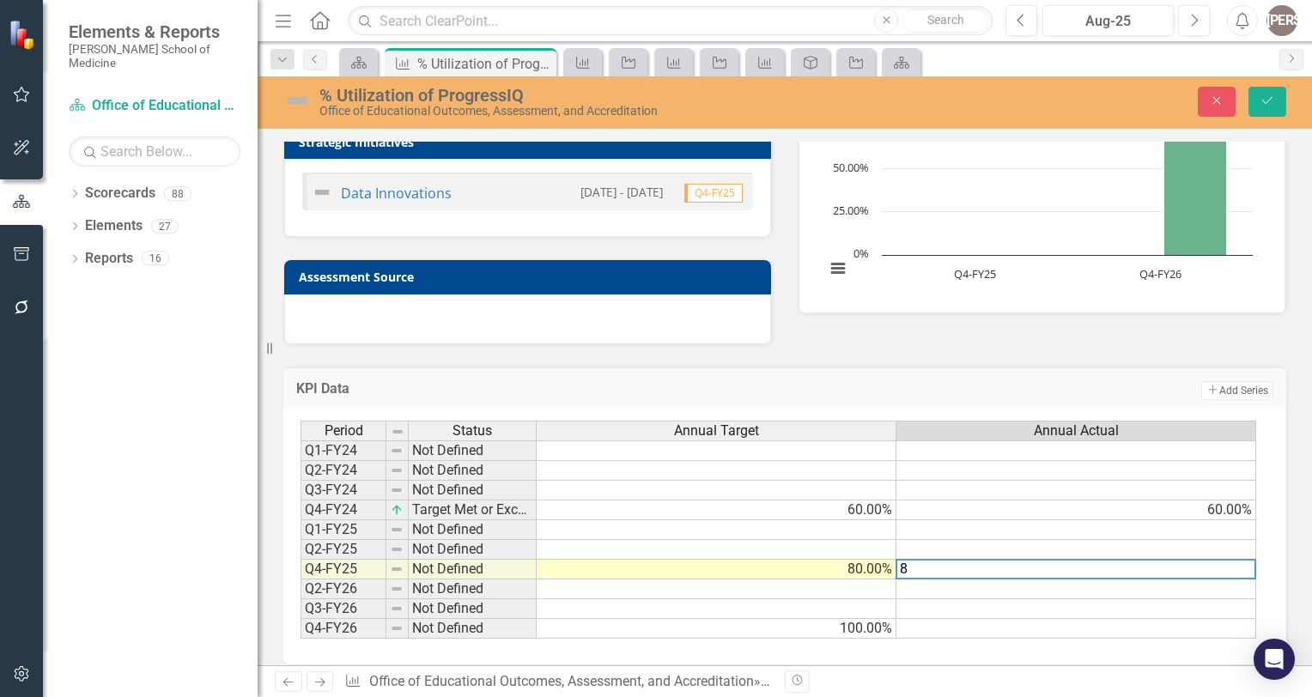
type textarea "80"
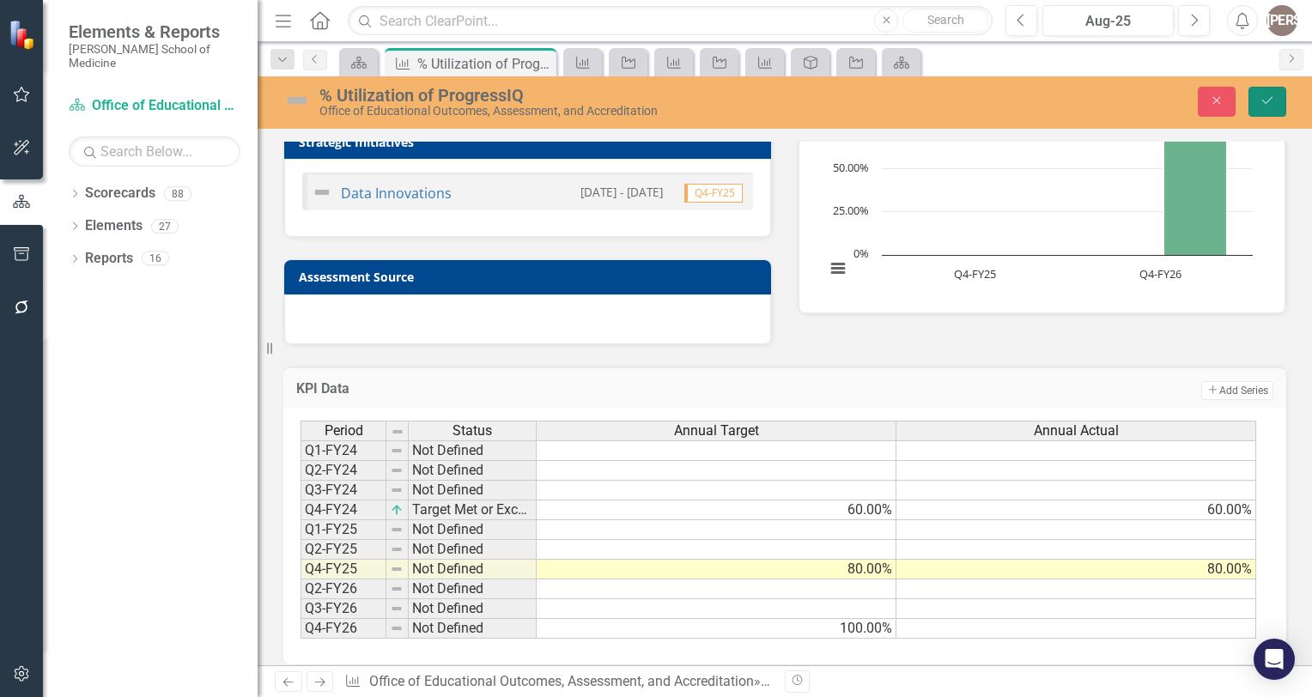
click at [1267, 94] on icon "Save" at bounding box center [1266, 100] width 15 height 12
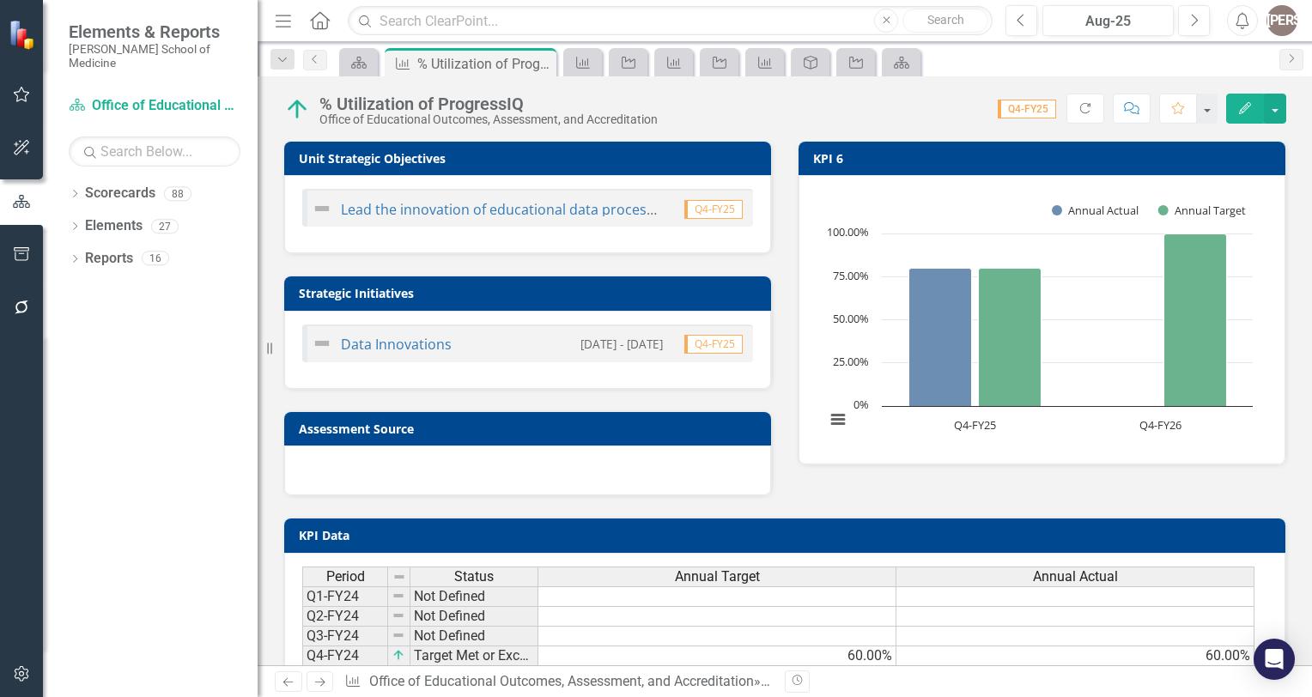
click at [814, 485] on div "Unit Strategic Objectives Lead the innovation of educational data processes to …" at bounding box center [784, 307] width 1028 height 377
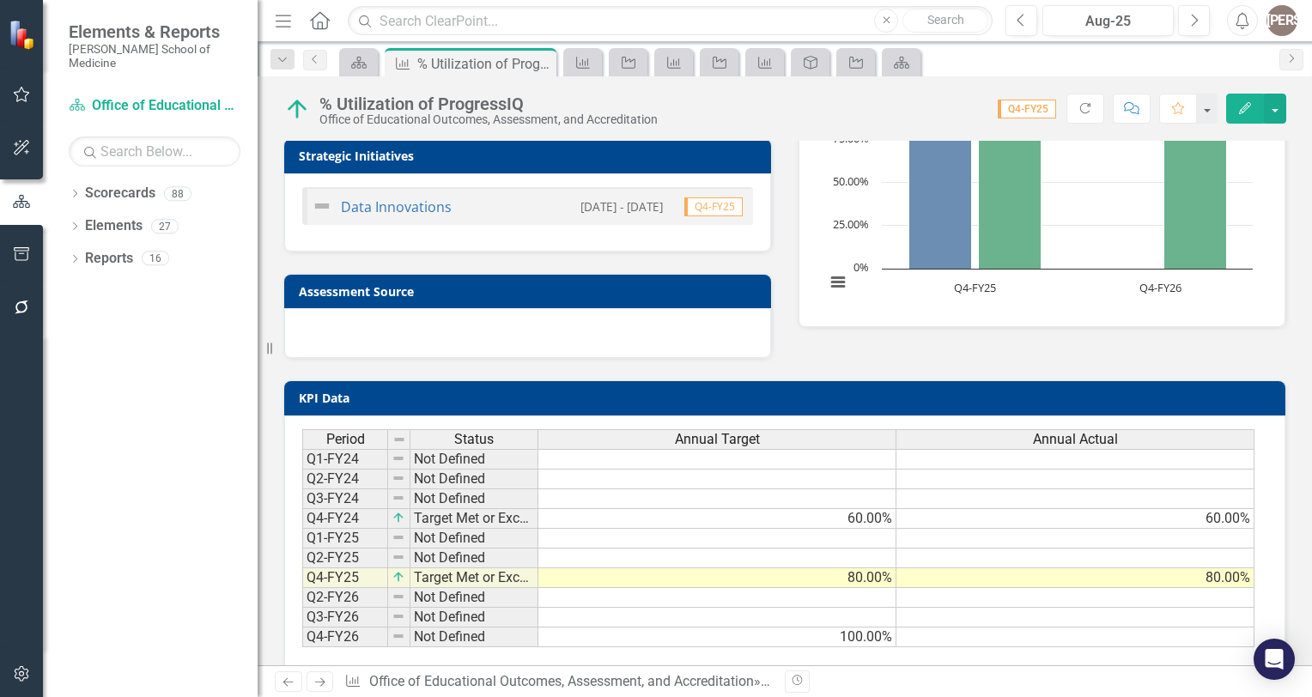
scroll to position [138, 0]
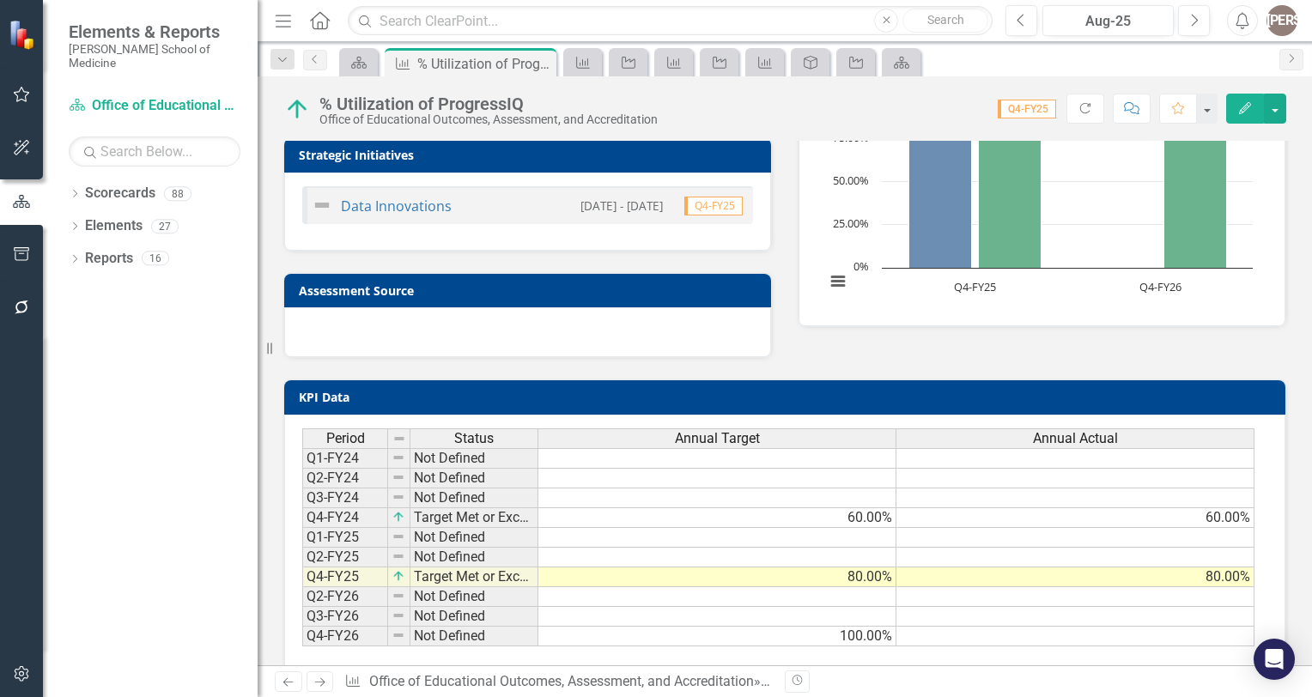
drag, startPoint x: 772, startPoint y: 276, endPoint x: 770, endPoint y: 290, distance: 14.0
click at [772, 276] on div "Assessment Source" at bounding box center [527, 304] width 514 height 106
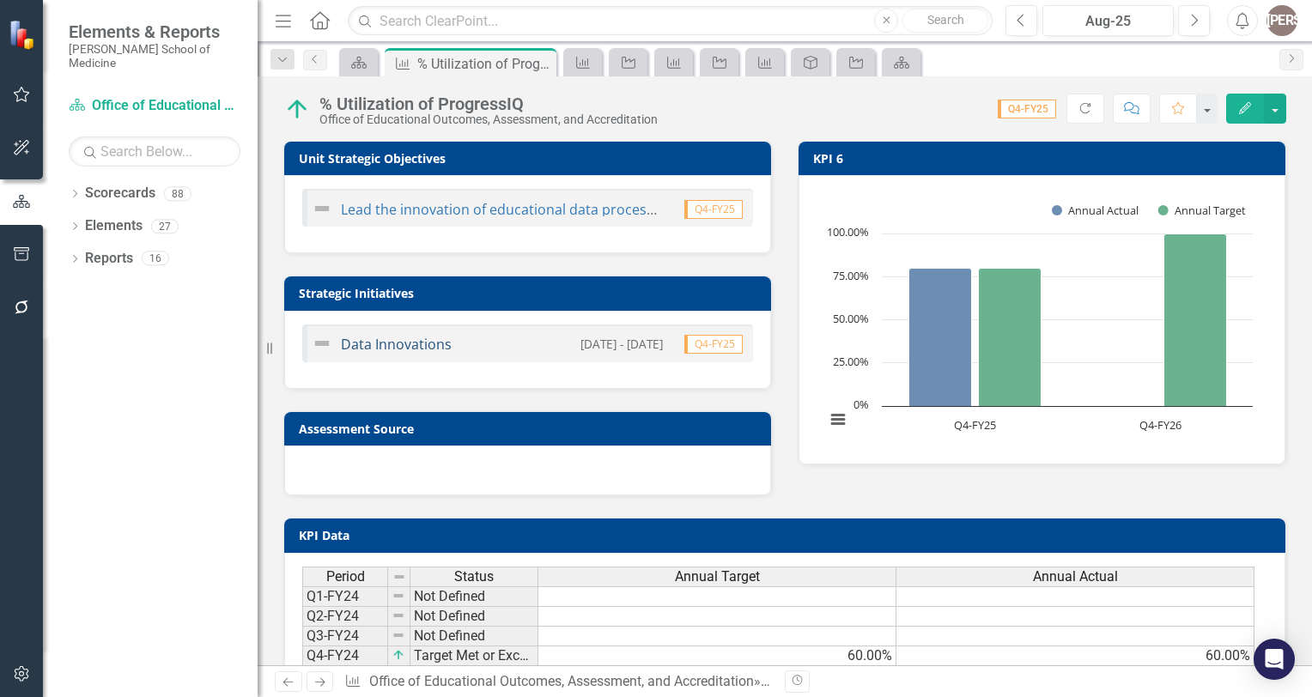
click at [360, 336] on link "Data Innovations" at bounding box center [396, 344] width 111 height 19
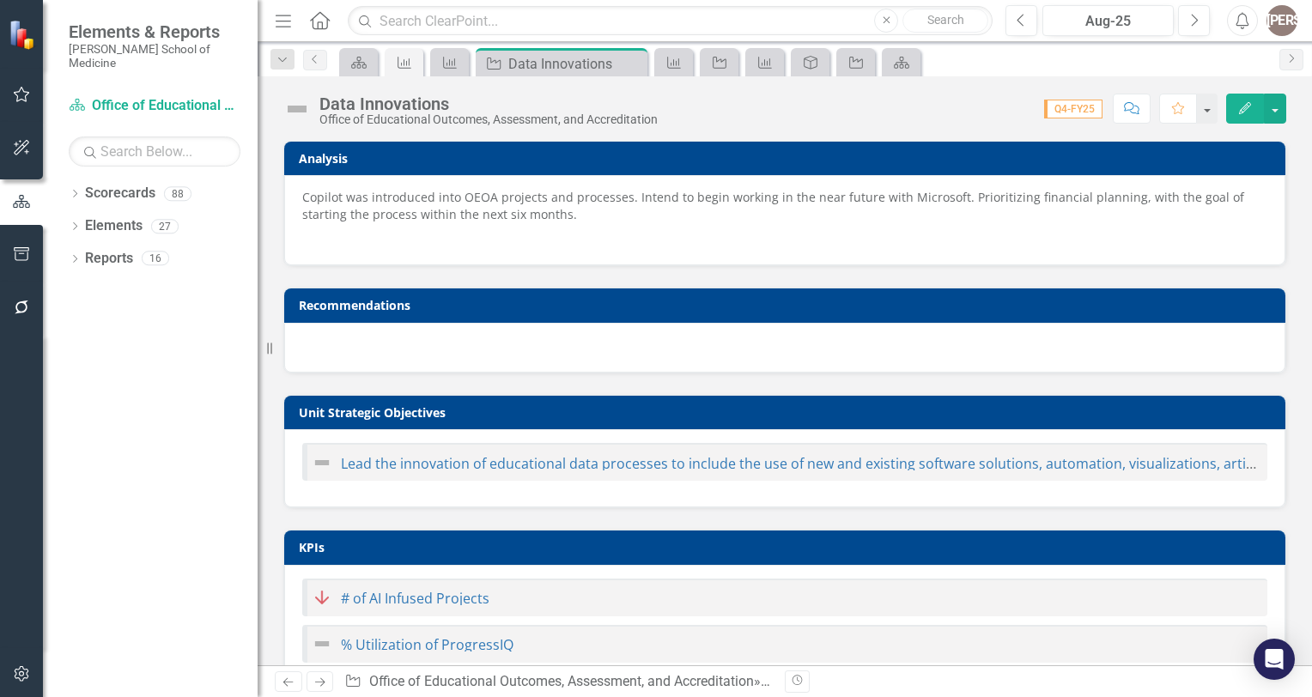
checkbox input "true"
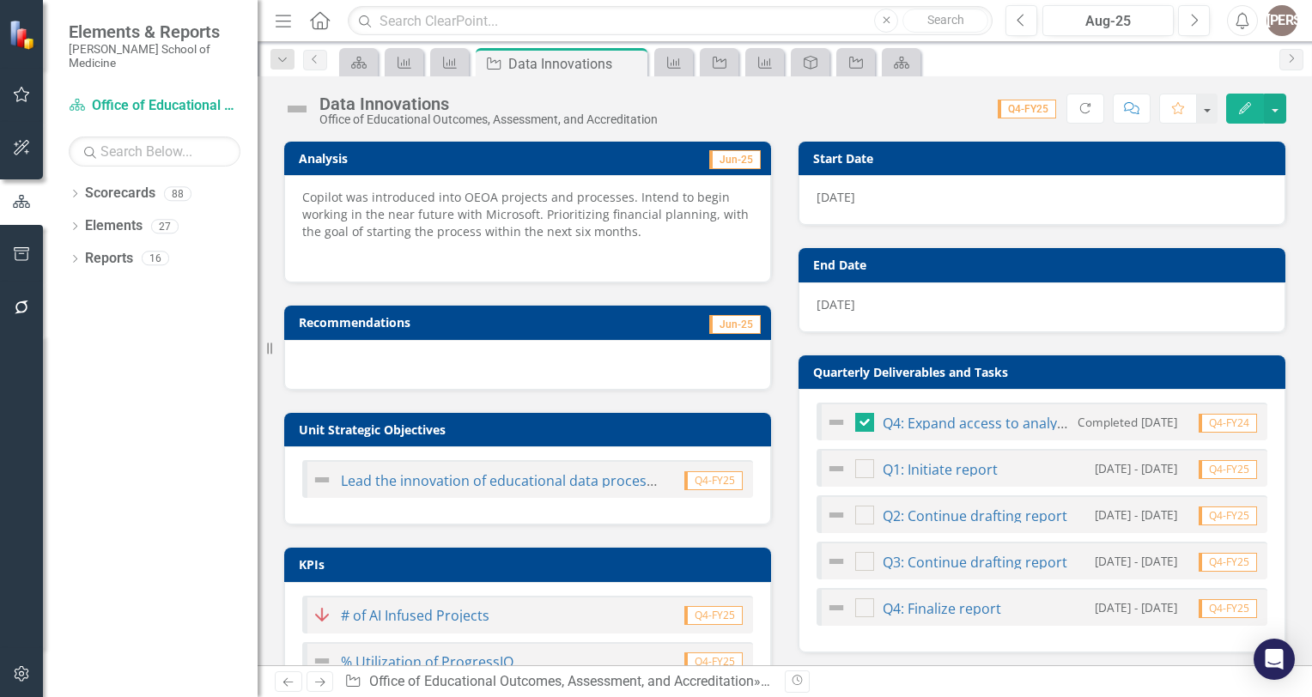
scroll to position [216, 0]
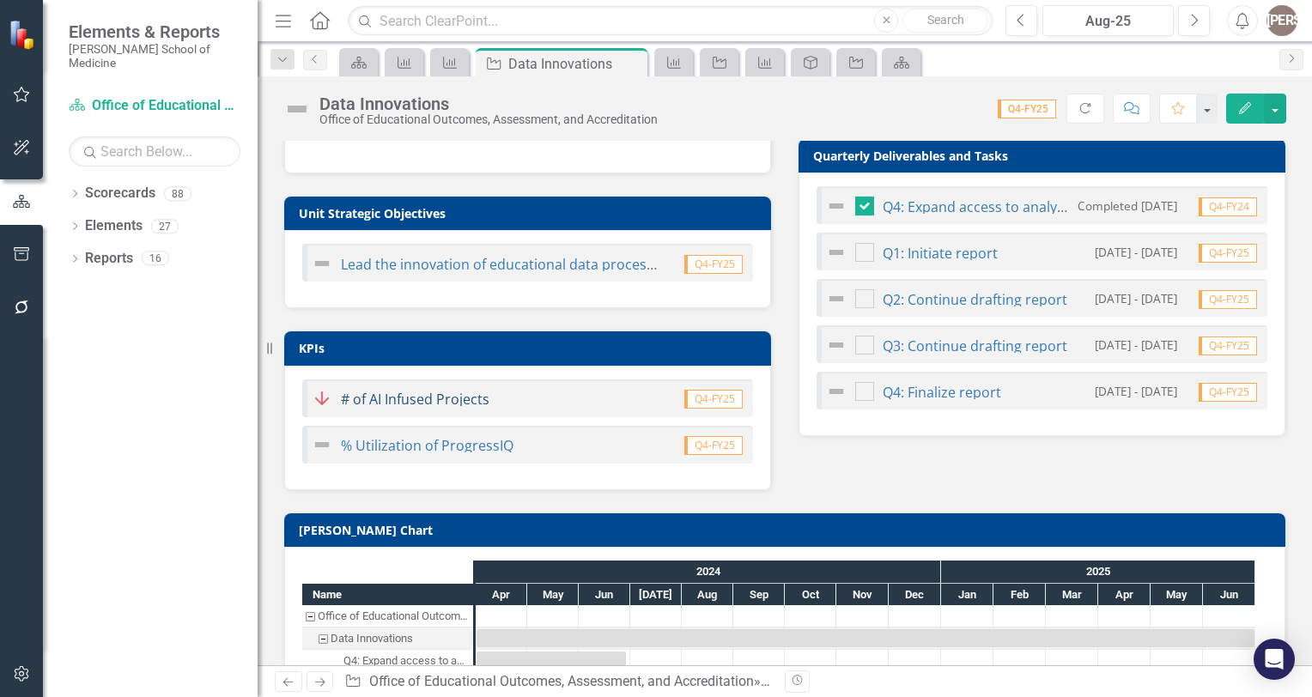
click at [389, 395] on link "# of AI Infused Projects" at bounding box center [415, 399] width 148 height 19
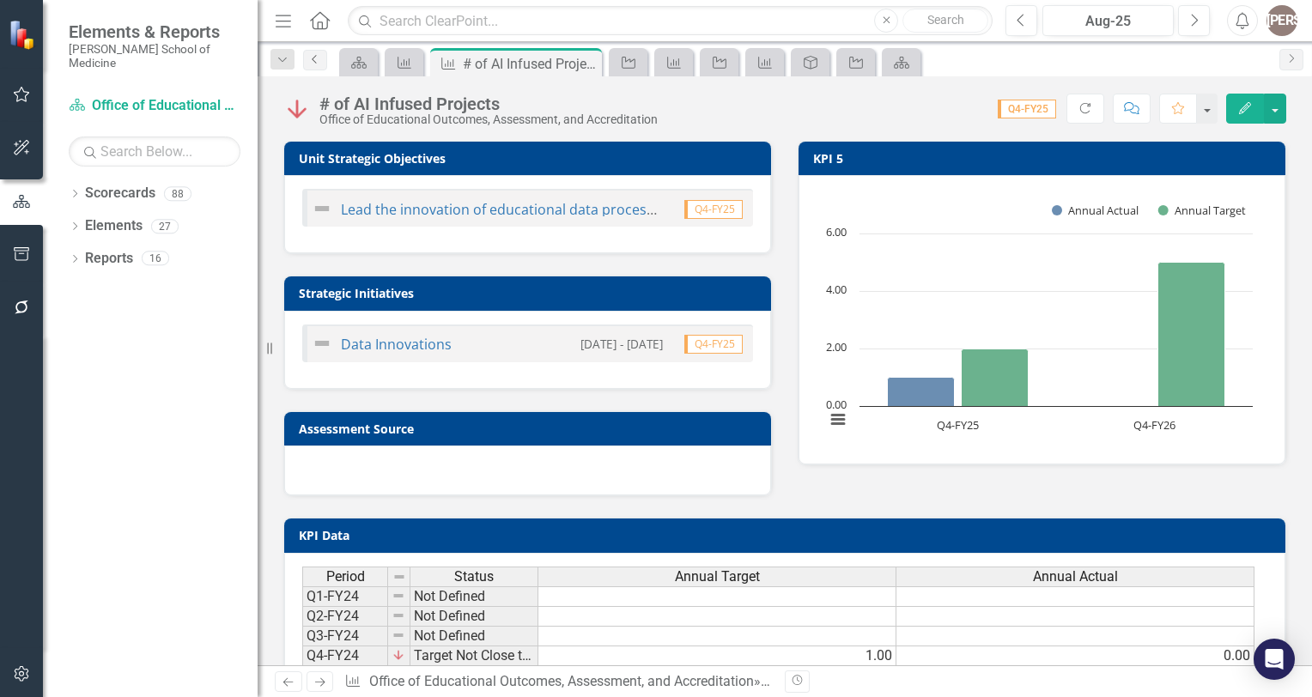
click at [321, 51] on link "Previous" at bounding box center [315, 60] width 24 height 21
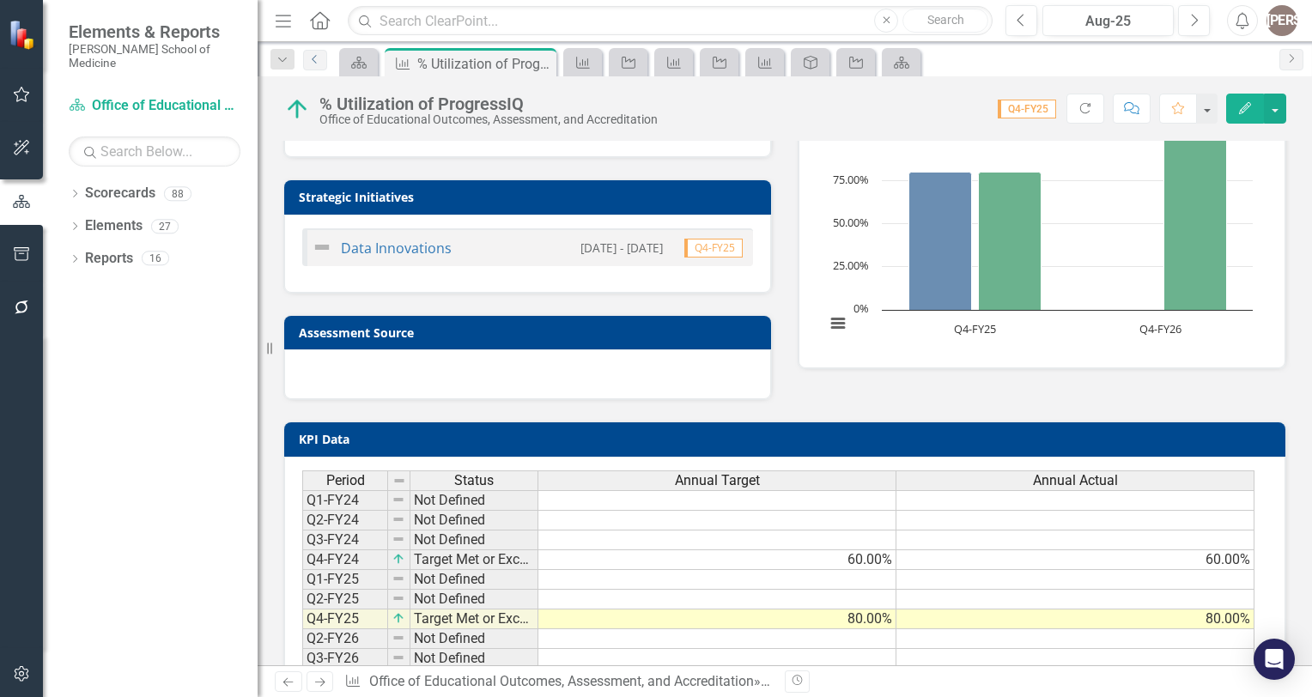
scroll to position [161, 0]
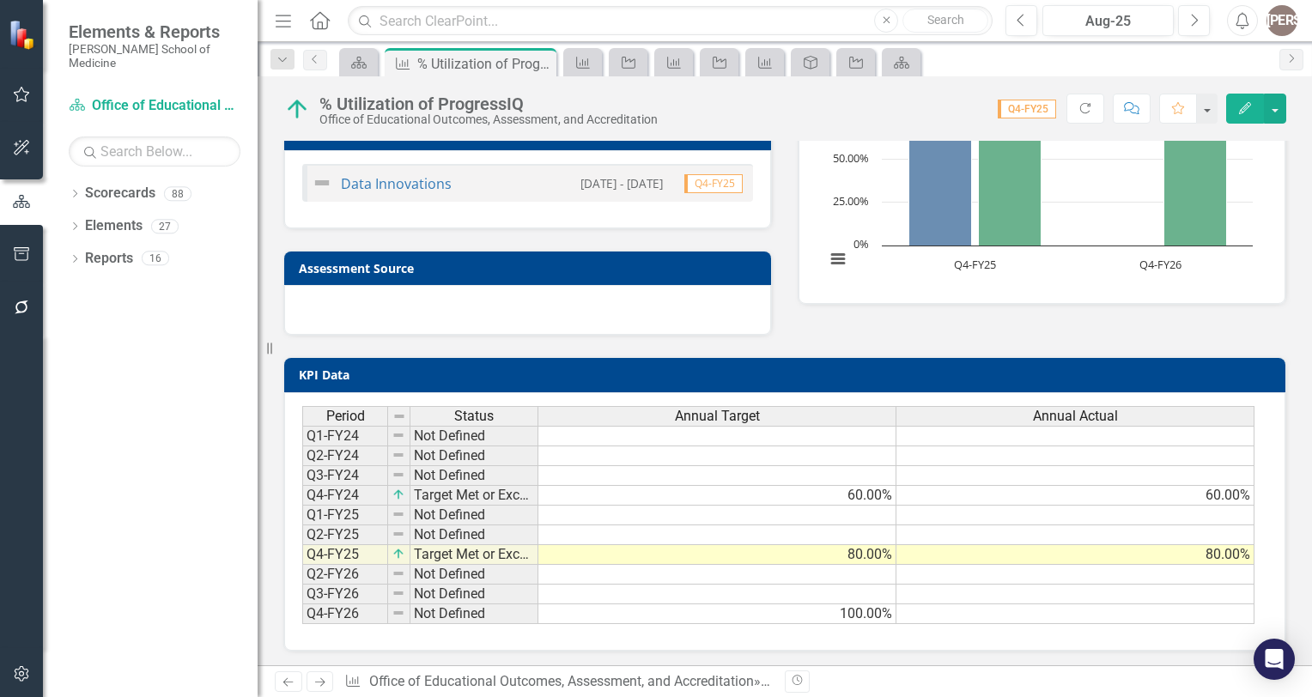
click at [533, 548] on td "Target Met or Exceeded" at bounding box center [474, 555] width 128 height 20
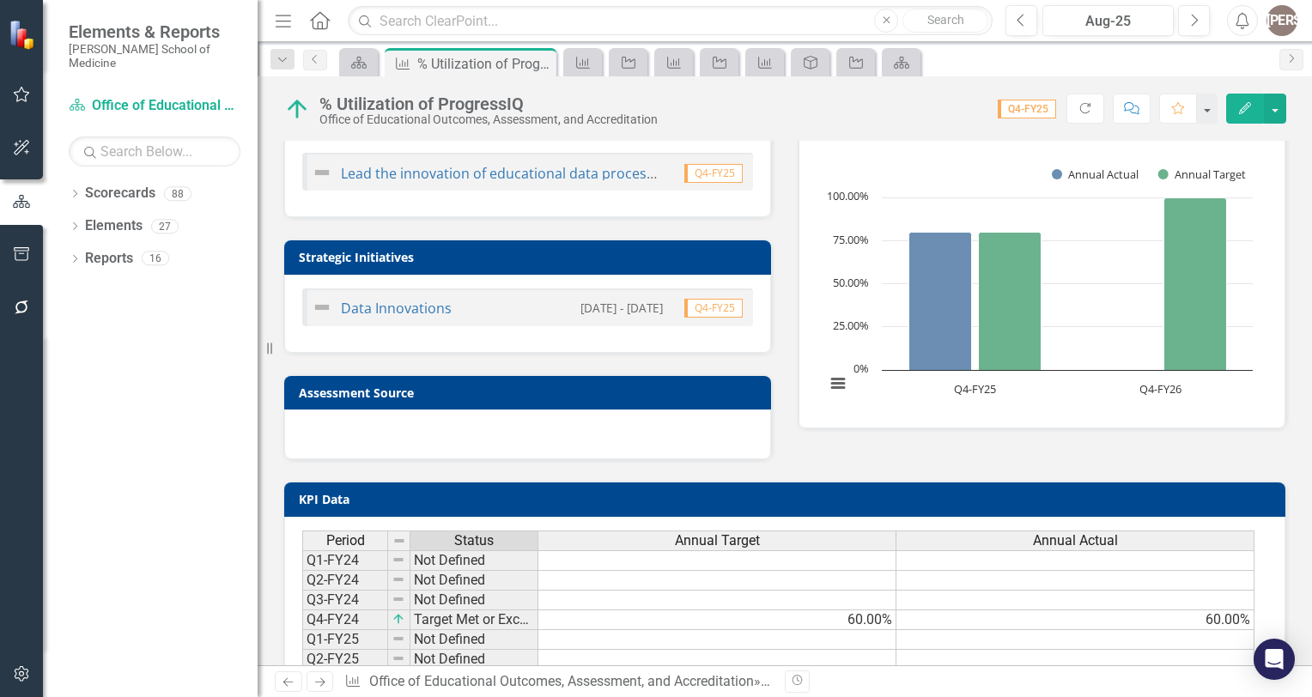
scroll to position [34, 0]
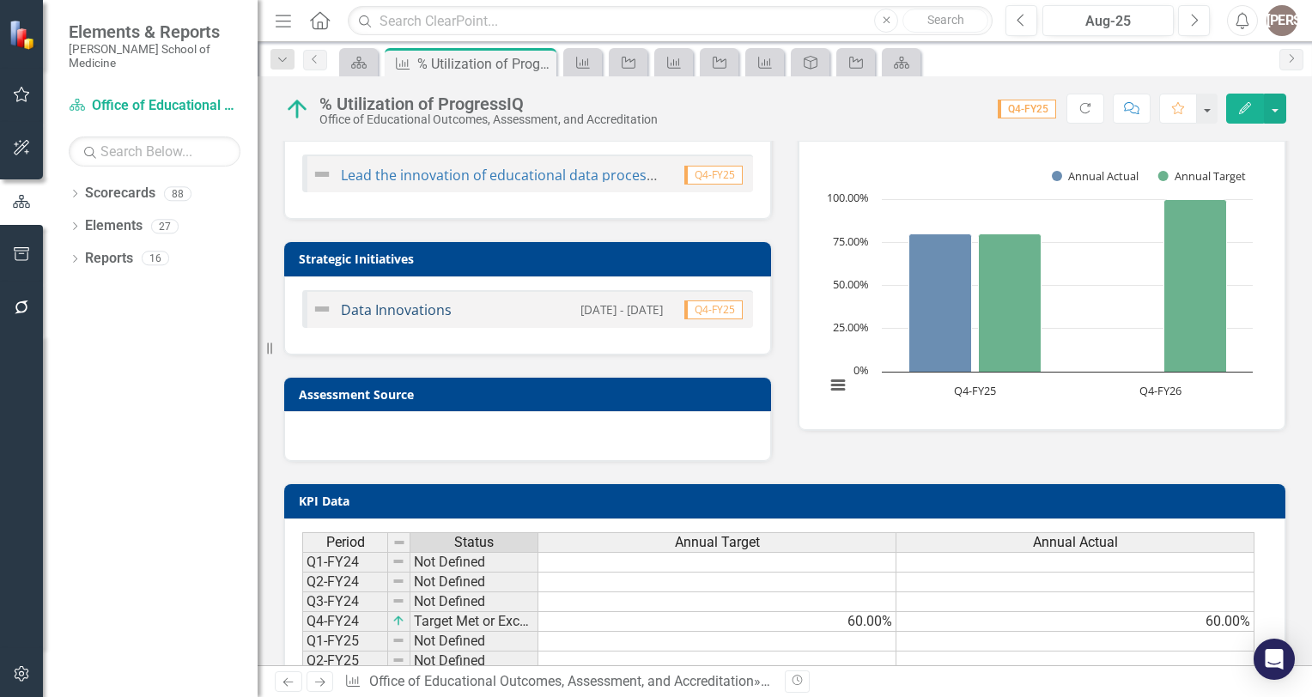
click at [405, 304] on link "Data Innovations" at bounding box center [396, 309] width 111 height 19
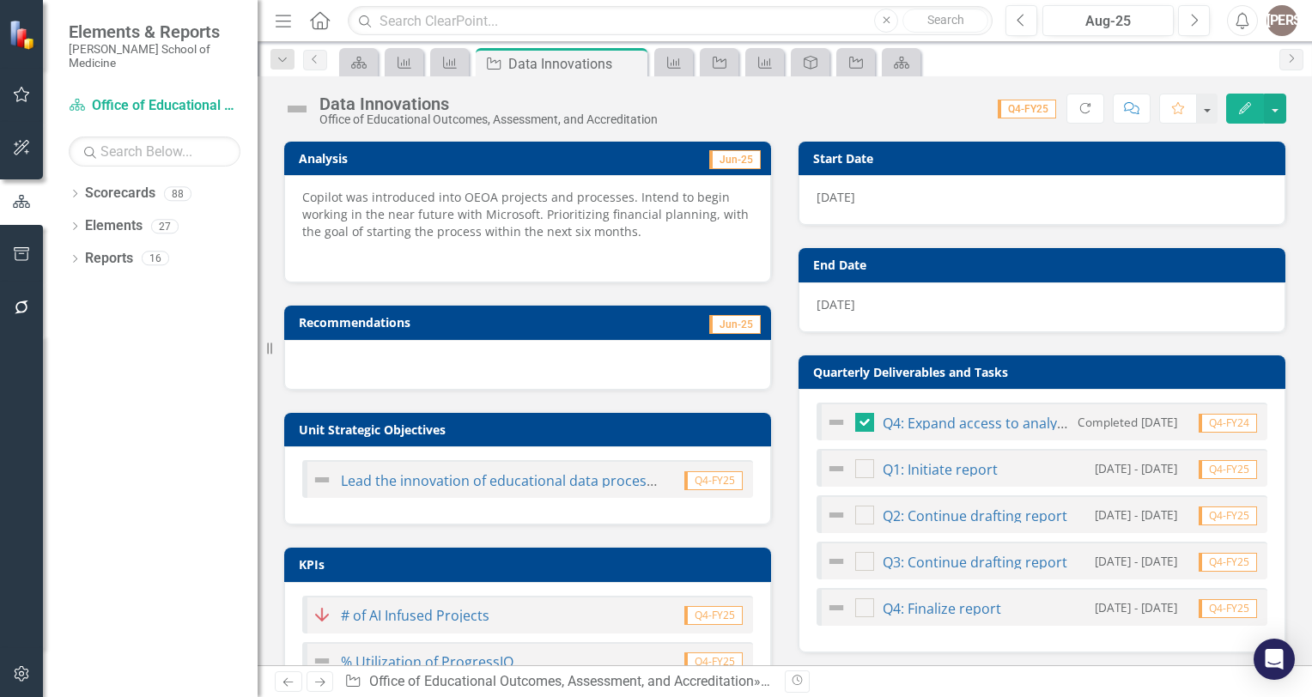
click at [387, 258] on p at bounding box center [527, 254] width 451 height 21
click at [401, 252] on p at bounding box center [527, 254] width 451 height 21
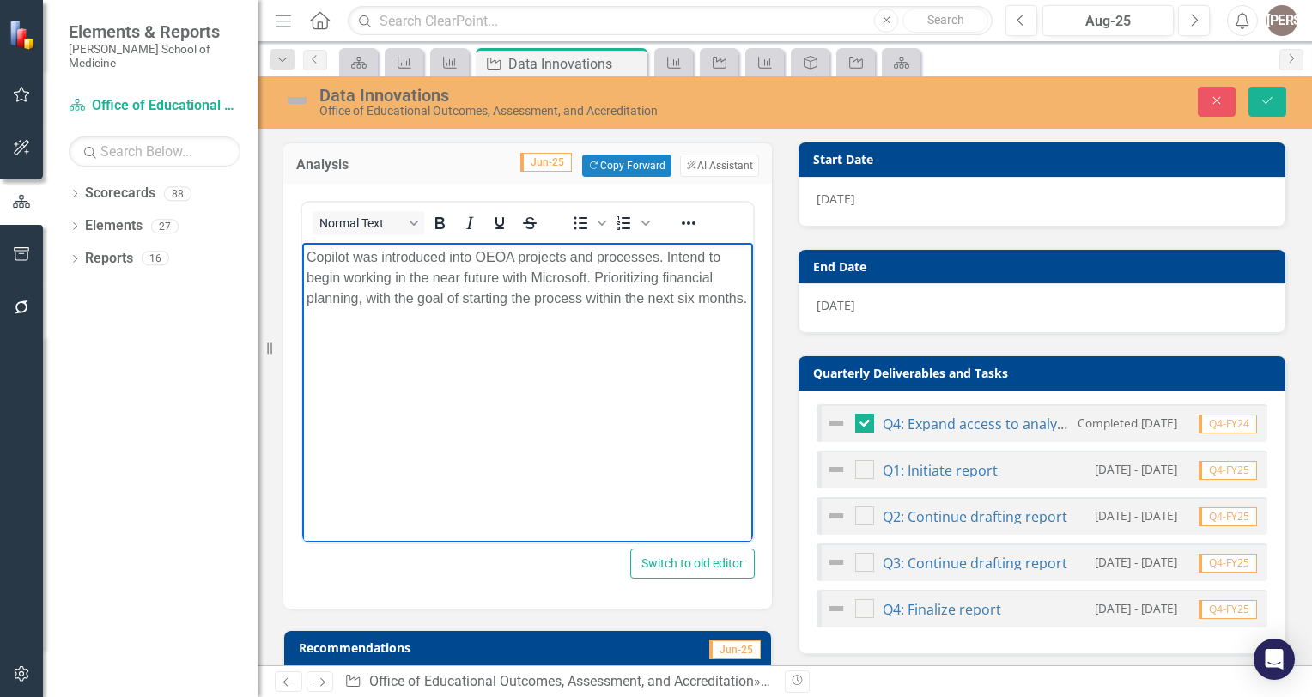
click at [407, 309] on p "Copilot was introduced into OEOA projects and processes. Intend to begin workin…" at bounding box center [527, 278] width 442 height 62
click at [457, 343] on p "Rich Text Area. Press ALT-0 for help." at bounding box center [527, 333] width 442 height 21
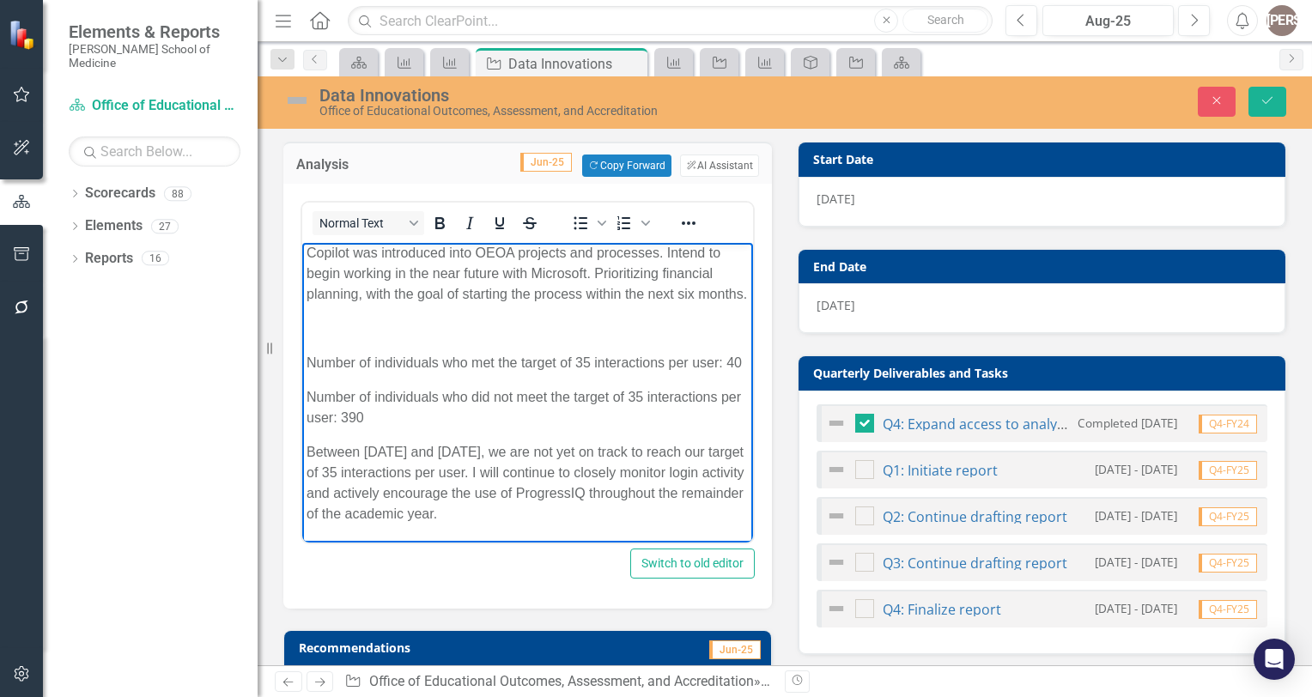
click at [313, 345] on body "Copilot was introduced into OEOA projects and processes. Intend to begin workin…" at bounding box center [527, 391] width 451 height 304
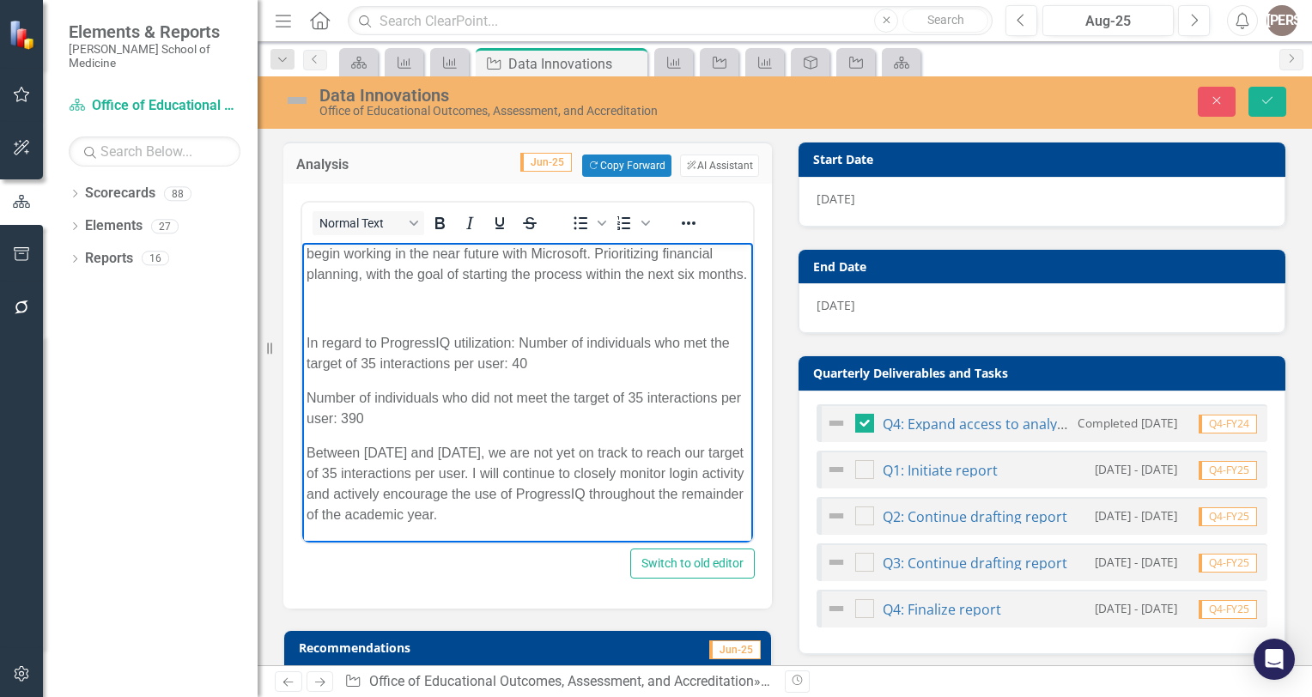
click at [512, 374] on p "In regard to ProgressIQ utilization: Number of individuals who met the target o…" at bounding box center [527, 353] width 442 height 41
click at [319, 403] on body "Copilot was introduced into OEOA projects and processes. Intend to begin workin…" at bounding box center [527, 381] width 451 height 324
click at [306, 413] on p "Number of individuals who did not meet the target of 35 interactions per user: …" at bounding box center [527, 408] width 442 height 41
click at [620, 530] on body "Copilot was introduced into OEOA projects and processes. Intend to begin workin…" at bounding box center [527, 380] width 451 height 324
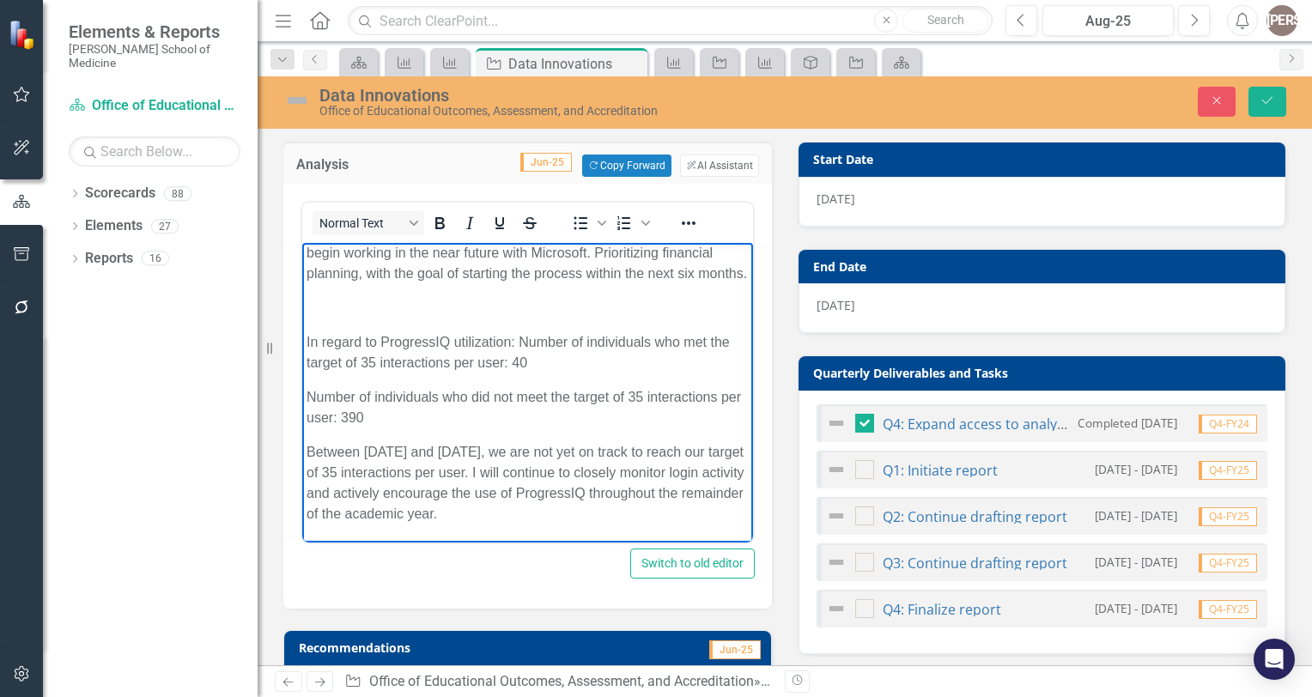
click at [515, 340] on p "In regard to ProgressIQ utilization: Number of individuals who met the target o…" at bounding box center [527, 352] width 442 height 41
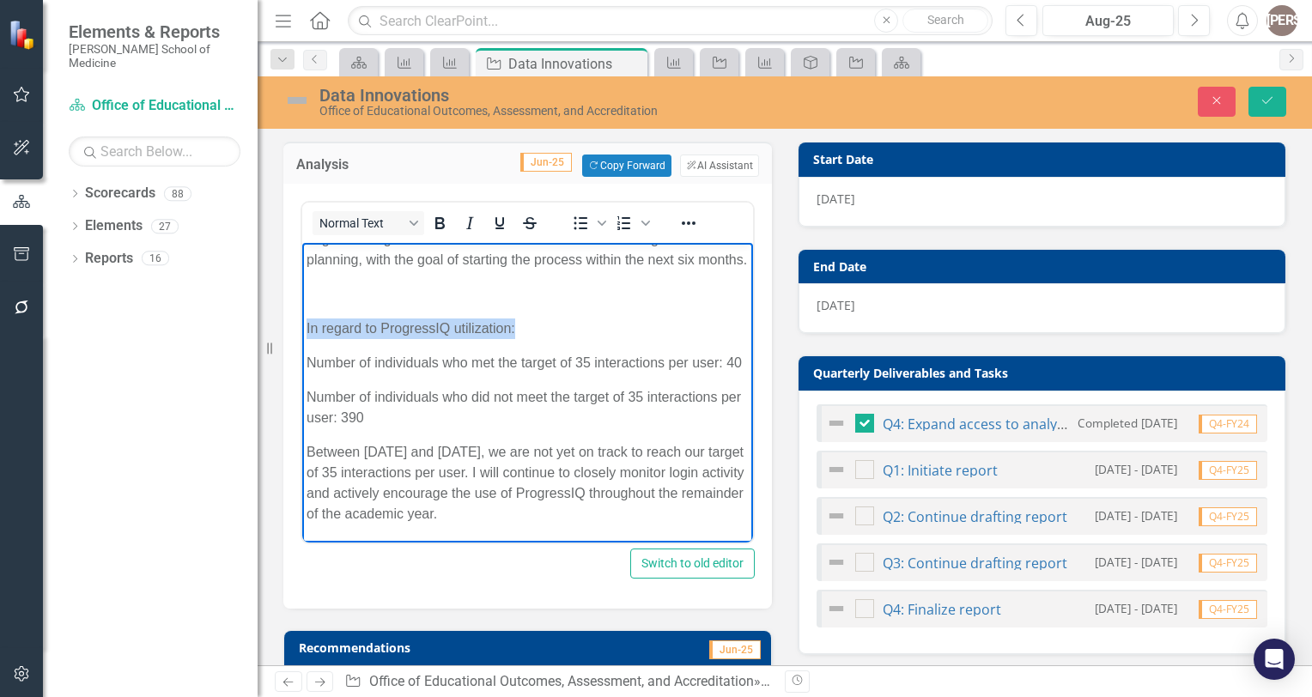
drag, startPoint x: 520, startPoint y: 335, endPoint x: 275, endPoint y: 336, distance: 245.5
click at [302, 336] on html "Copilot was introduced into OEOA projects and processes. Intend to begin workin…" at bounding box center [527, 373] width 451 height 338
click at [436, 217] on icon "Bold" at bounding box center [439, 223] width 9 height 12
click at [600, 336] on p "In regard to ProgressIQ utilization:" at bounding box center [527, 328] width 442 height 21
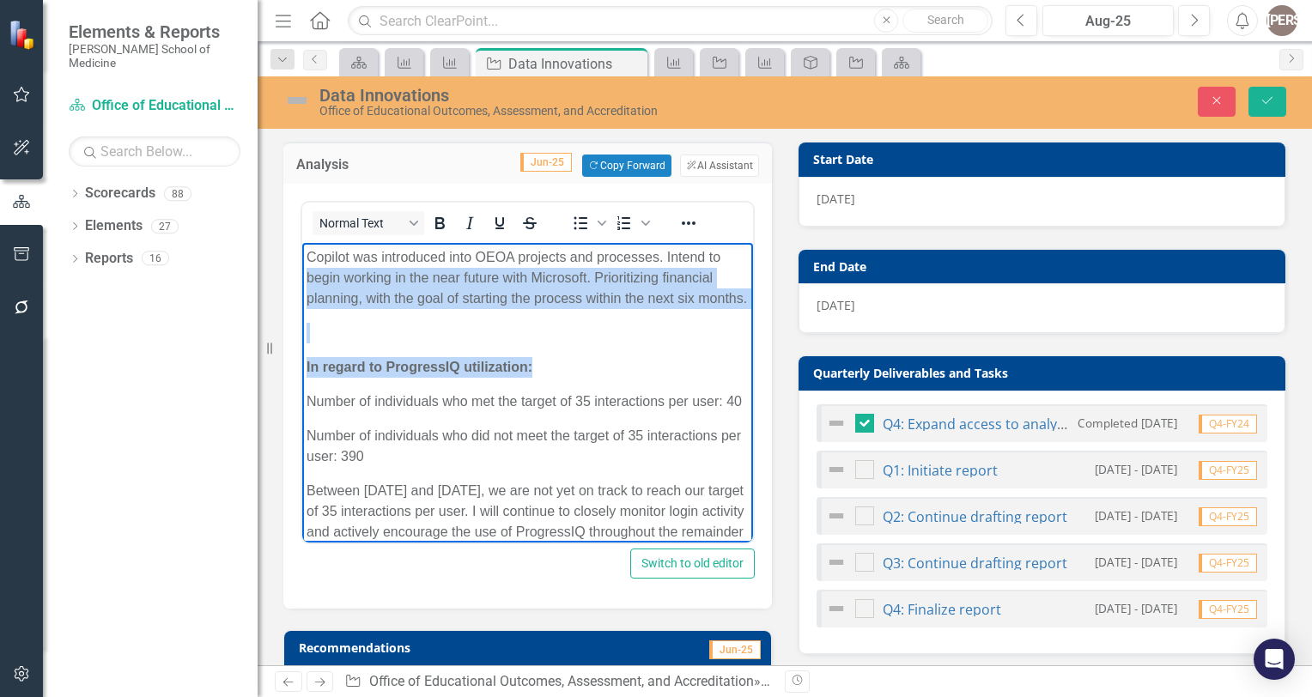
drag, startPoint x: 609, startPoint y: 388, endPoint x: 1235, endPoint y: 106, distance: 686.5
click at [753, 243] on html "Copilot was introduced into OEOA projects and processes. Intend to begin workin…" at bounding box center [527, 412] width 451 height 338
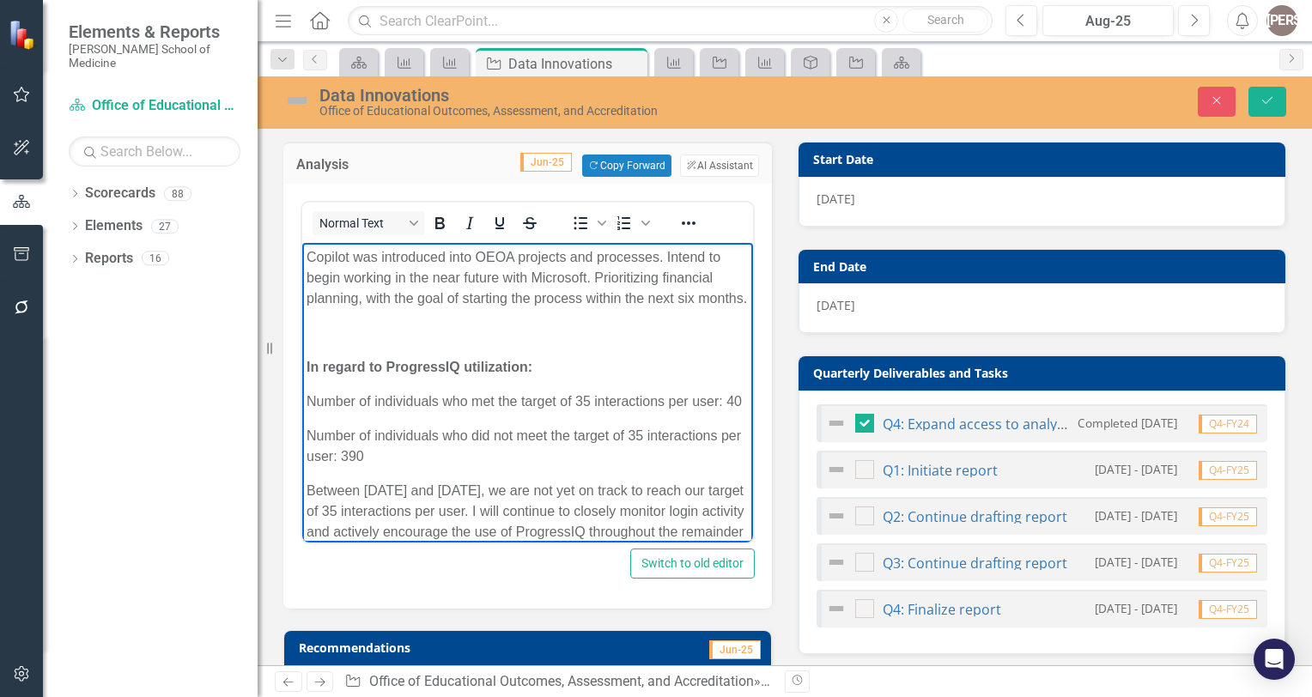
click at [577, 412] on p "Number of individuals who met the target of 35 interactions per user: 40" at bounding box center [527, 401] width 442 height 21
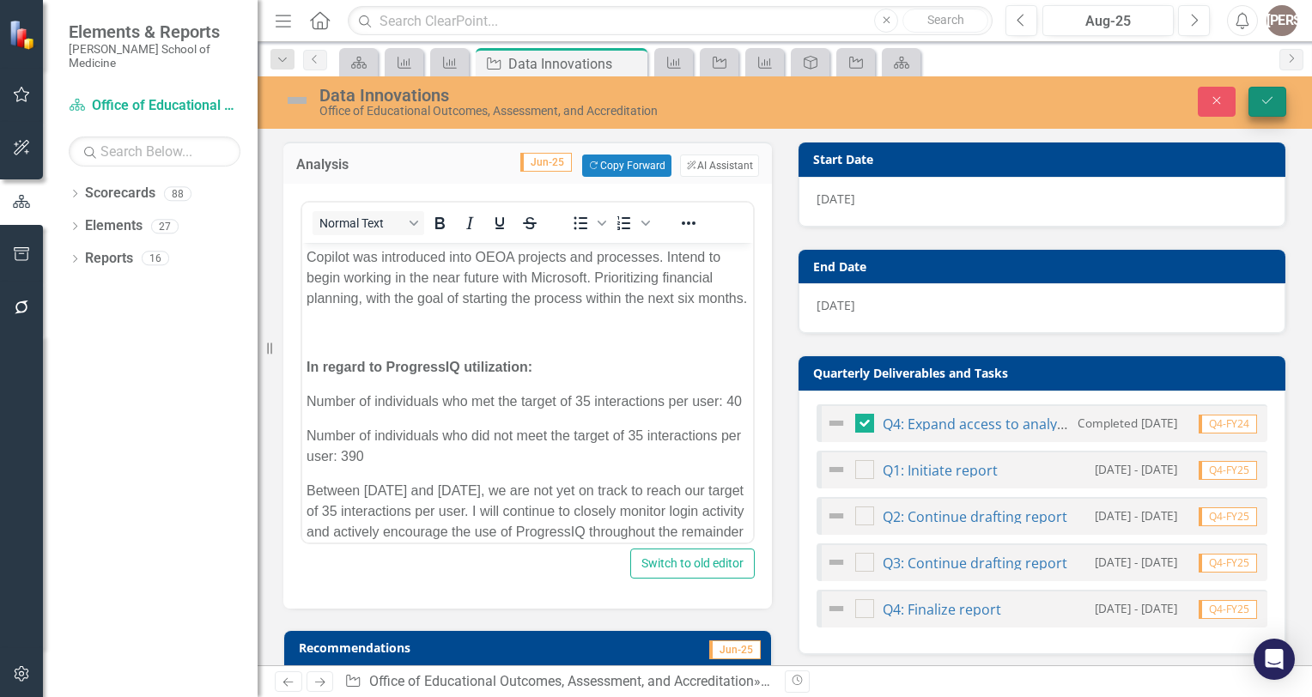
click at [1264, 100] on icon "Save" at bounding box center [1266, 100] width 15 height 12
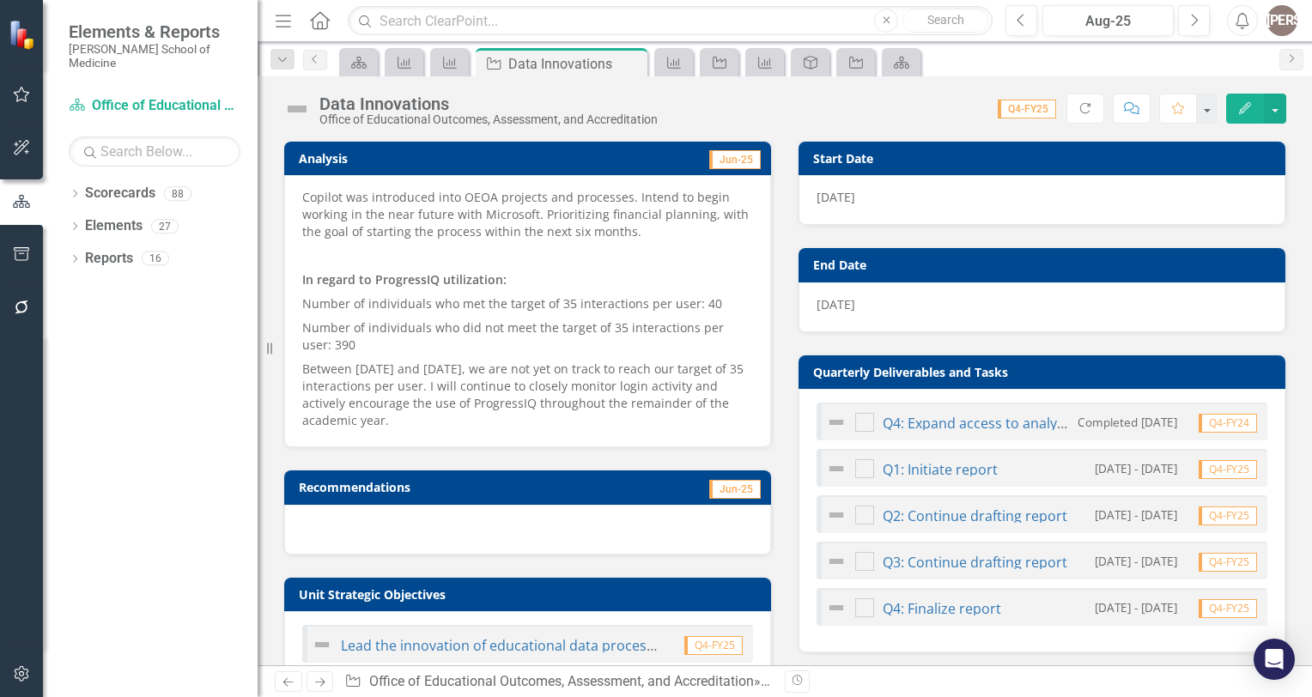
checkbox input "true"
click at [488, 239] on p "Copilot was introduced into OEOA projects and processes. Intend to begin workin…" at bounding box center [527, 216] width 451 height 55
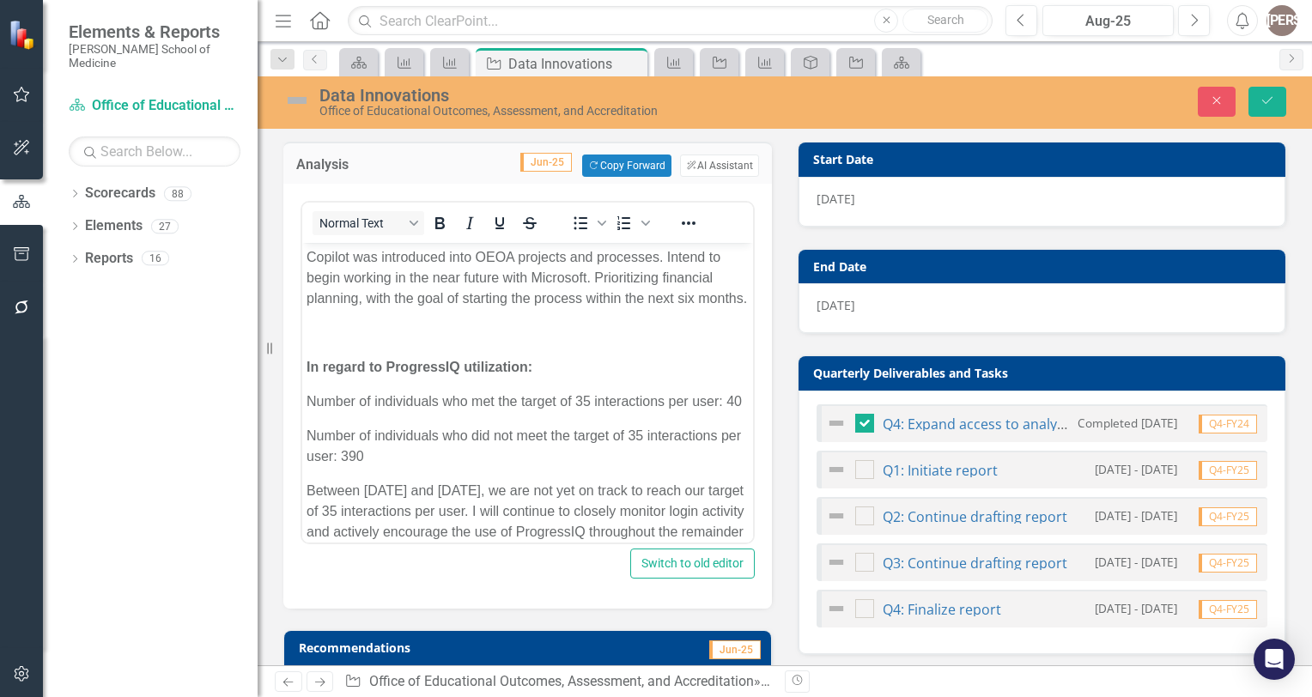
click at [306, 252] on p "Copilot was introduced into OEOA projects and processes. Intend to begin workin…" at bounding box center [527, 278] width 442 height 62
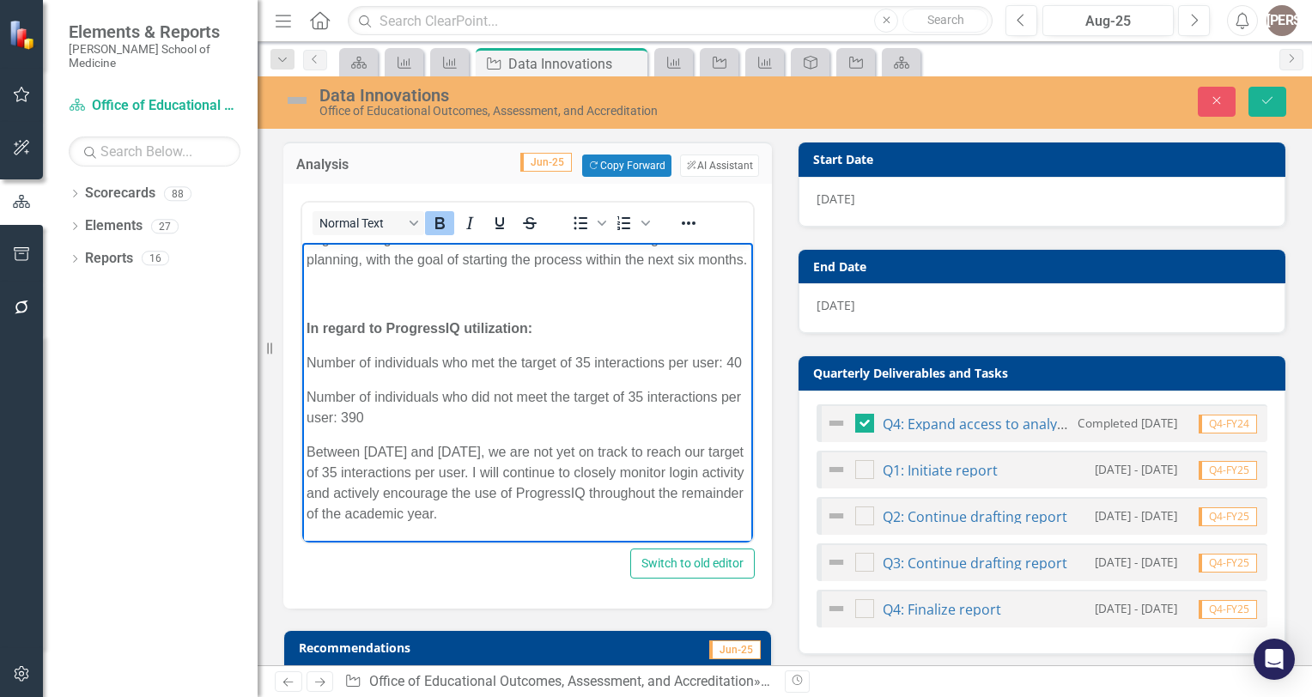
click at [318, 294] on body "Copilot was introduced into OEOA projects and processes. Intend to begin workin…" at bounding box center [527, 356] width 451 height 373
click at [313, 287] on body "Copilot was introduced into OEOA projects and processes. Intend to begin workin…" at bounding box center [527, 356] width 451 height 373
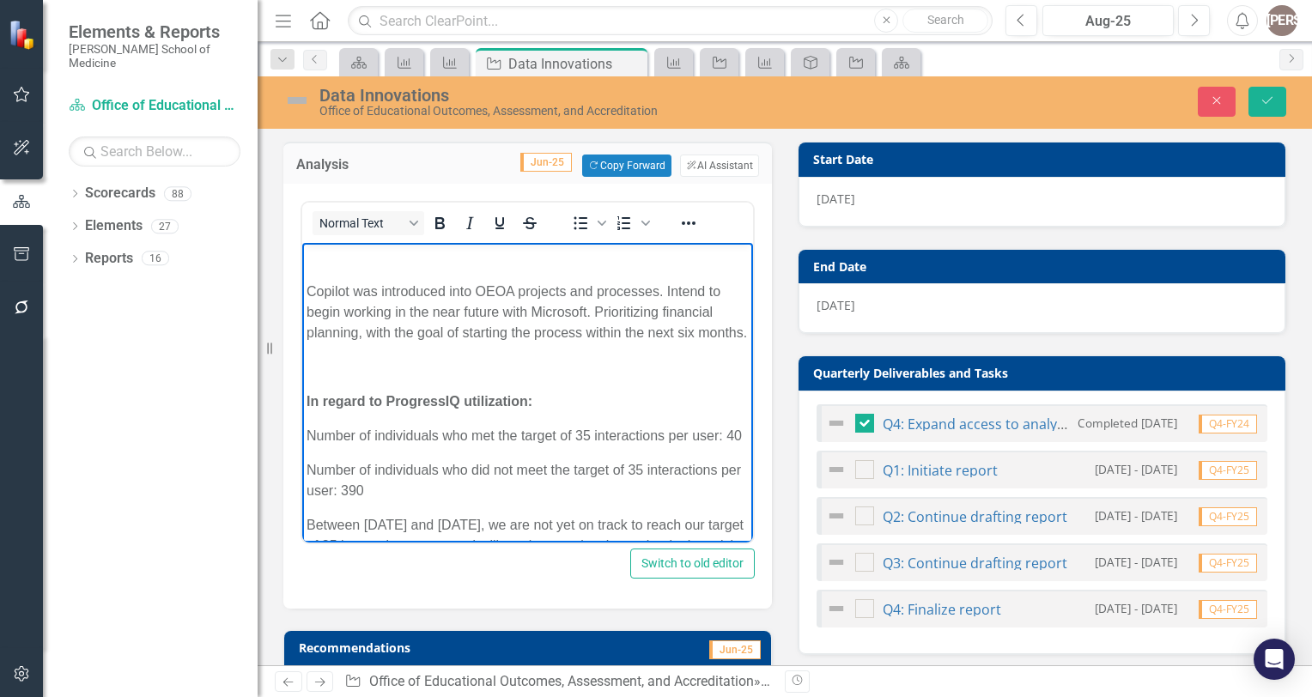
click at [319, 264] on p "Rich Text Area. Press ALT-0 for help." at bounding box center [527, 257] width 442 height 21
drag, startPoint x: 448, startPoint y: 256, endPoint x: 285, endPoint y: 250, distance: 163.2
click at [302, 250] on html "AI Infused Projects: Copilot was introduced into OEOA projects and processes. I…" at bounding box center [527, 429] width 451 height 373
click at [447, 214] on icon "Bold" at bounding box center [439, 223] width 21 height 21
click at [432, 343] on p "Copilot was introduced into OEOA projects and processes. Intend to begin workin…" at bounding box center [527, 313] width 442 height 62
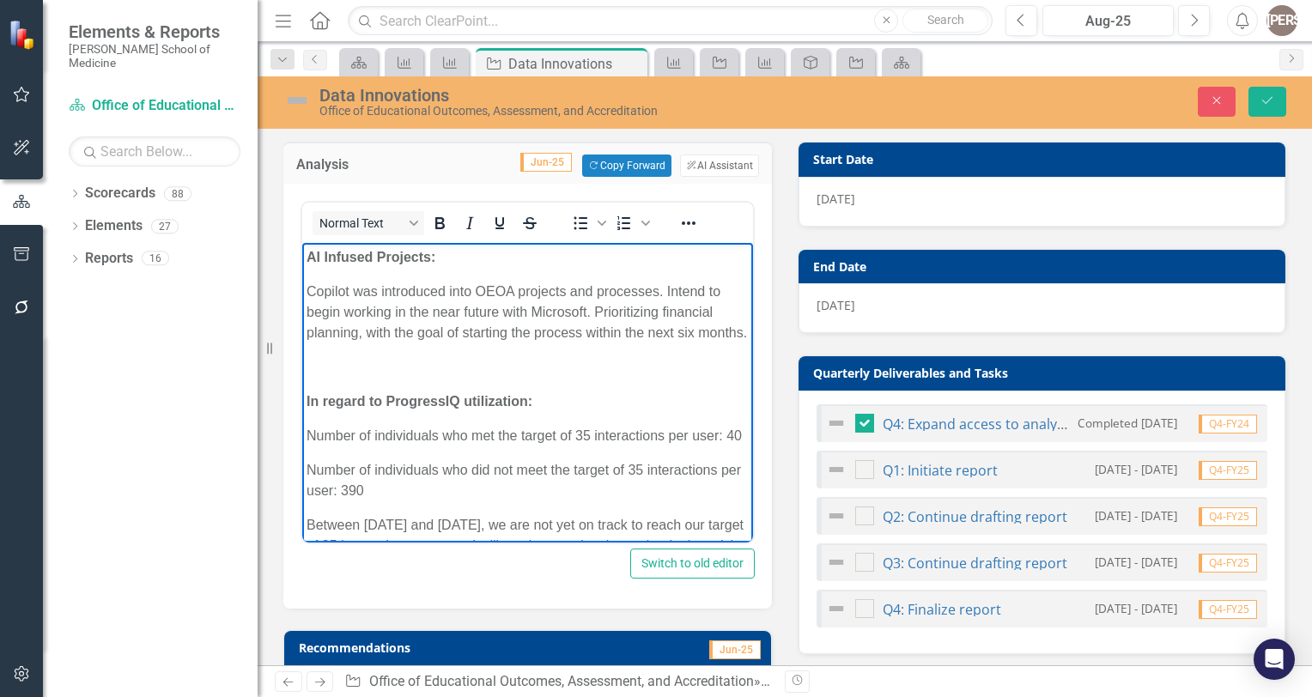
scroll to position [113, 0]
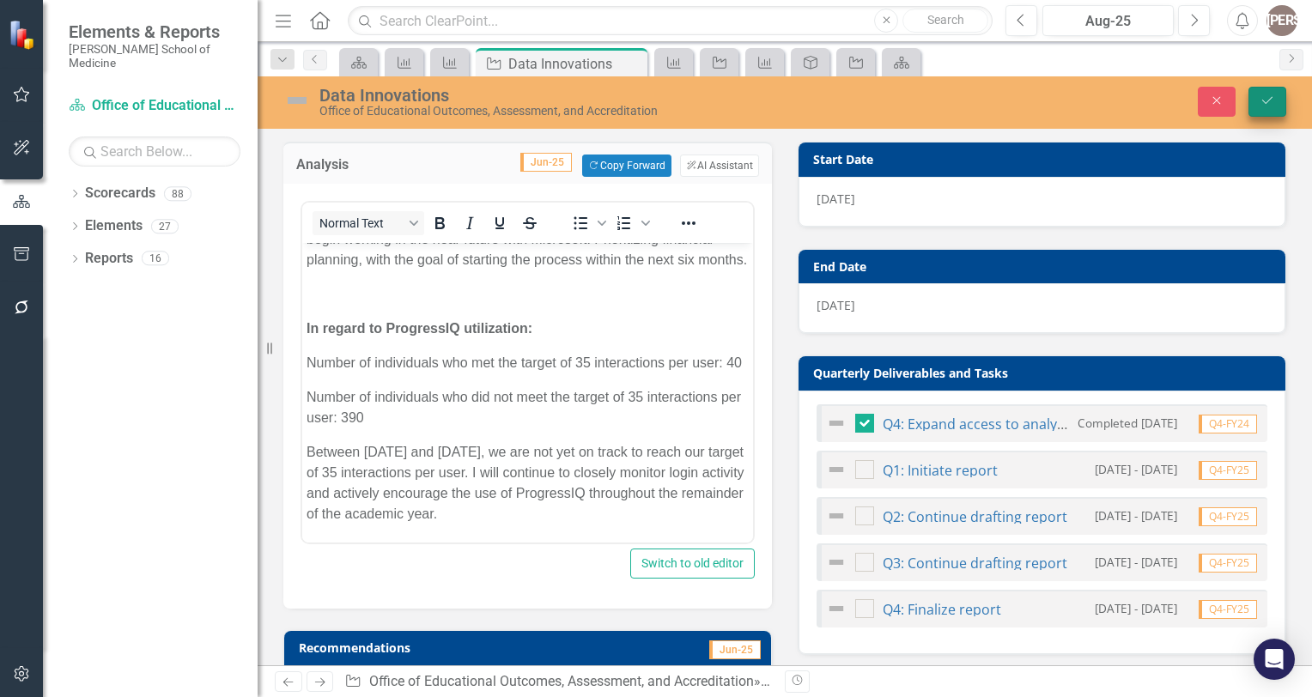
click at [1284, 94] on button "Save" at bounding box center [1267, 102] width 38 height 30
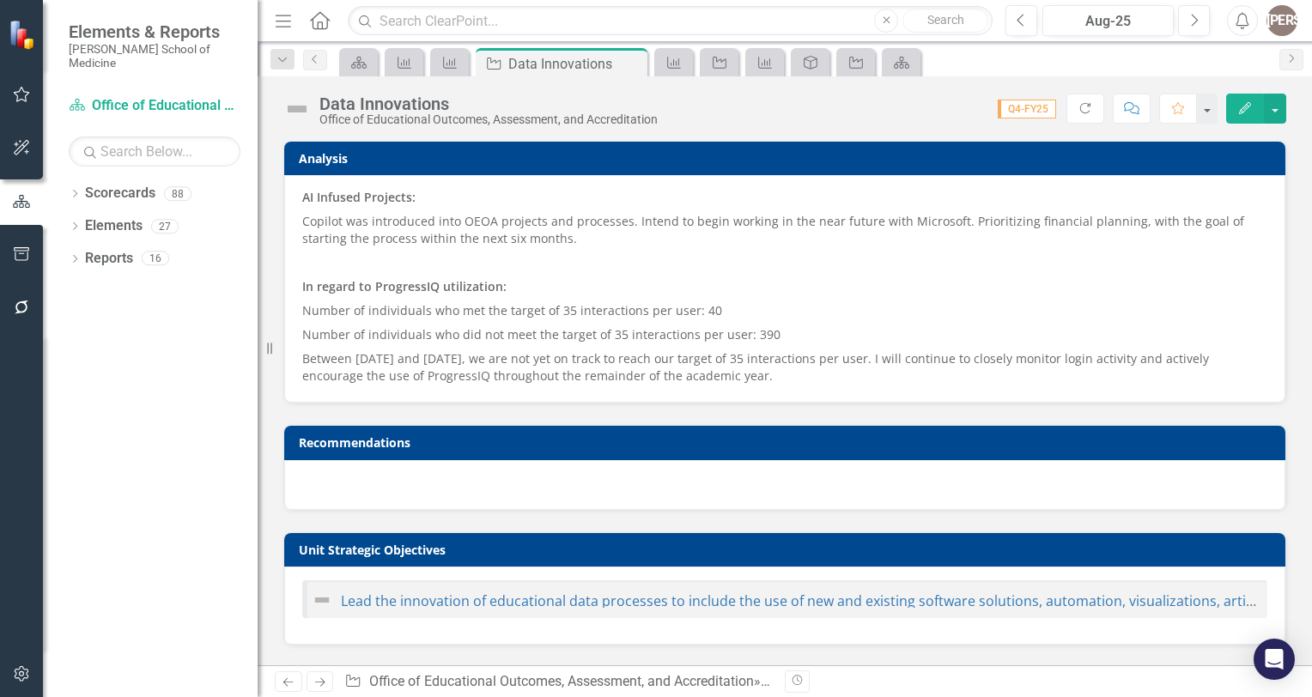
checkbox input "true"
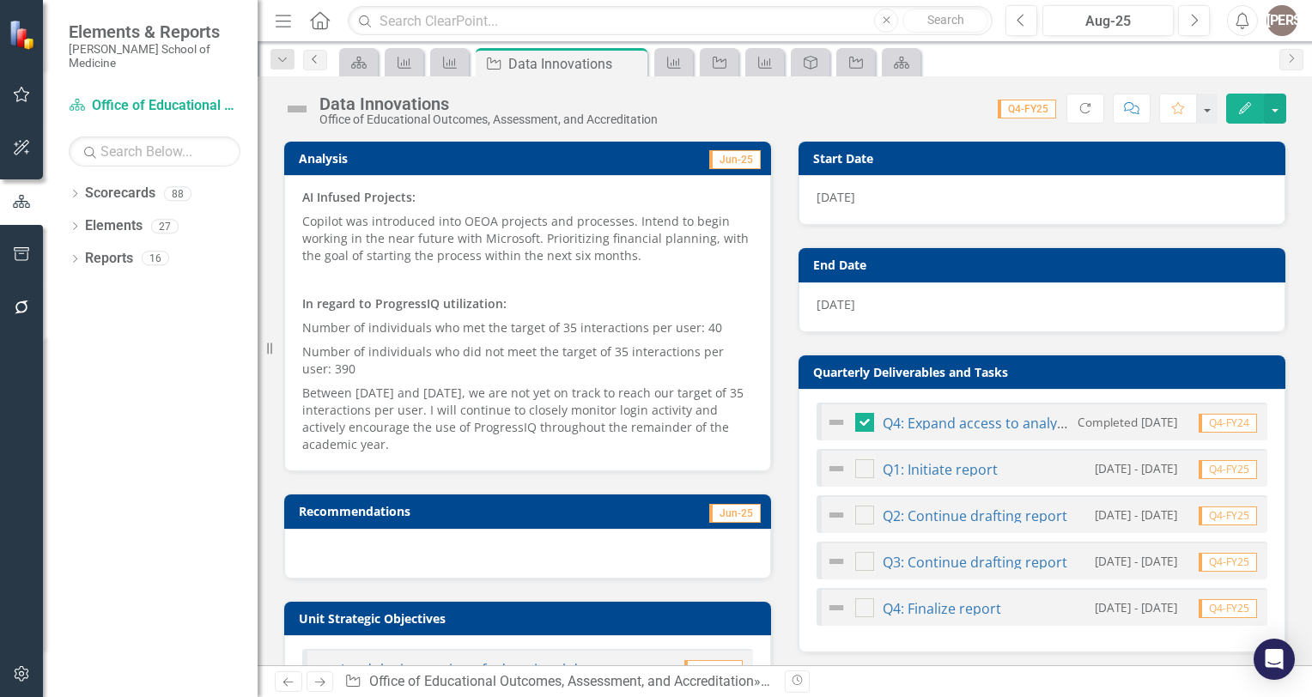
click at [316, 63] on icon "Previous" at bounding box center [315, 59] width 14 height 10
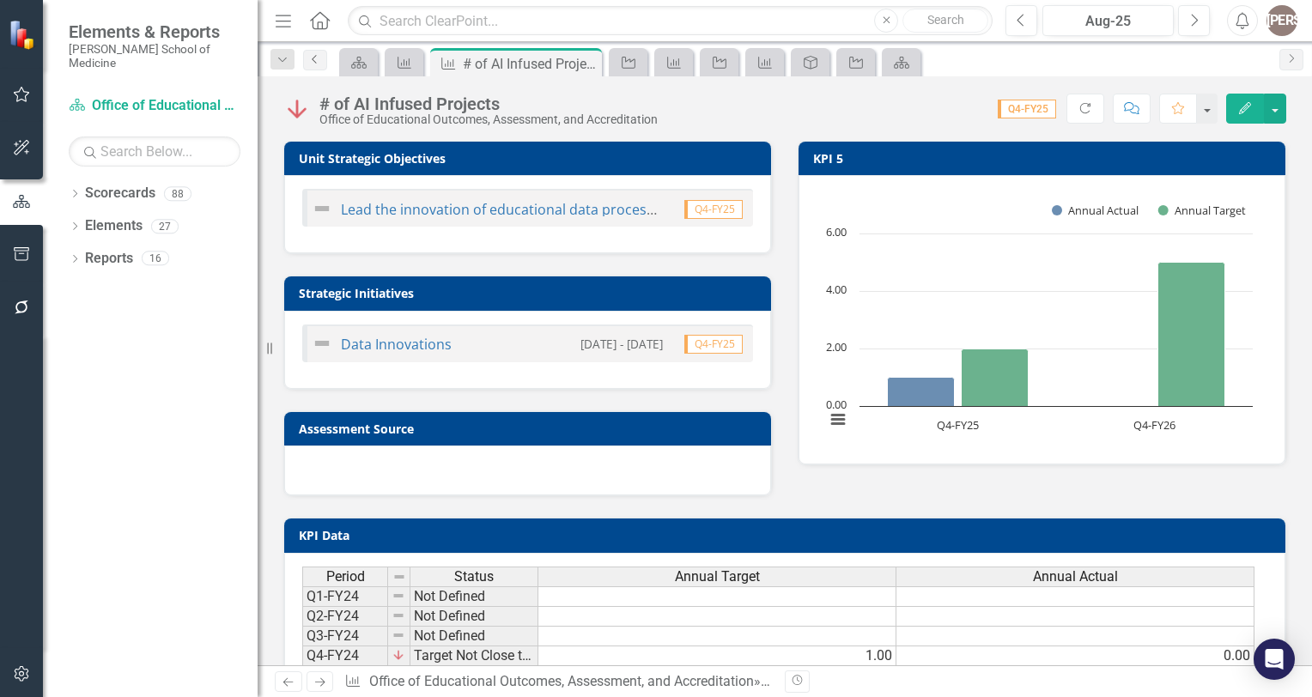
click at [312, 50] on link "Previous" at bounding box center [315, 60] width 24 height 21
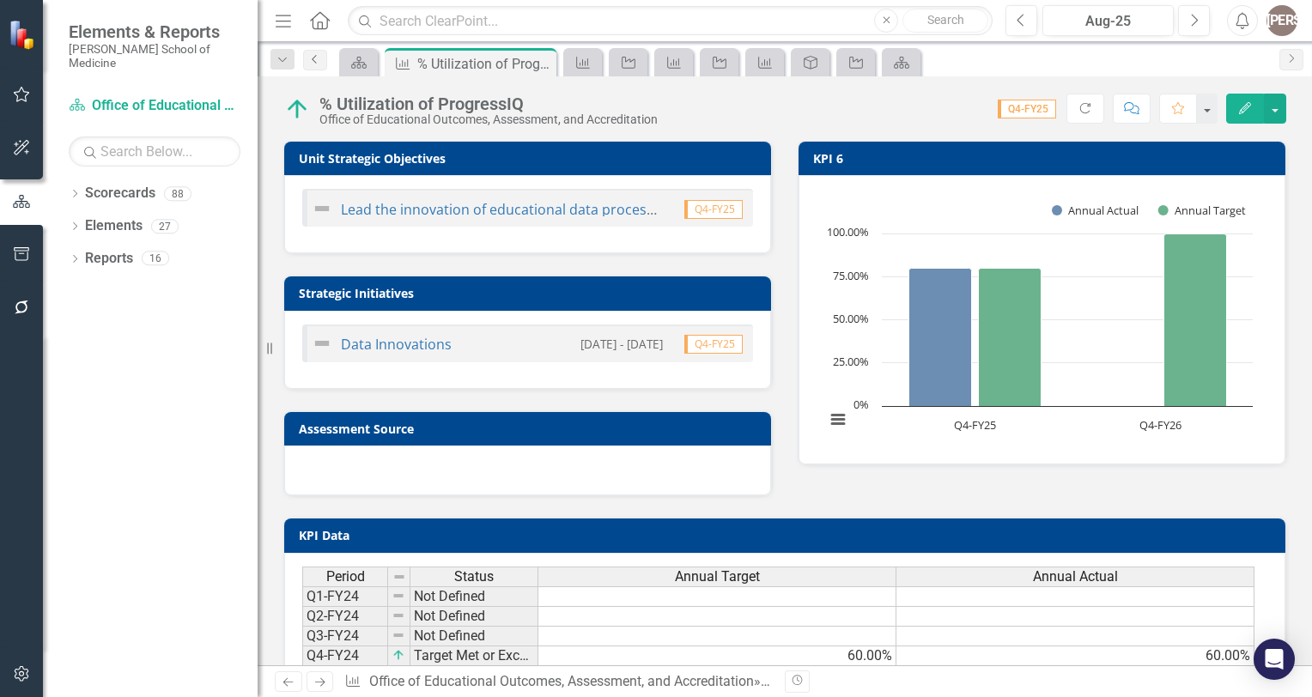
click at [312, 50] on link "Previous" at bounding box center [315, 60] width 24 height 21
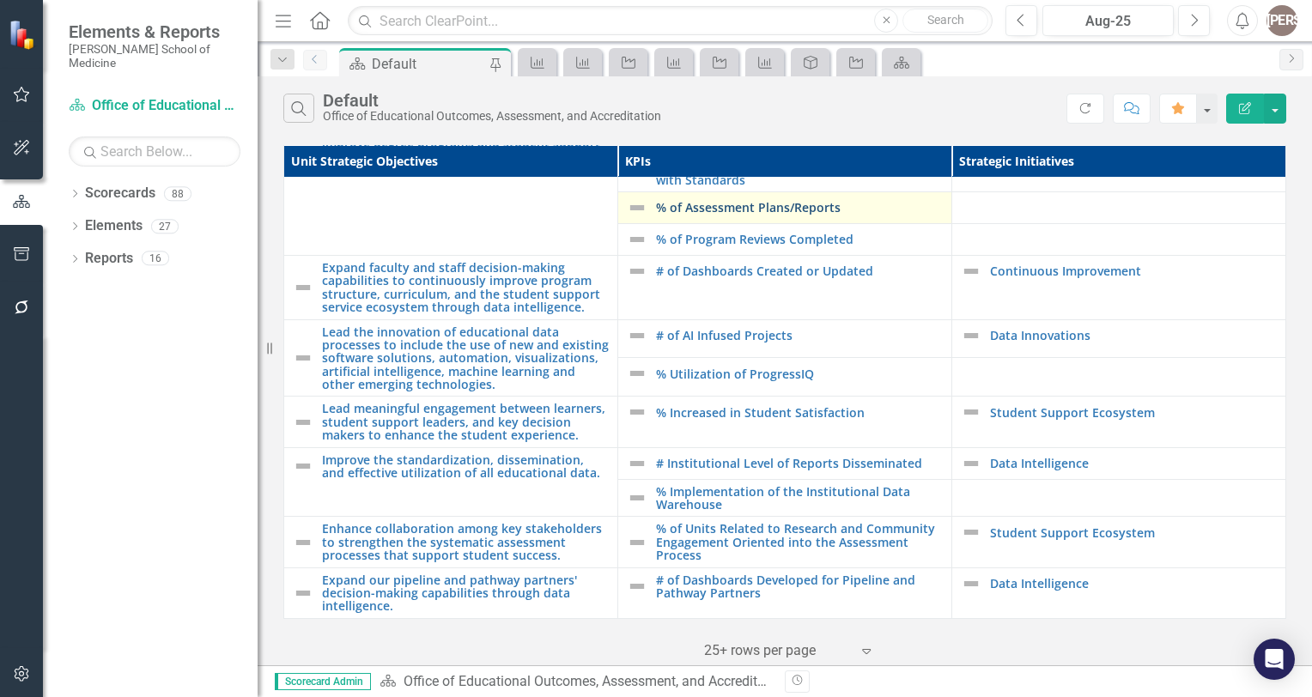
scroll to position [82, 0]
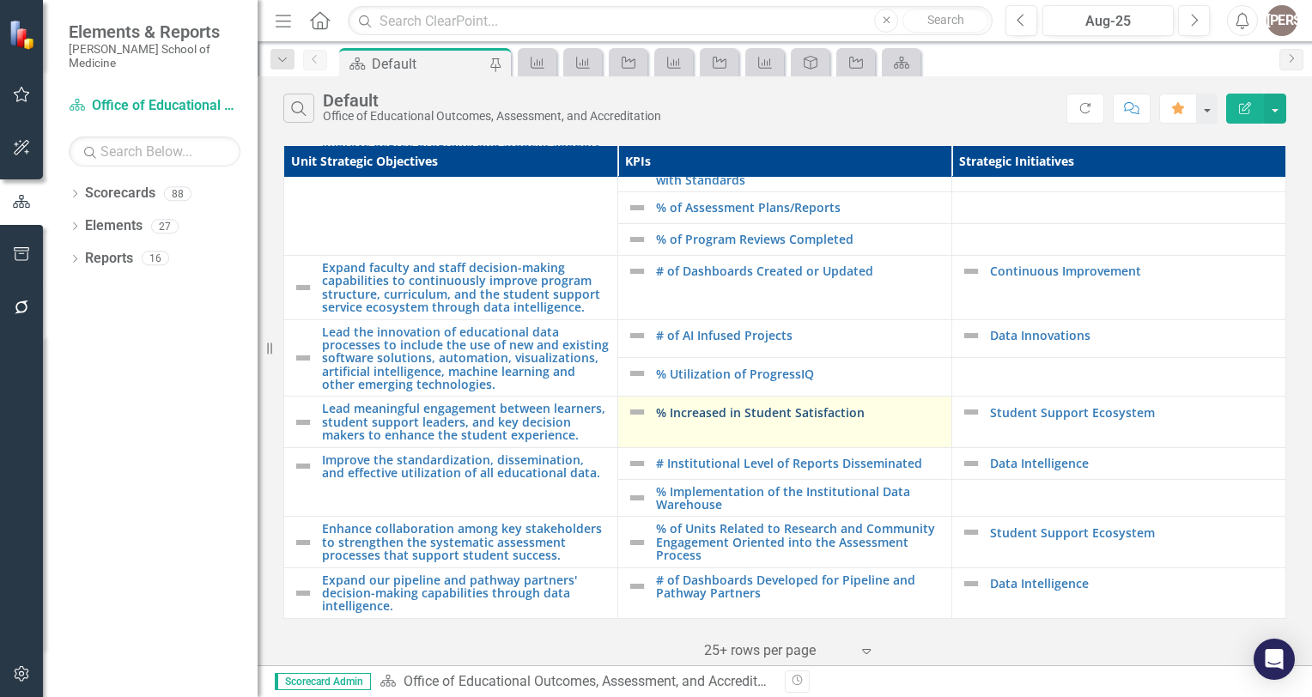
click at [748, 406] on link "% Increased in Student Satisfaction" at bounding box center [799, 412] width 287 height 13
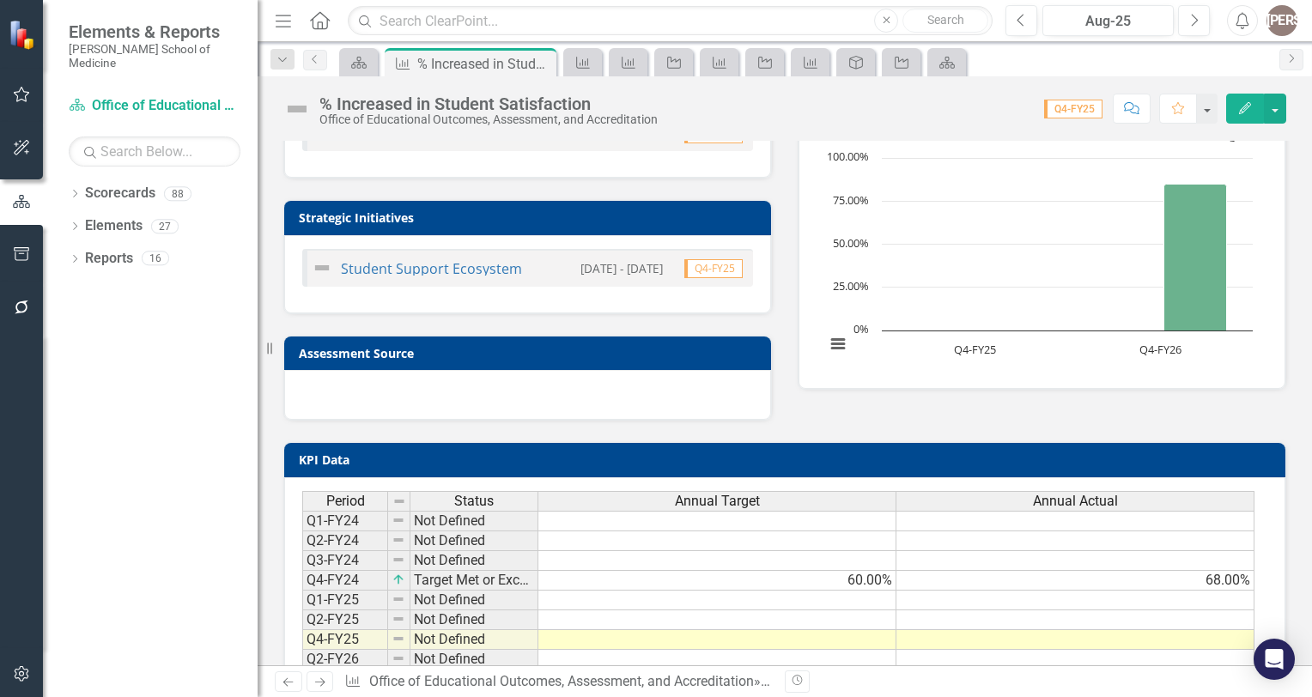
scroll to position [161, 0]
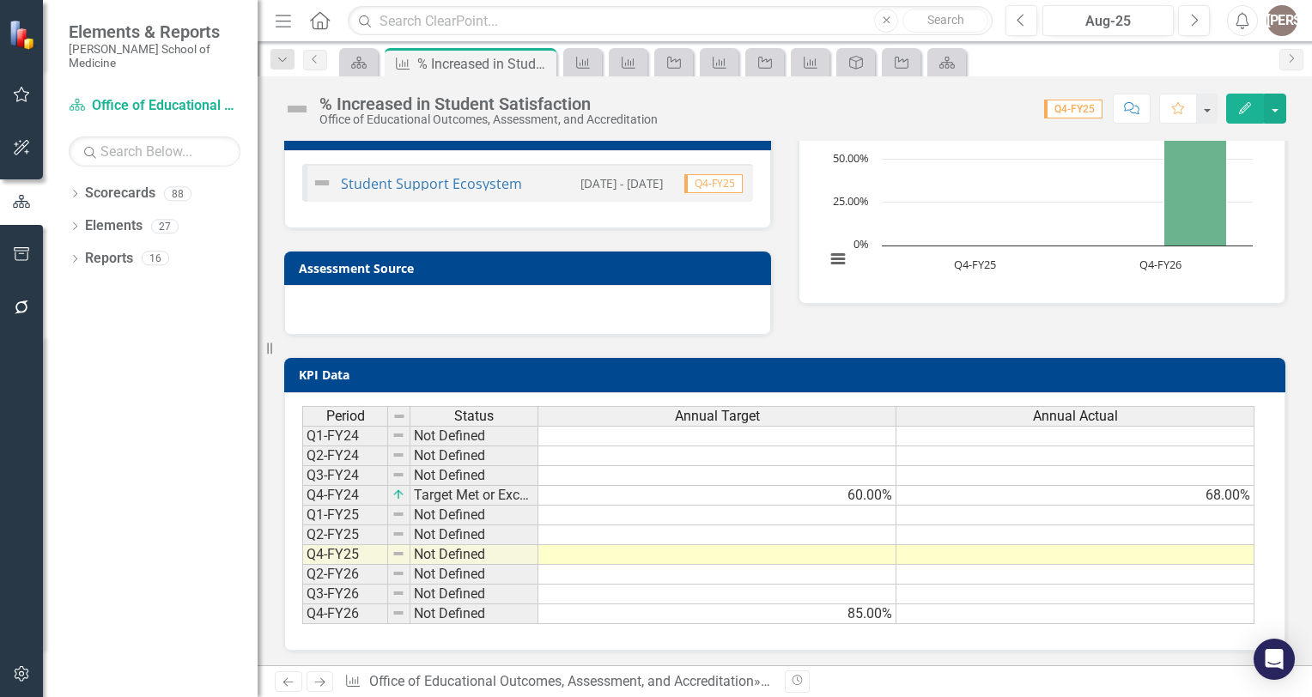
click at [515, 625] on div "Period Status Annual Target Annual Actual Q1-FY24 Not Defined Q2-FY24 Not Defin…" at bounding box center [784, 521] width 1001 height 258
click at [318, 62] on icon "Previous" at bounding box center [315, 59] width 14 height 10
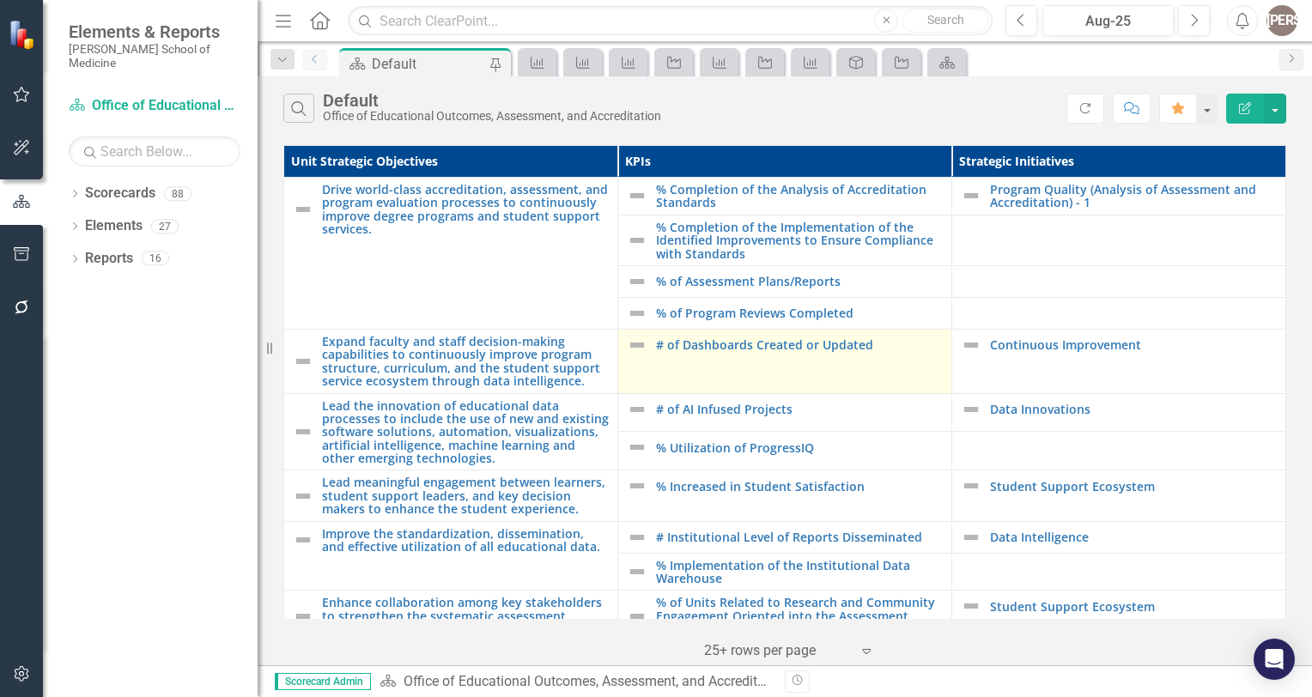
scroll to position [83, 12]
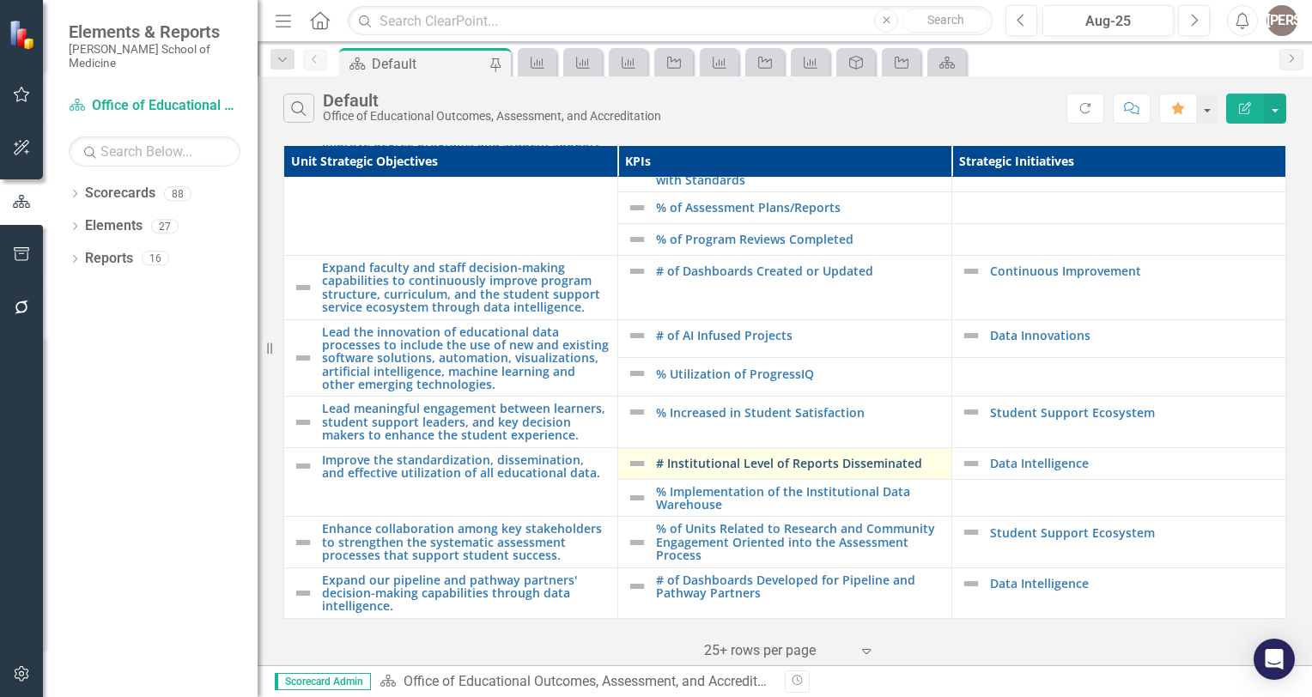
click at [748, 457] on link "# Institutional Level of Reports Disseminated" at bounding box center [799, 463] width 287 height 13
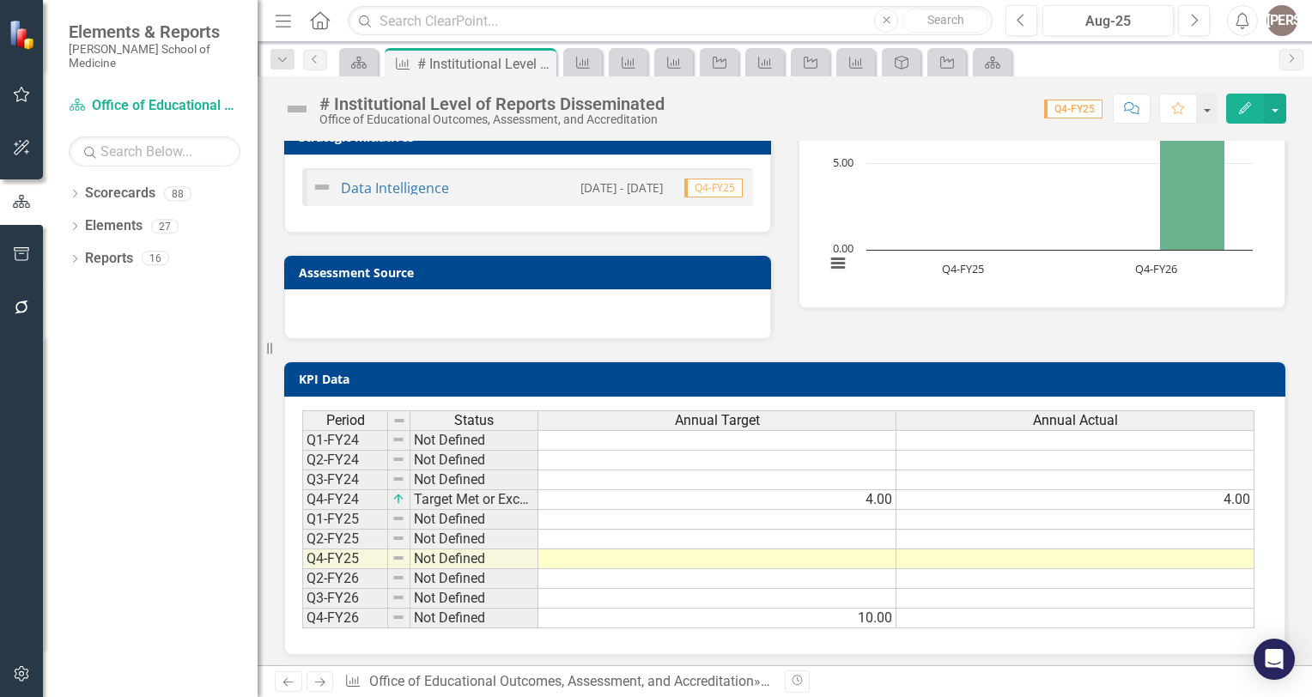
scroll to position [161, 0]
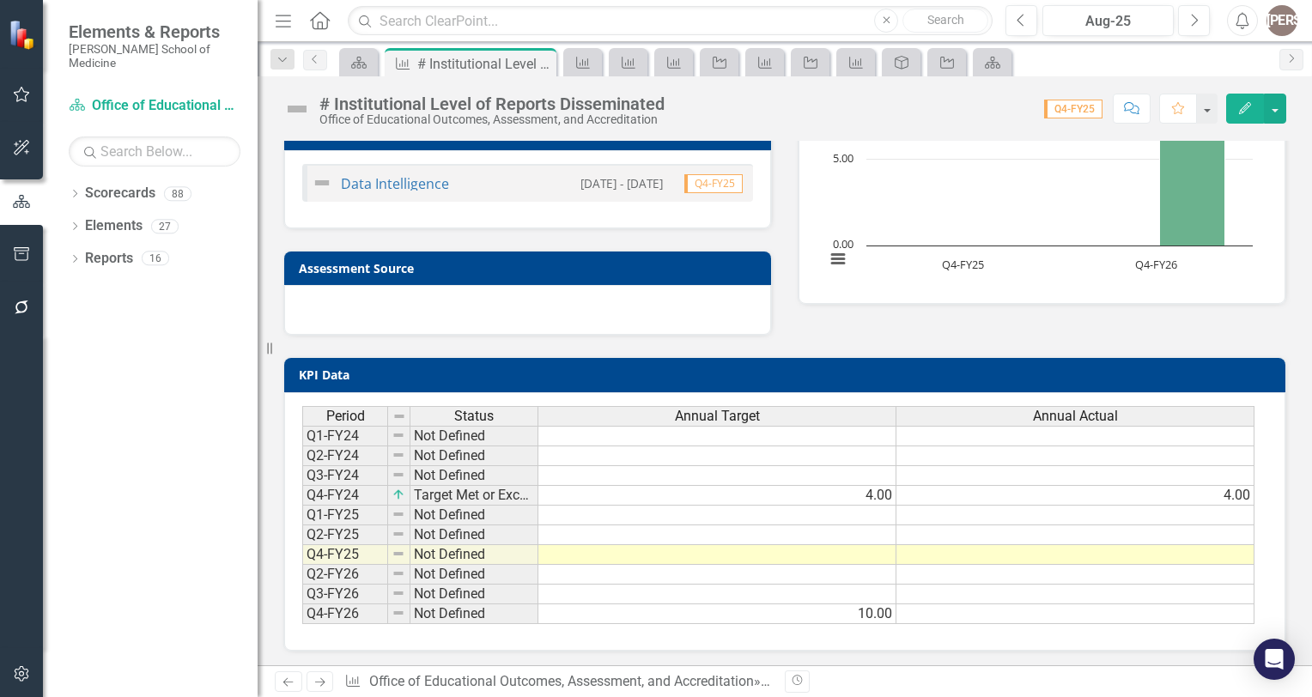
click at [792, 554] on td at bounding box center [717, 555] width 358 height 20
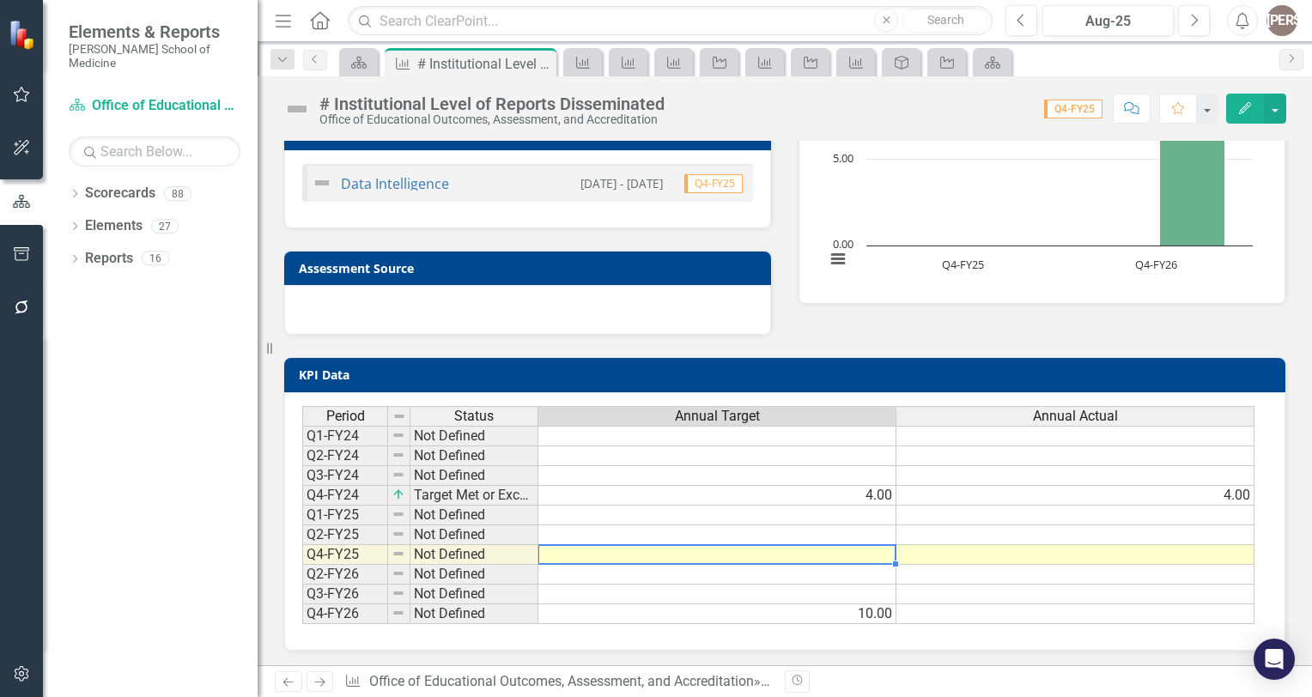
click at [792, 554] on td at bounding box center [717, 555] width 358 height 20
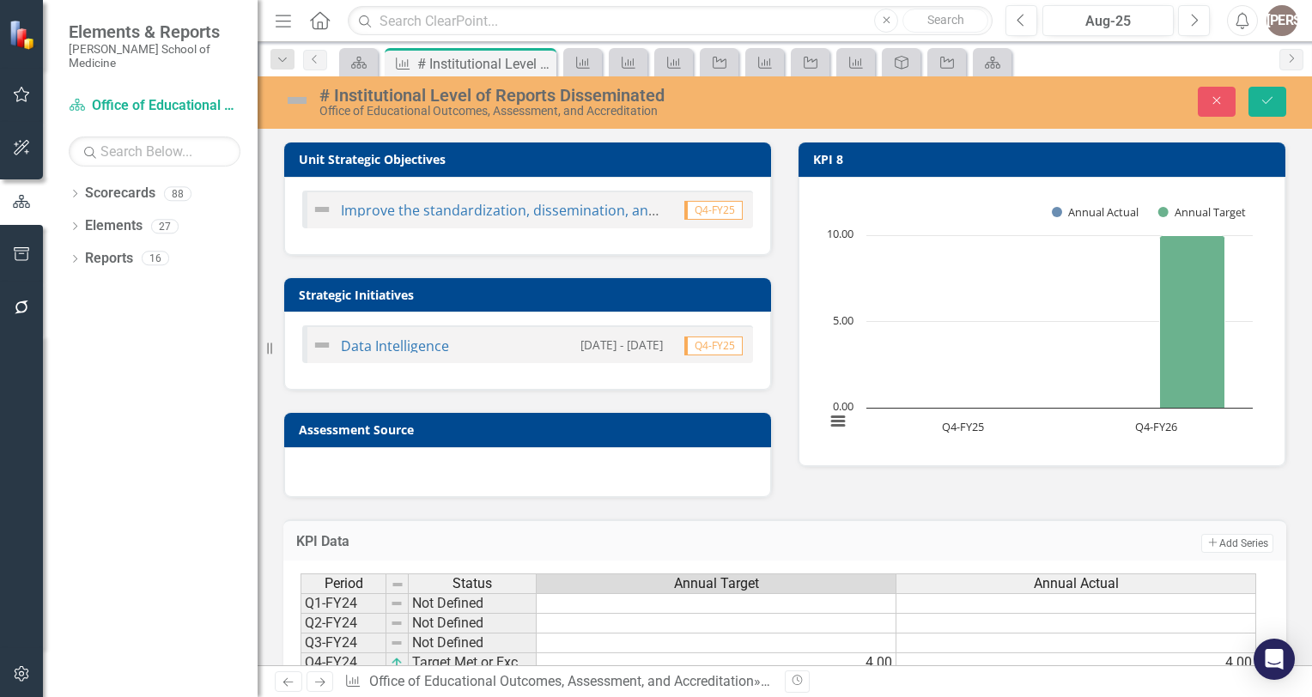
scroll to position [161, 0]
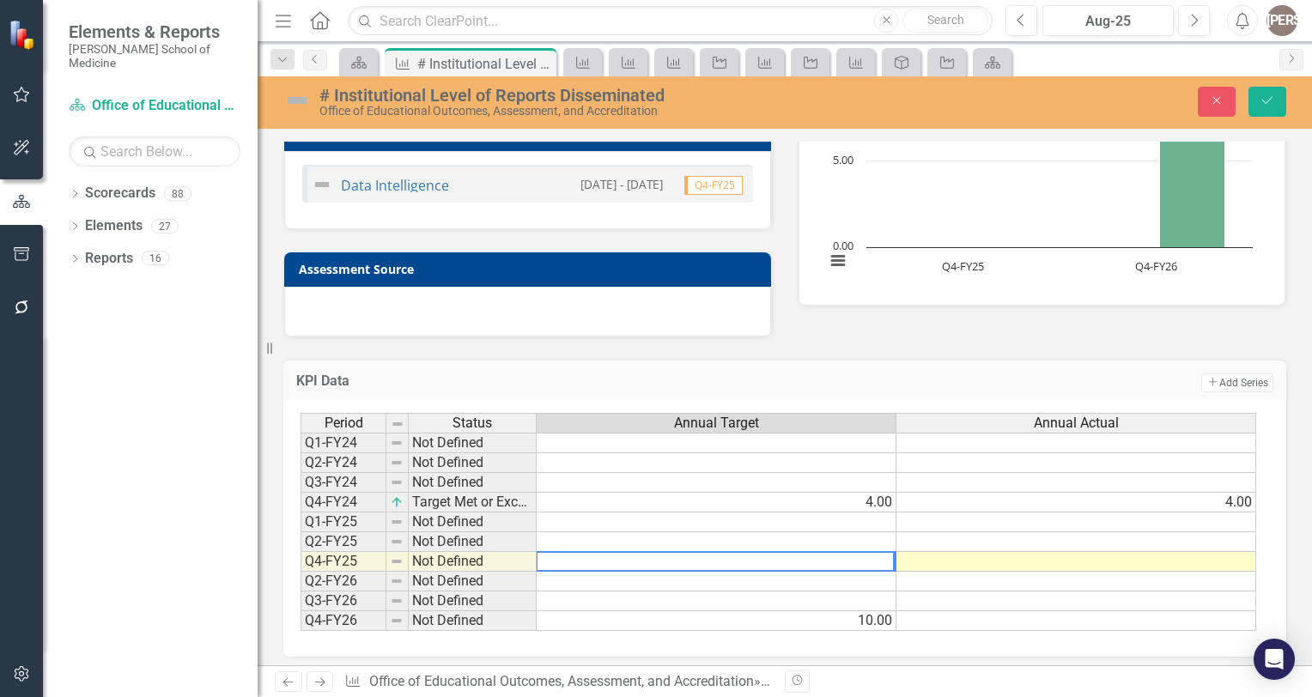
type textarea "6"
click at [867, 555] on td "6.00" at bounding box center [716, 562] width 360 height 20
click at [868, 556] on td "6.00" at bounding box center [716, 562] width 360 height 20
type textarea "6"
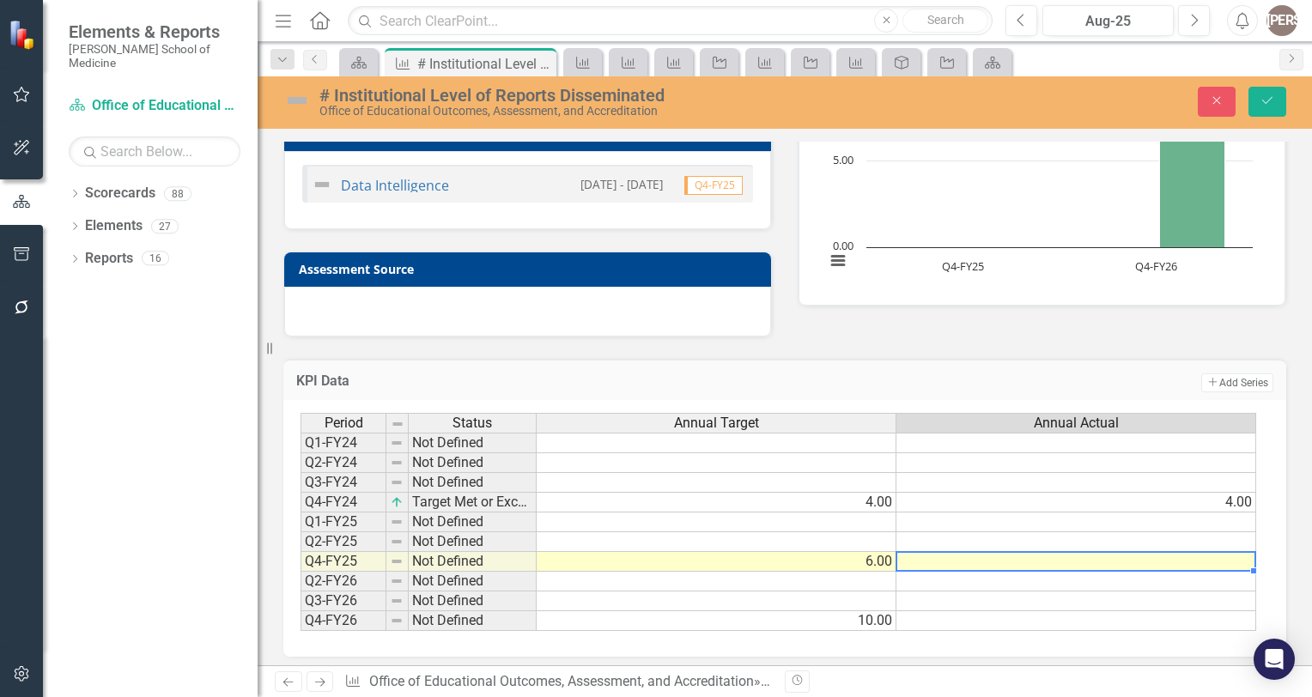
click at [1039, 561] on td at bounding box center [1076, 562] width 360 height 20
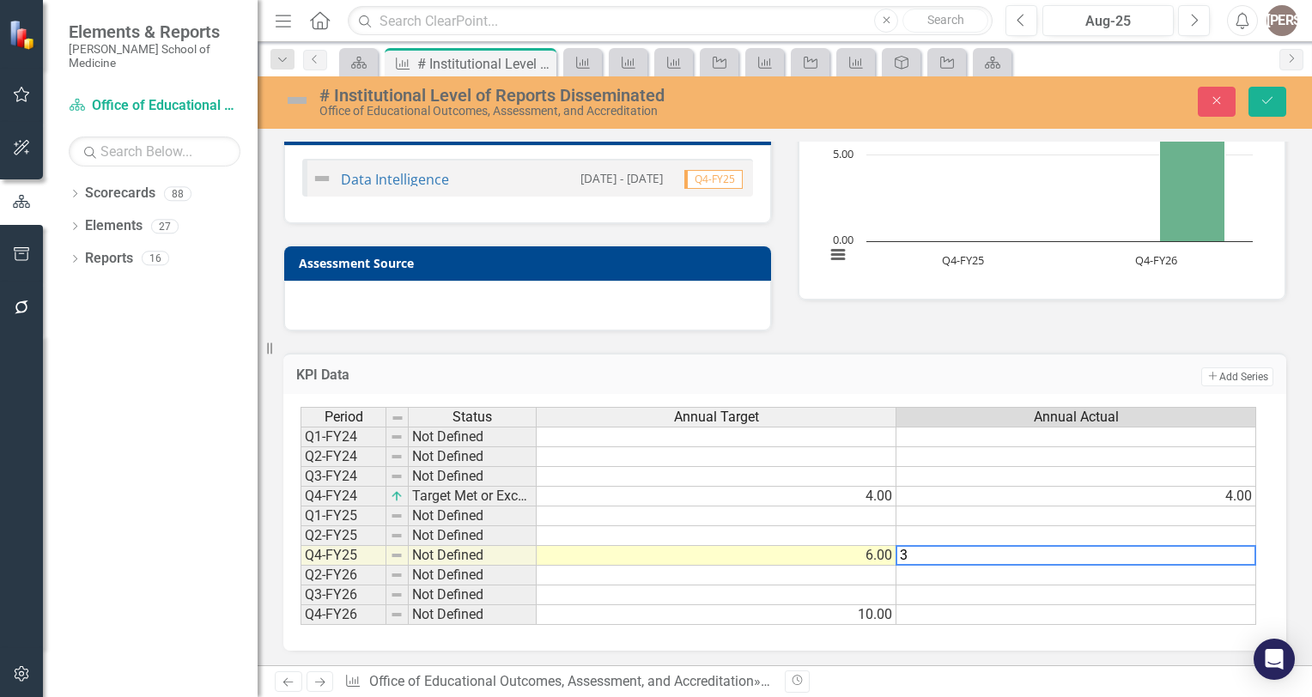
type textarea "3"
click at [1045, 354] on div "KPI Data Add Add Series" at bounding box center [784, 374] width 1003 height 42
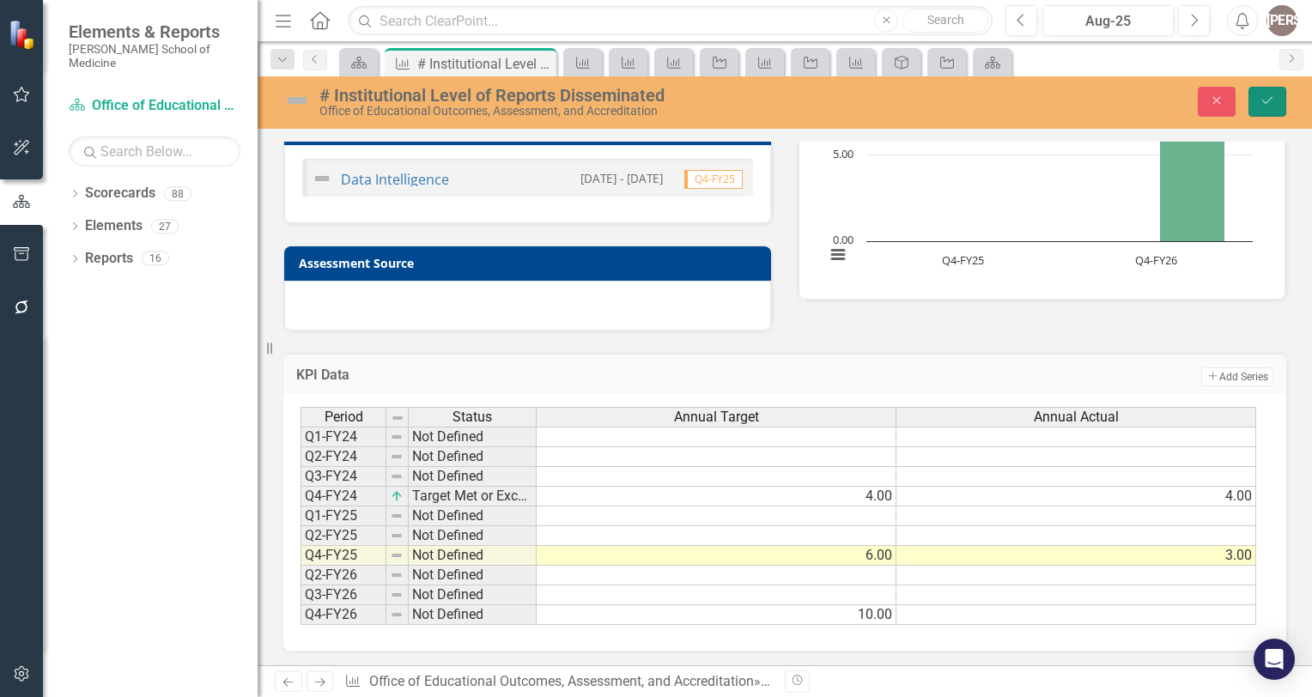
click at [1269, 108] on button "Save" at bounding box center [1267, 102] width 38 height 30
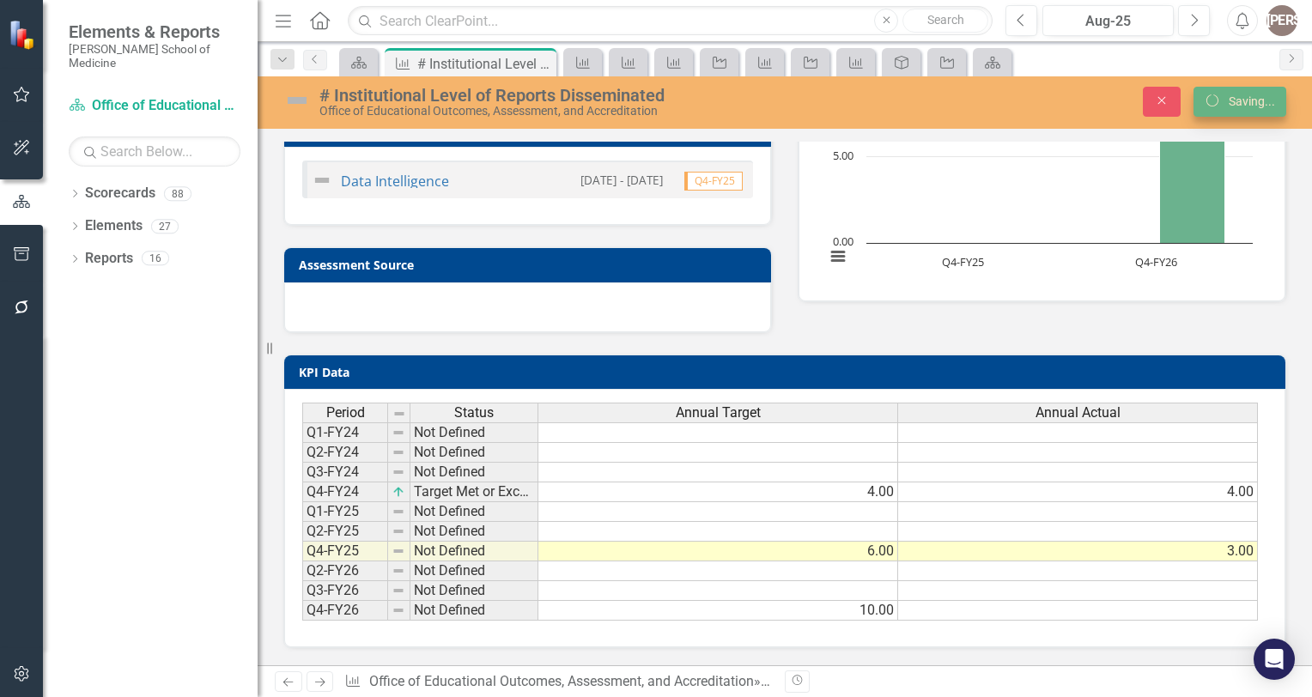
scroll to position [161, 0]
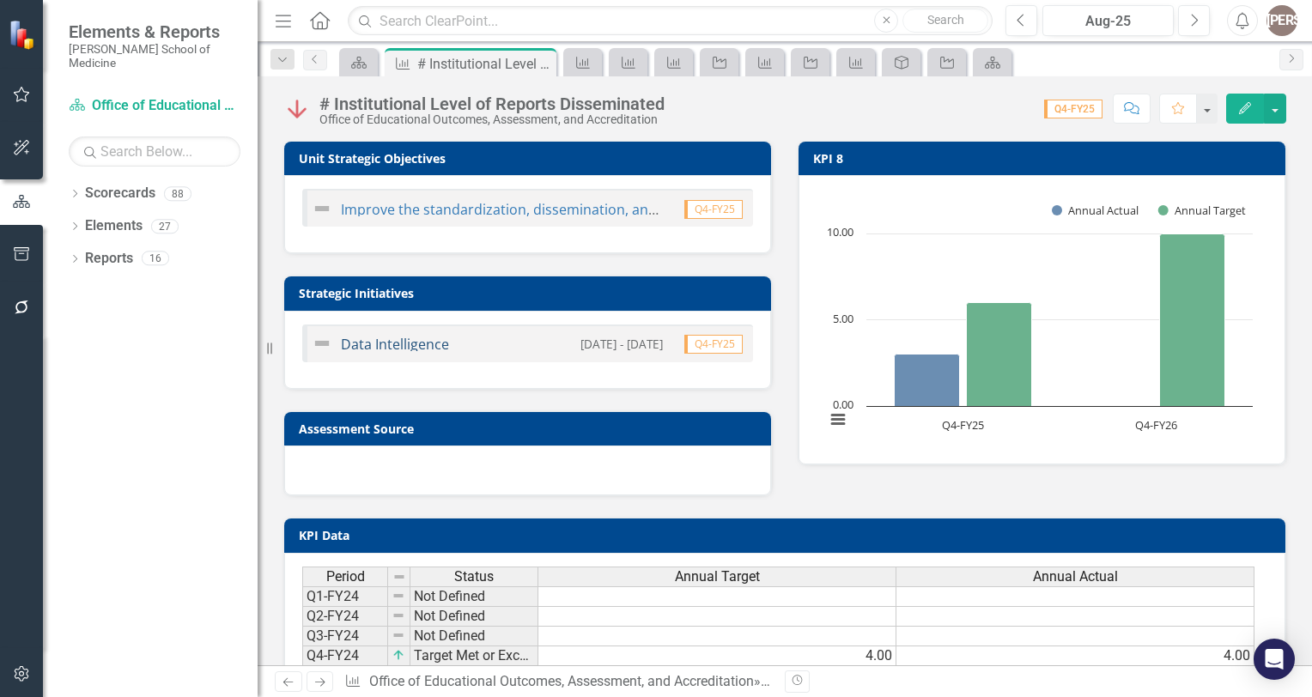
click at [431, 343] on link "Data Intelligence" at bounding box center [395, 344] width 108 height 19
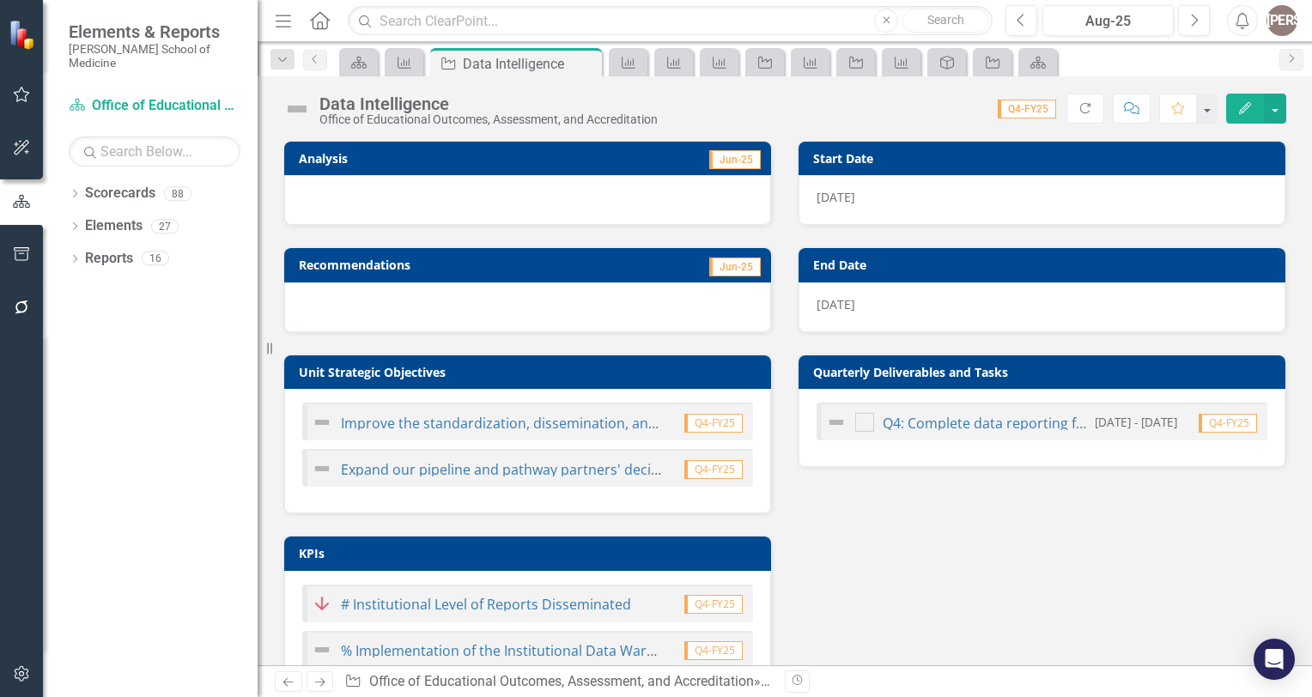
click at [397, 213] on div at bounding box center [527, 200] width 487 height 50
click at [398, 209] on div at bounding box center [527, 200] width 487 height 50
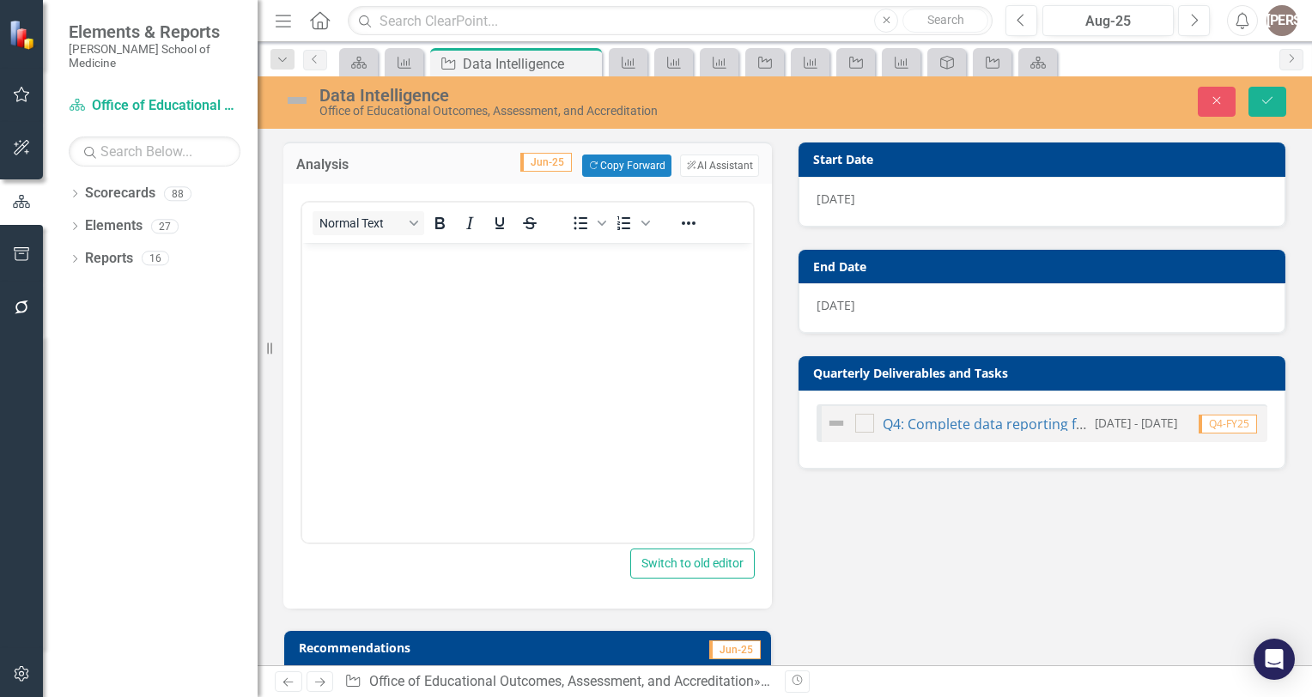
click at [367, 270] on body "Rich Text Area. Press ALT-0 for help." at bounding box center [527, 371] width 451 height 257
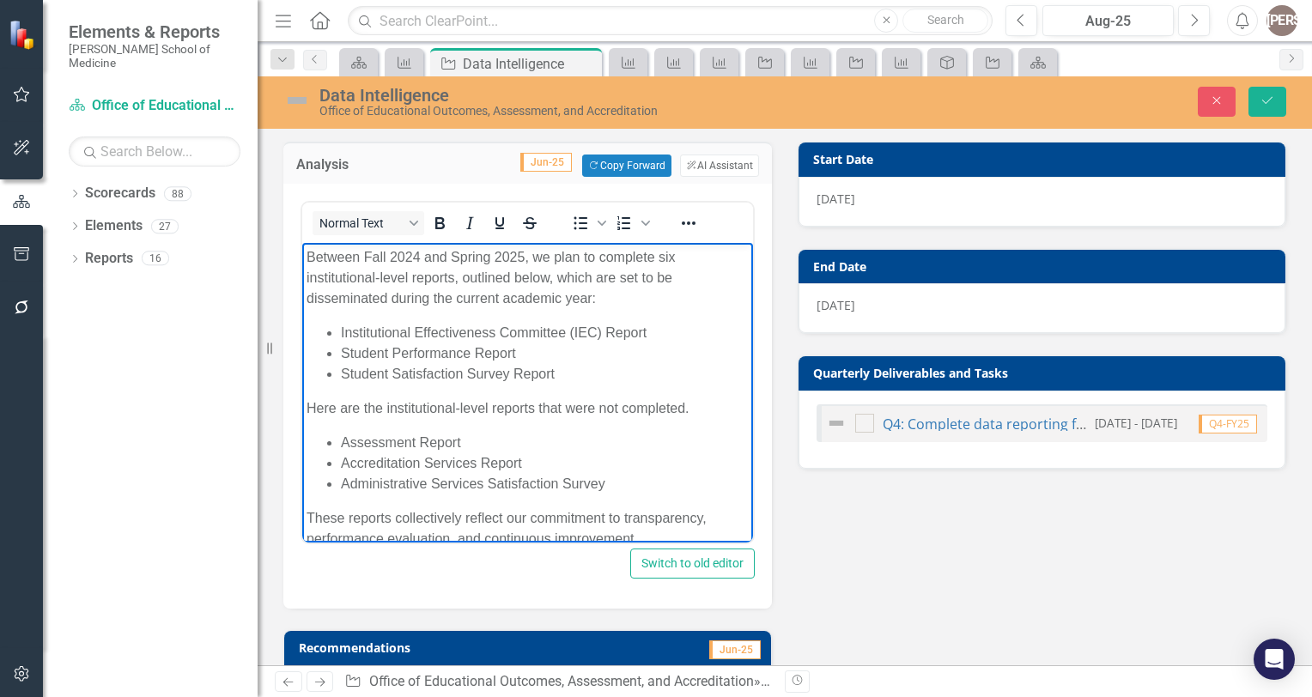
scroll to position [3, 0]
click at [1261, 109] on button "Save" at bounding box center [1267, 102] width 38 height 30
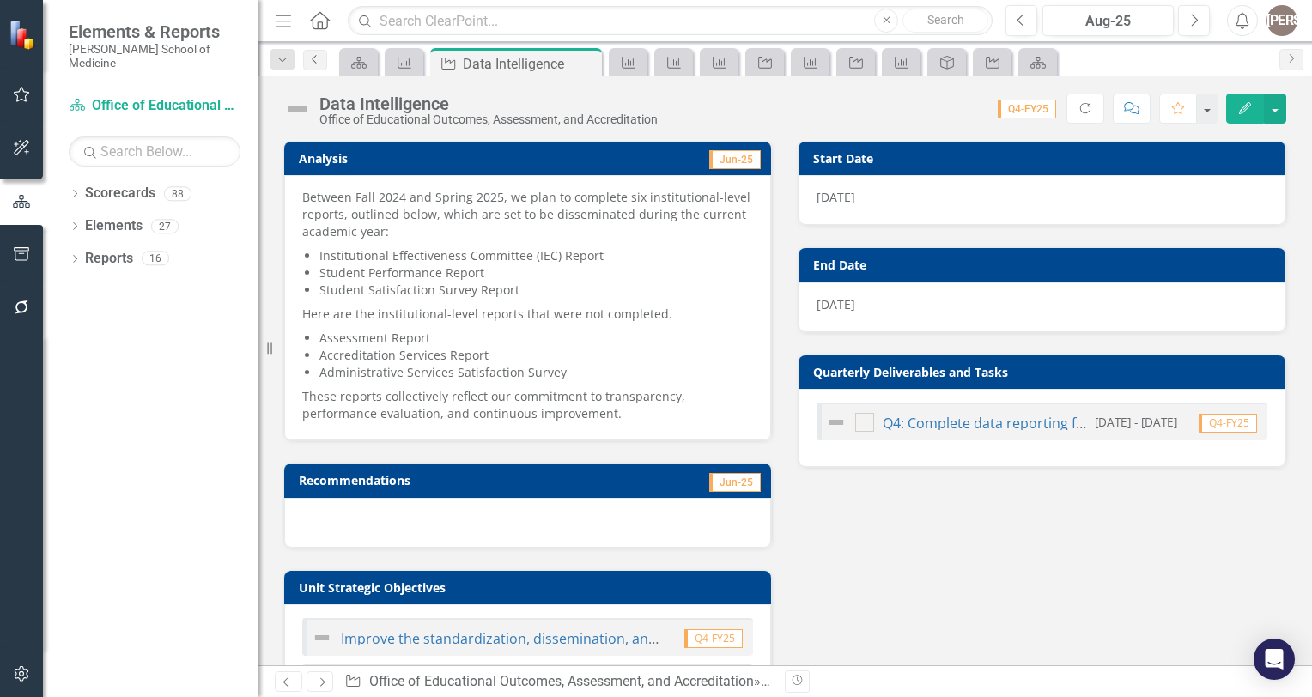
click at [320, 57] on icon "Previous" at bounding box center [315, 59] width 14 height 10
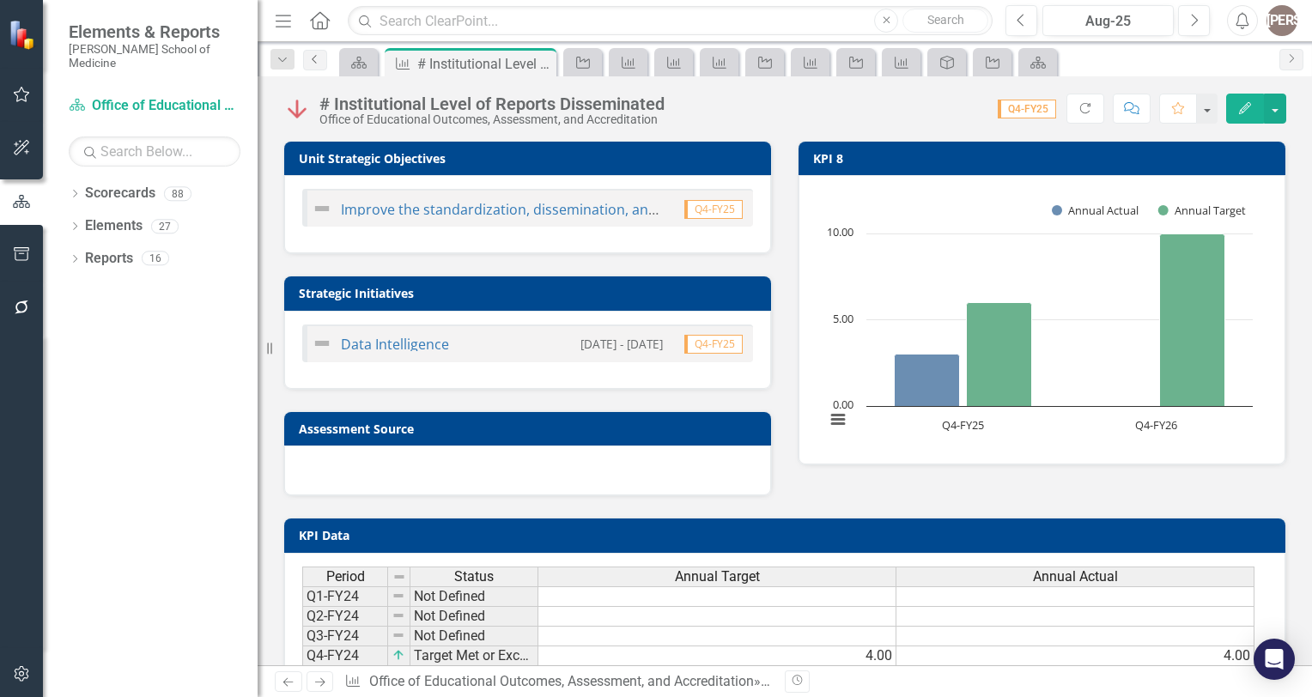
click at [320, 57] on icon "Previous" at bounding box center [315, 59] width 14 height 10
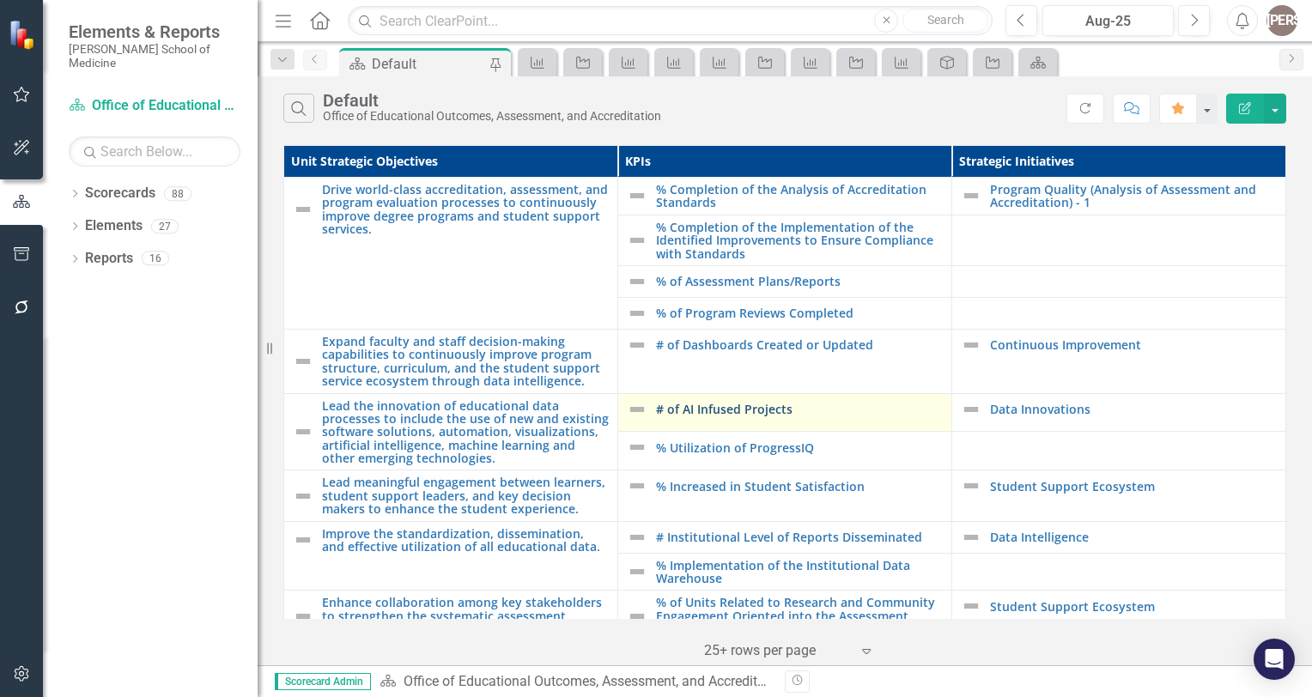
scroll to position [83, 0]
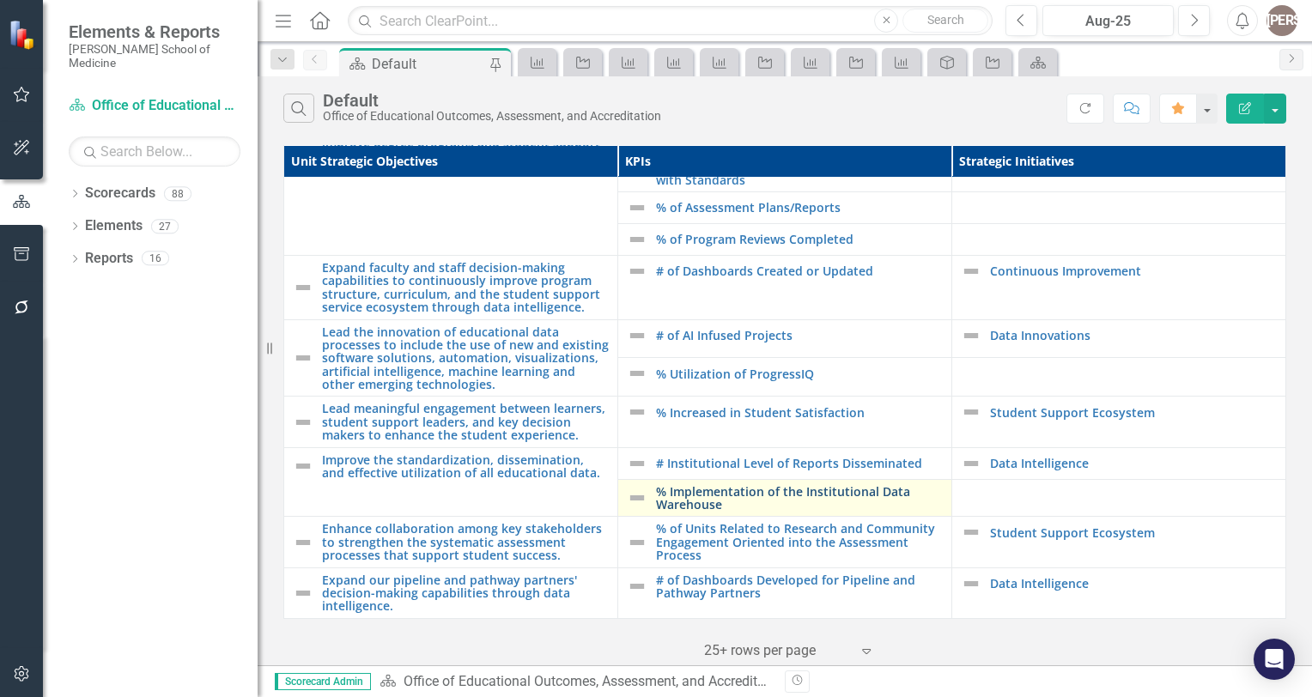
click at [679, 489] on link "% Implementation of the Institutional Data Warehouse" at bounding box center [799, 498] width 287 height 27
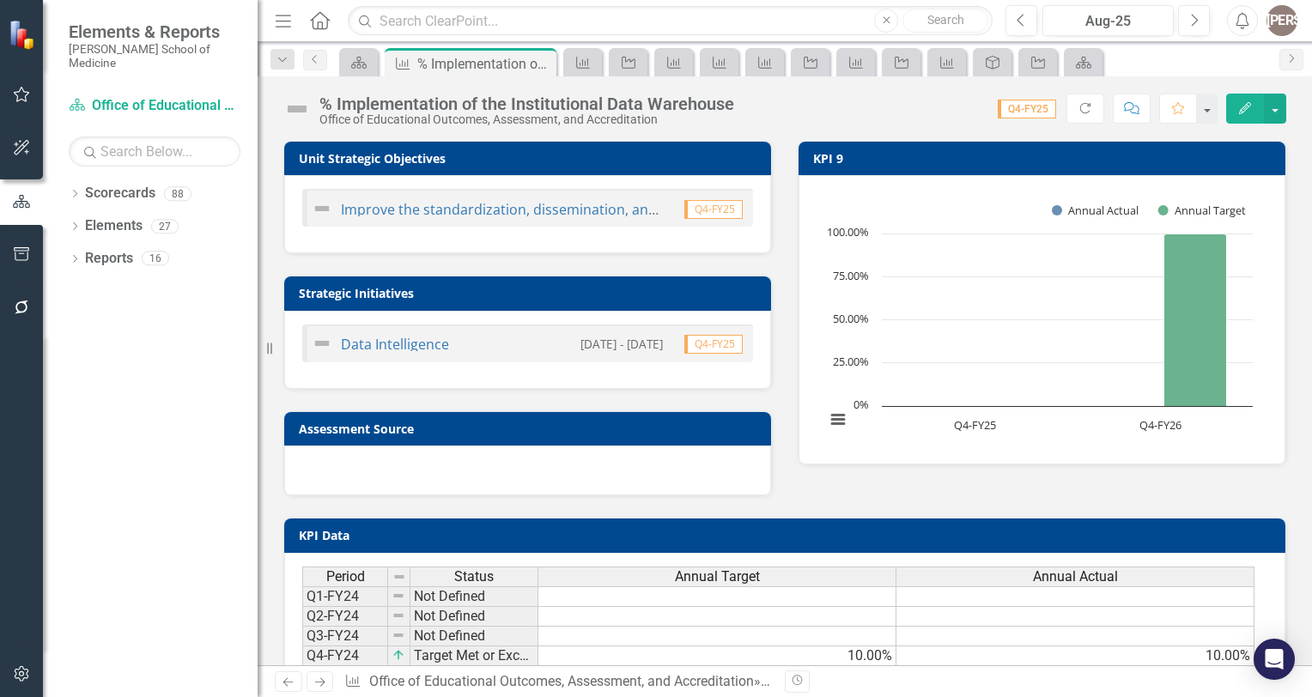
scroll to position [161, 0]
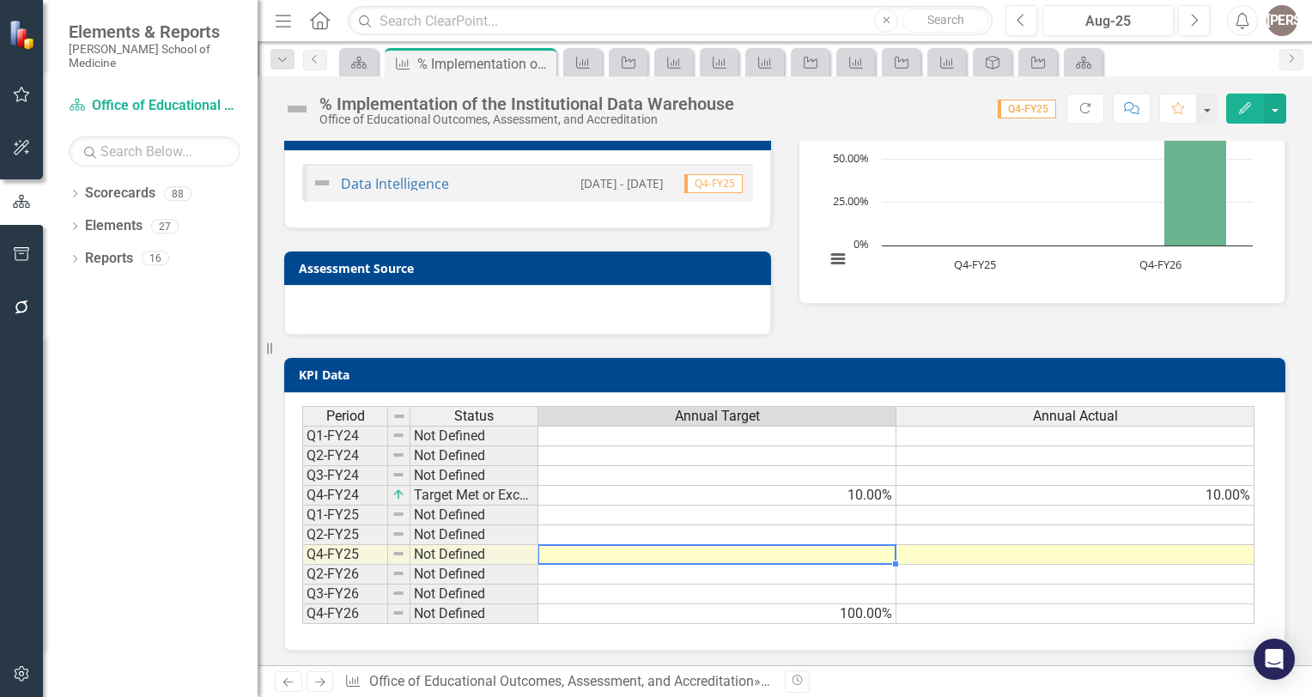
click at [859, 553] on td at bounding box center [717, 555] width 358 height 20
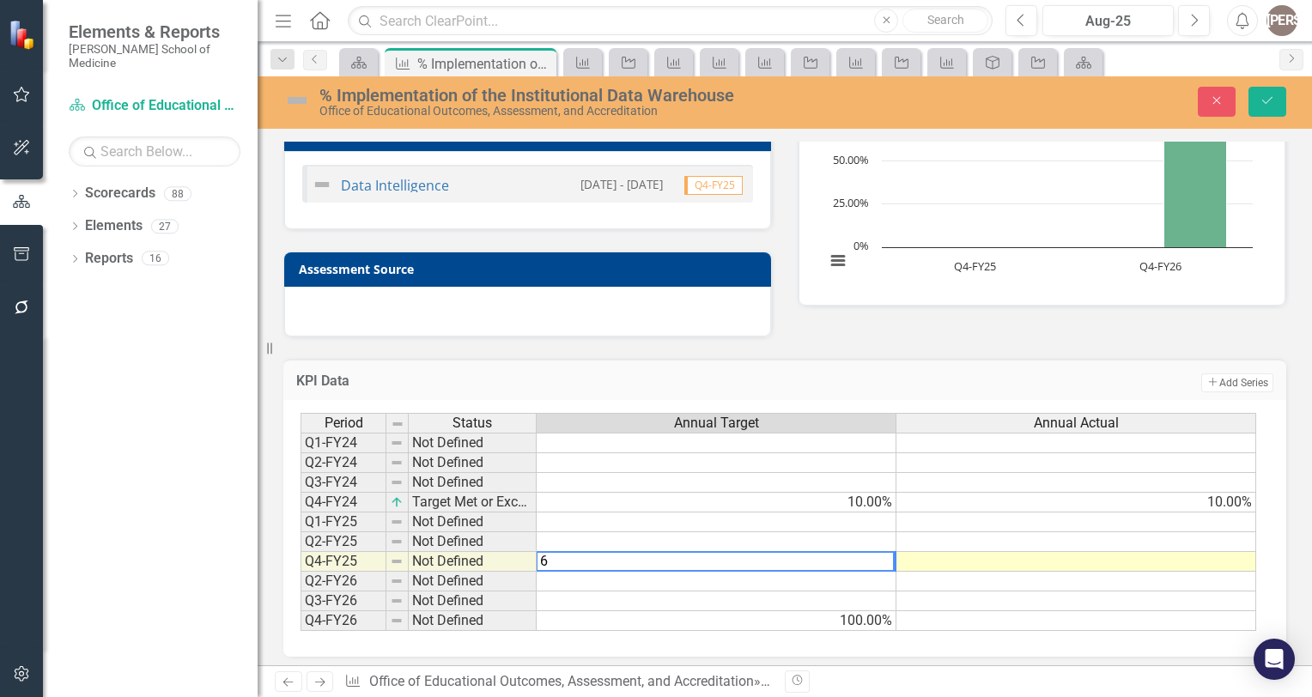
type textarea "6"
click at [997, 561] on td at bounding box center [1076, 562] width 360 height 20
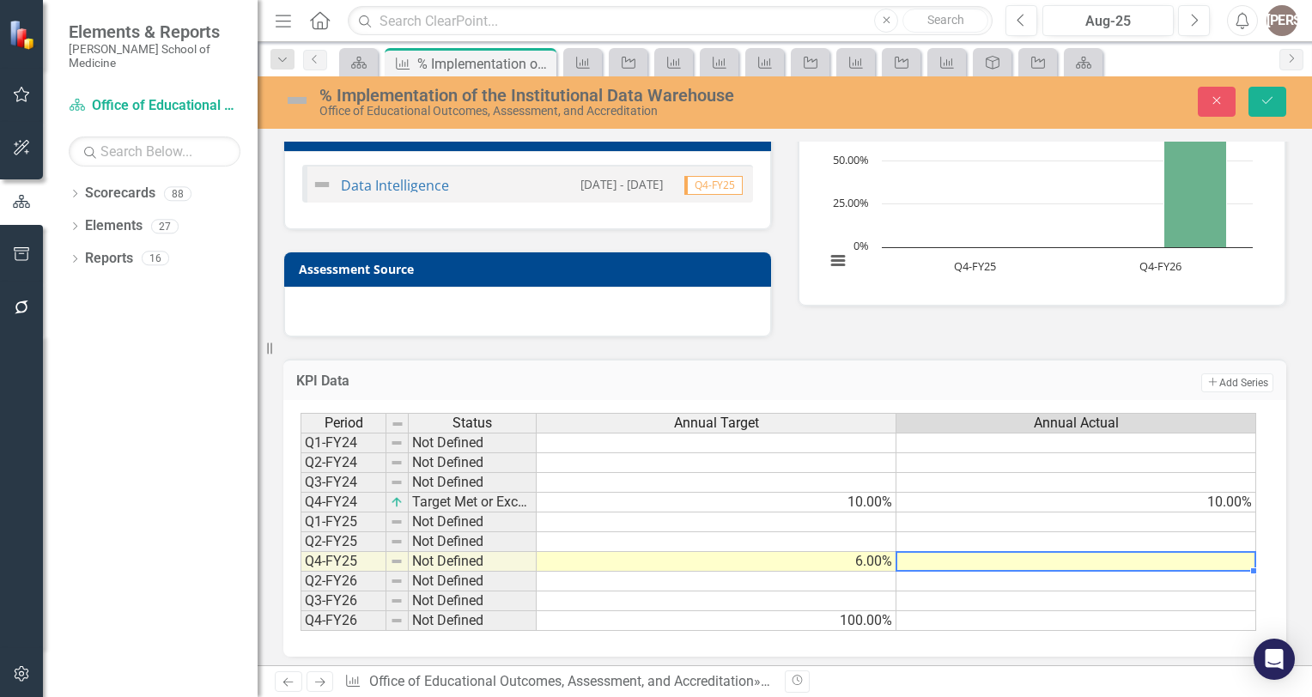
click at [997, 561] on td at bounding box center [1076, 562] width 360 height 20
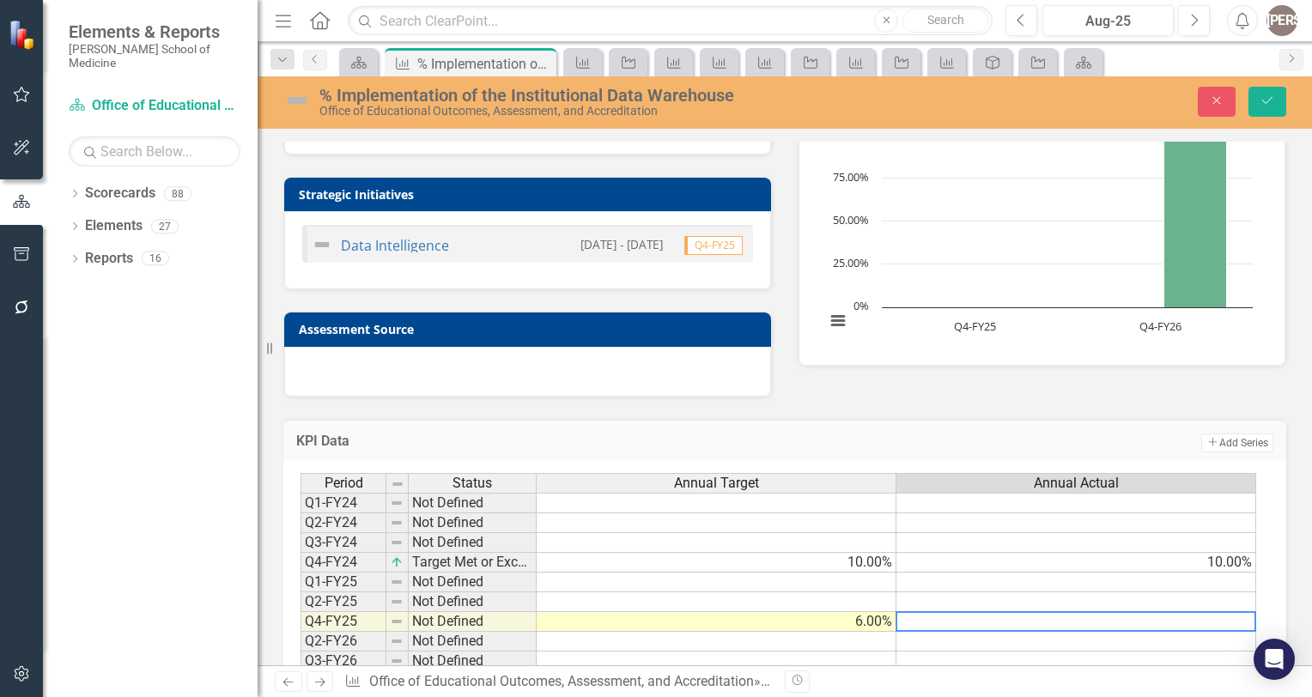
scroll to position [119, 0]
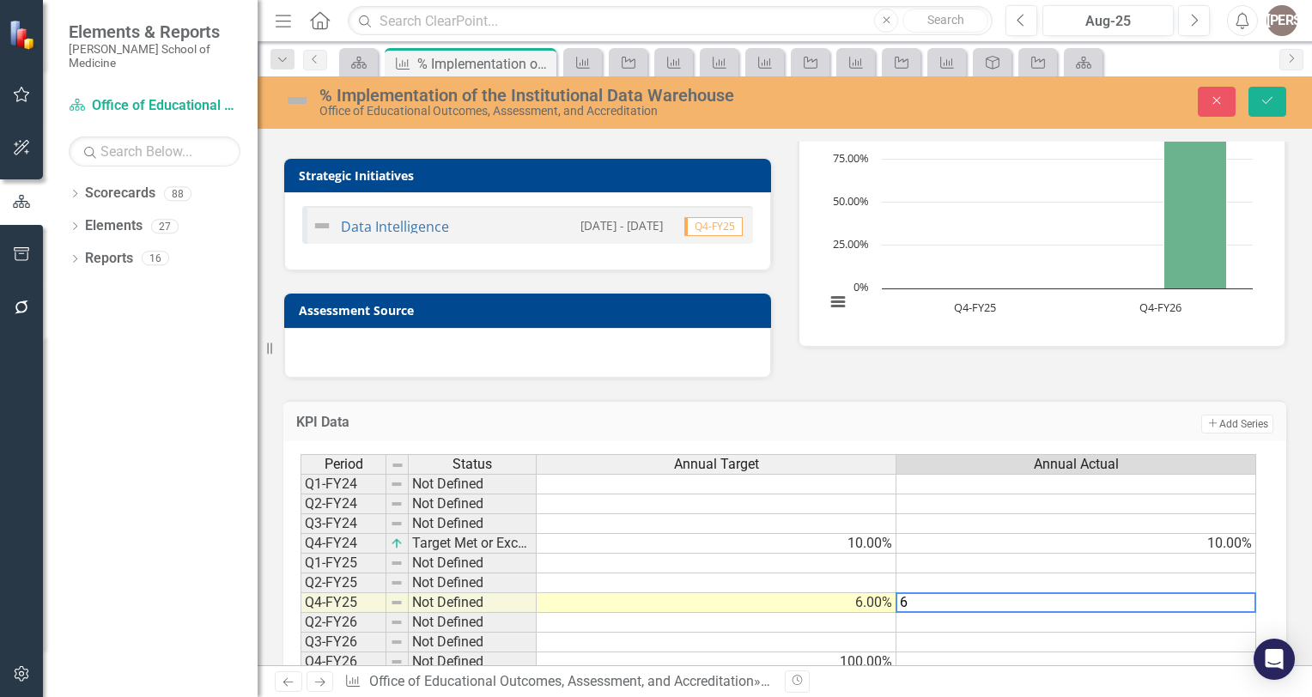
click at [874, 597] on td "6.00%" at bounding box center [716, 603] width 360 height 20
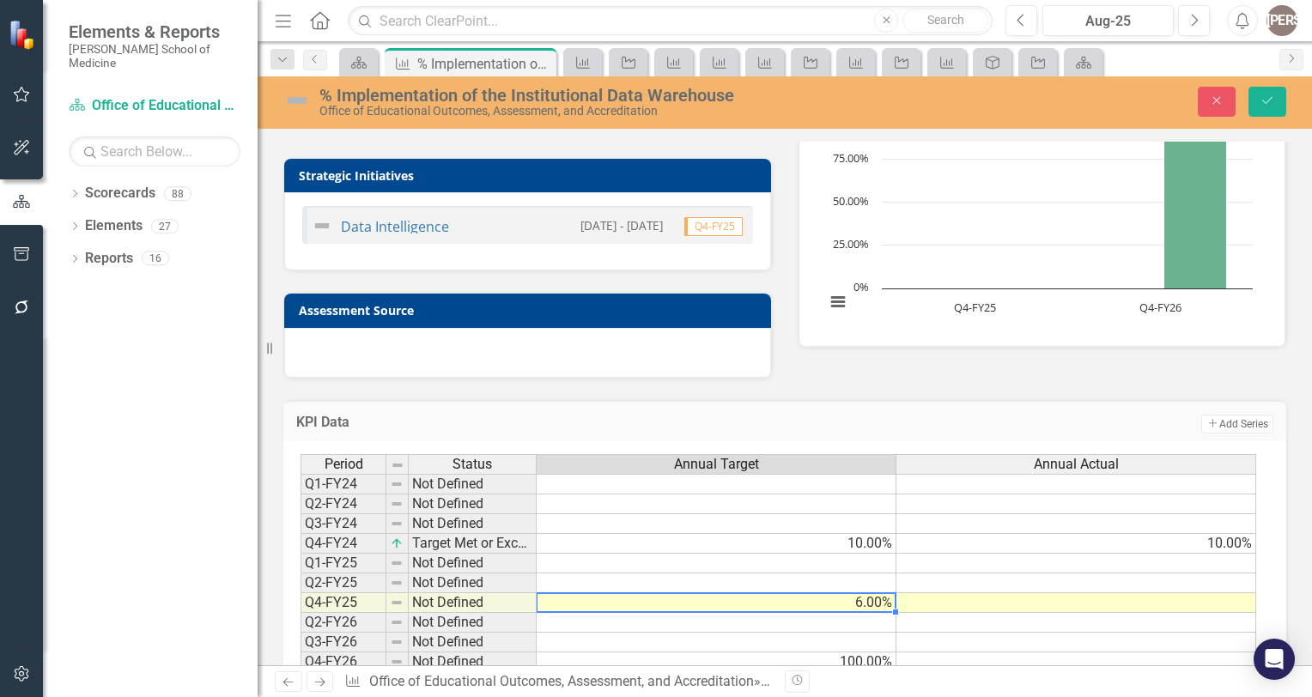
click at [874, 597] on td "6.00%" at bounding box center [716, 603] width 360 height 20
type textarea "6"
click at [874, 597] on textarea at bounding box center [716, 602] width 360 height 21
type textarea "50"
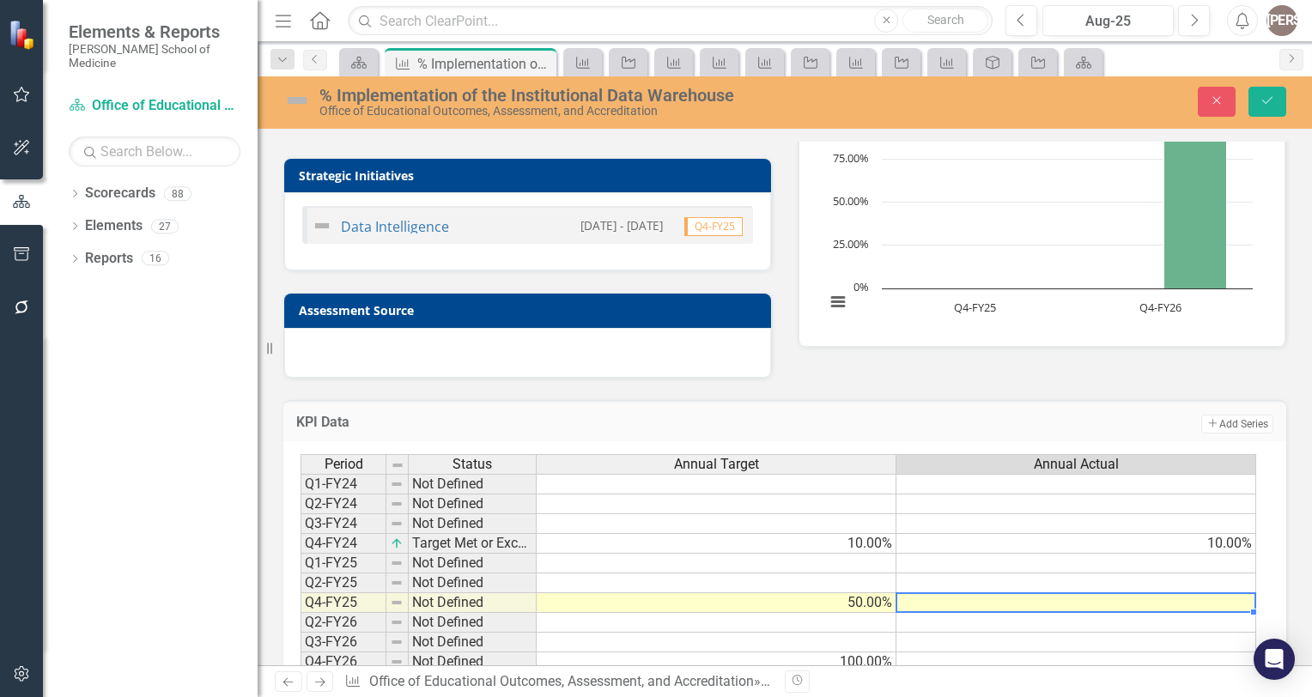
click at [929, 599] on td at bounding box center [1076, 603] width 360 height 20
type textarea "30"
click at [992, 564] on td at bounding box center [1076, 564] width 360 height 20
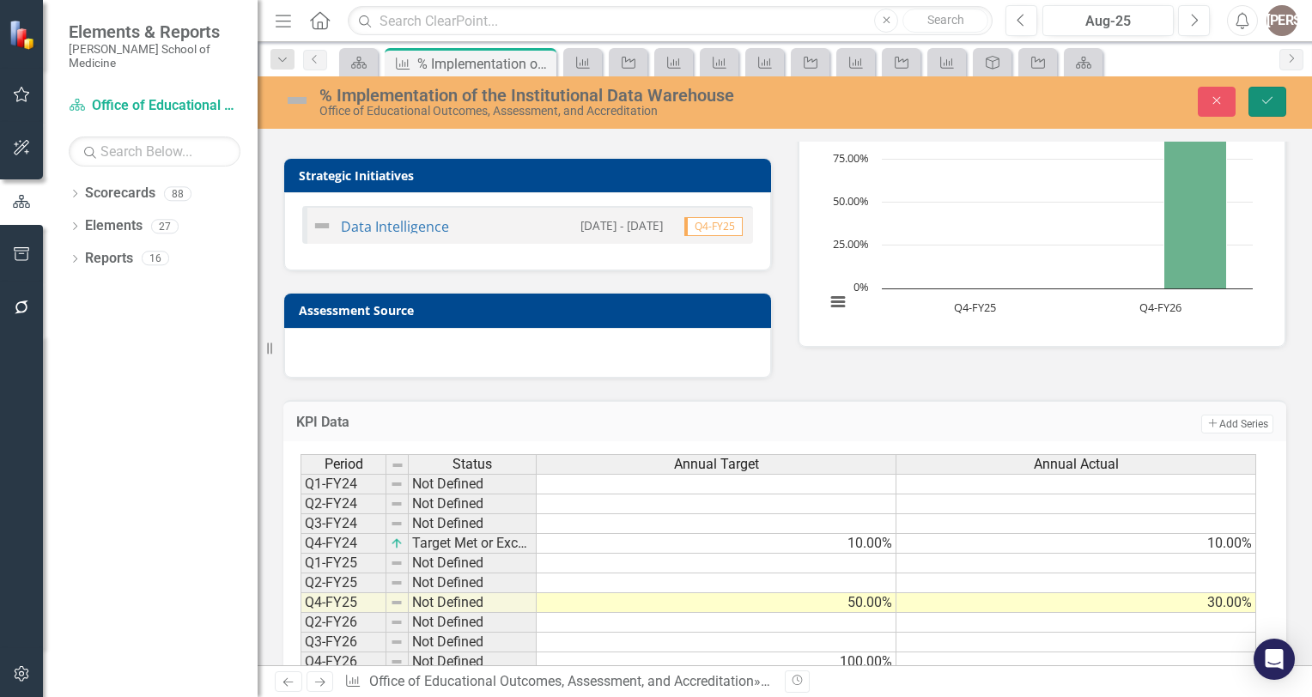
click at [1270, 95] on icon "Save" at bounding box center [1266, 100] width 15 height 12
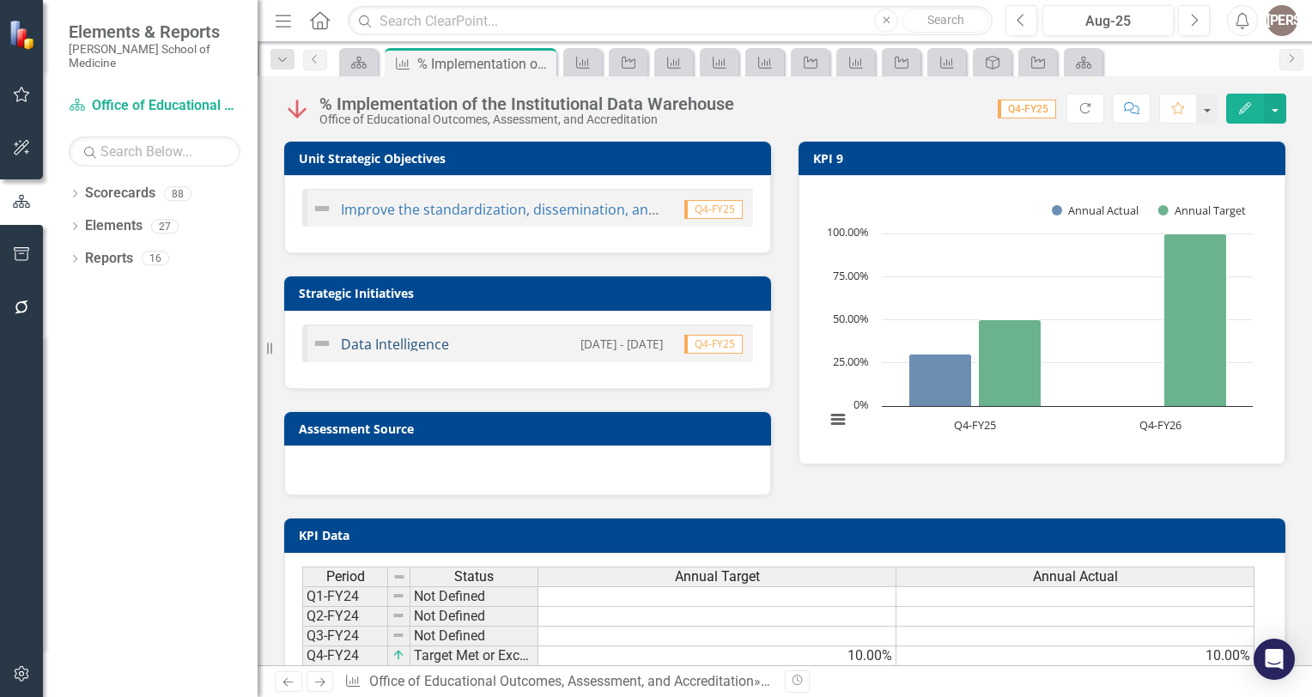
click at [414, 342] on link "Data Intelligence" at bounding box center [395, 344] width 108 height 19
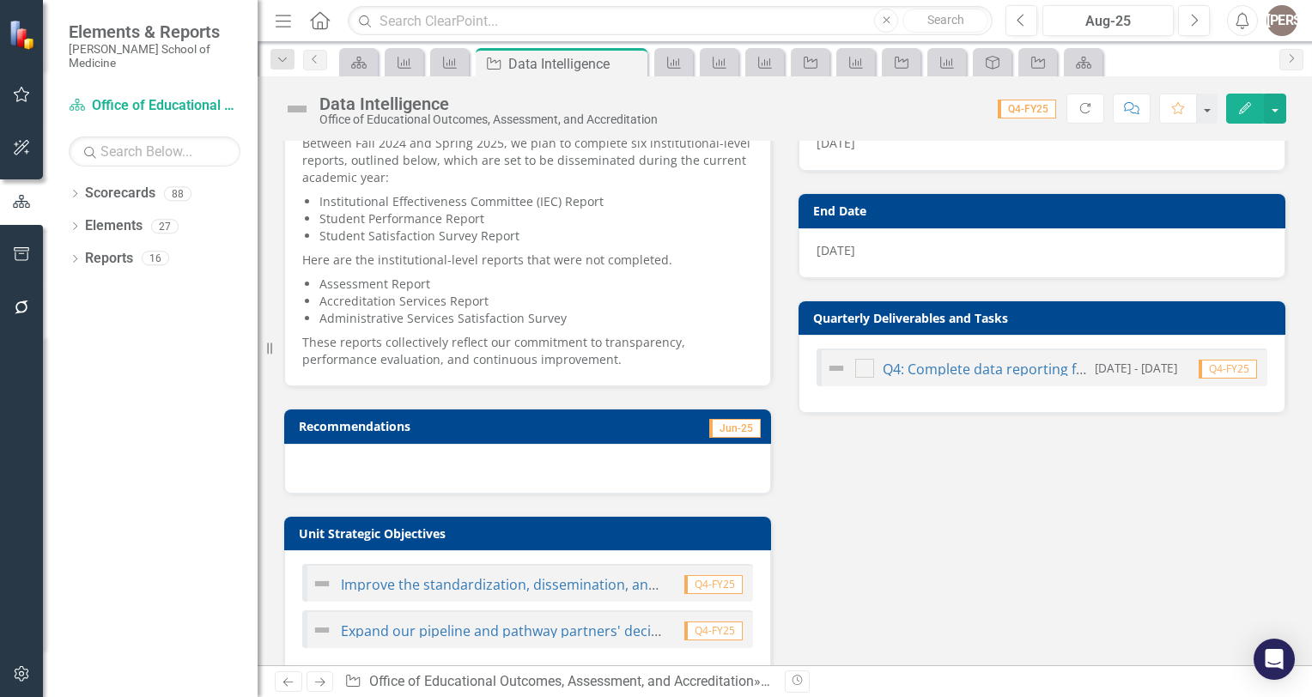
scroll to position [13, 0]
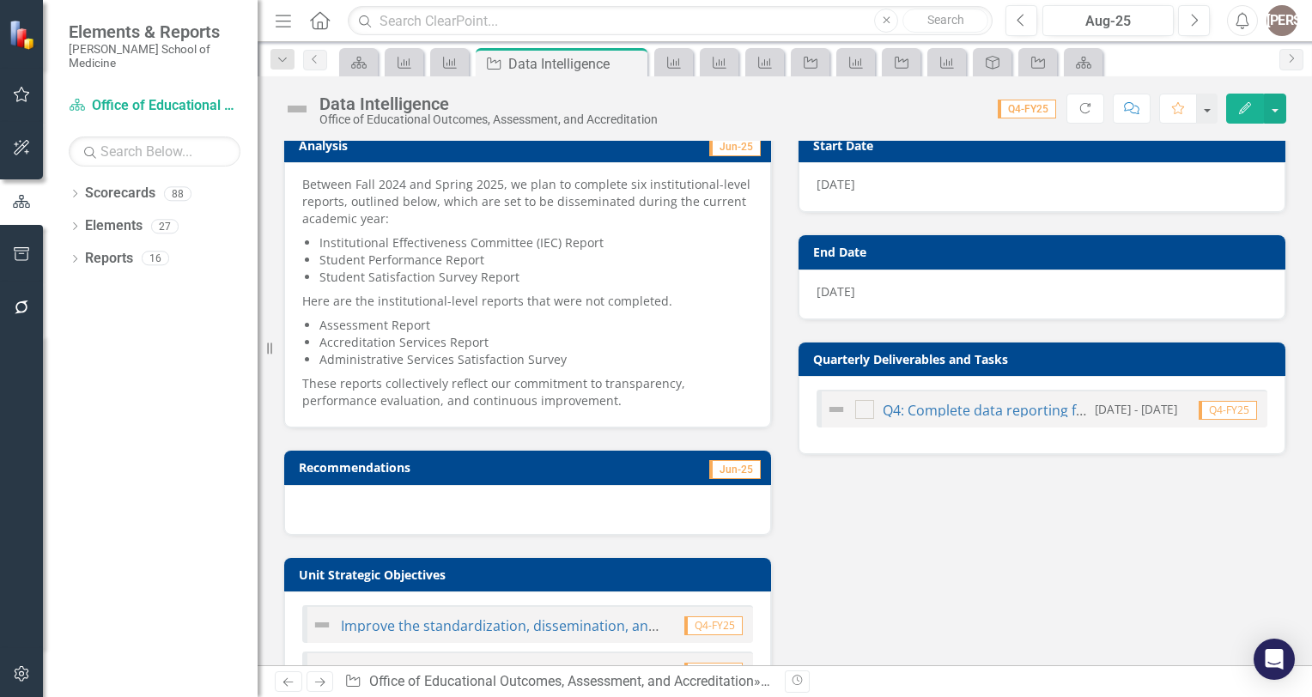
click at [436, 336] on li "Accreditation Services Report" at bounding box center [535, 342] width 433 height 17
click at [618, 257] on li "Student Performance Report" at bounding box center [535, 259] width 433 height 17
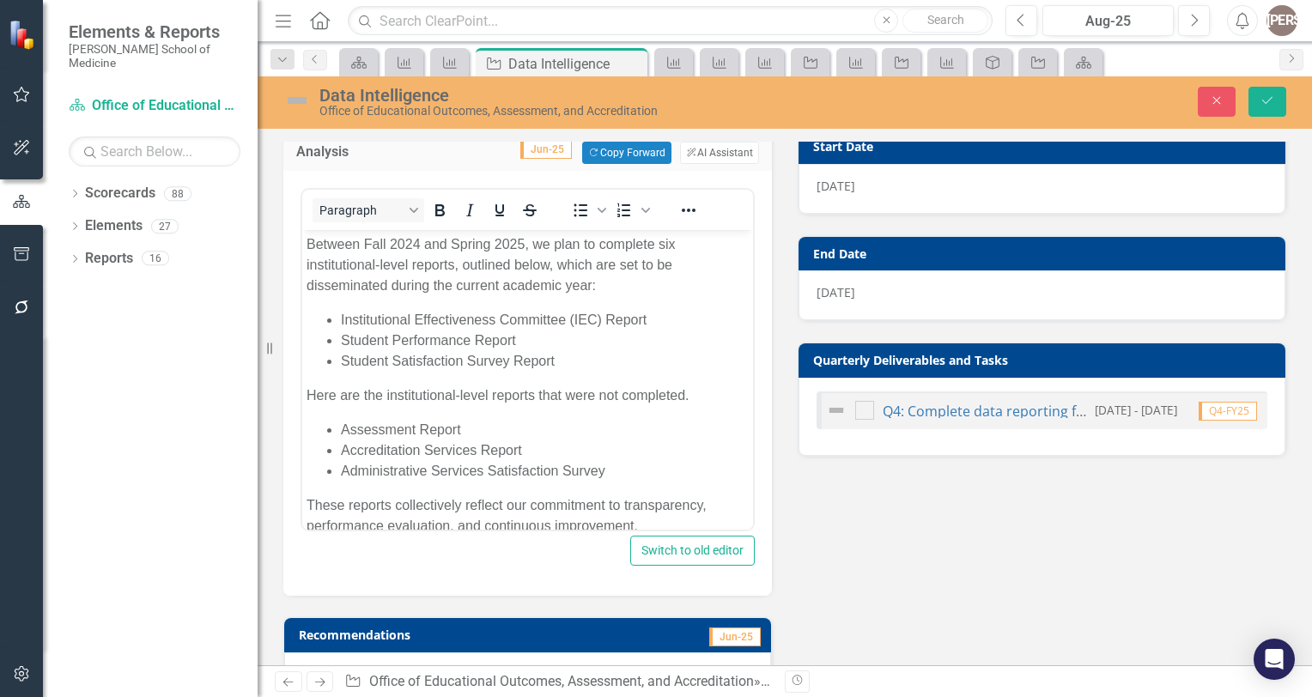
scroll to position [24, 0]
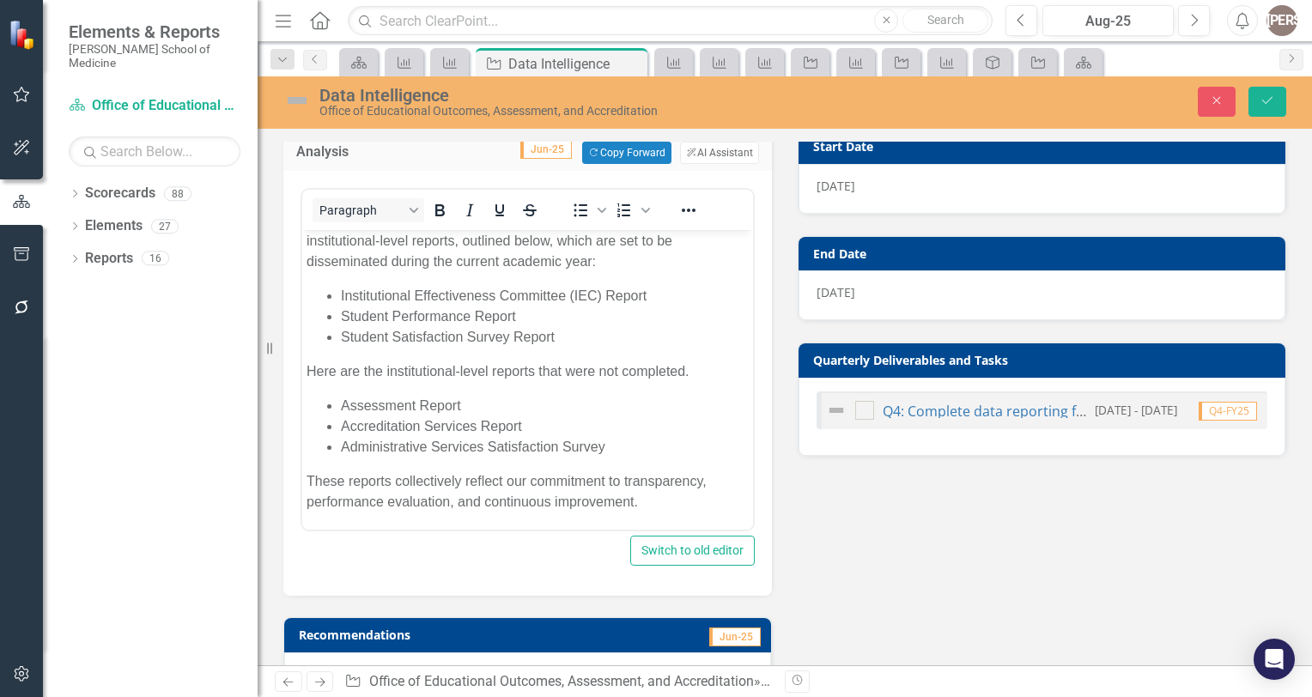
click at [679, 516] on body "Between Fall 2024 and Spring 2025, we plan to complete six institutional-level …" at bounding box center [527, 368] width 451 height 324
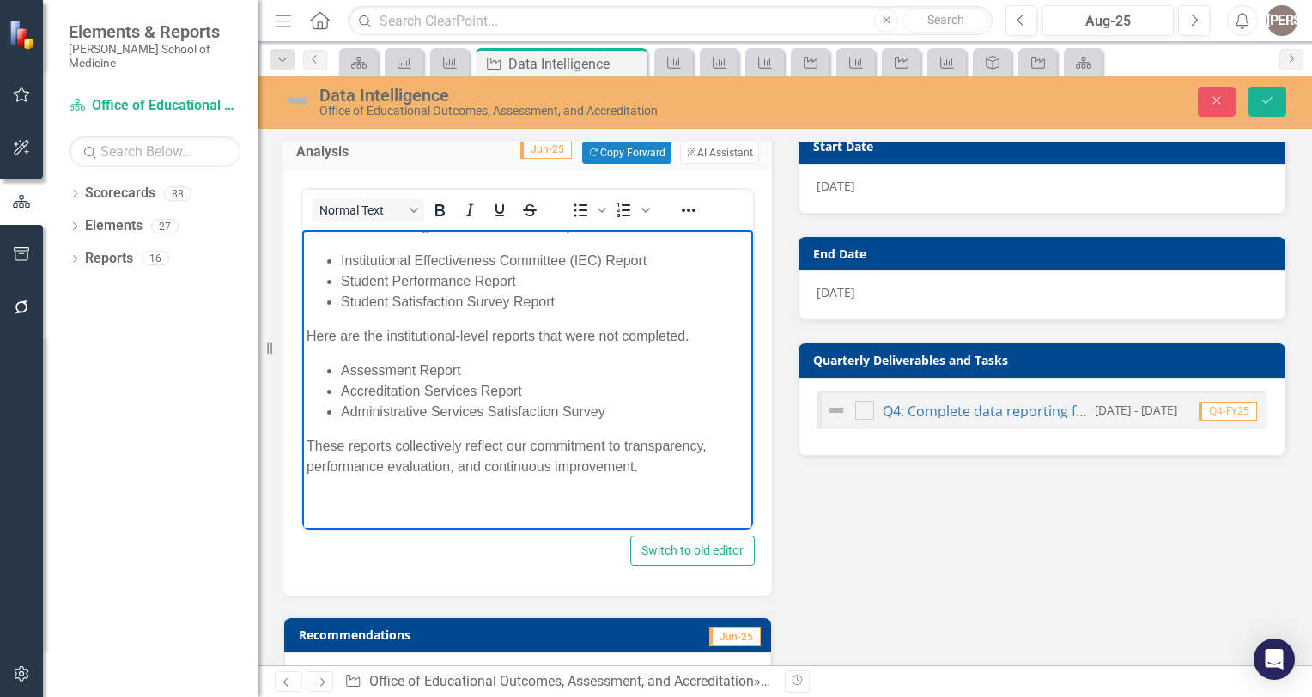
scroll to position [58, 0]
click at [381, 500] on p "Data Warehouse:" at bounding box center [527, 502] width 442 height 21
click at [478, 518] on body "Between Fall 2024 and Spring 2025, we plan to complete six institutional-level …" at bounding box center [527, 351] width 451 height 359
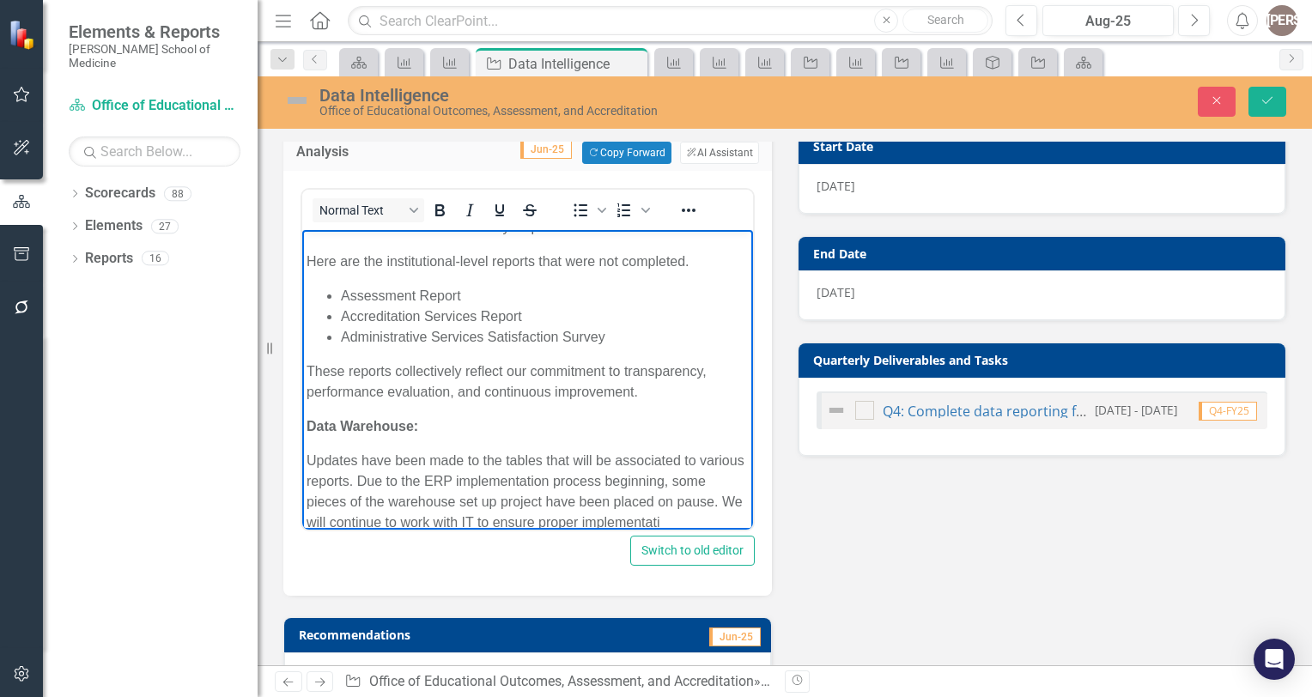
scroll to position [154, 0]
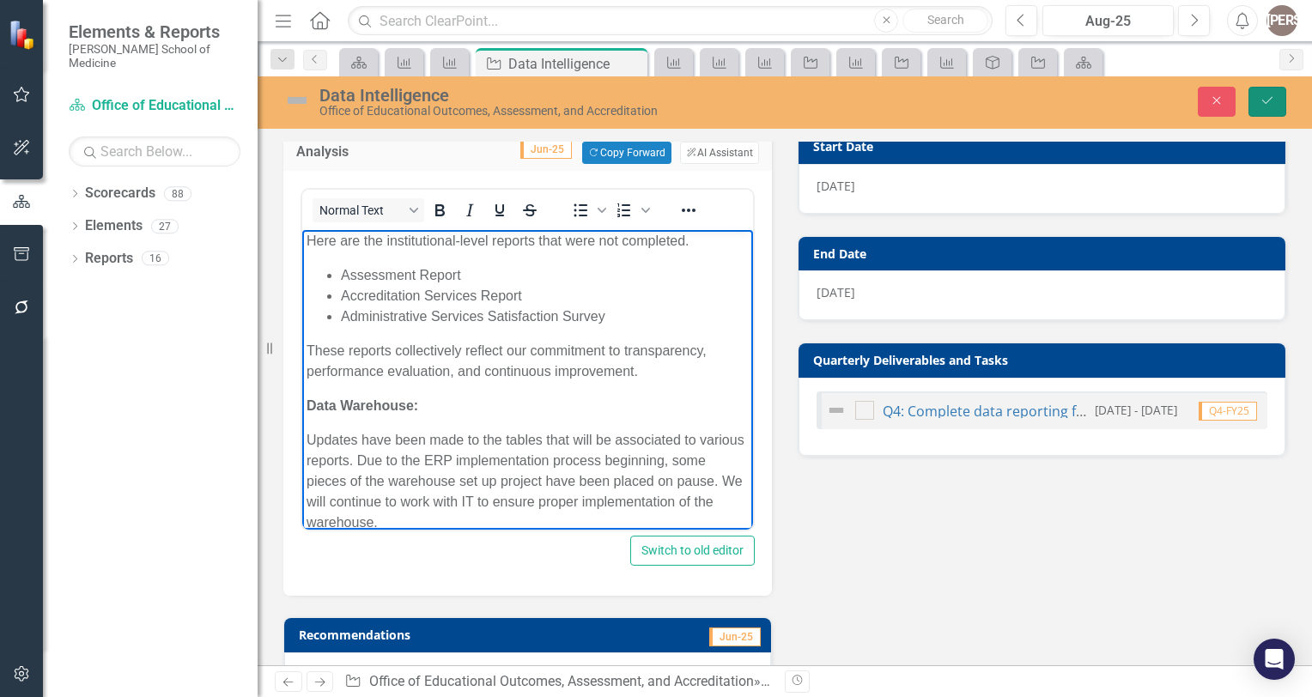
click at [1266, 98] on icon "Save" at bounding box center [1266, 100] width 15 height 12
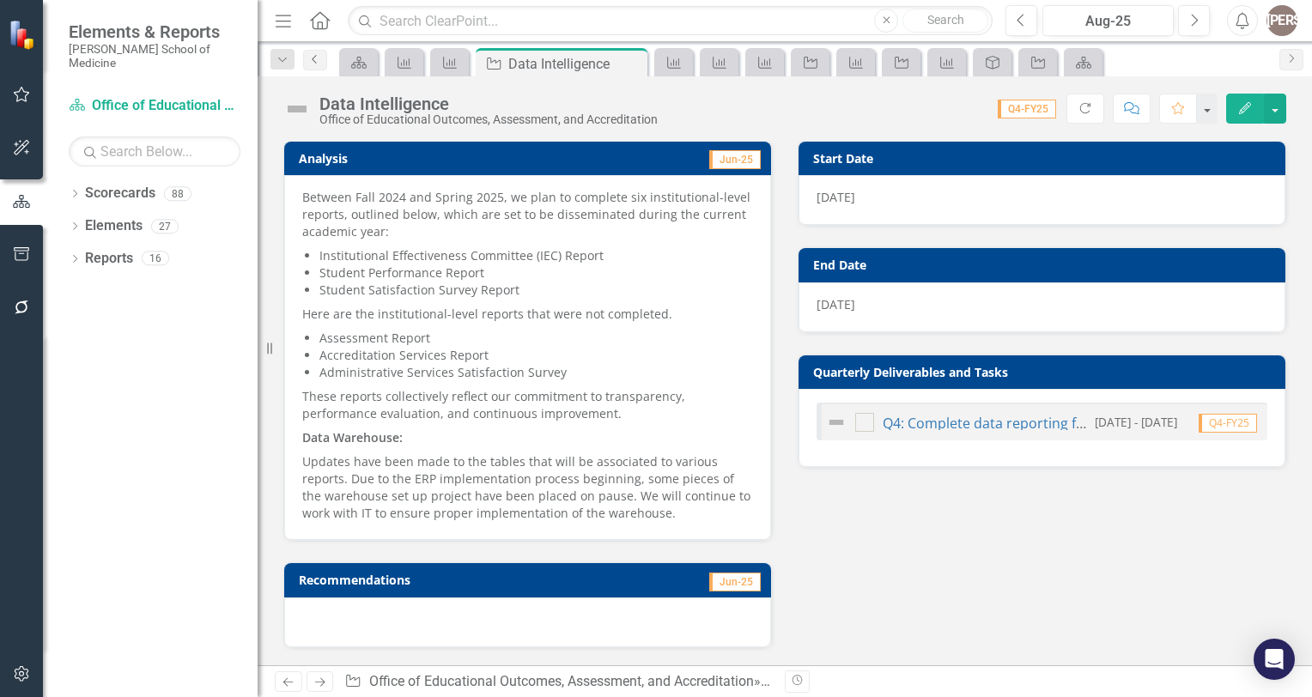
click at [315, 58] on icon "Previous" at bounding box center [315, 59] width 14 height 10
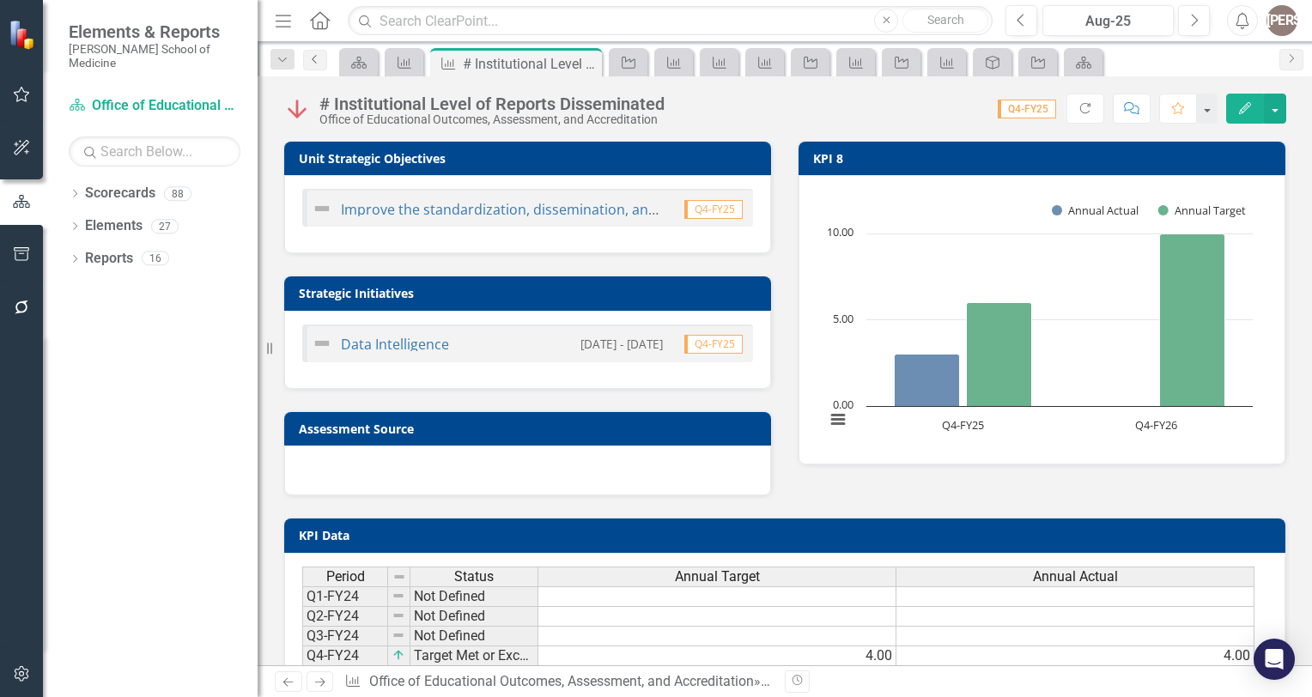
click at [320, 58] on icon "Previous" at bounding box center [315, 59] width 14 height 10
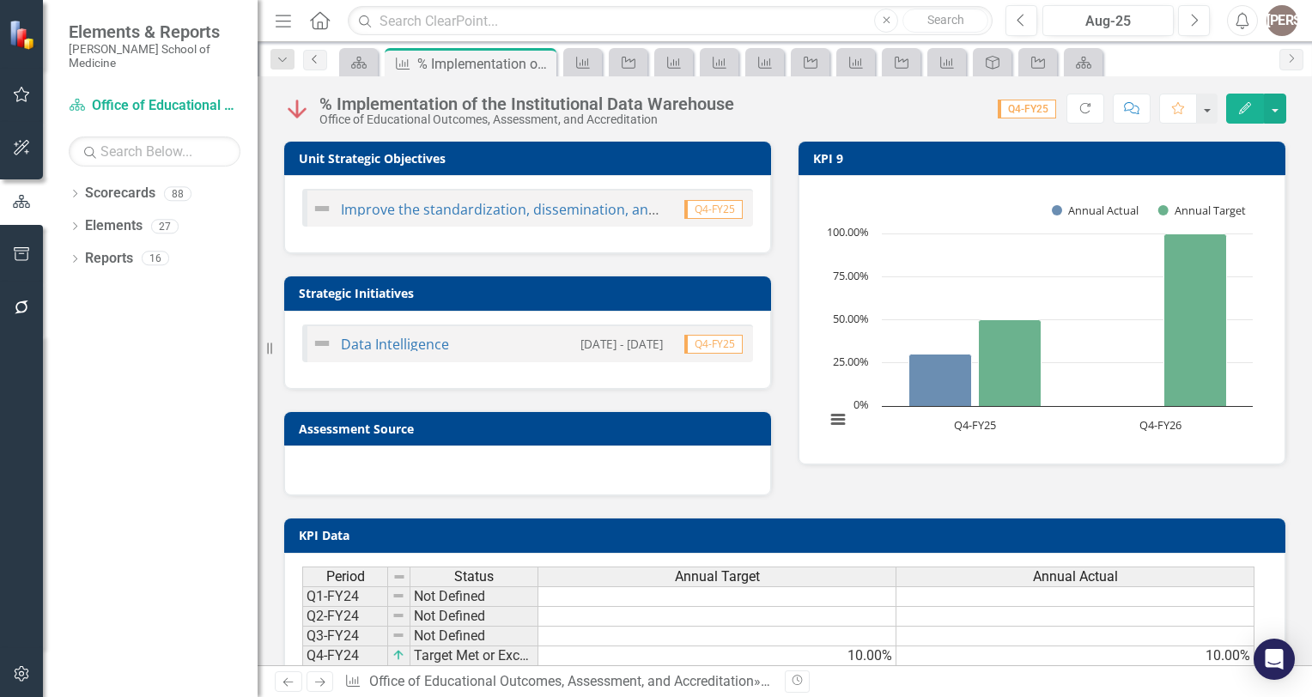
click at [317, 56] on icon "Previous" at bounding box center [315, 59] width 14 height 10
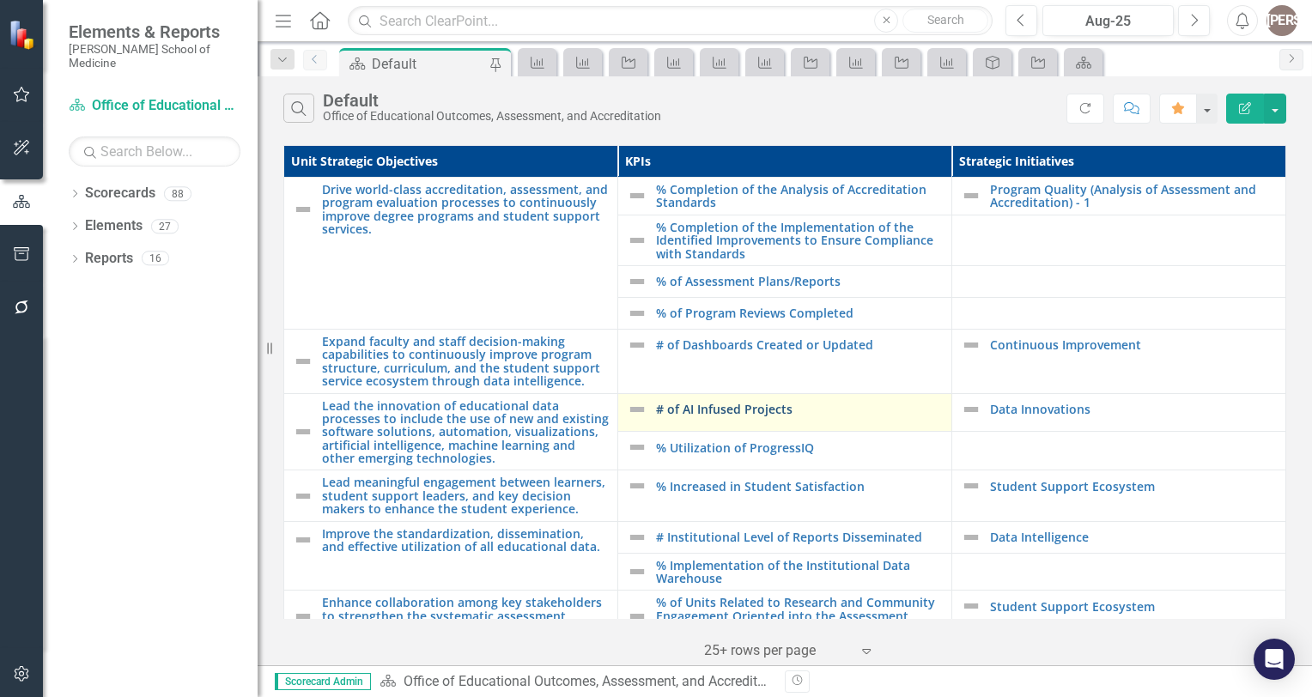
scroll to position [83, 0]
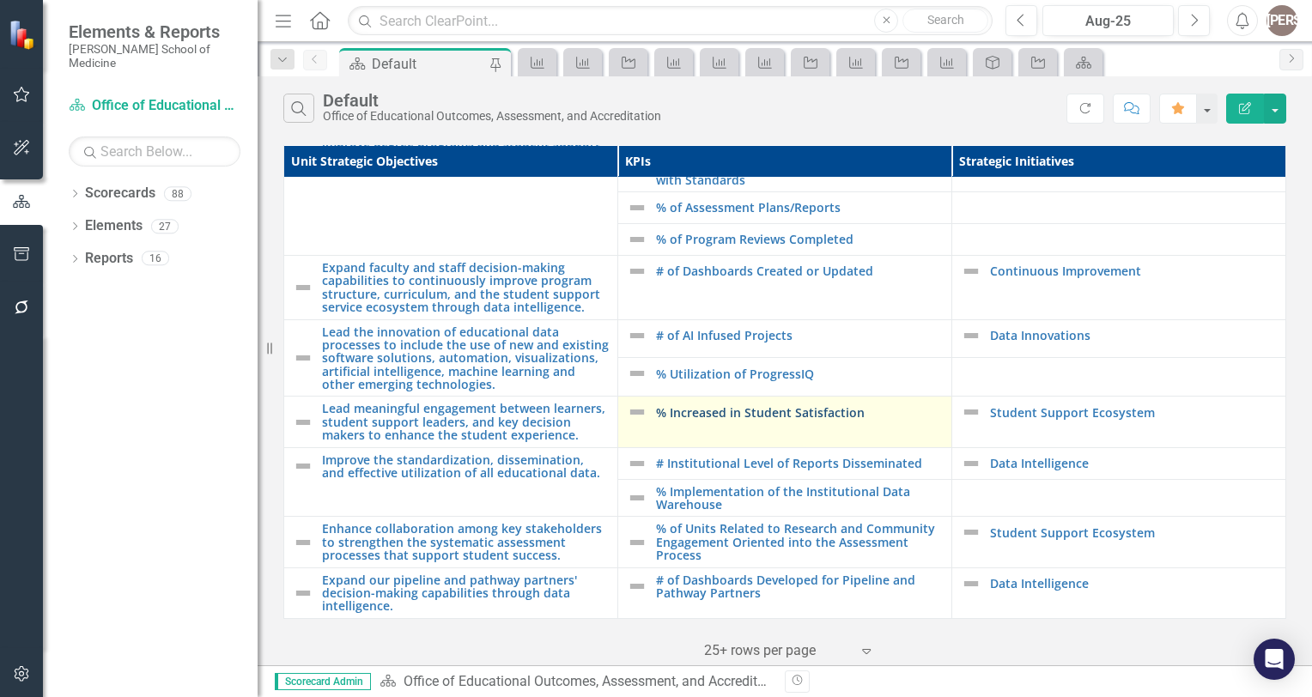
click at [728, 406] on link "% Increased in Student Satisfaction" at bounding box center [799, 412] width 287 height 13
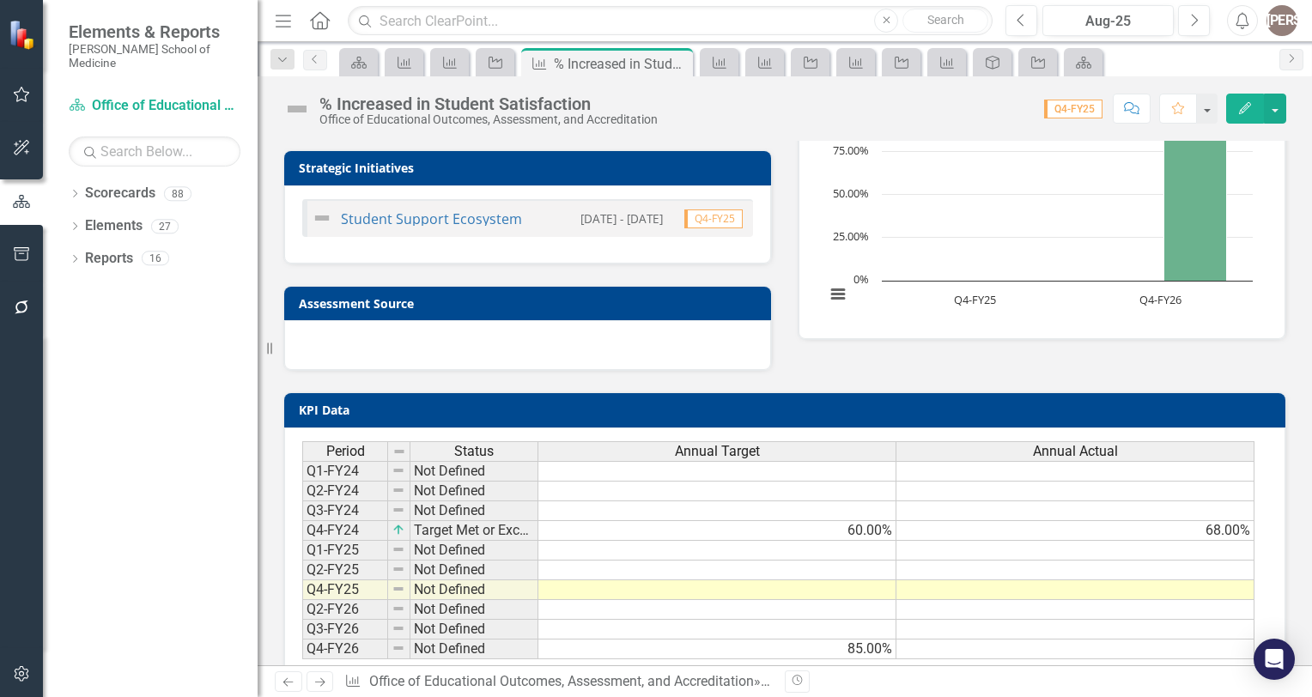
scroll to position [161, 0]
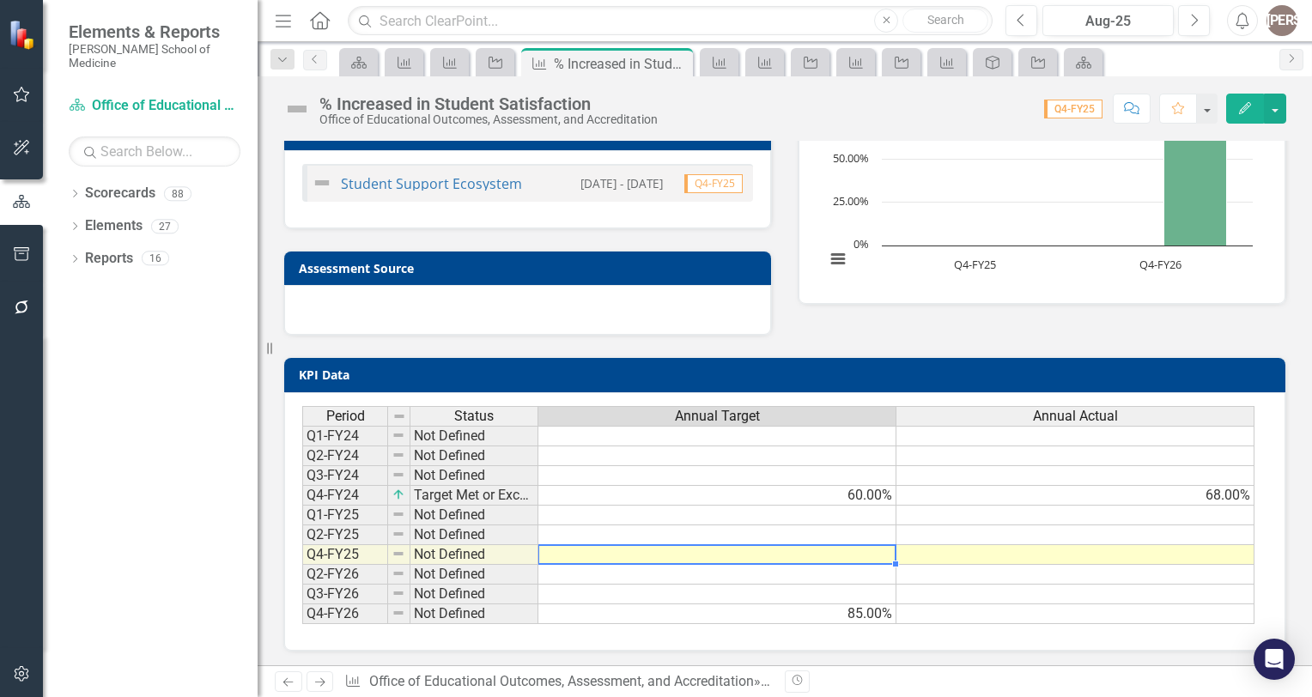
click at [874, 550] on td at bounding box center [717, 555] width 358 height 20
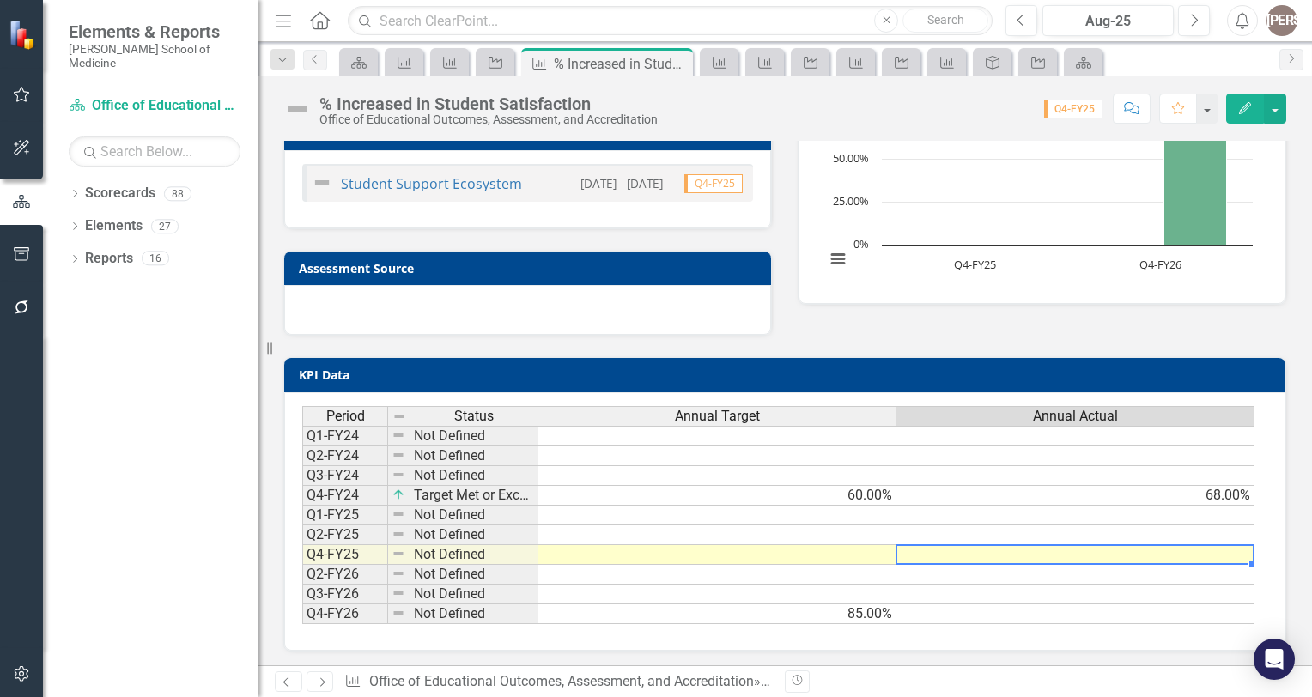
click at [1054, 554] on td at bounding box center [1075, 555] width 358 height 20
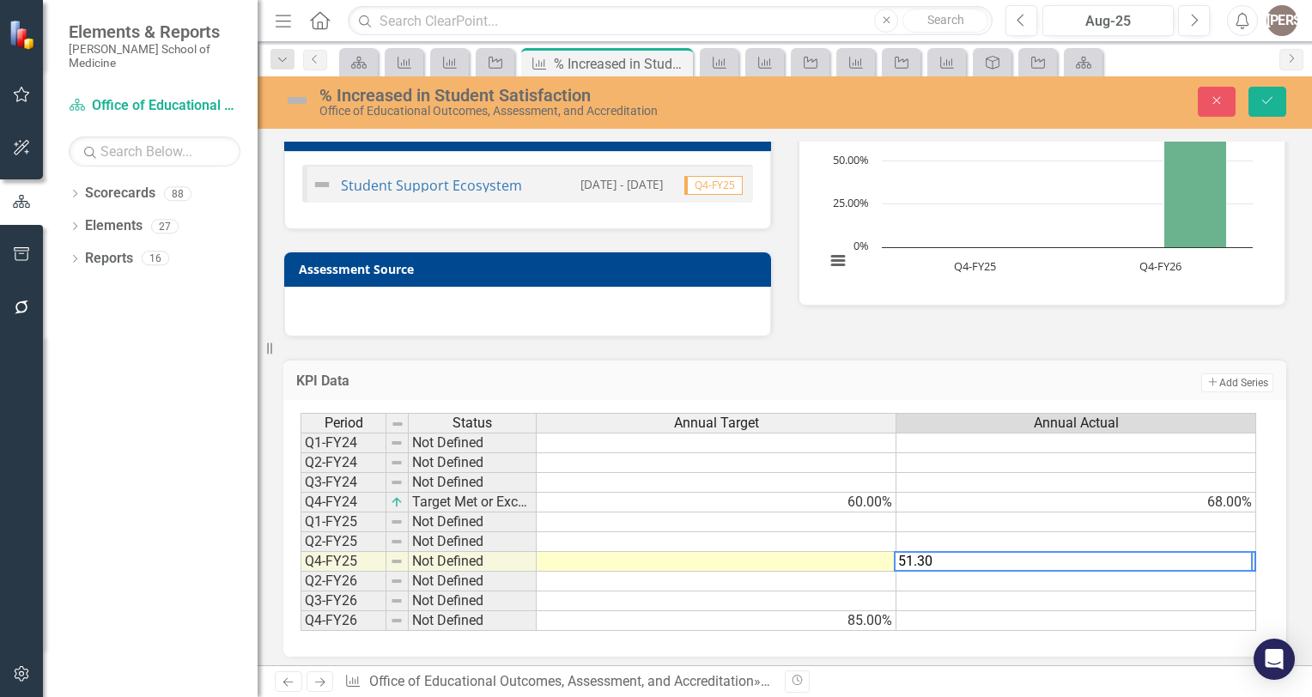
type textarea "51.30"
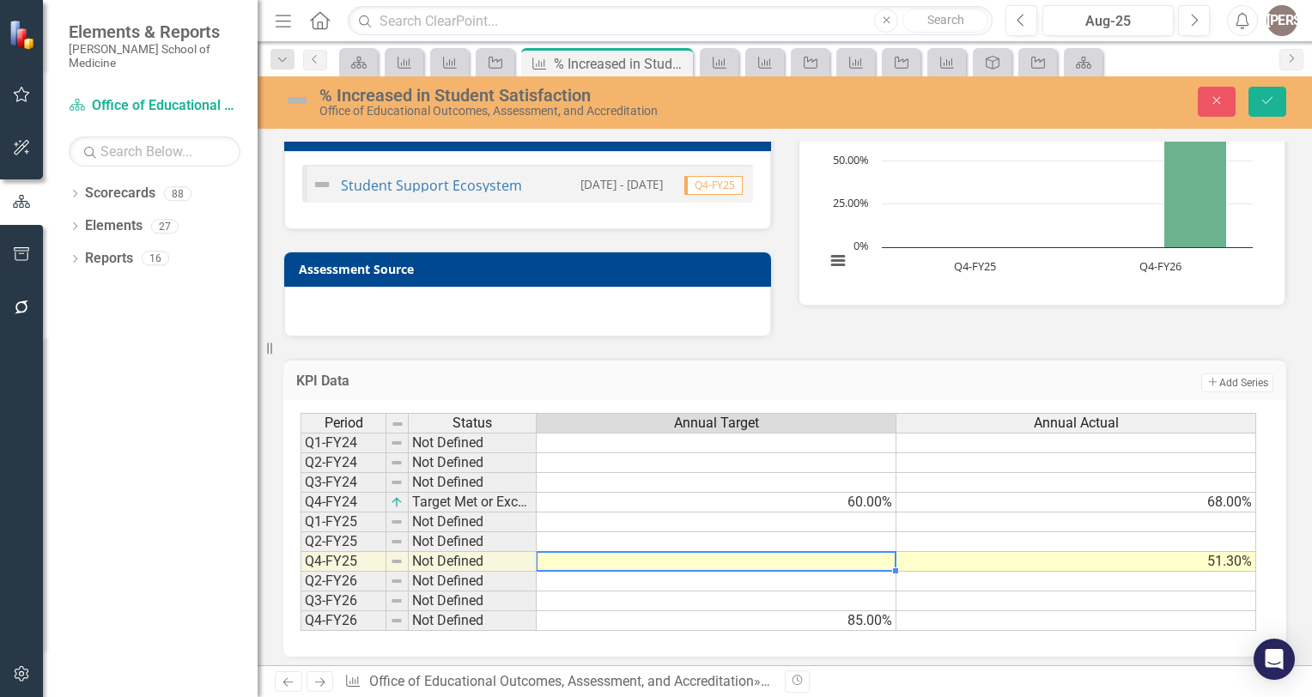
click at [874, 558] on td at bounding box center [716, 562] width 360 height 20
type textarea "60"
click at [886, 579] on td at bounding box center [716, 582] width 360 height 20
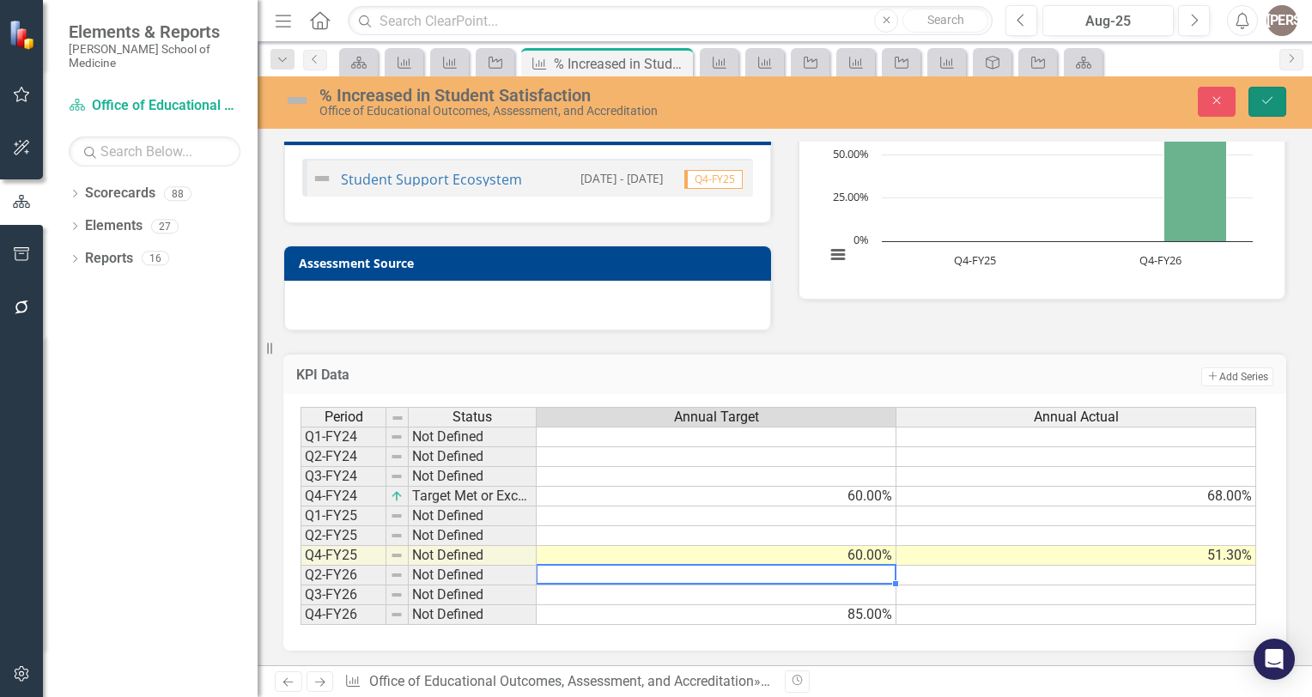
click at [1270, 97] on icon "Save" at bounding box center [1266, 100] width 15 height 12
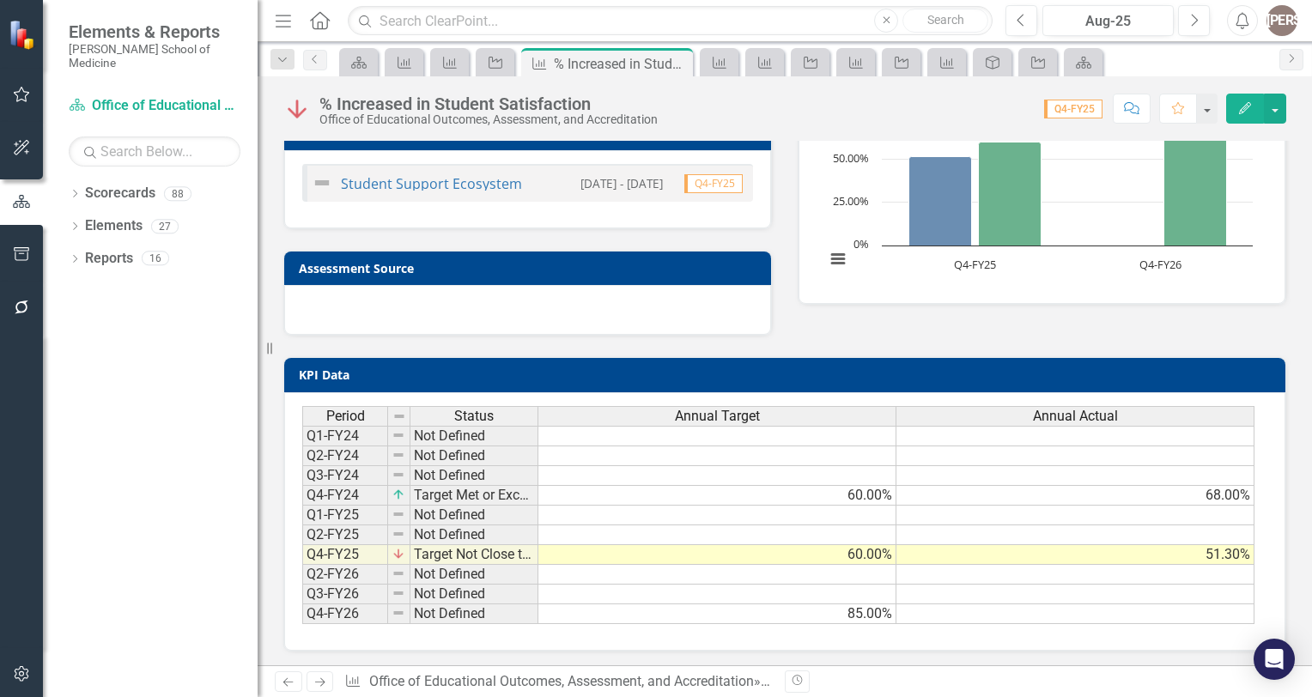
scroll to position [0, 0]
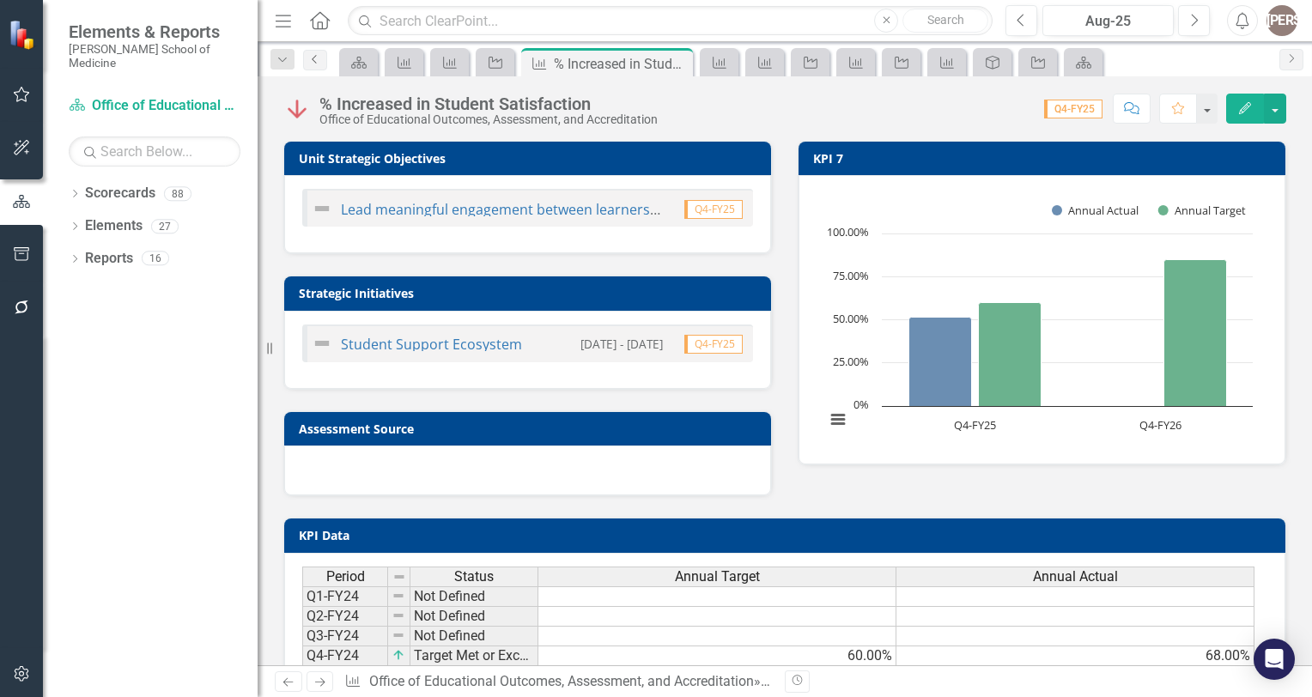
click at [319, 61] on icon "Previous" at bounding box center [315, 59] width 14 height 10
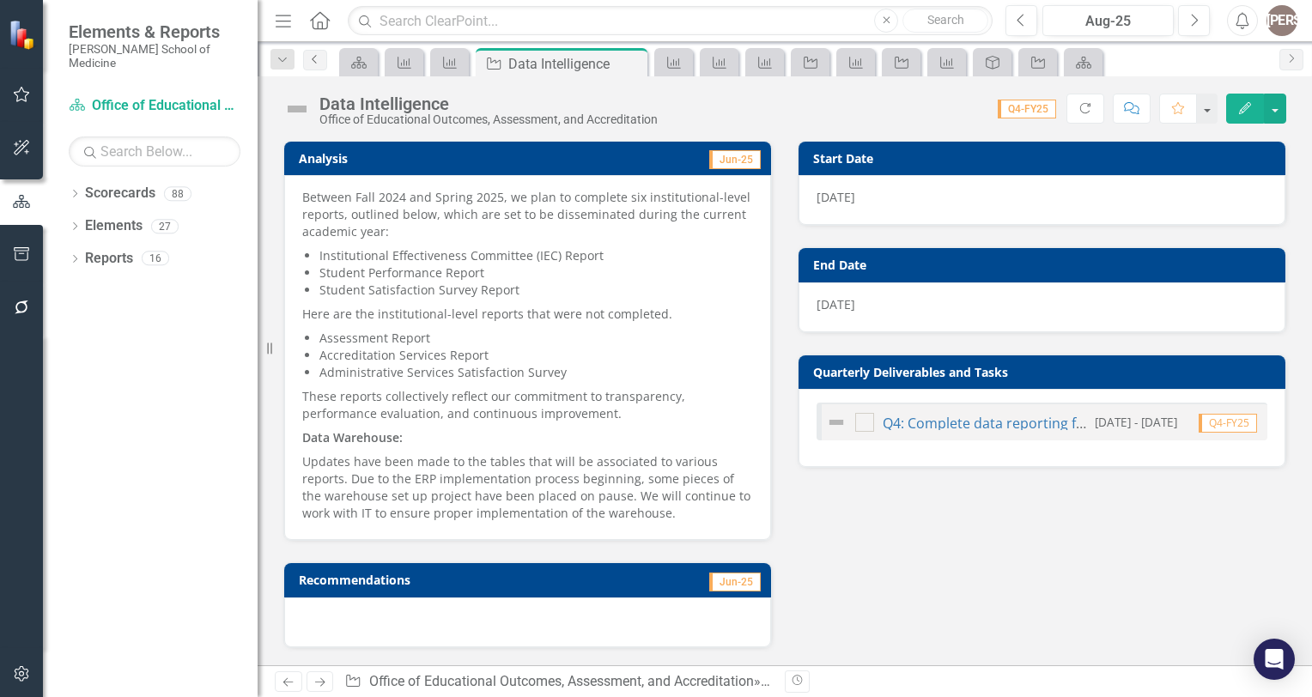
click at [314, 61] on icon at bounding box center [314, 59] width 4 height 9
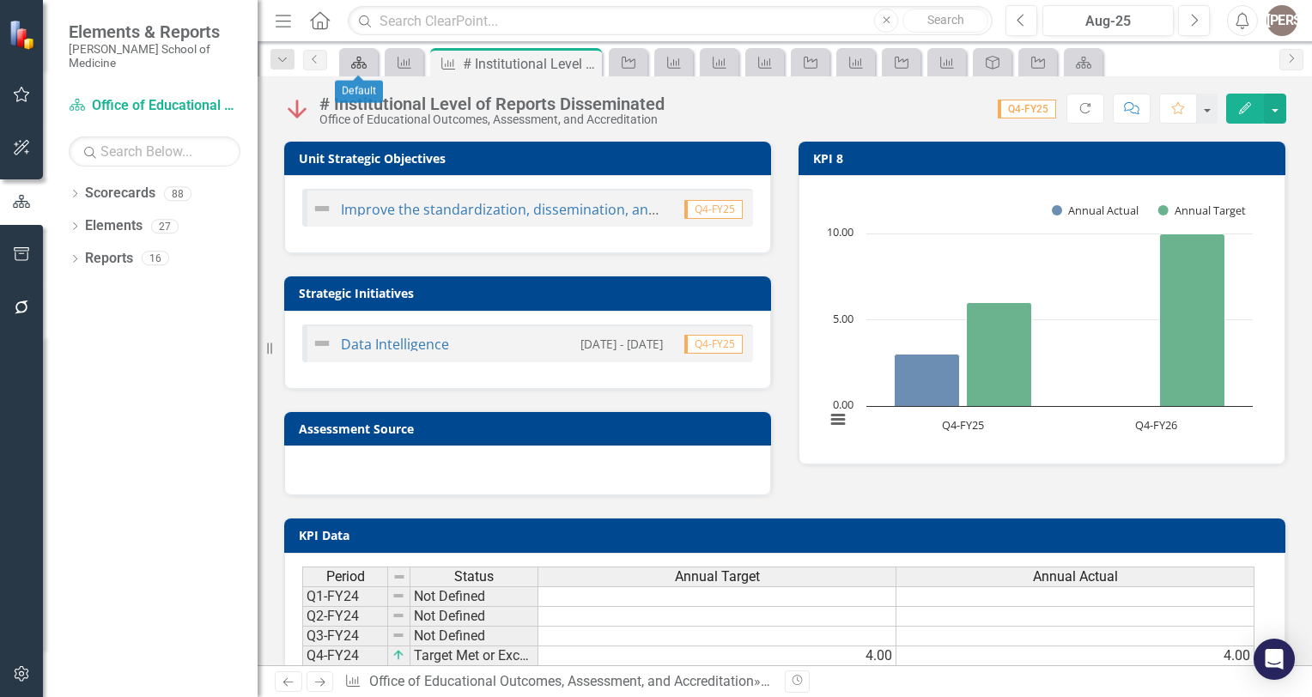
click at [364, 62] on icon at bounding box center [358, 63] width 15 height 12
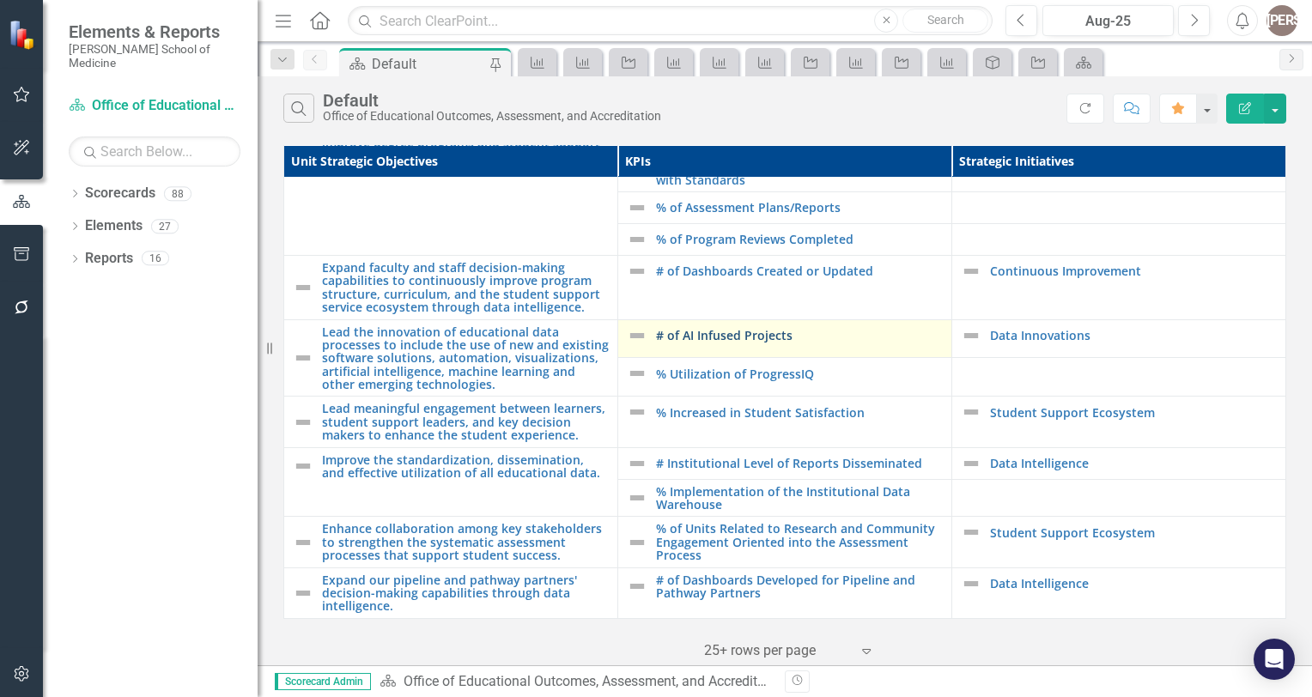
scroll to position [83, 9]
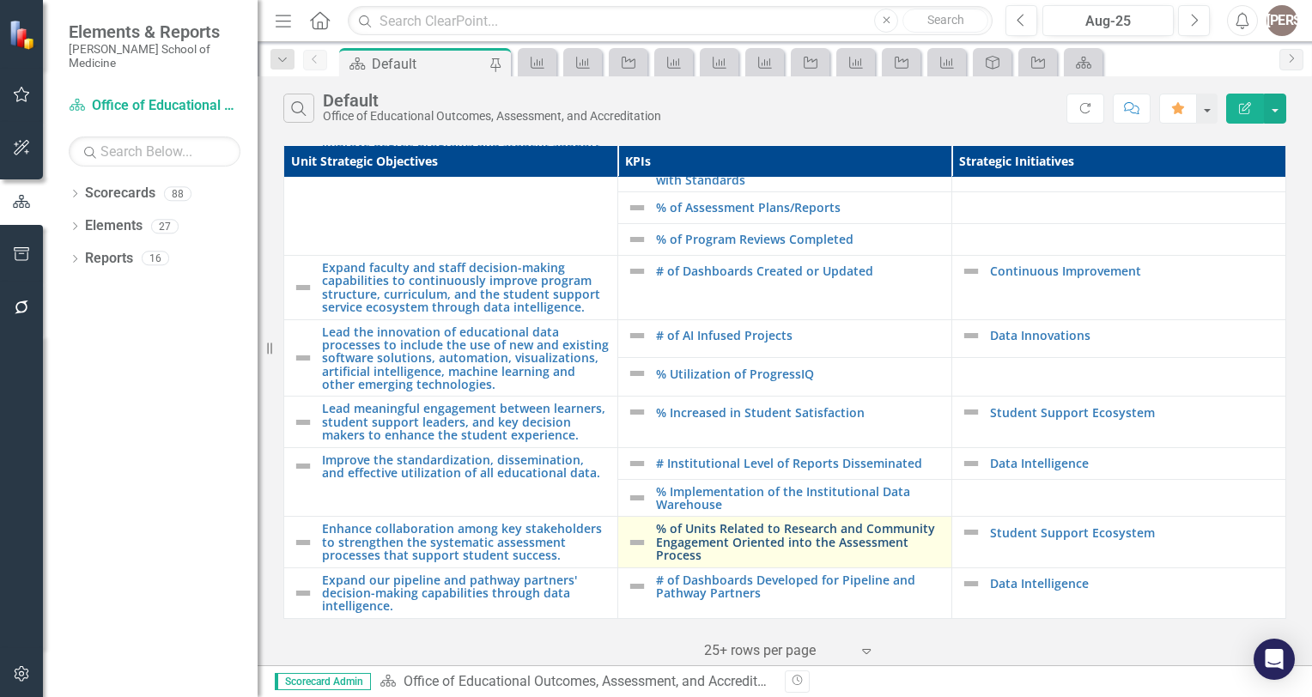
click at [680, 530] on link "% of Units Related to Research and Community Engagement Oriented into the Asses…" at bounding box center [799, 541] width 287 height 39
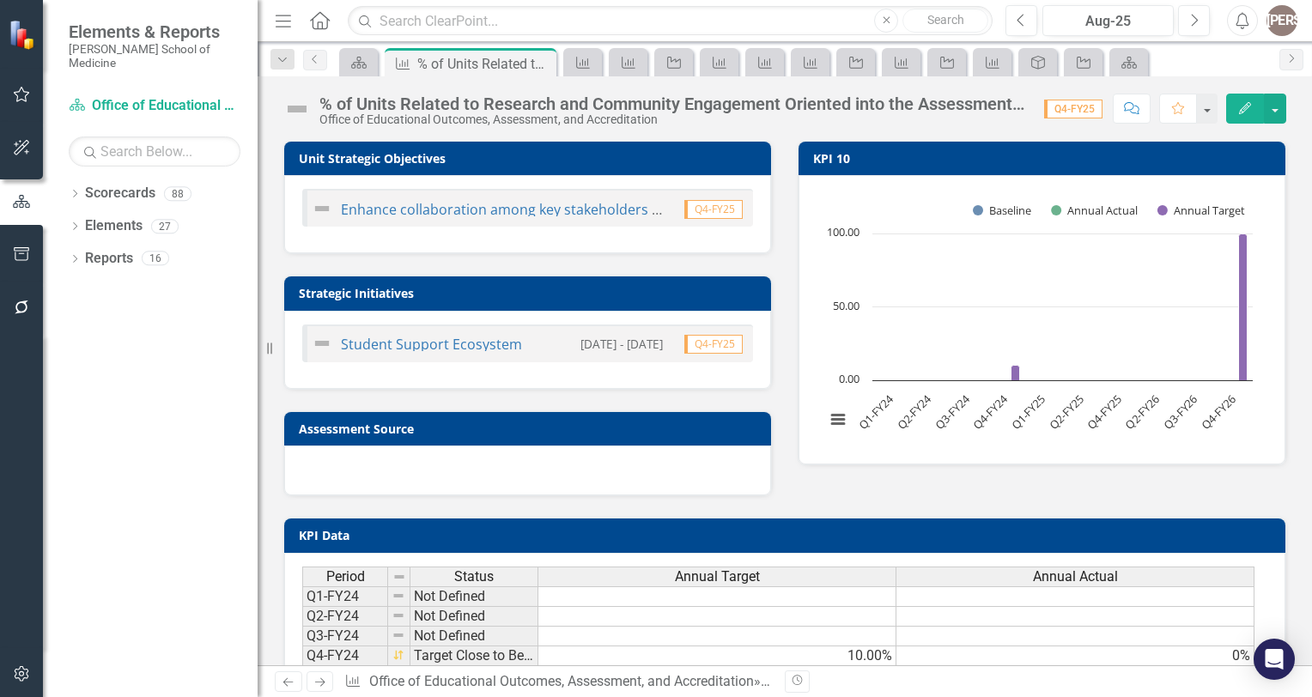
scroll to position [161, 0]
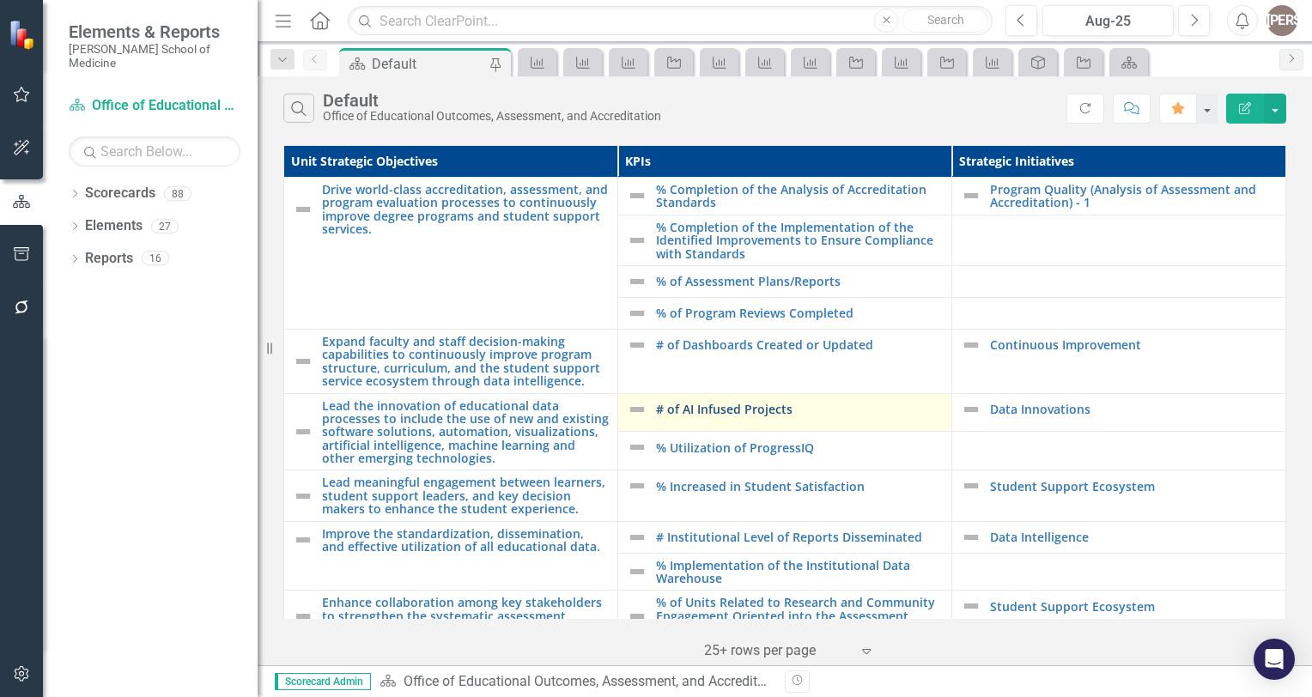
scroll to position [83, 0]
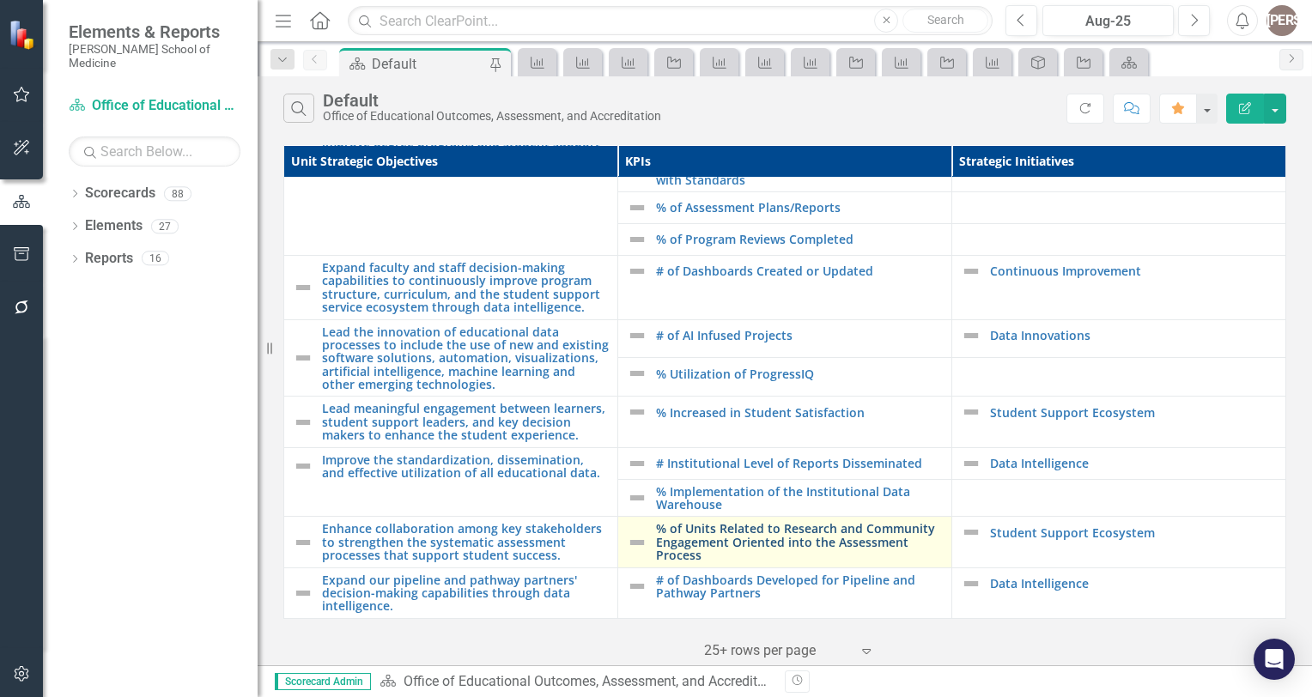
click at [687, 527] on link "% of Units Related to Research and Community Engagement Oriented into the Asses…" at bounding box center [799, 541] width 287 height 39
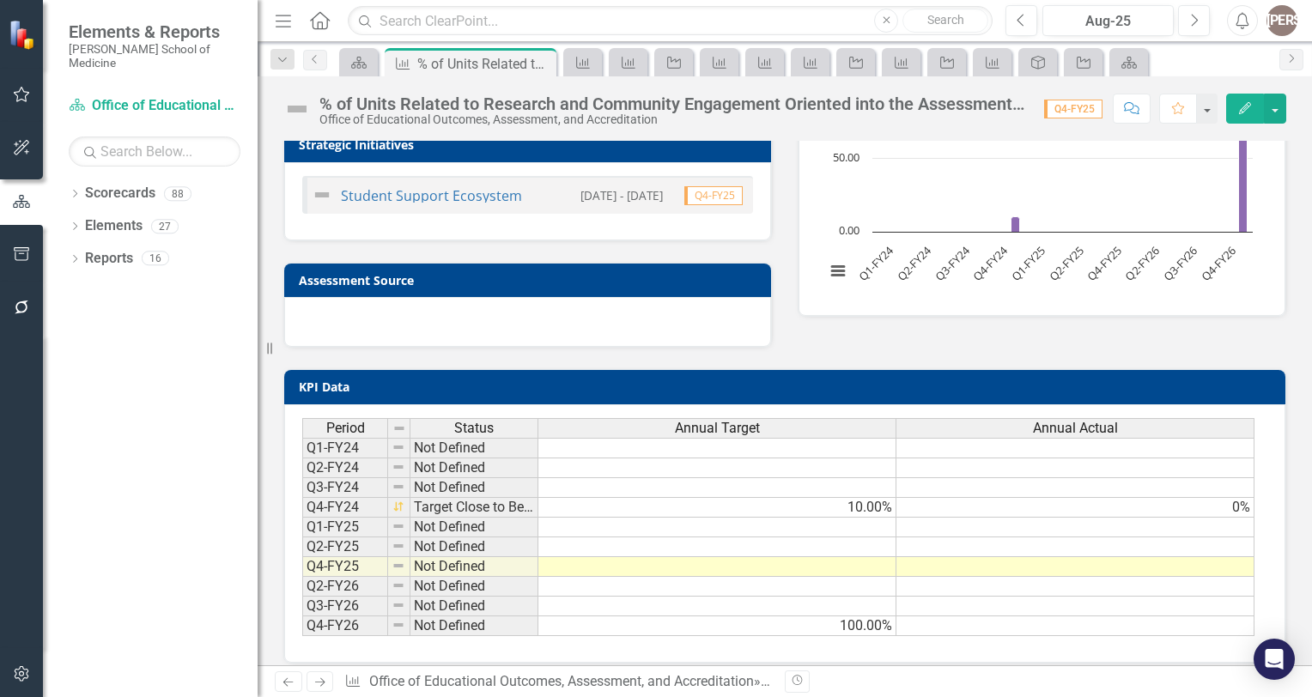
scroll to position [161, 0]
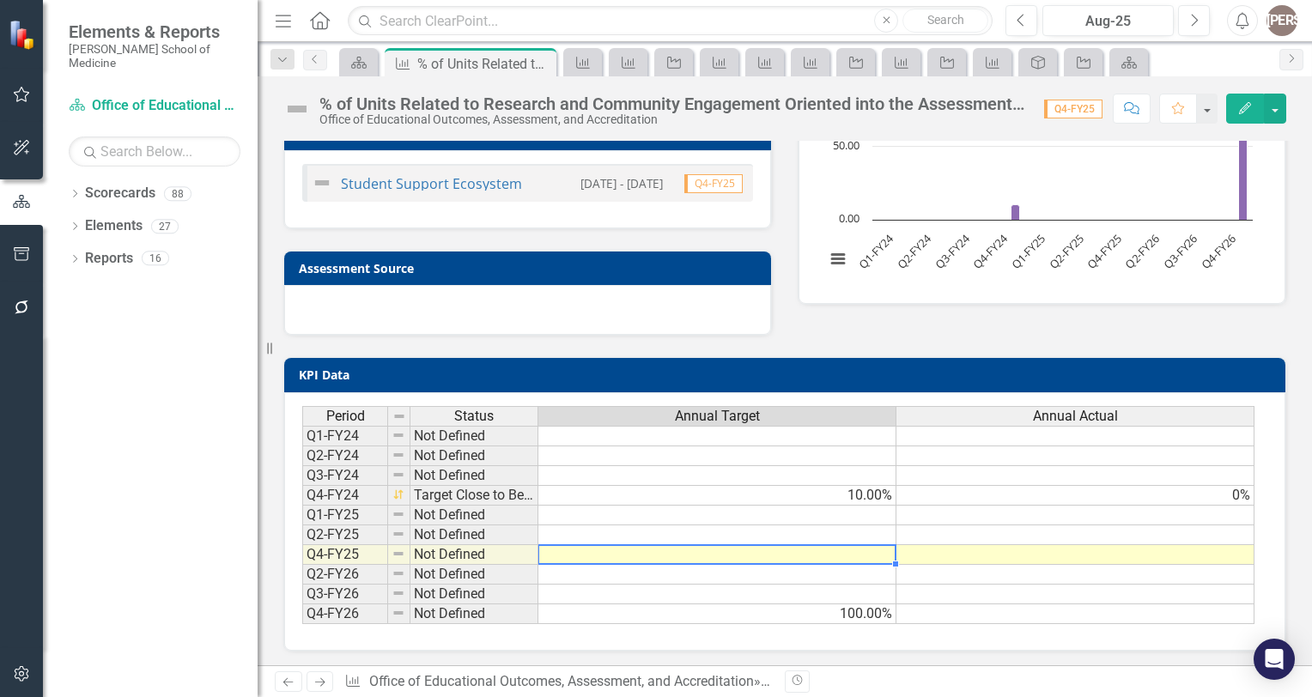
click at [839, 545] on td at bounding box center [717, 555] width 358 height 20
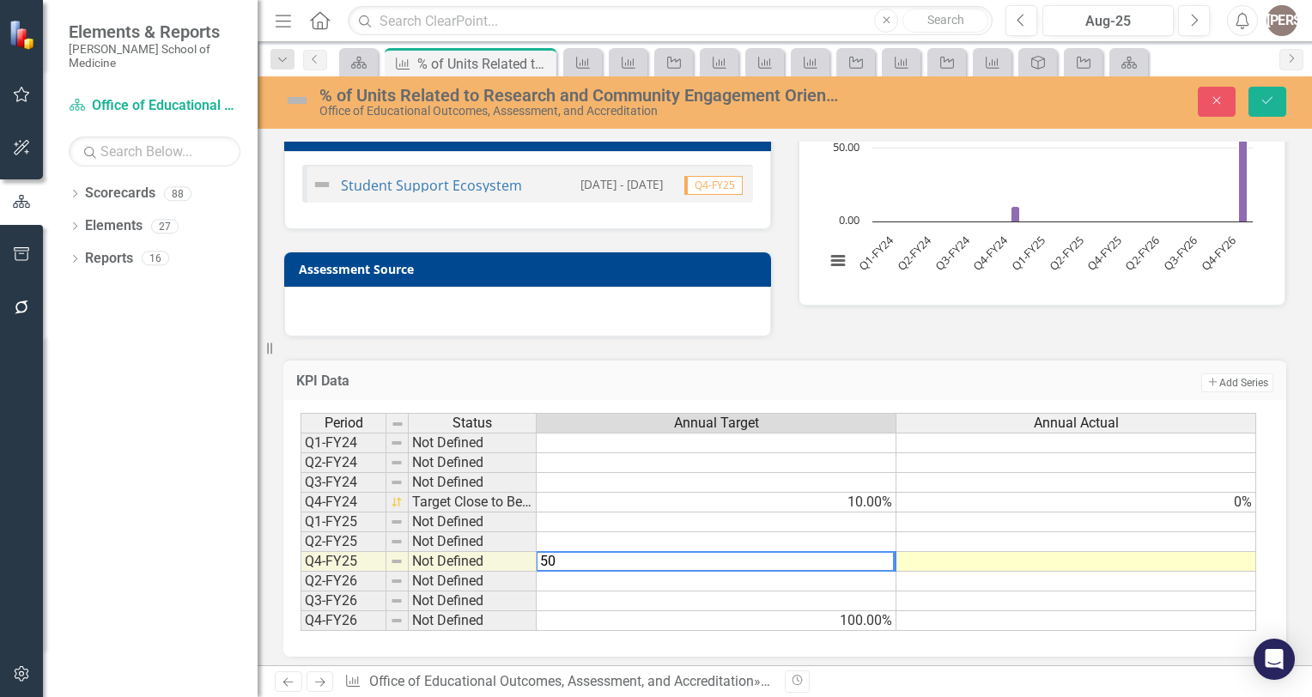
type textarea "50"
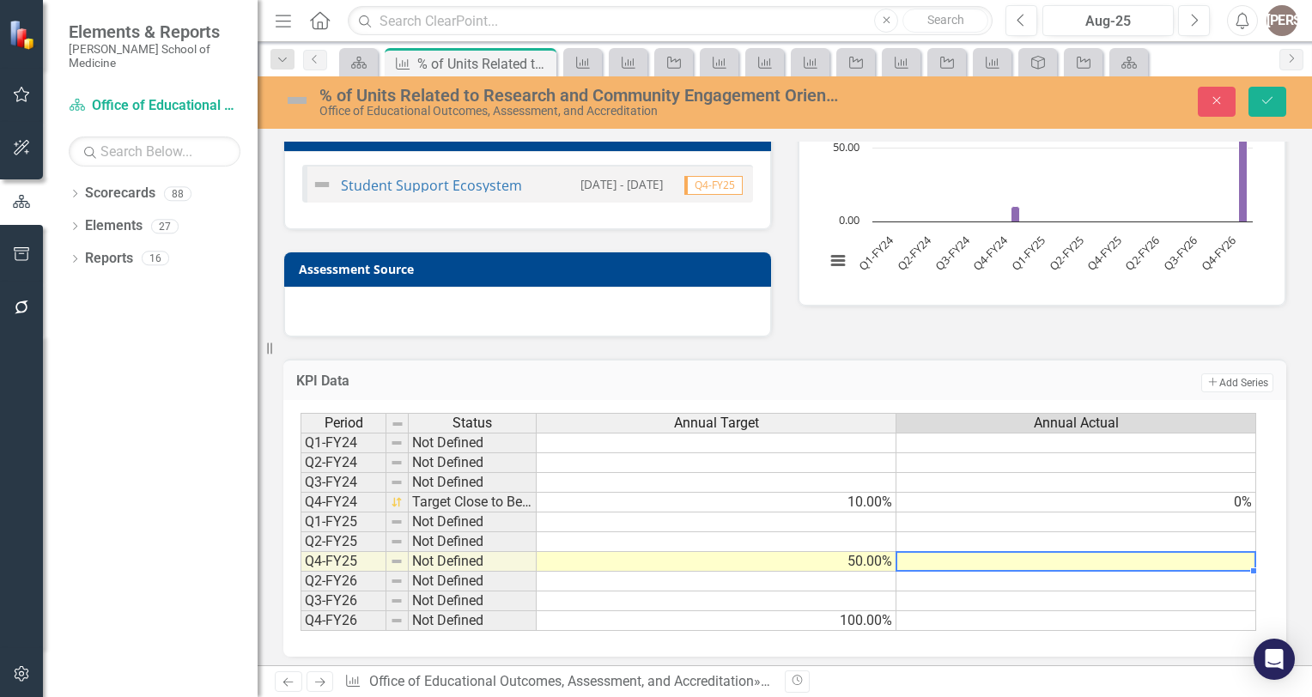
click at [968, 559] on td at bounding box center [1076, 562] width 360 height 20
type textarea "20"
click at [989, 575] on td at bounding box center [1076, 582] width 360 height 20
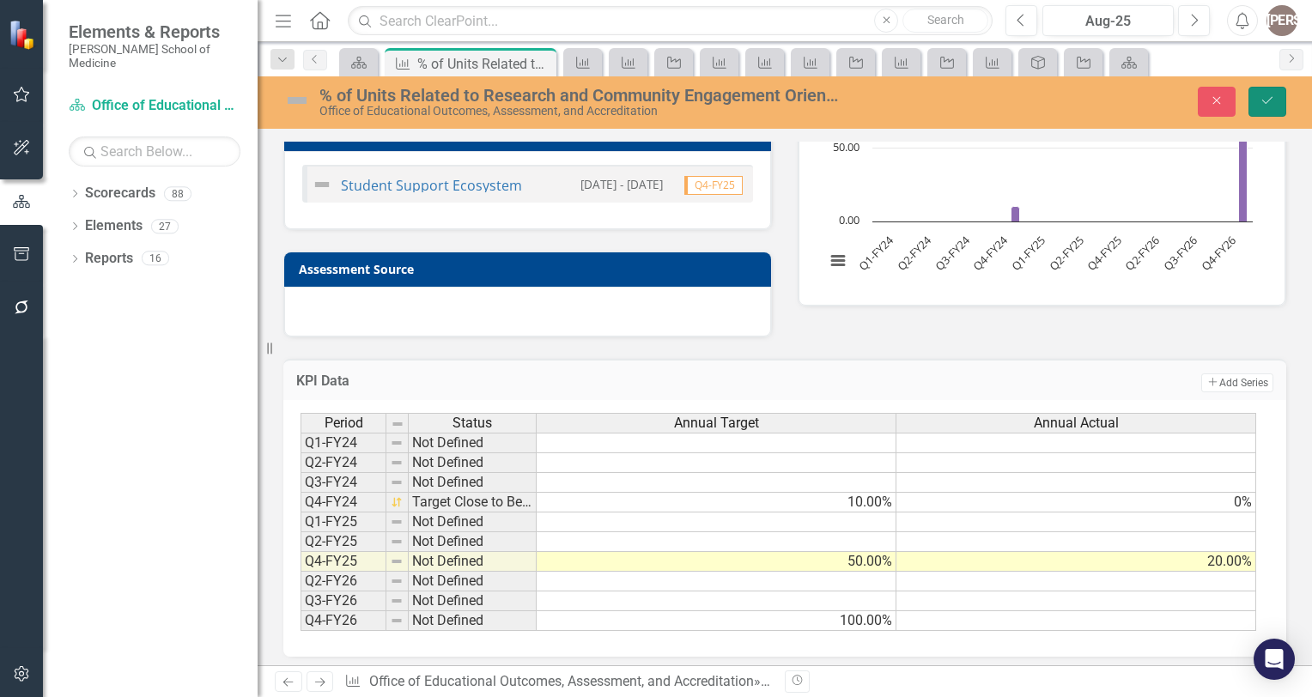
click at [1274, 104] on icon "Save" at bounding box center [1266, 100] width 15 height 12
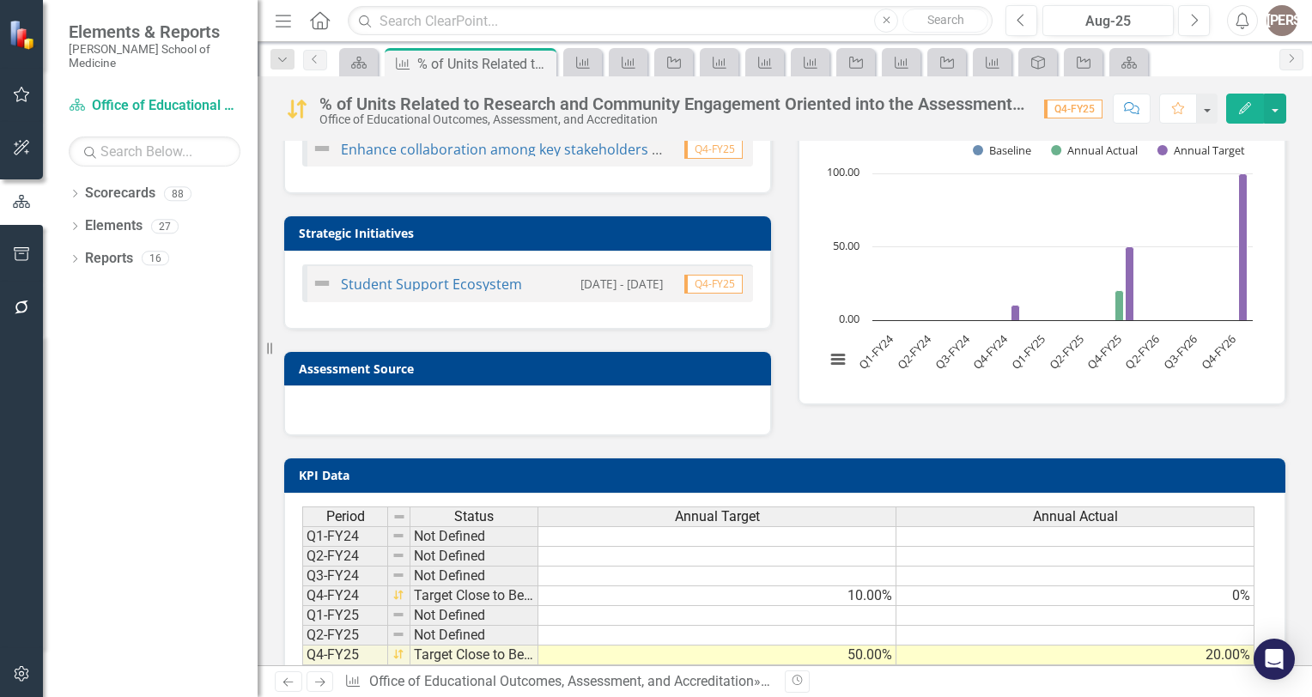
scroll to position [28, 0]
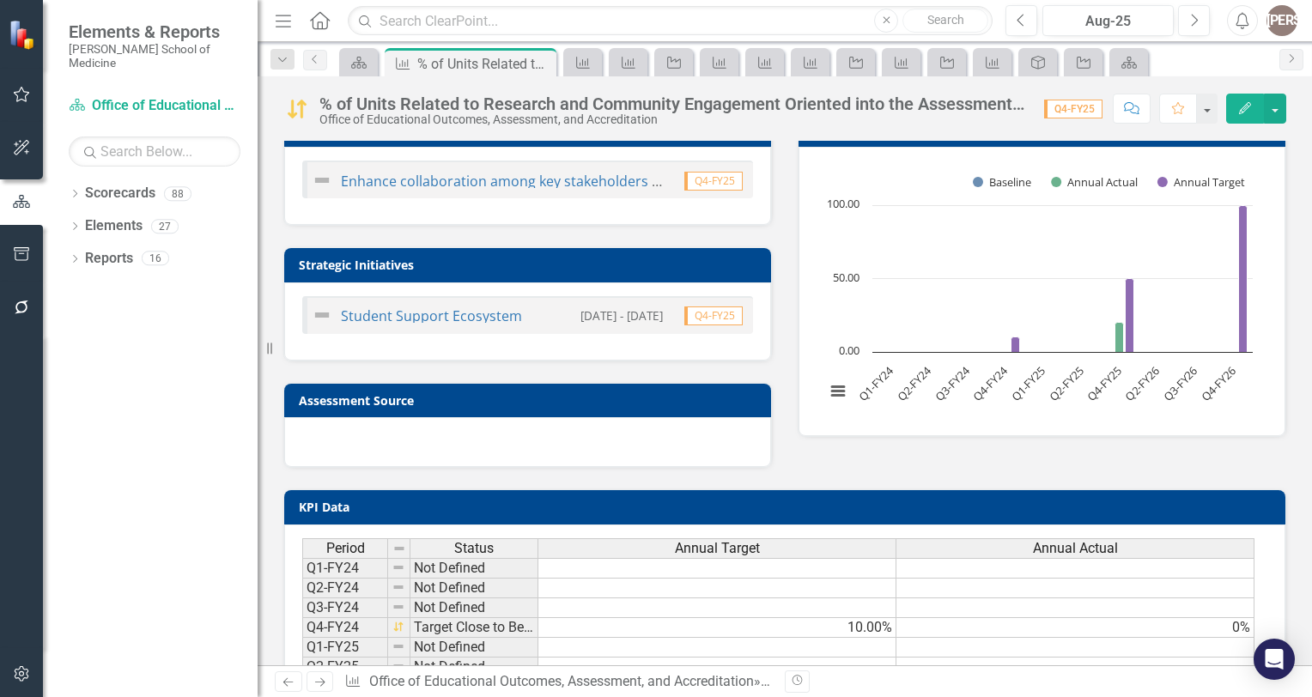
click at [462, 321] on div "Student Support Ecosystem" at bounding box center [417, 315] width 210 height 21
click at [465, 305] on div "Student Support Ecosystem" at bounding box center [417, 315] width 210 height 21
click at [462, 314] on link "Student Support Ecosystem" at bounding box center [431, 315] width 181 height 19
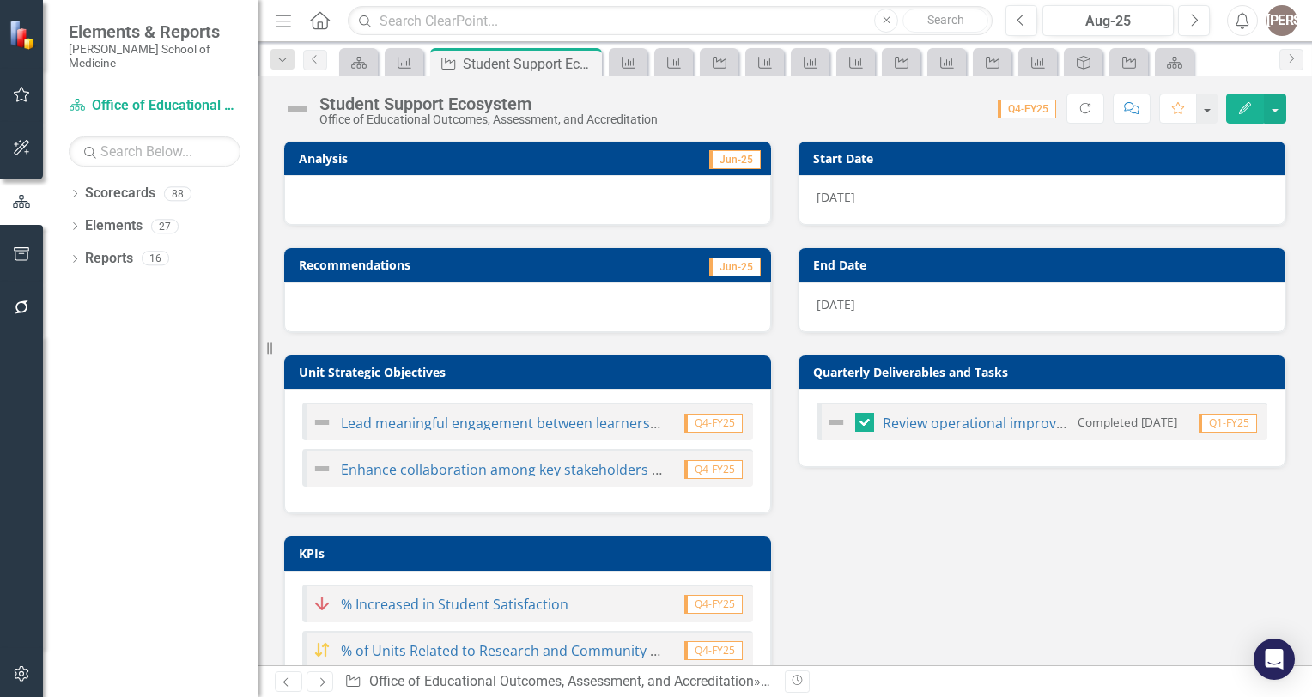
click at [410, 204] on div at bounding box center [527, 200] width 487 height 50
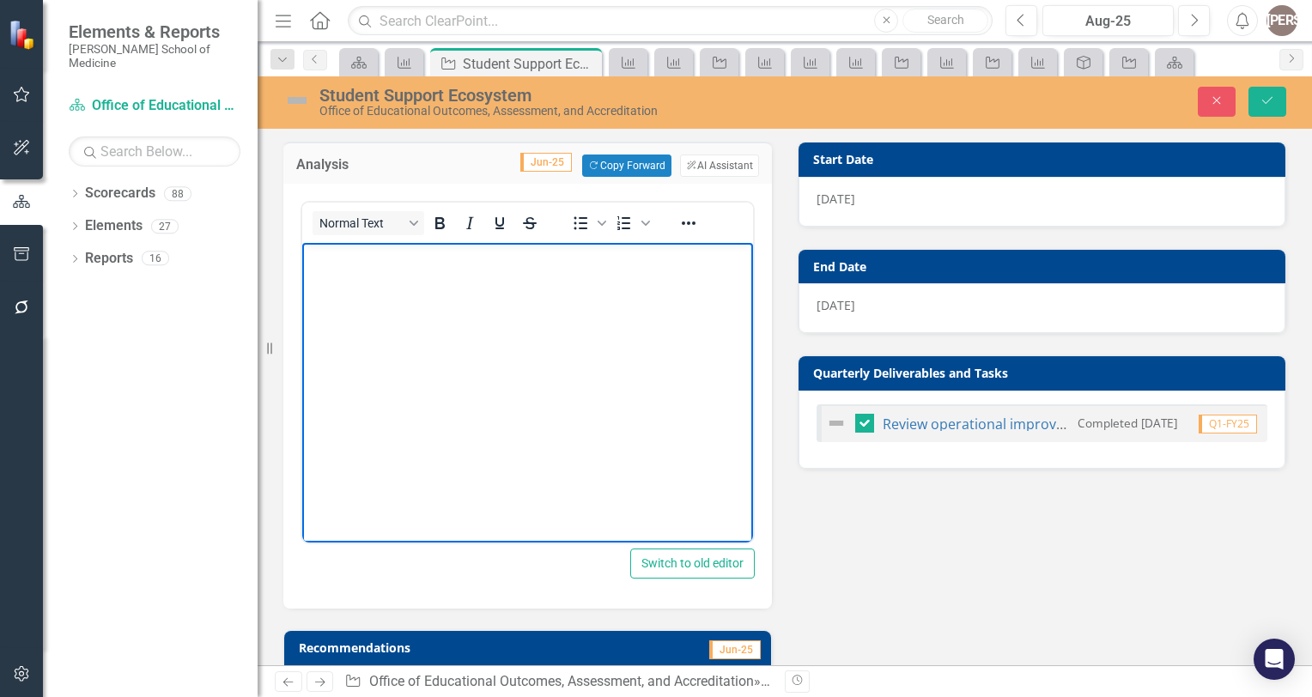
click at [354, 300] on body "Rich Text Area. Press ALT-0 for help." at bounding box center [527, 371] width 451 height 257
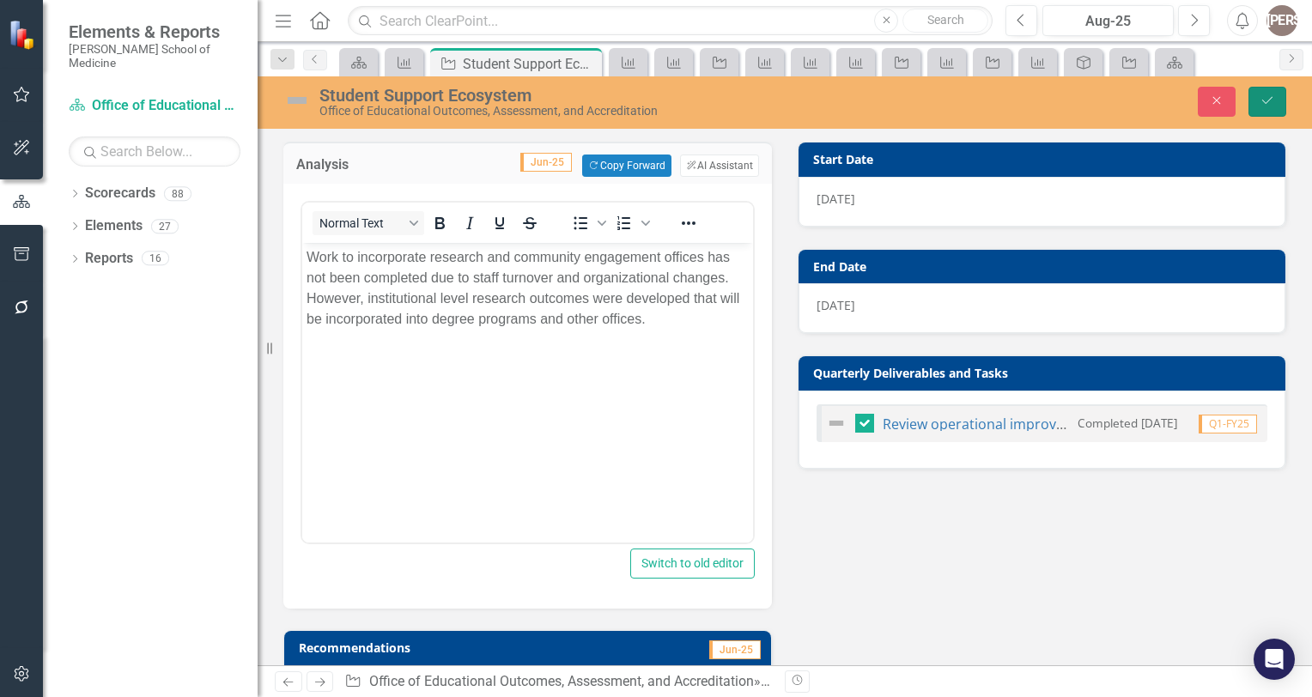
click at [1269, 95] on icon "Save" at bounding box center [1266, 100] width 15 height 12
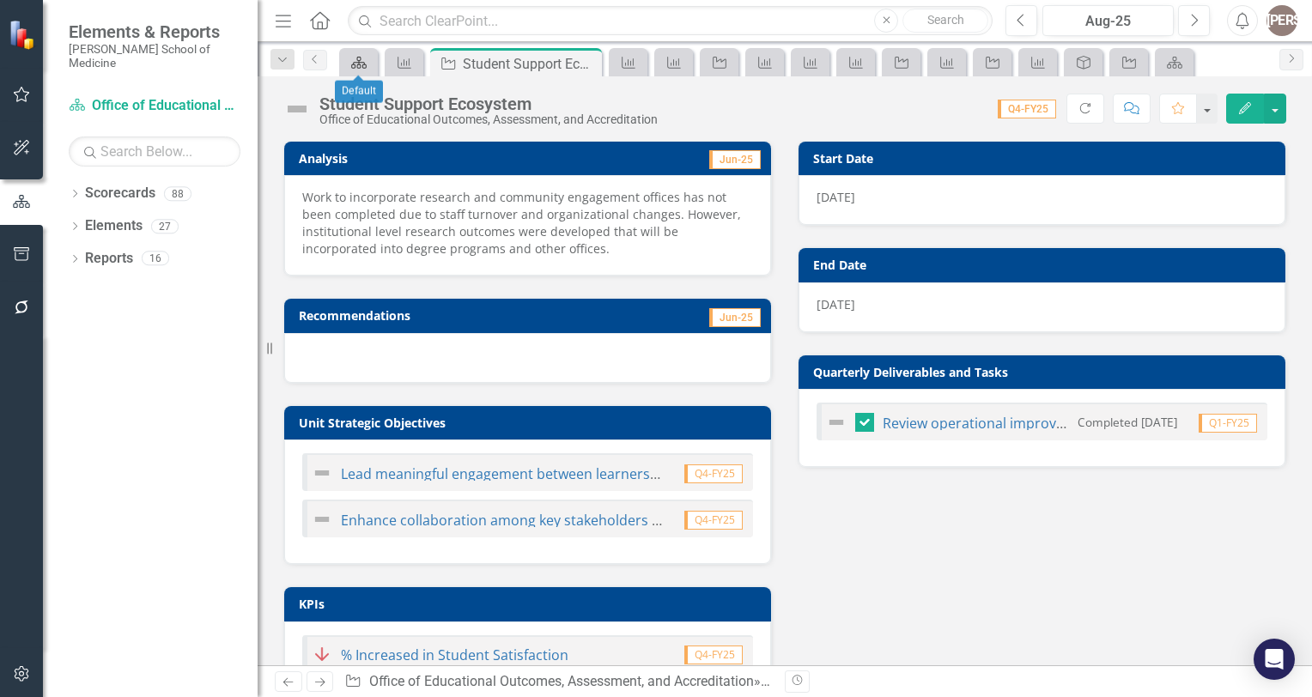
click at [355, 60] on icon "Scorecards" at bounding box center [358, 63] width 17 height 14
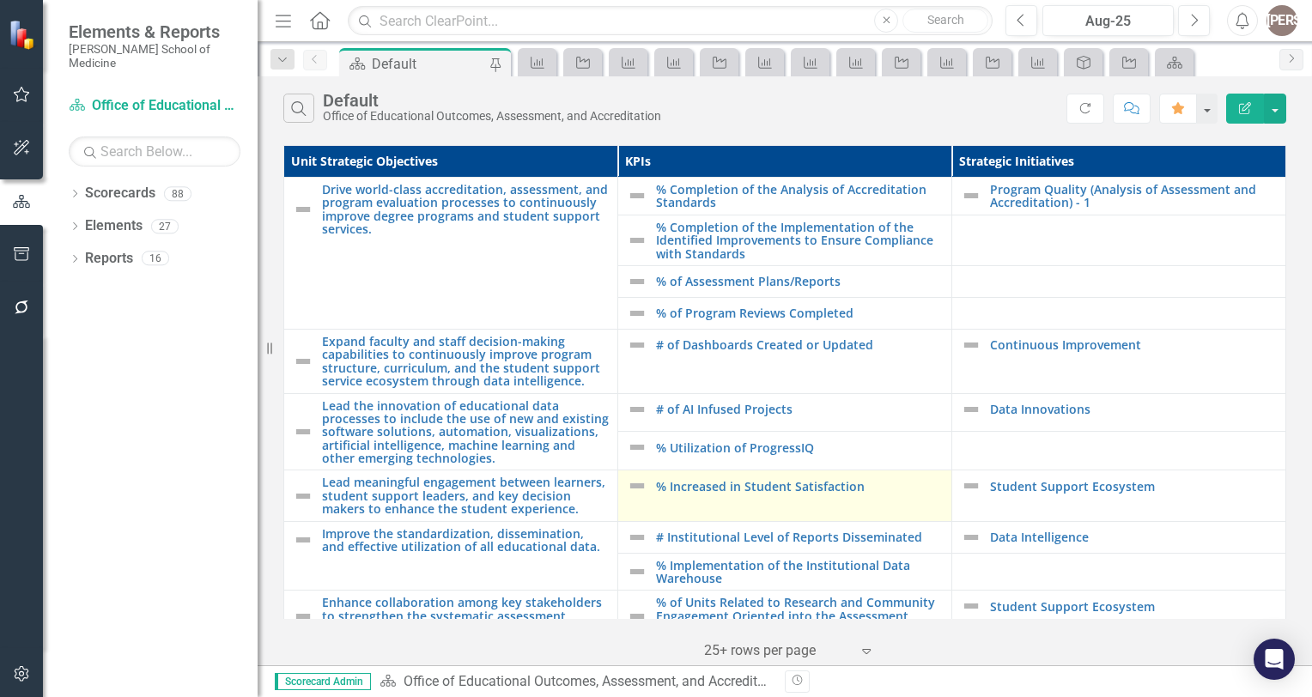
scroll to position [83, 0]
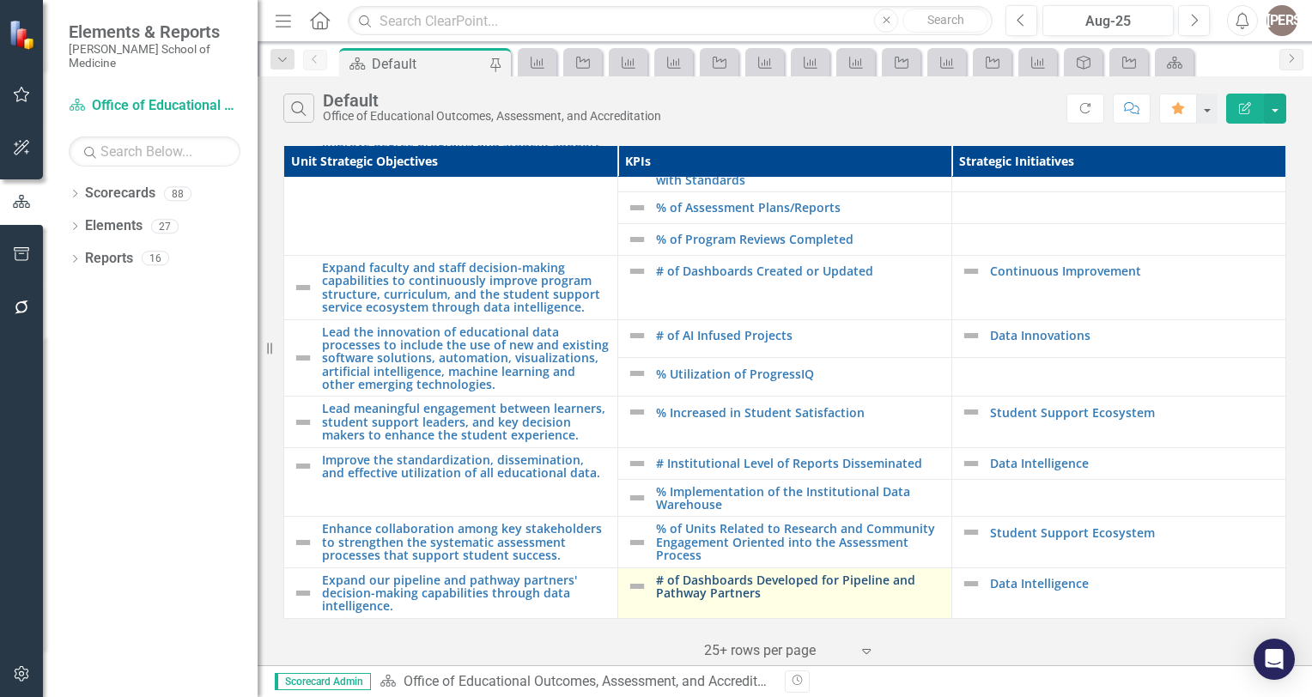
click at [739, 573] on link "# of Dashboards Developed for Pipeline and Pathway Partners" at bounding box center [799, 586] width 287 height 27
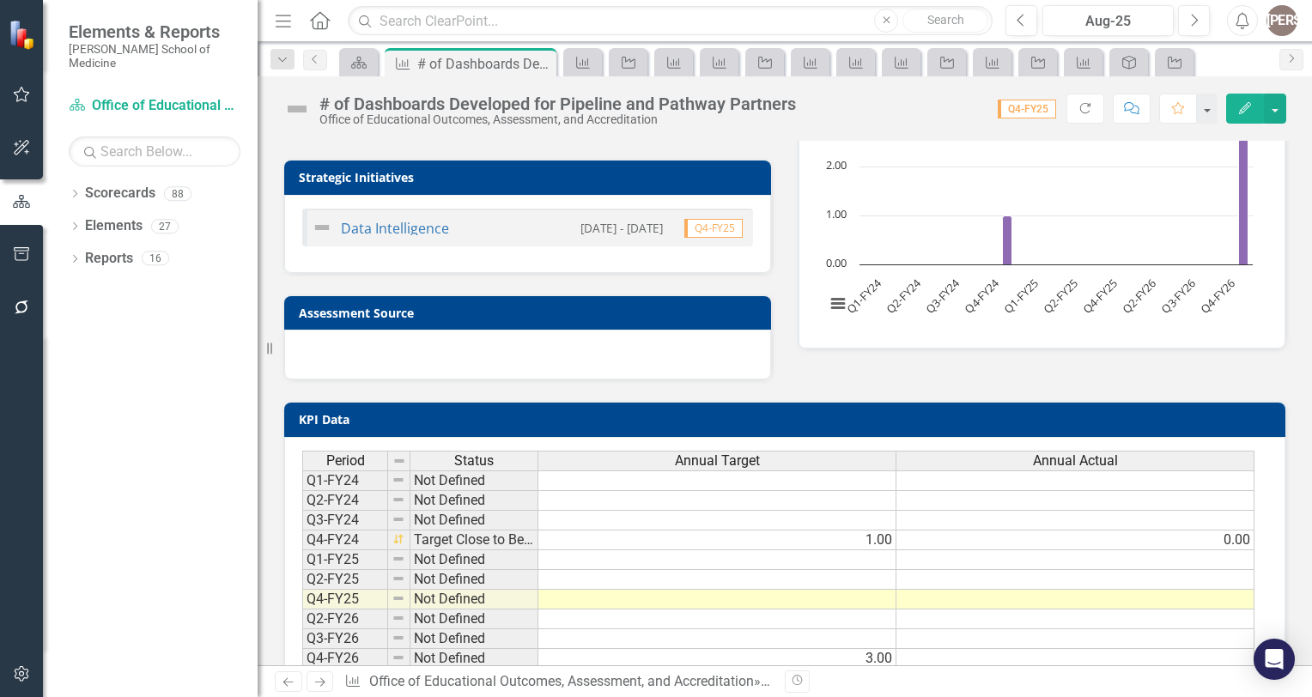
scroll to position [161, 0]
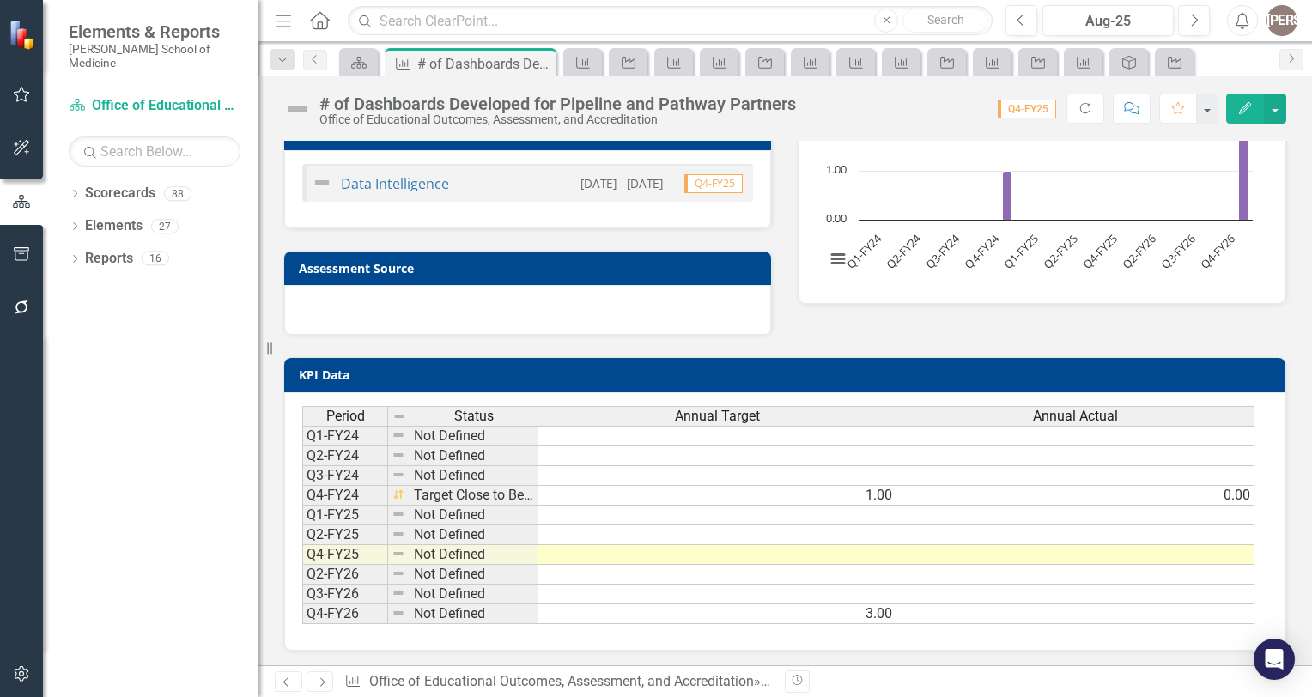
click at [860, 549] on td at bounding box center [717, 555] width 358 height 20
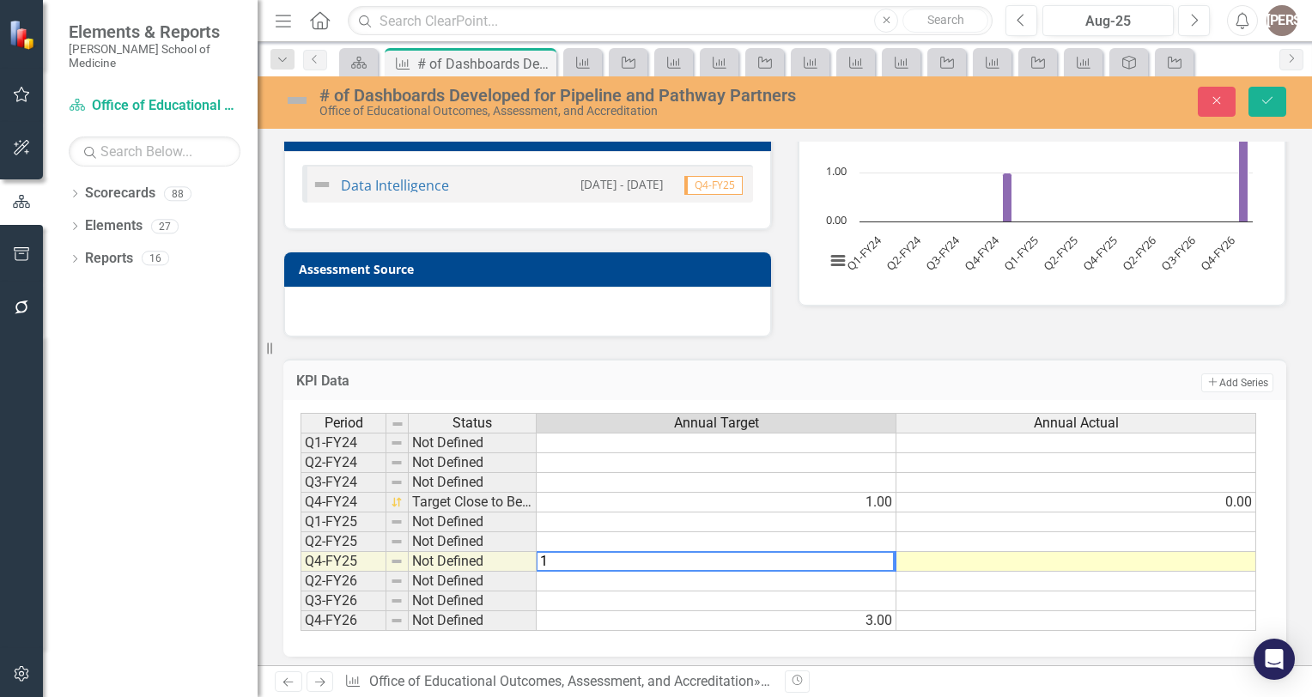
type textarea "1"
click at [958, 557] on td at bounding box center [1076, 562] width 360 height 20
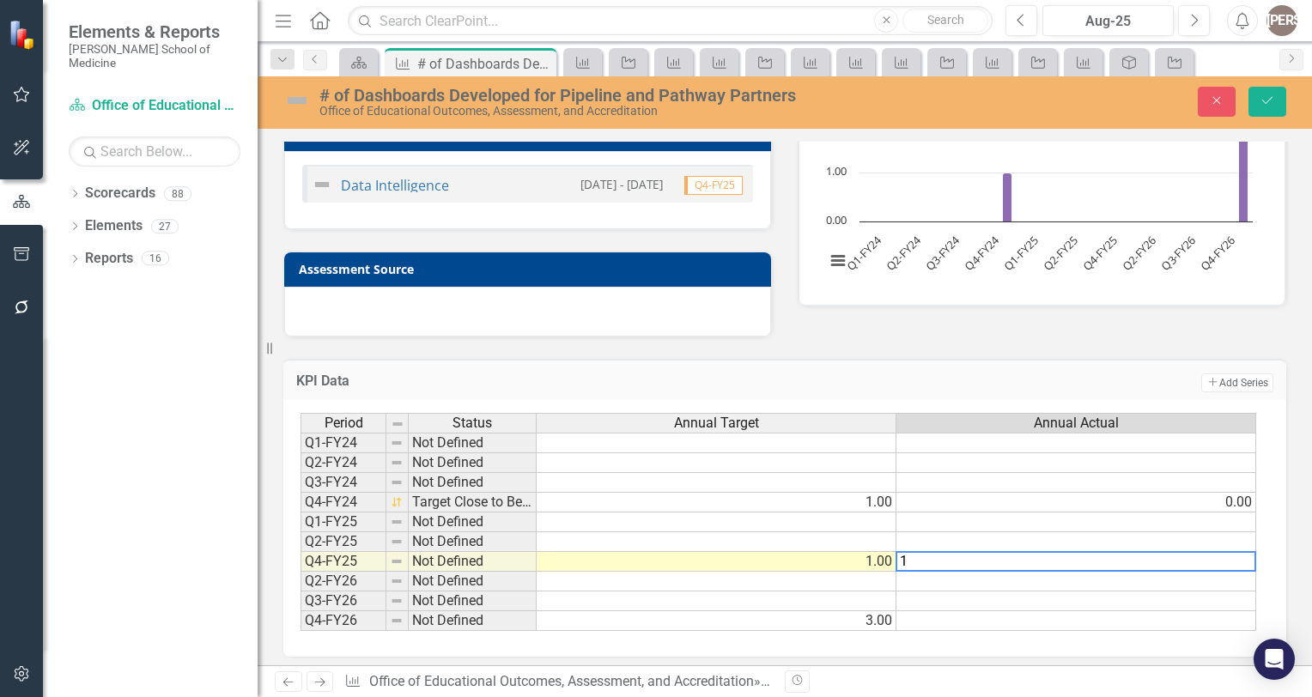
type textarea "1"
click at [980, 532] on td at bounding box center [1076, 542] width 360 height 20
